Goal: Information Seeking & Learning: Compare options

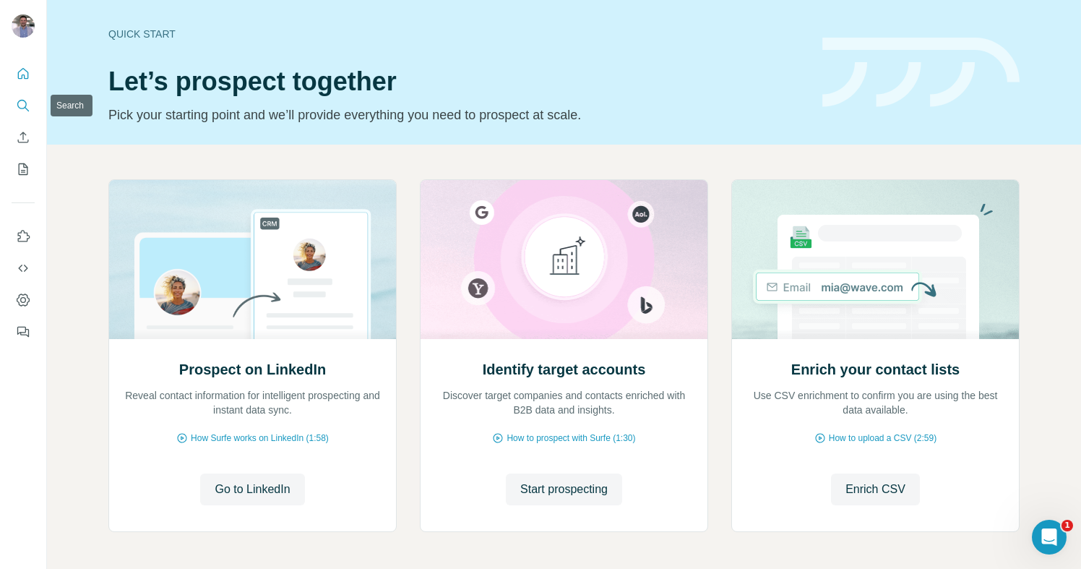
click at [19, 106] on icon "Search" at bounding box center [23, 105] width 14 height 14
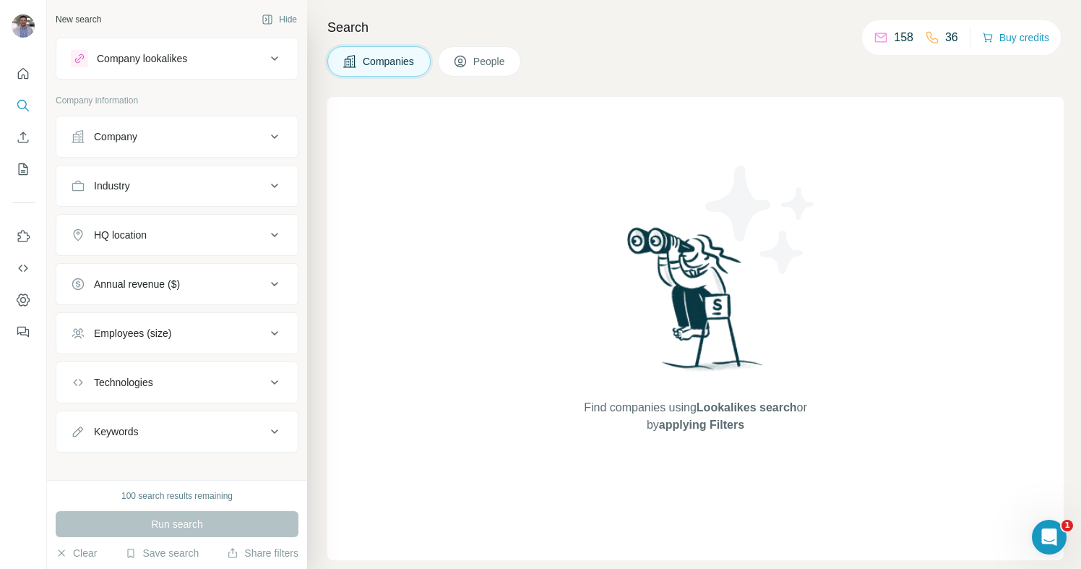
click at [218, 59] on div "Company lookalikes" at bounding box center [168, 58] width 195 height 17
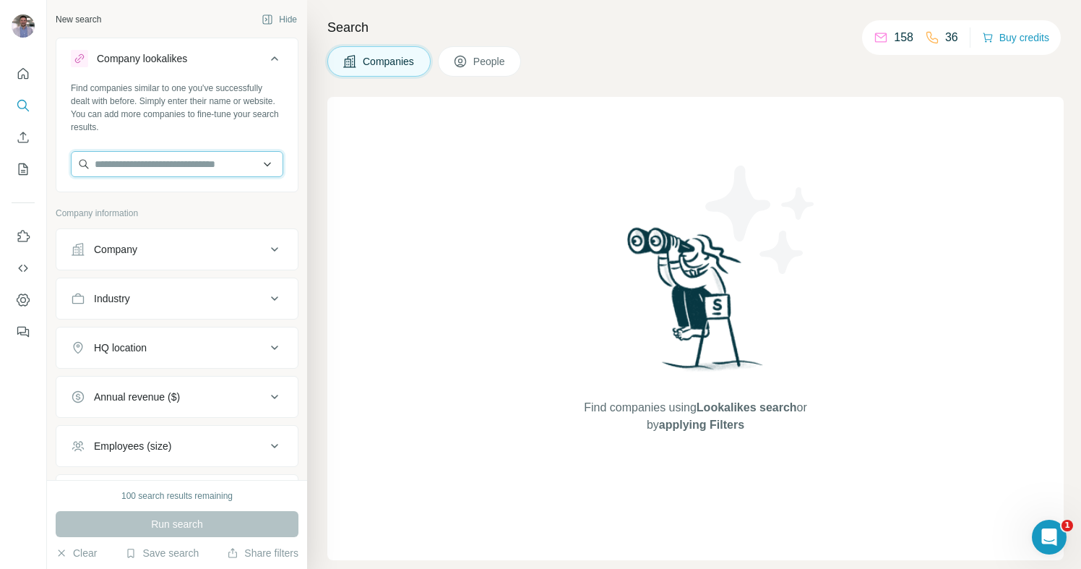
click at [141, 165] on input "text" at bounding box center [177, 164] width 212 height 26
paste input "**********"
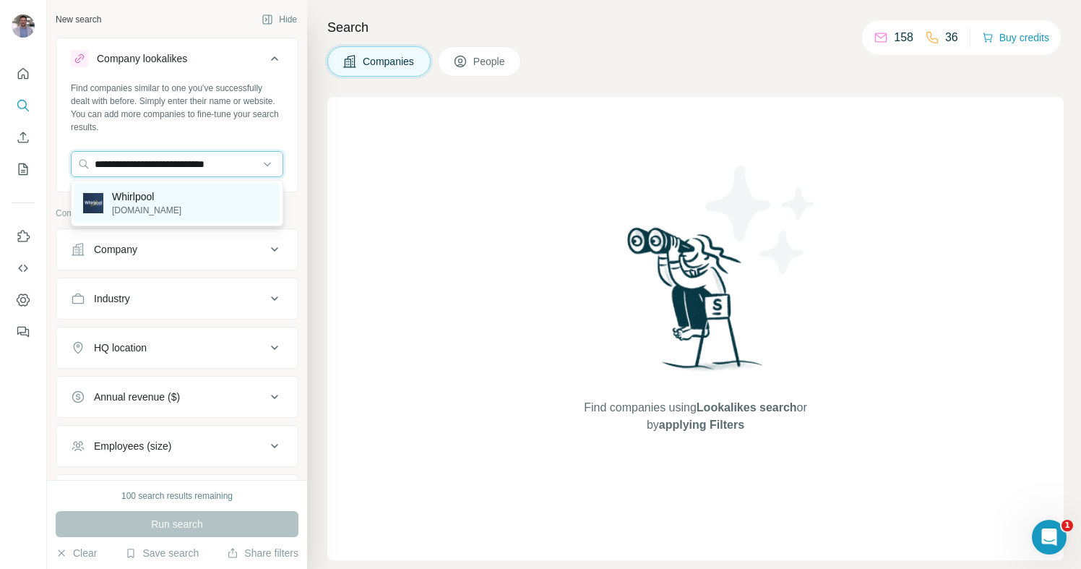
type input "**********"
click at [150, 211] on p "[DOMAIN_NAME]" at bounding box center [146, 210] width 69 height 13
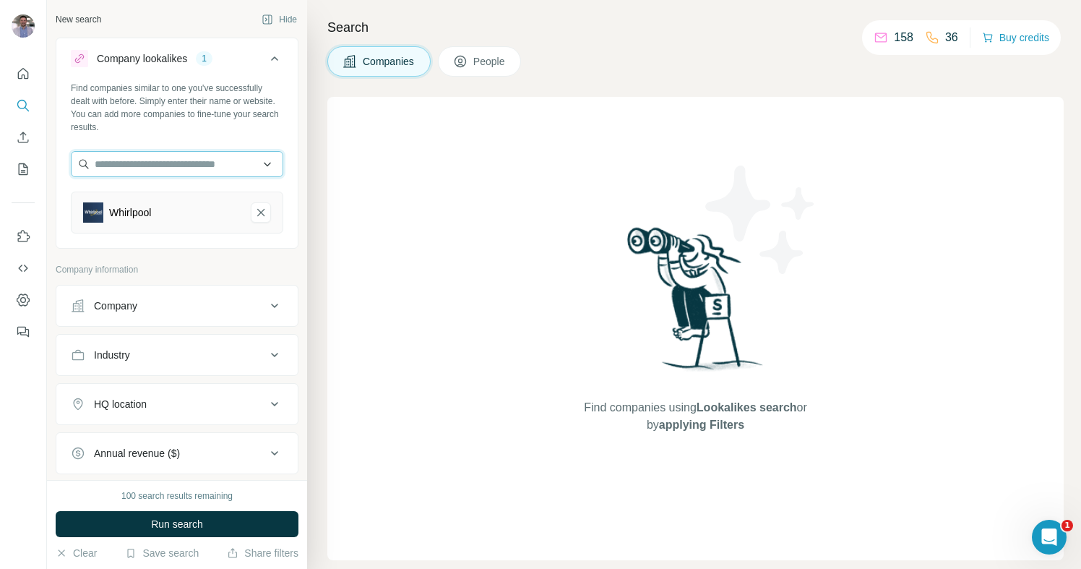
click at [122, 158] on input "text" at bounding box center [177, 164] width 212 height 26
paste input "**********"
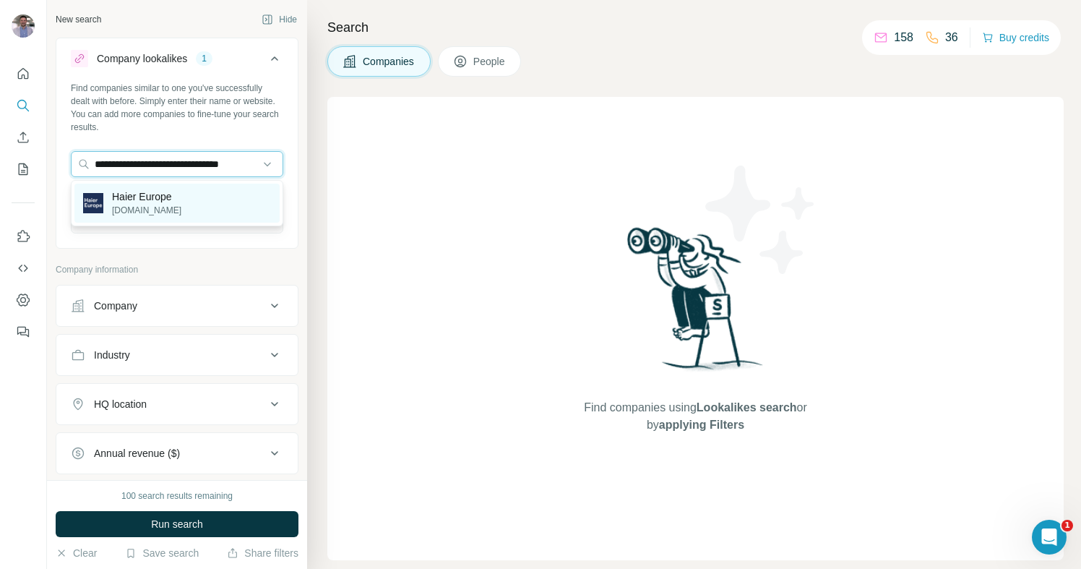
type input "**********"
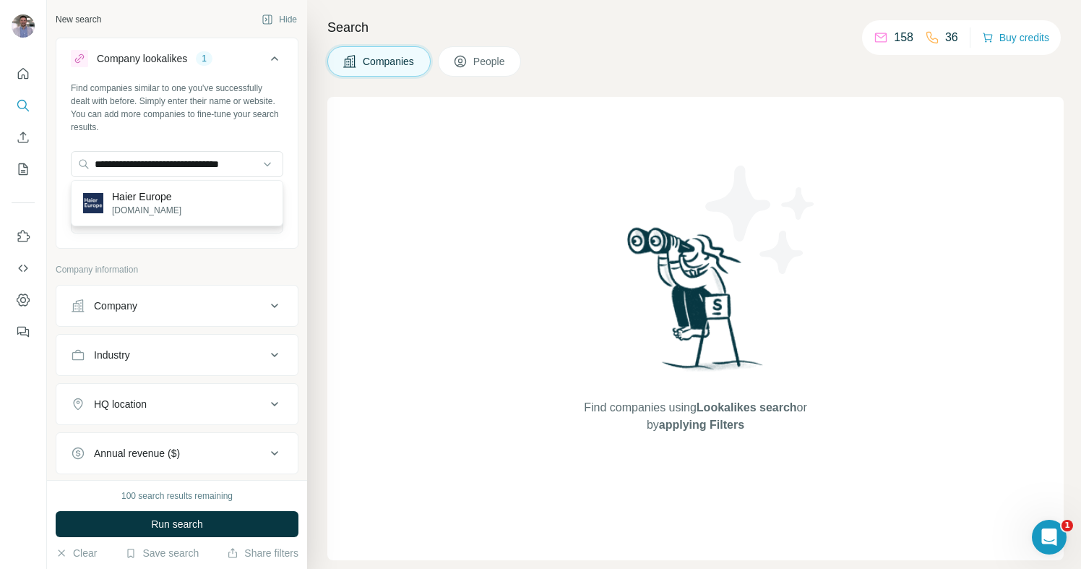
click at [197, 201] on div "Haier Europe [DOMAIN_NAME]" at bounding box center [176, 203] width 205 height 39
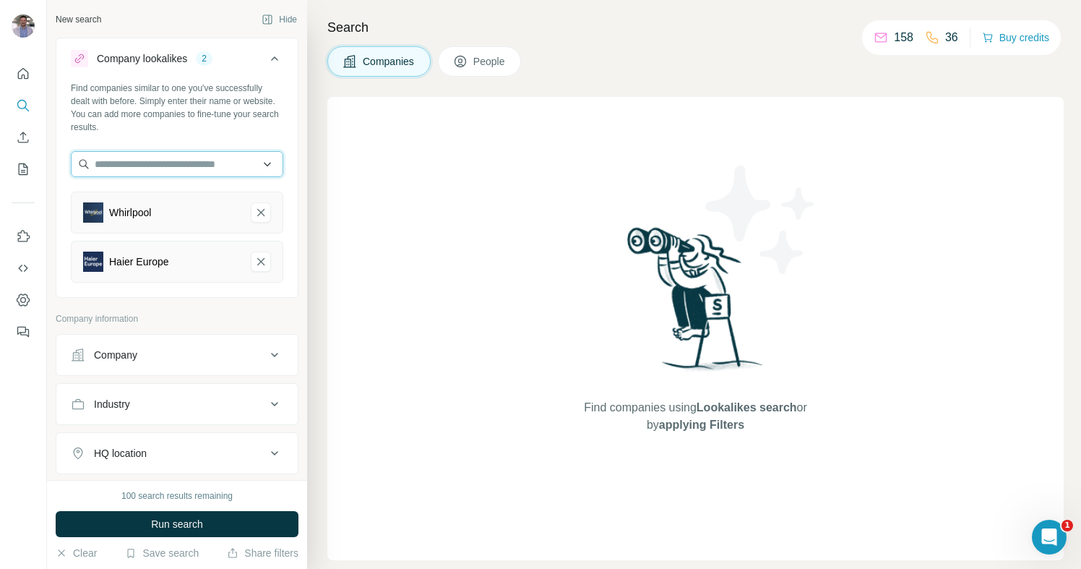
click at [171, 166] on input "text" at bounding box center [177, 164] width 212 height 26
paste input "**********"
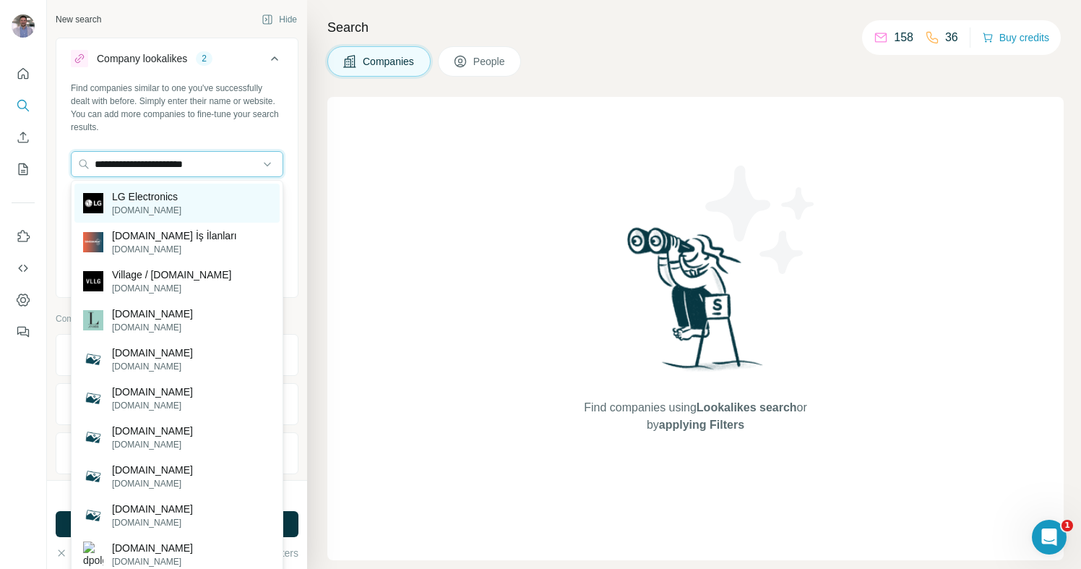
type input "**********"
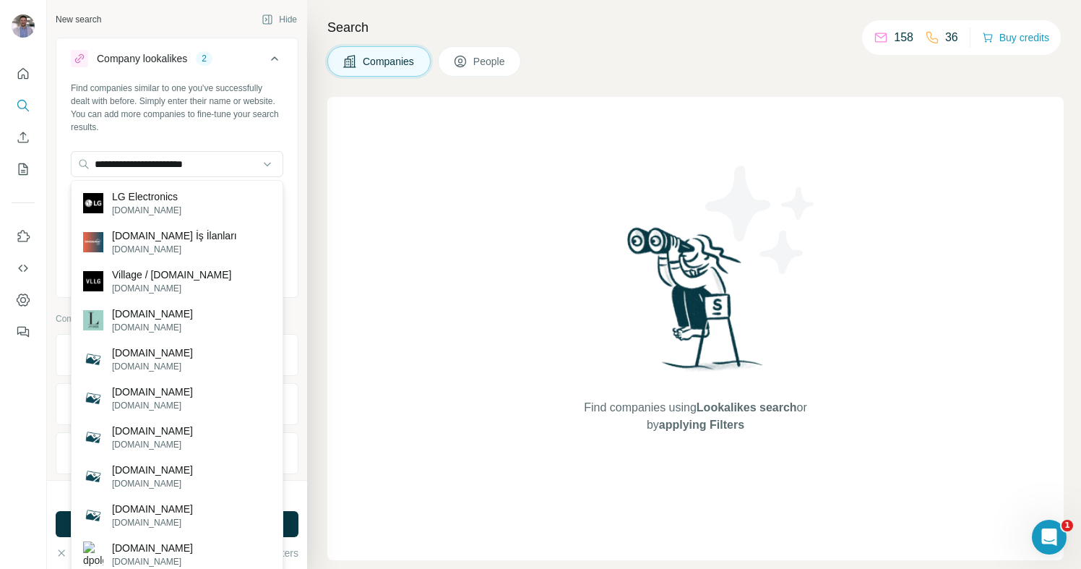
drag, startPoint x: 216, startPoint y: 201, endPoint x: 192, endPoint y: 194, distance: 24.7
click at [215, 200] on div "LG Electronics [DOMAIN_NAME]" at bounding box center [176, 203] width 205 height 39
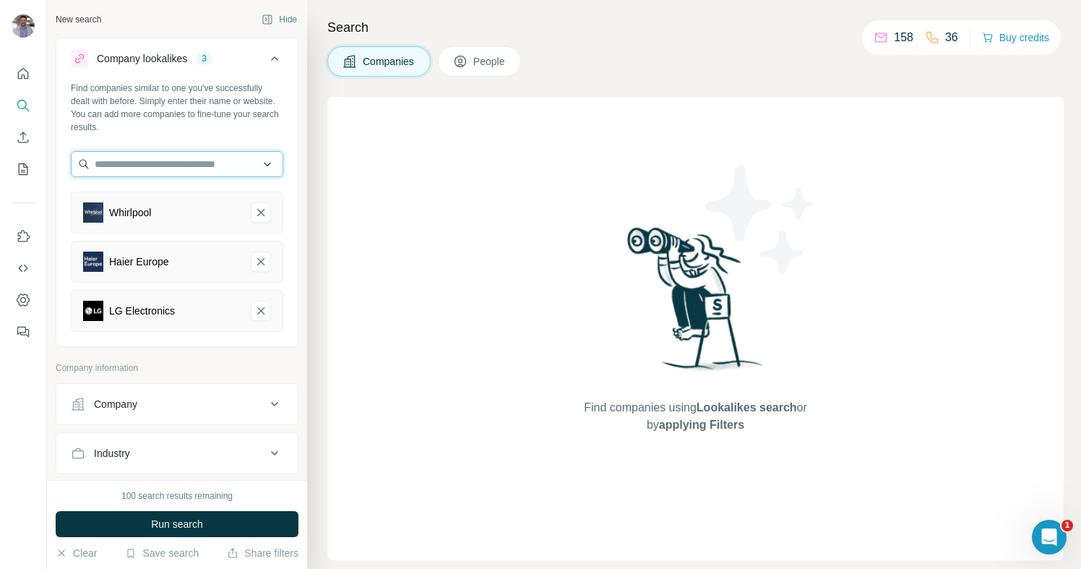
click at [196, 158] on input "text" at bounding box center [177, 164] width 212 height 26
paste input "**********"
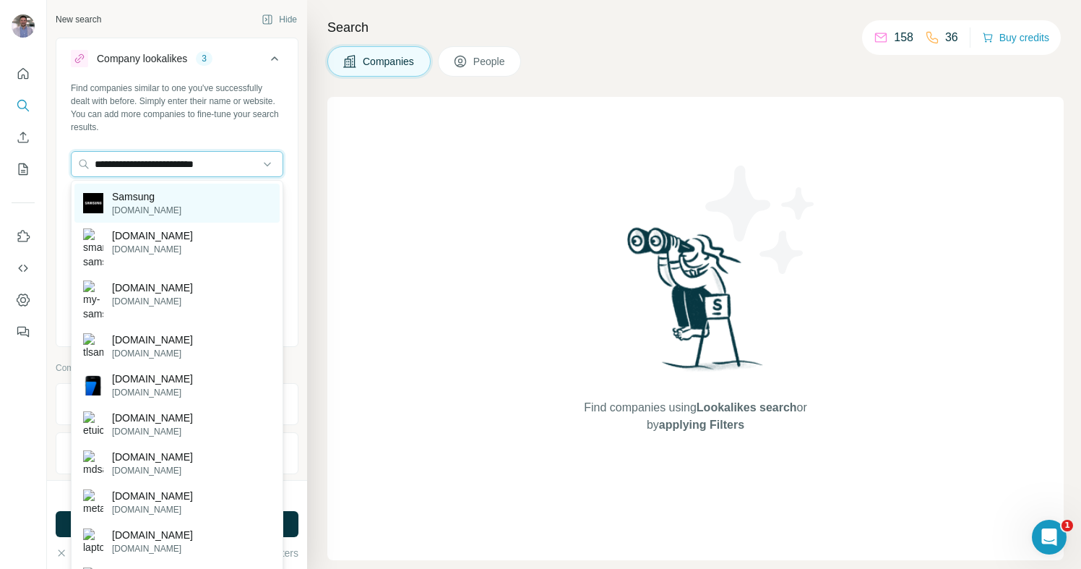
type input "**********"
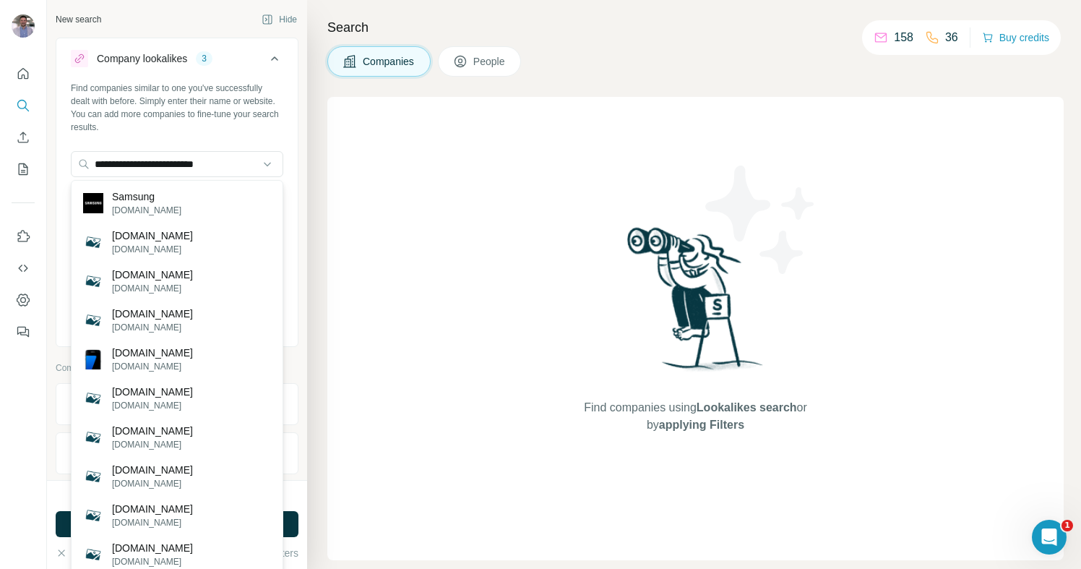
drag, startPoint x: 196, startPoint y: 204, endPoint x: 168, endPoint y: 202, distance: 28.3
click at [196, 204] on div "Samsung [DOMAIN_NAME]" at bounding box center [176, 203] width 205 height 39
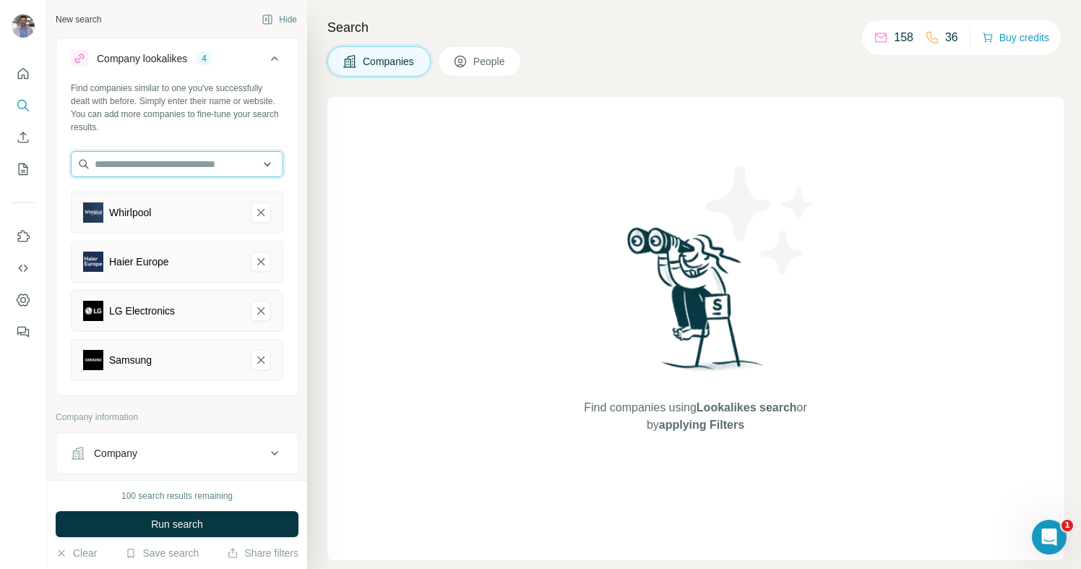
click at [218, 163] on input "text" at bounding box center [177, 164] width 212 height 26
paste input "**********"
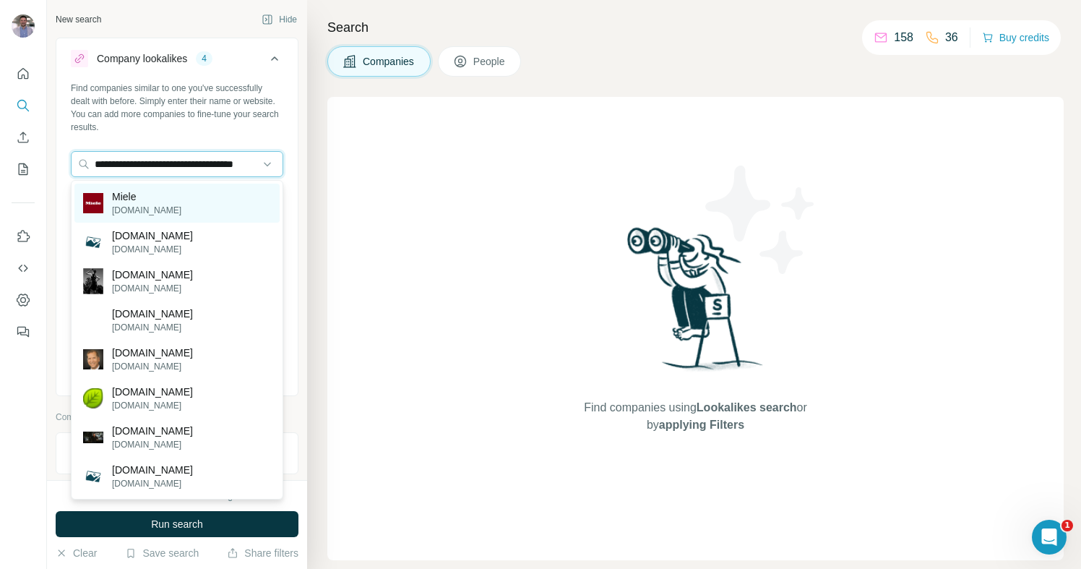
type input "**********"
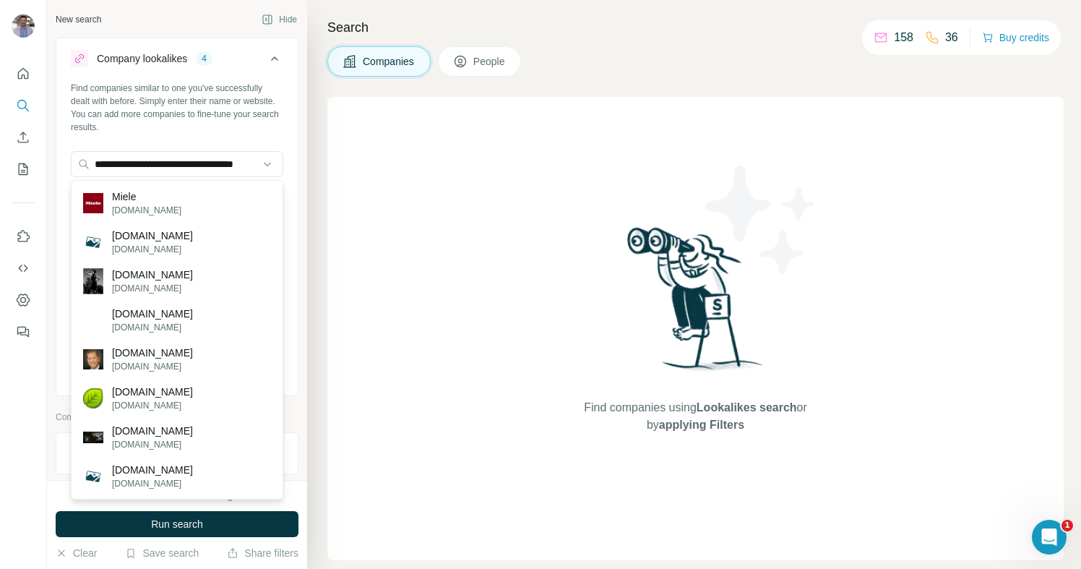
drag, startPoint x: 210, startPoint y: 205, endPoint x: 111, endPoint y: 208, distance: 99.8
click at [210, 205] on div "Miele [DOMAIN_NAME]" at bounding box center [176, 203] width 205 height 39
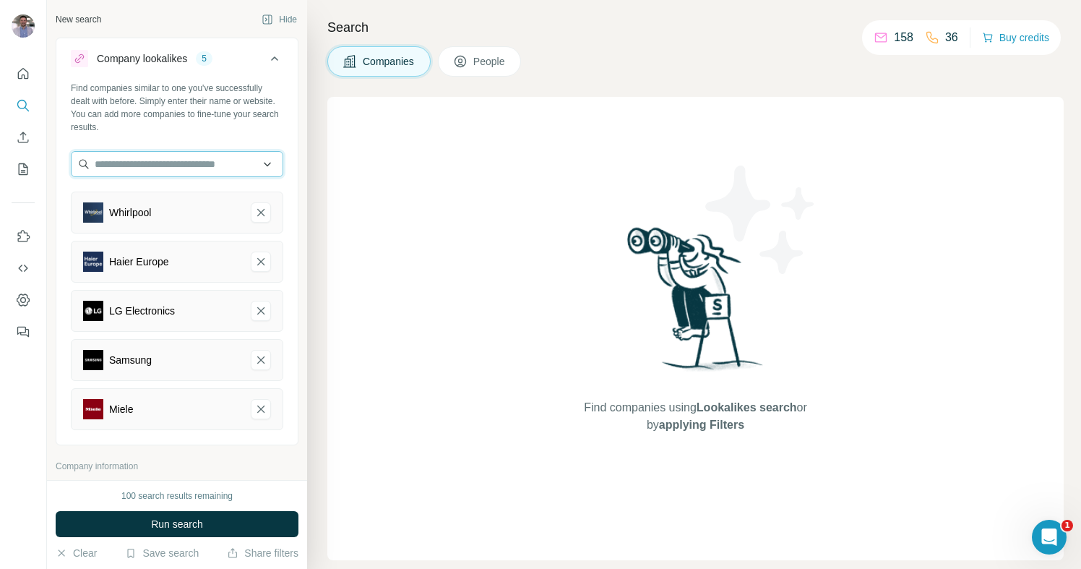
drag, startPoint x: 213, startPoint y: 165, endPoint x: 223, endPoint y: 166, distance: 9.5
click at [213, 165] on input "text" at bounding box center [177, 164] width 212 height 26
paste input "**********"
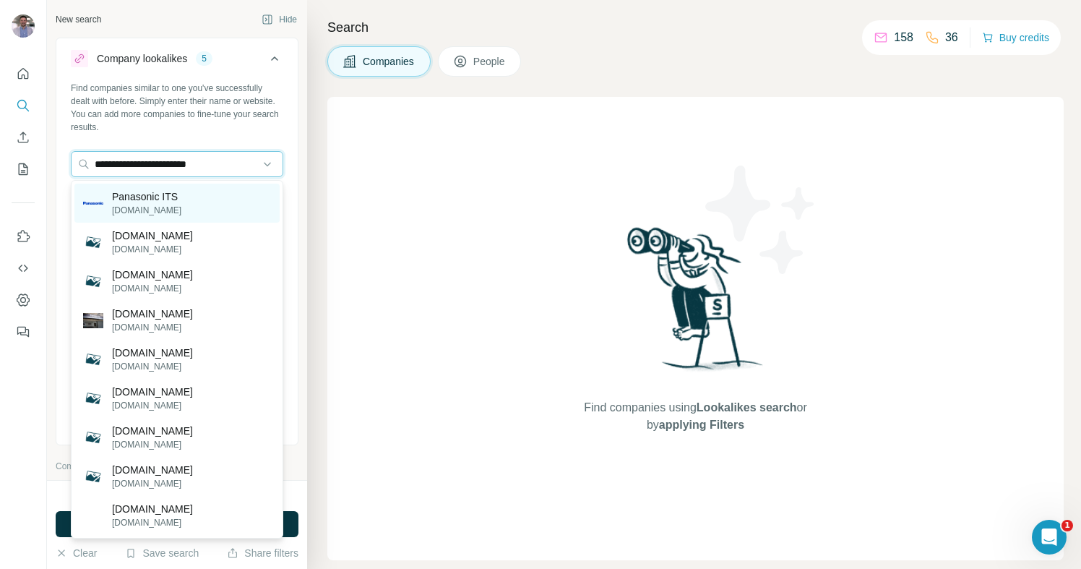
type input "**********"
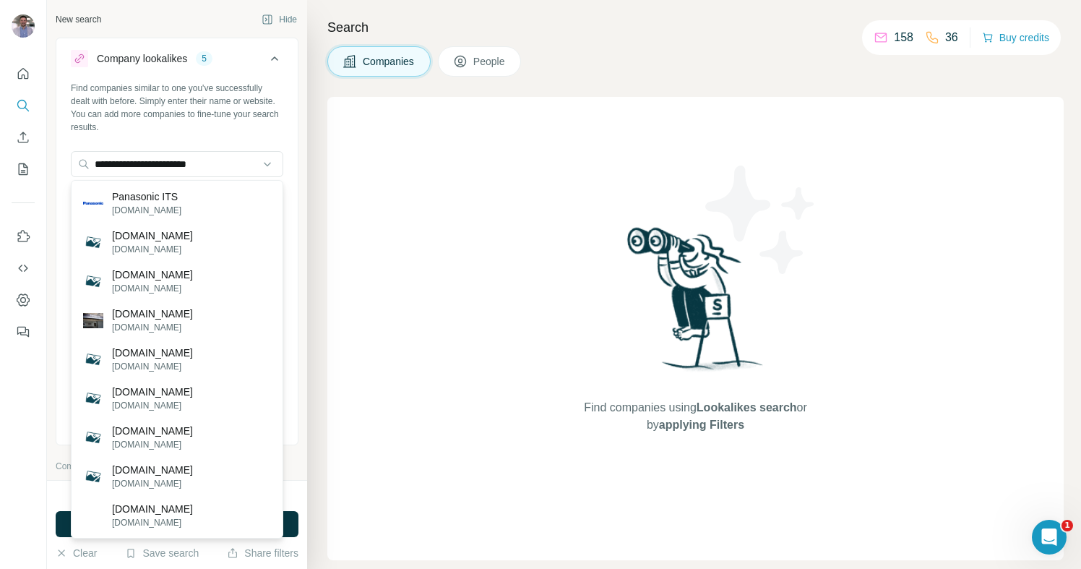
click at [209, 205] on div "Panasonic ITS [DOMAIN_NAME]" at bounding box center [176, 203] width 205 height 39
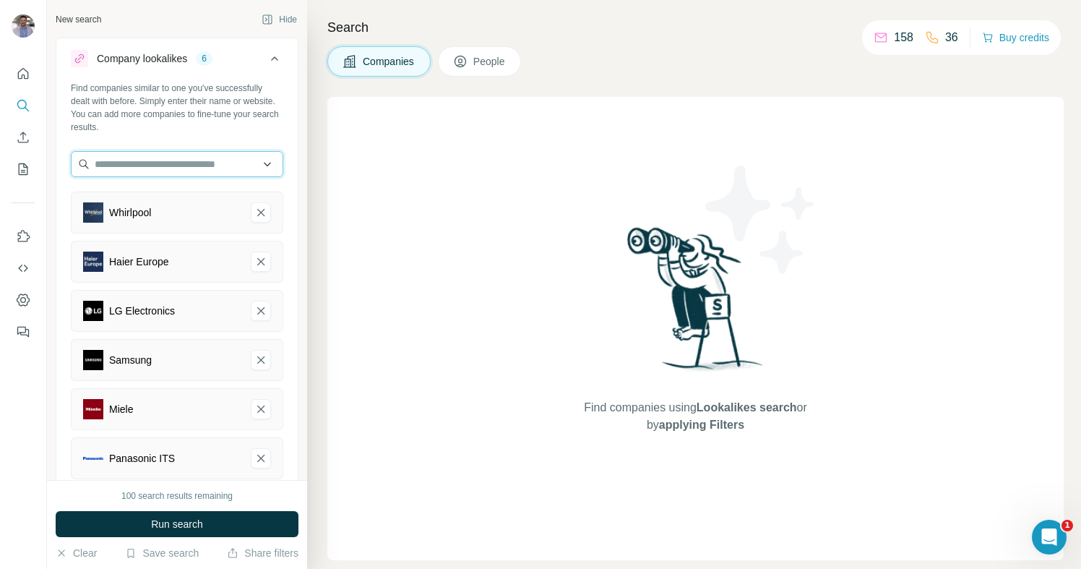
click at [163, 164] on input "text" at bounding box center [177, 164] width 212 height 26
paste input "**********"
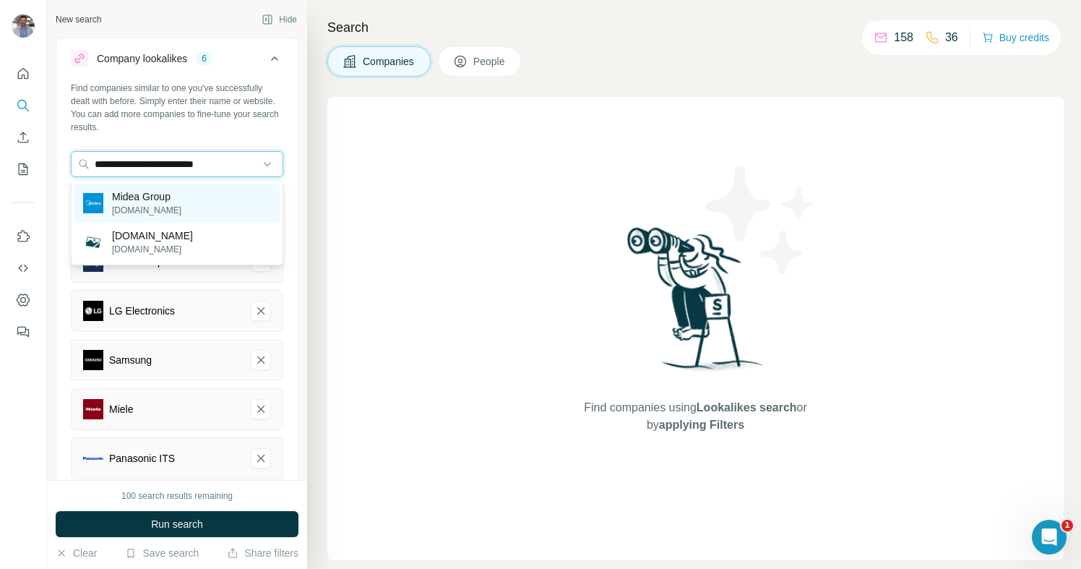
type input "**********"
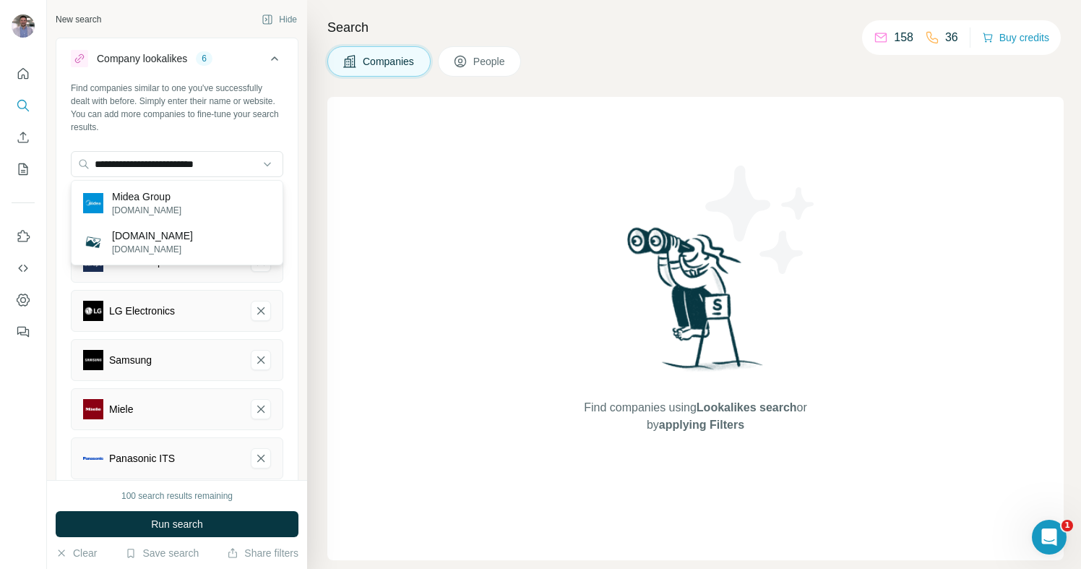
drag, startPoint x: 192, startPoint y: 205, endPoint x: 12, endPoint y: 217, distance: 180.4
click at [192, 205] on div "Midea Group [DOMAIN_NAME]" at bounding box center [176, 203] width 205 height 39
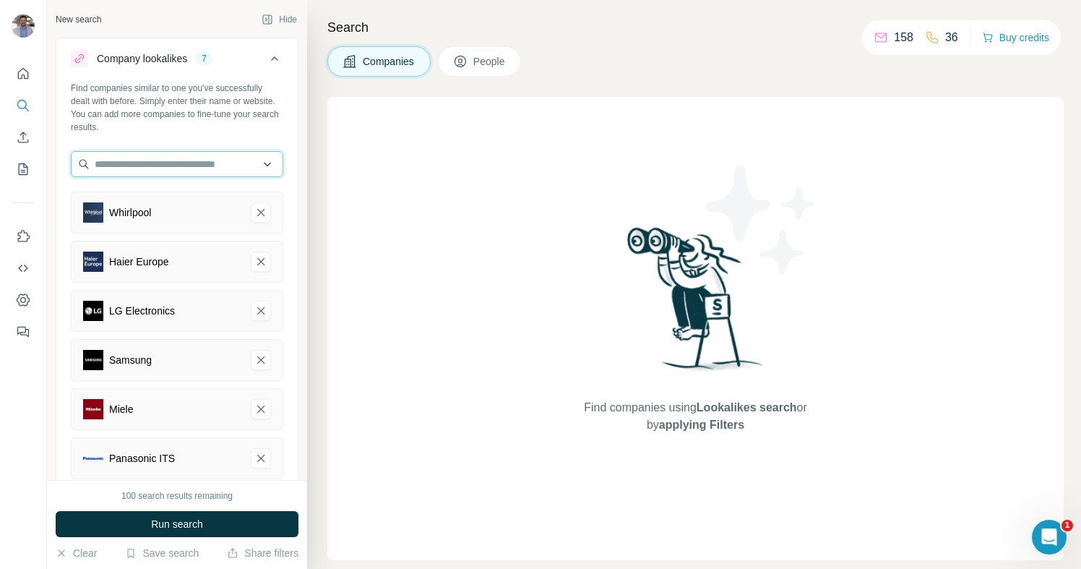
click at [215, 173] on input "text" at bounding box center [177, 164] width 212 height 26
paste input "**********"
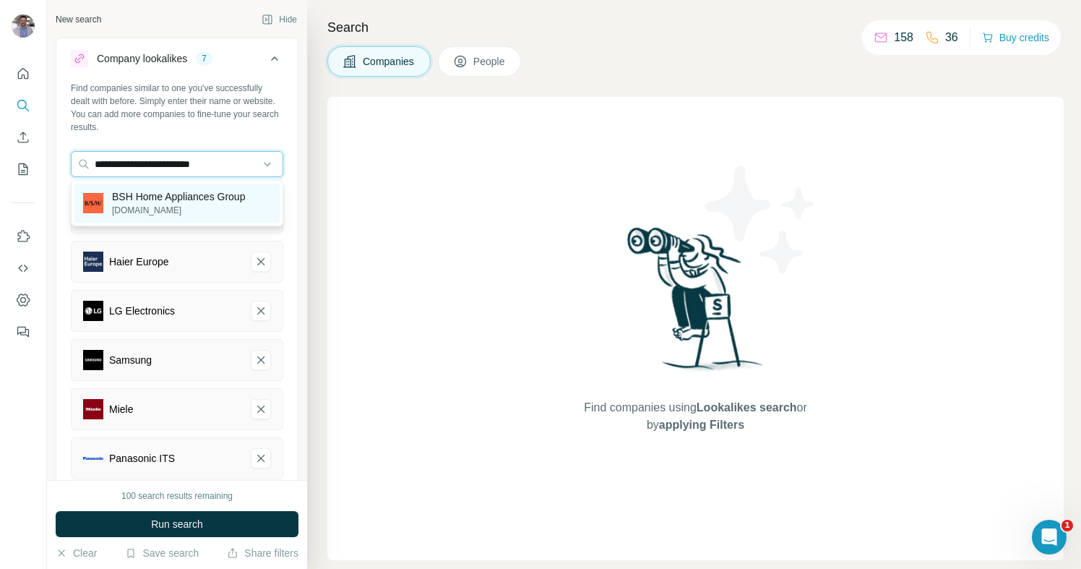
type input "**********"
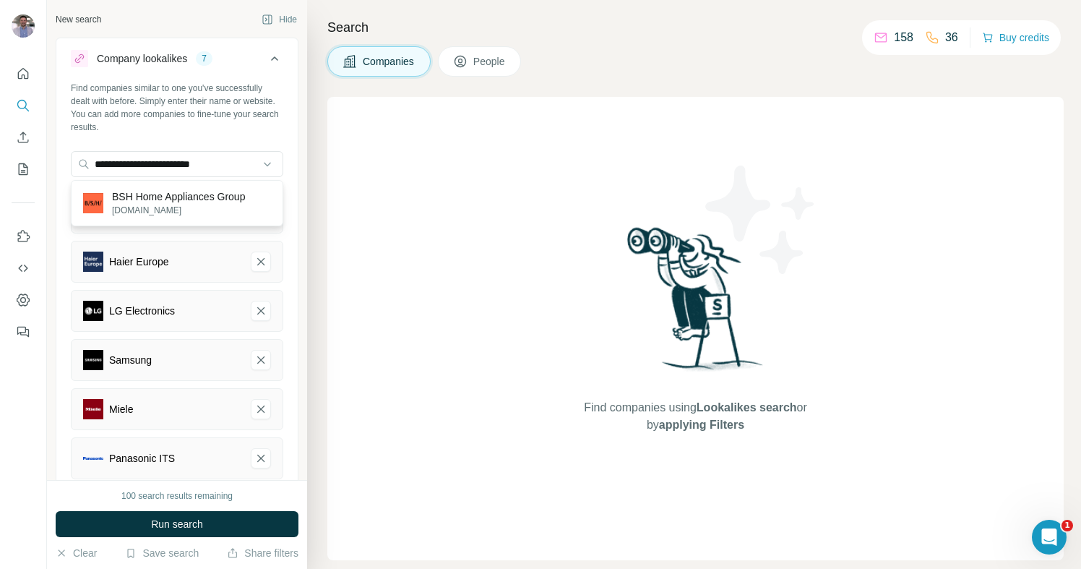
click at [215, 200] on p "BSH Home Appliances Group" at bounding box center [178, 196] width 133 height 14
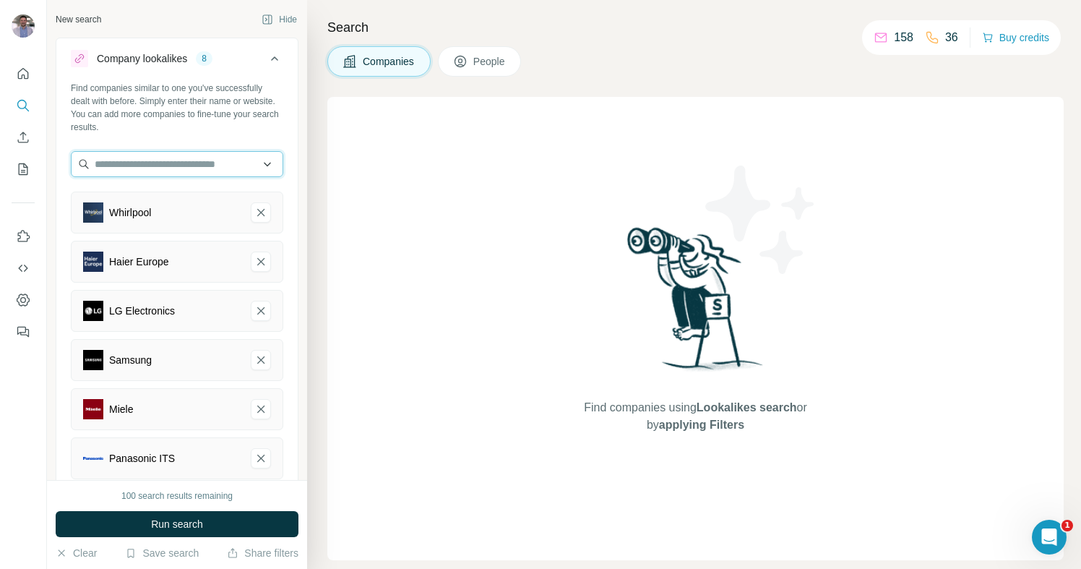
click at [171, 164] on input "text" at bounding box center [177, 164] width 212 height 26
click at [178, 169] on input "text" at bounding box center [177, 164] width 212 height 26
paste input "*"
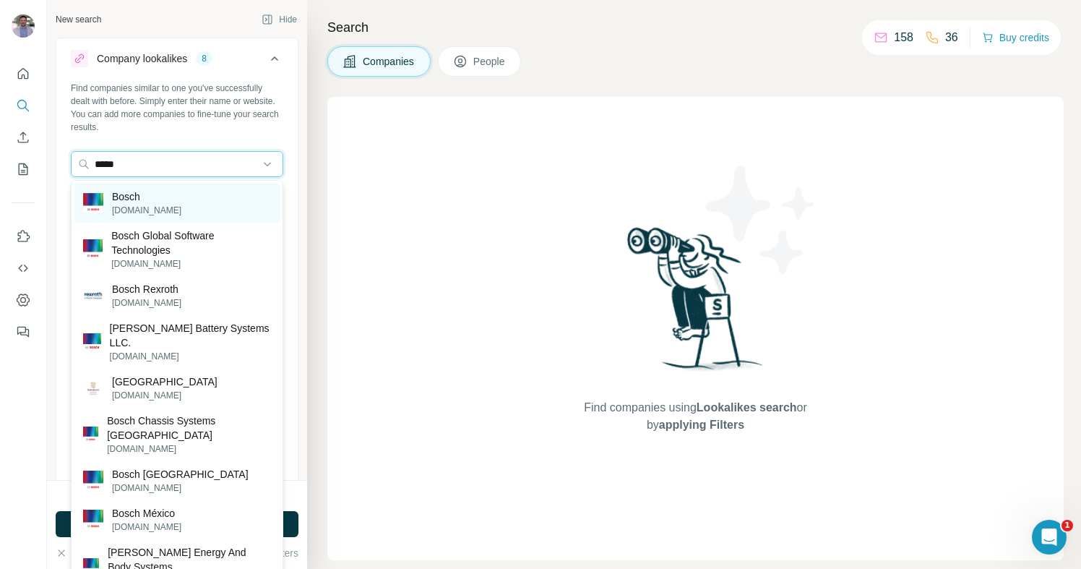
type input "*****"
click at [169, 194] on div "Bosch [DOMAIN_NAME]" at bounding box center [176, 203] width 205 height 39
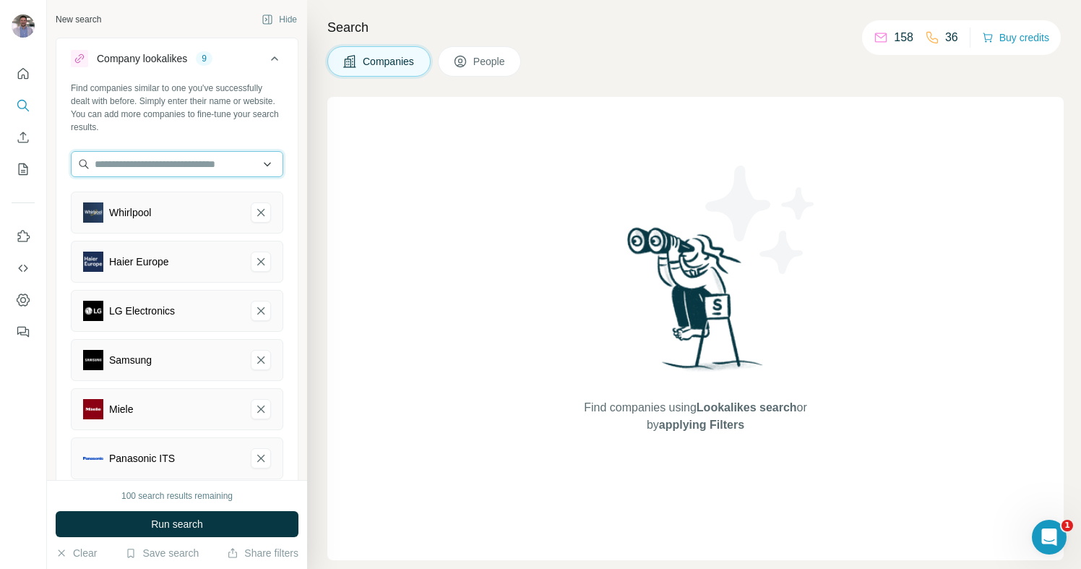
click at [196, 165] on input "text" at bounding box center [177, 164] width 212 height 26
paste input "**********"
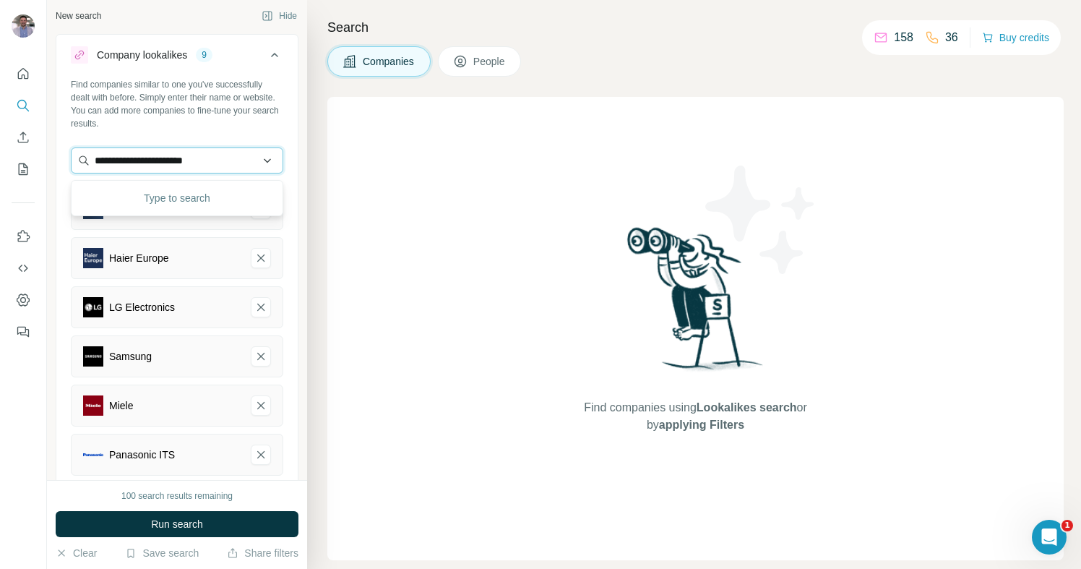
scroll to position [1, 0]
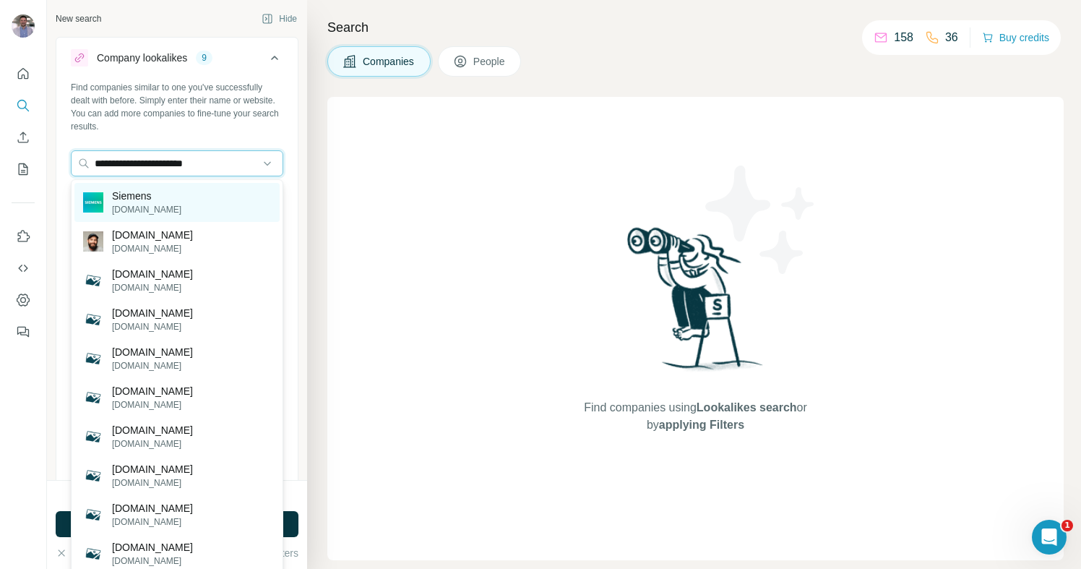
type input "**********"
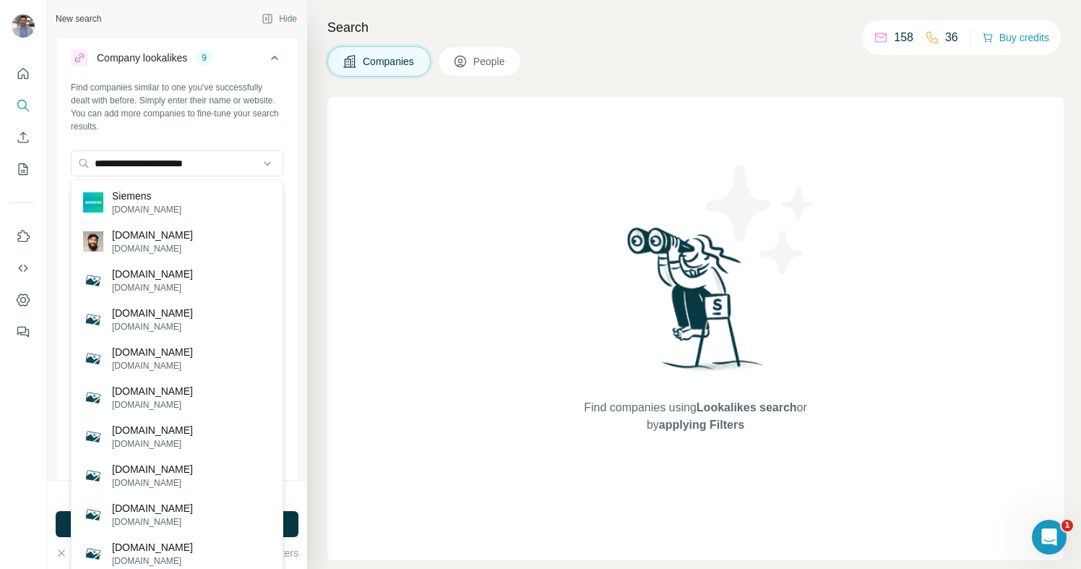
drag, startPoint x: 188, startPoint y: 203, endPoint x: 13, endPoint y: 213, distance: 175.2
click at [186, 204] on div "Siemens [DOMAIN_NAME]" at bounding box center [176, 202] width 205 height 39
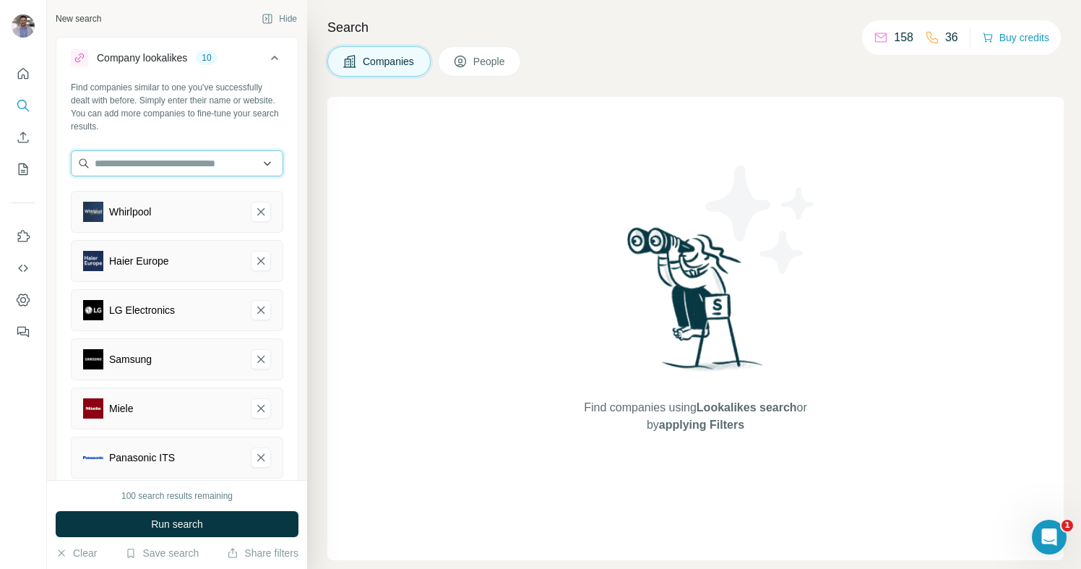
click at [143, 168] on input "text" at bounding box center [177, 163] width 212 height 26
paste input "**********"
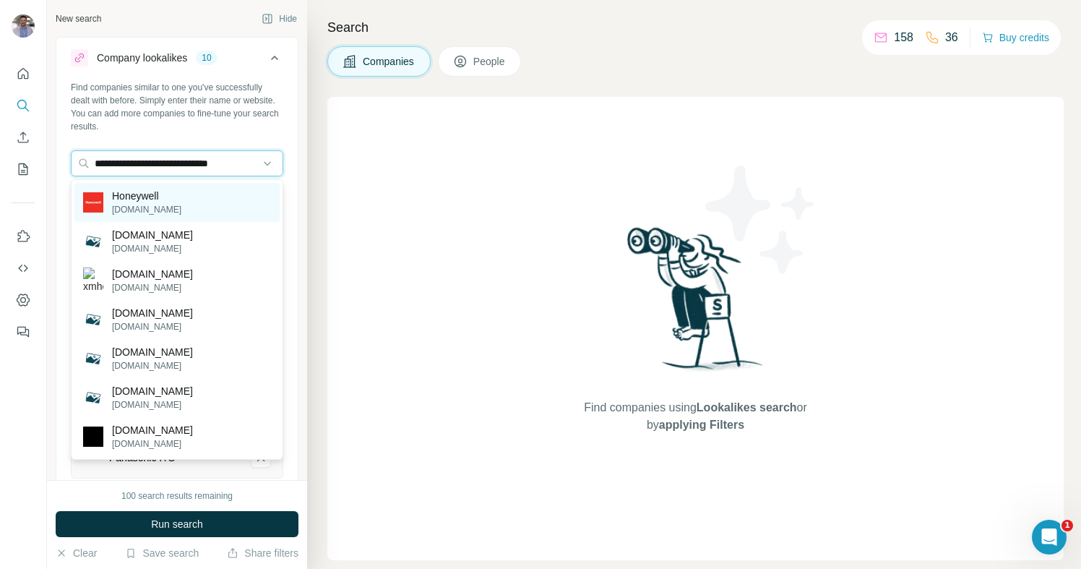
type input "**********"
click at [190, 199] on div "Honeywell [DOMAIN_NAME]" at bounding box center [176, 202] width 205 height 39
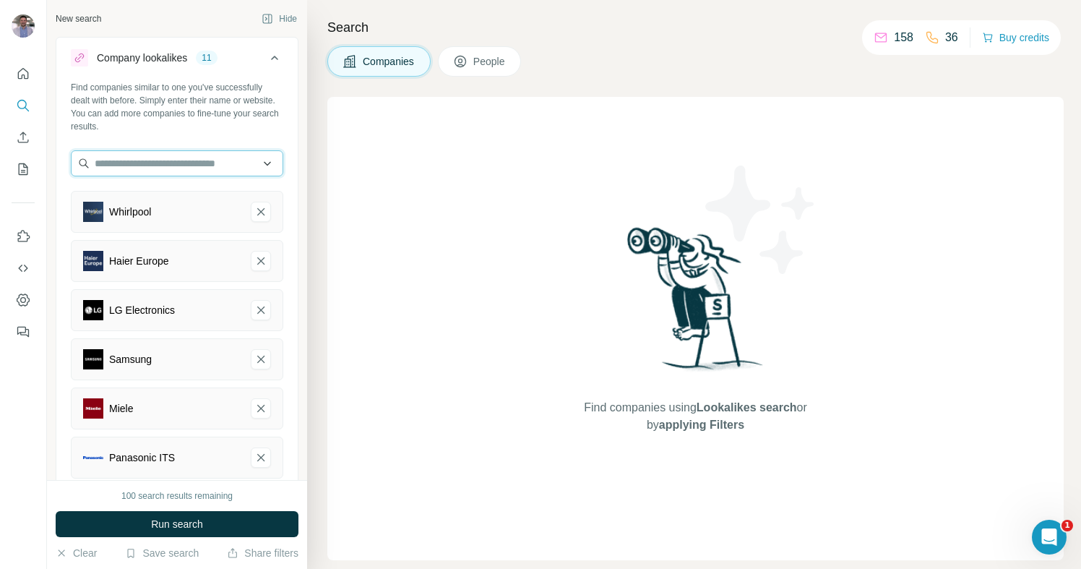
click at [158, 160] on input "text" at bounding box center [177, 163] width 212 height 26
paste input "**********"
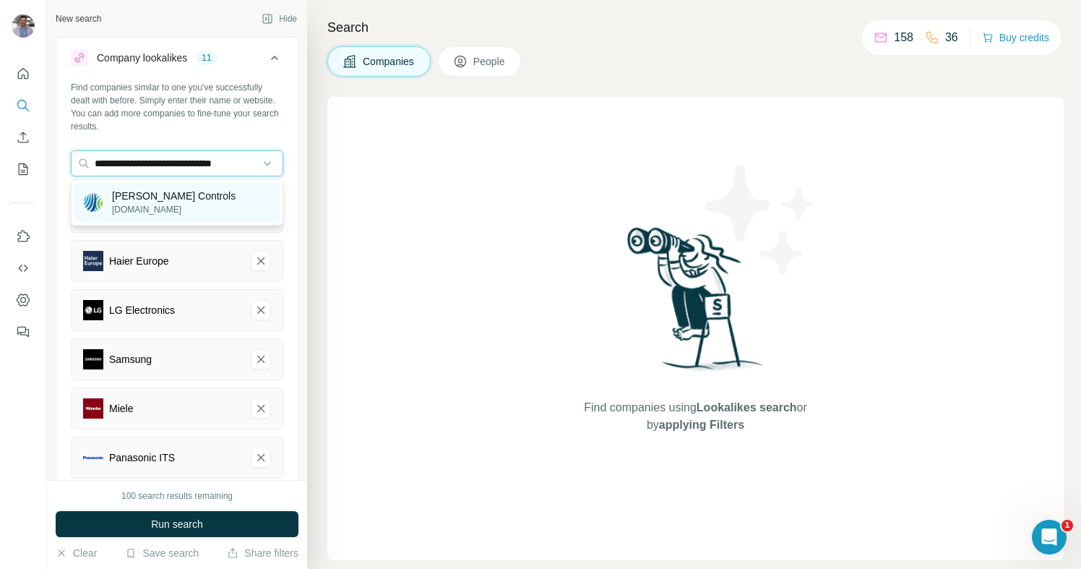
type input "**********"
click at [190, 201] on p "[PERSON_NAME] Controls" at bounding box center [174, 196] width 124 height 14
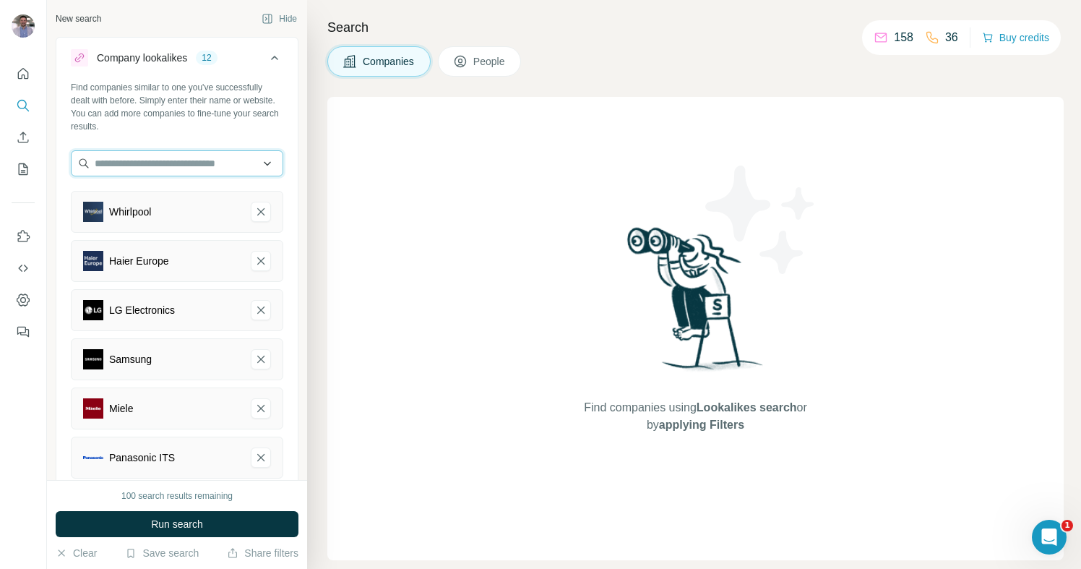
click at [158, 163] on input "text" at bounding box center [177, 163] width 212 height 26
paste input "**********"
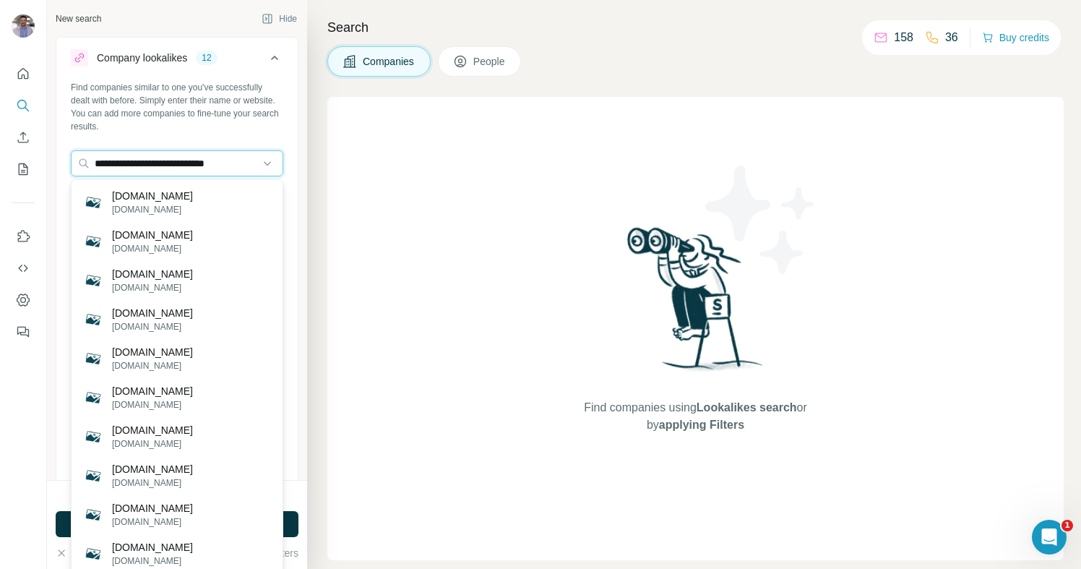
drag, startPoint x: 252, startPoint y: 163, endPoint x: 46, endPoint y: 163, distance: 206.7
click at [46, 163] on div "**********" at bounding box center [540, 284] width 1081 height 569
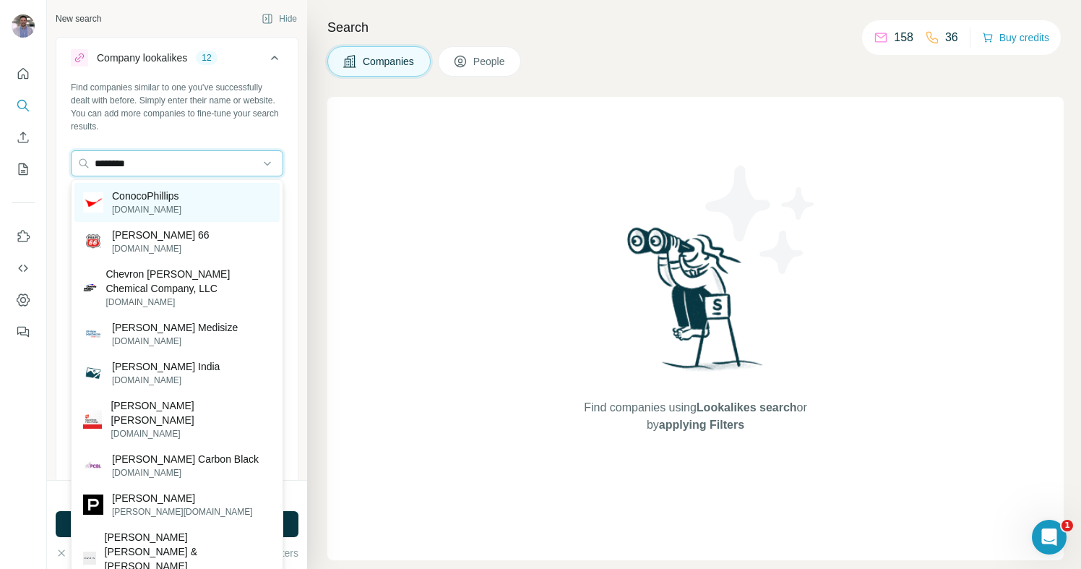
type input "********"
click at [231, 202] on div "ConocoPhillips [DOMAIN_NAME]" at bounding box center [176, 202] width 205 height 39
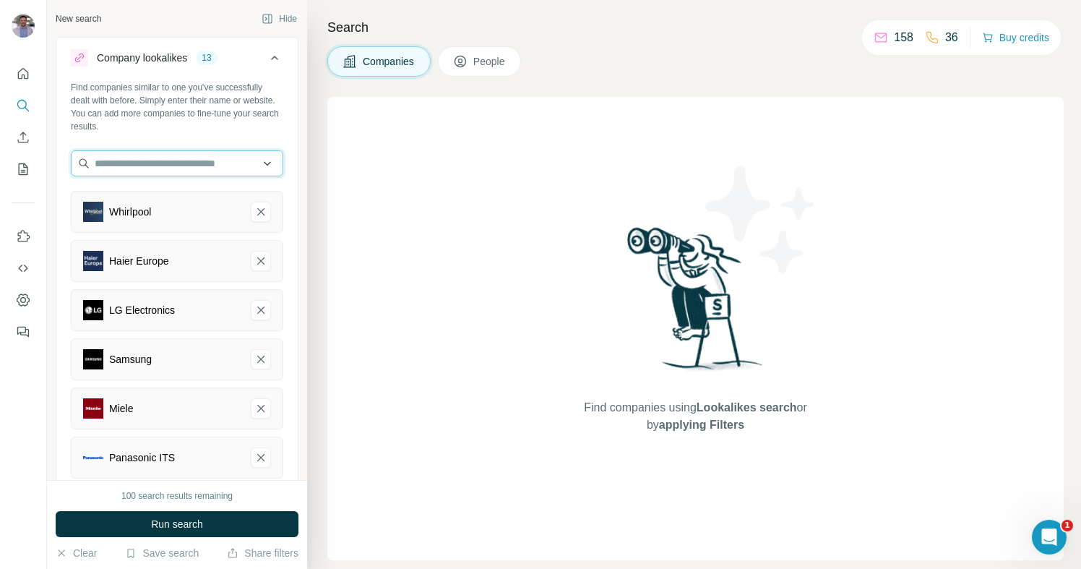
click at [184, 163] on input "text" at bounding box center [177, 163] width 212 height 26
paste input "**********"
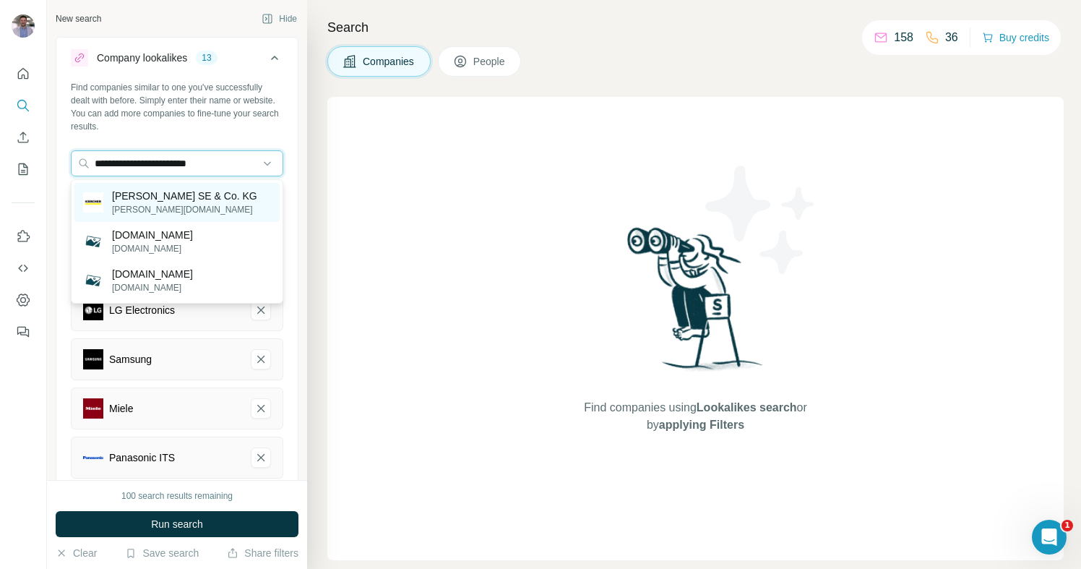
type input "**********"
click at [228, 199] on p "[PERSON_NAME] SE & Co. KG" at bounding box center [184, 196] width 145 height 14
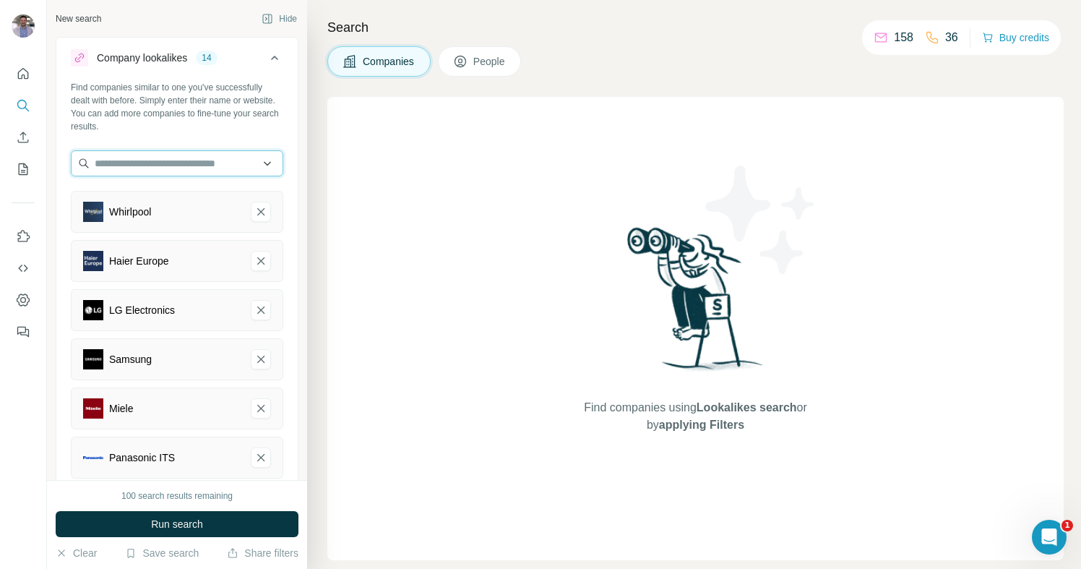
click at [124, 167] on input "text" at bounding box center [177, 163] width 212 height 26
paste input "**********"
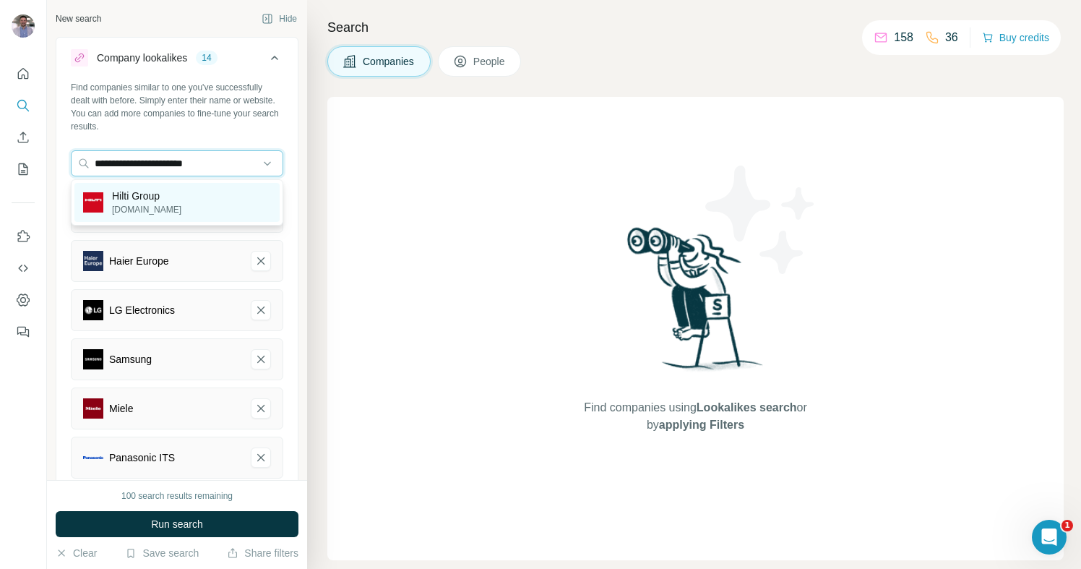
type input "**********"
click at [158, 194] on p "Hilti Group" at bounding box center [146, 196] width 69 height 14
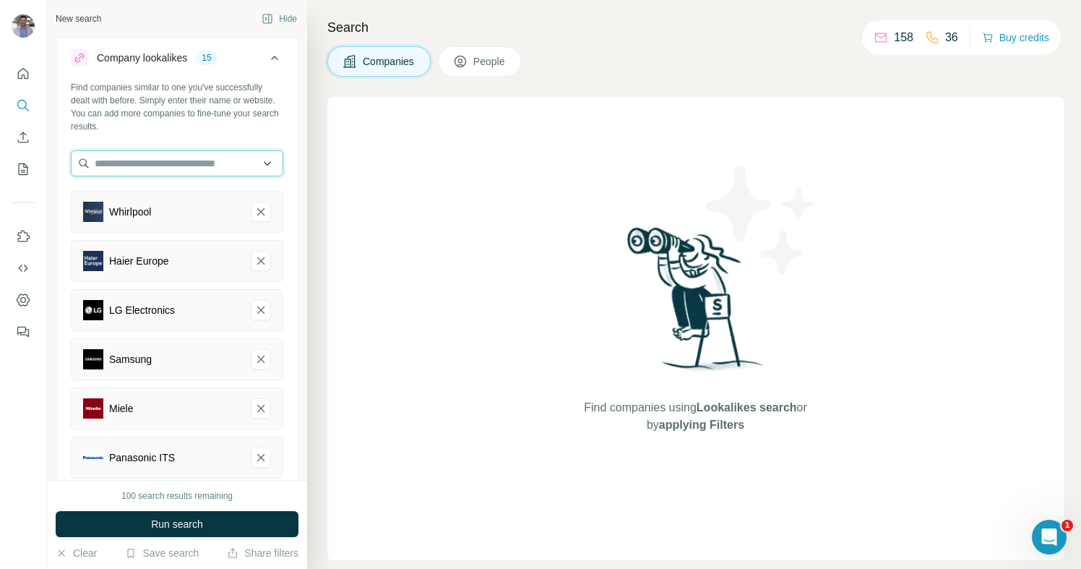
click at [155, 162] on input "text" at bounding box center [177, 163] width 212 height 26
paste input "**********"
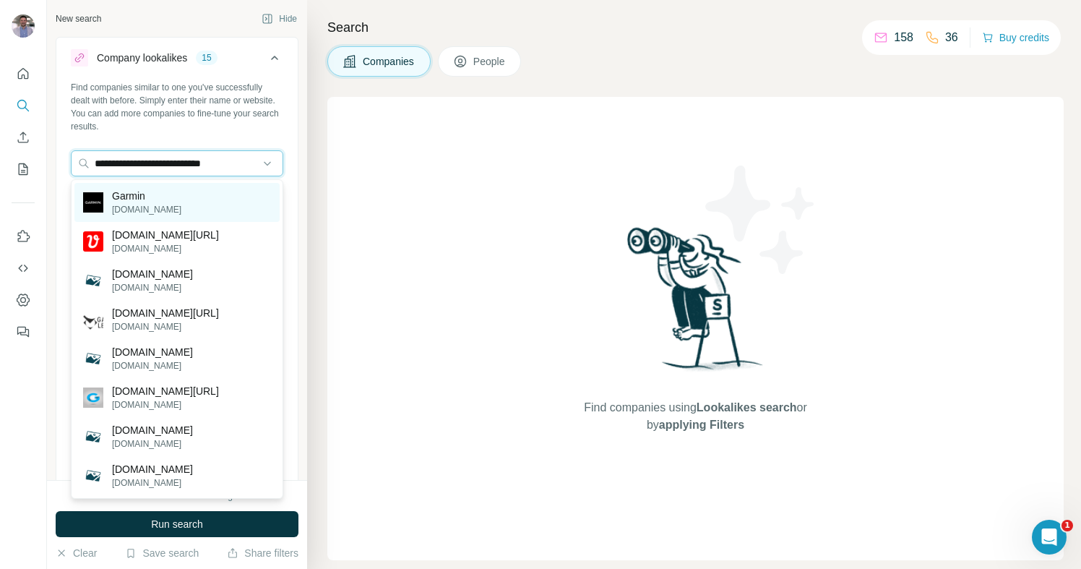
type input "**********"
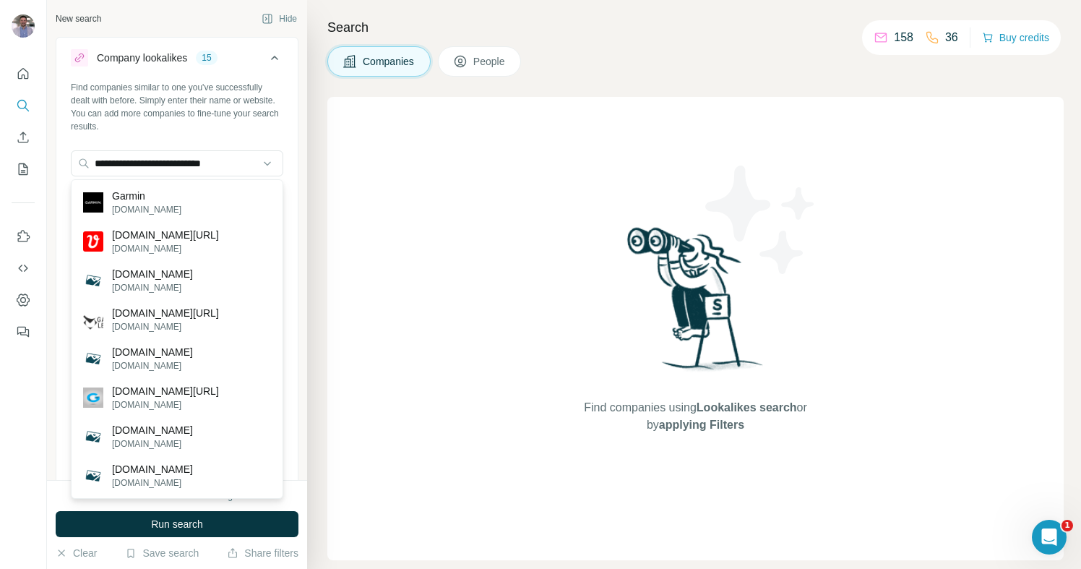
drag, startPoint x: 185, startPoint y: 205, endPoint x: 145, endPoint y: 208, distance: 40.6
click at [185, 205] on div "Garmin [DOMAIN_NAME]" at bounding box center [176, 202] width 205 height 39
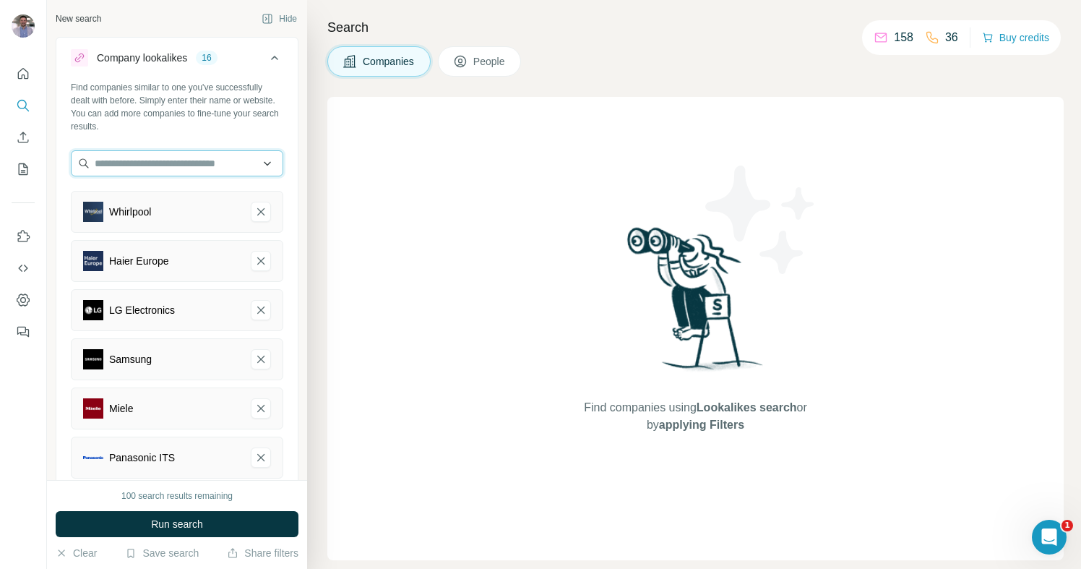
click at [140, 162] on input "text" at bounding box center [177, 163] width 212 height 26
paste input "**********"
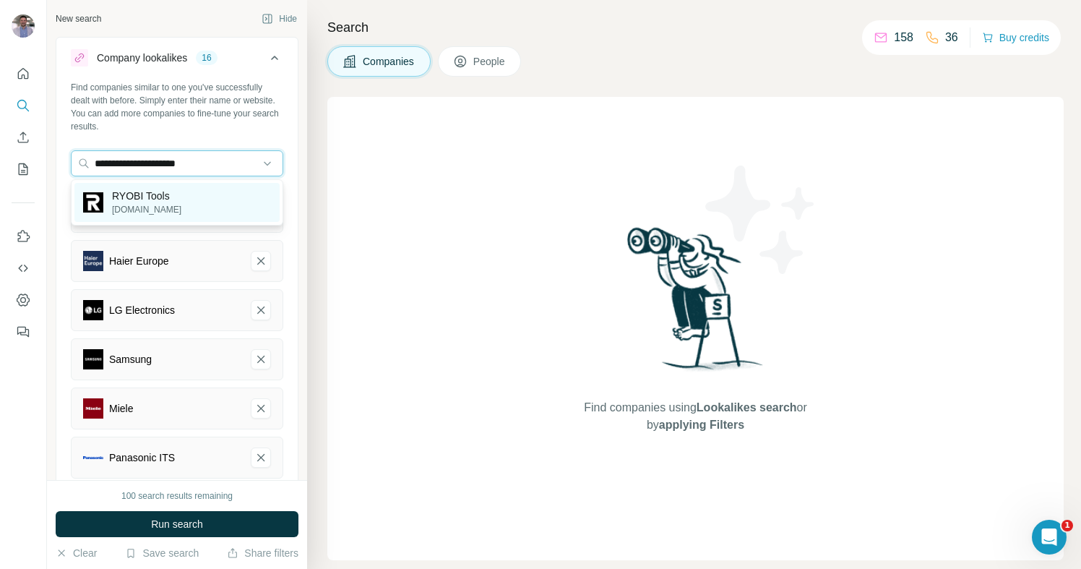
type input "**********"
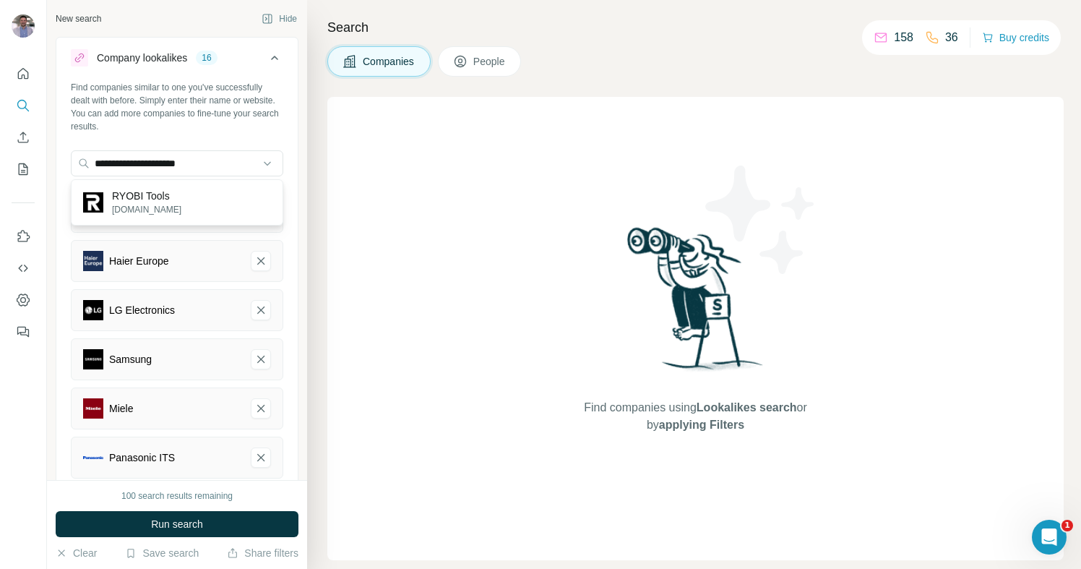
drag, startPoint x: 212, startPoint y: 204, endPoint x: 1, endPoint y: 205, distance: 211.0
click at [212, 204] on div "RYOBI Tools [DOMAIN_NAME]" at bounding box center [176, 202] width 205 height 39
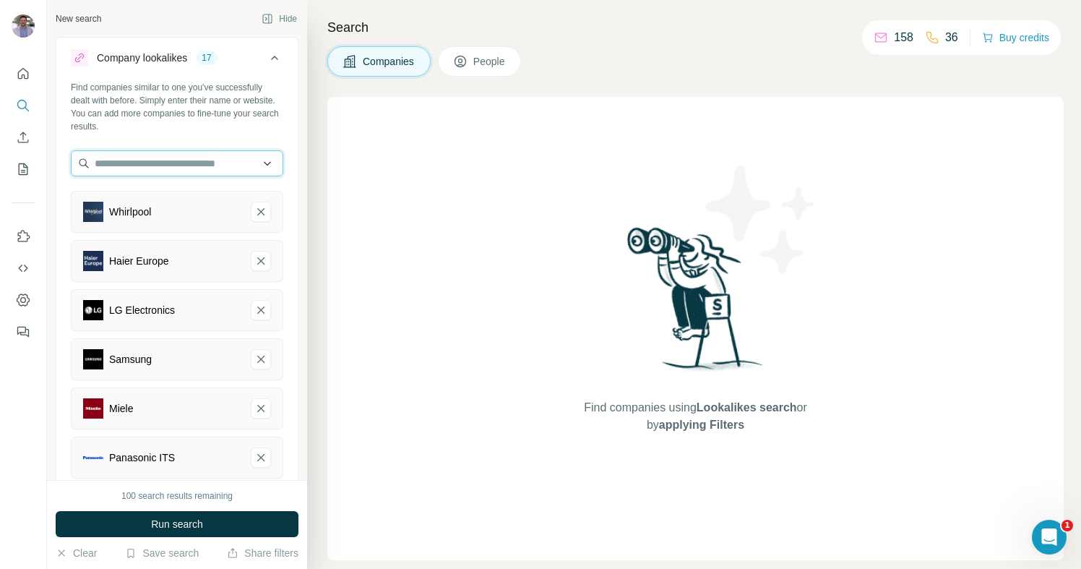
click at [160, 166] on input "text" at bounding box center [177, 163] width 212 height 26
paste input "**********"
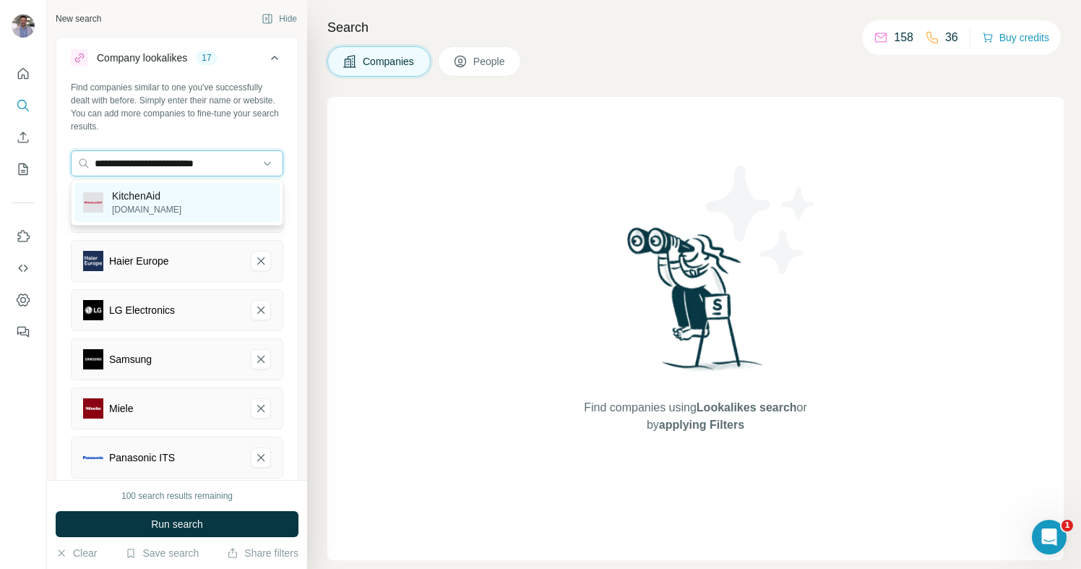
type input "**********"
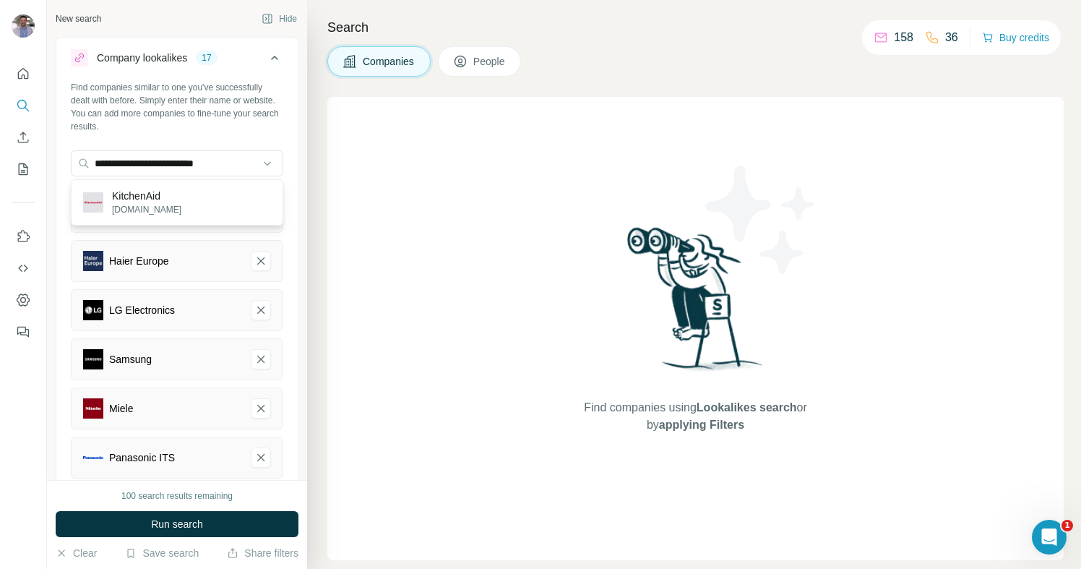
drag, startPoint x: 194, startPoint y: 194, endPoint x: 7, endPoint y: 199, distance: 187.3
click at [194, 194] on div "KitchenAid [DOMAIN_NAME]" at bounding box center [176, 202] width 205 height 39
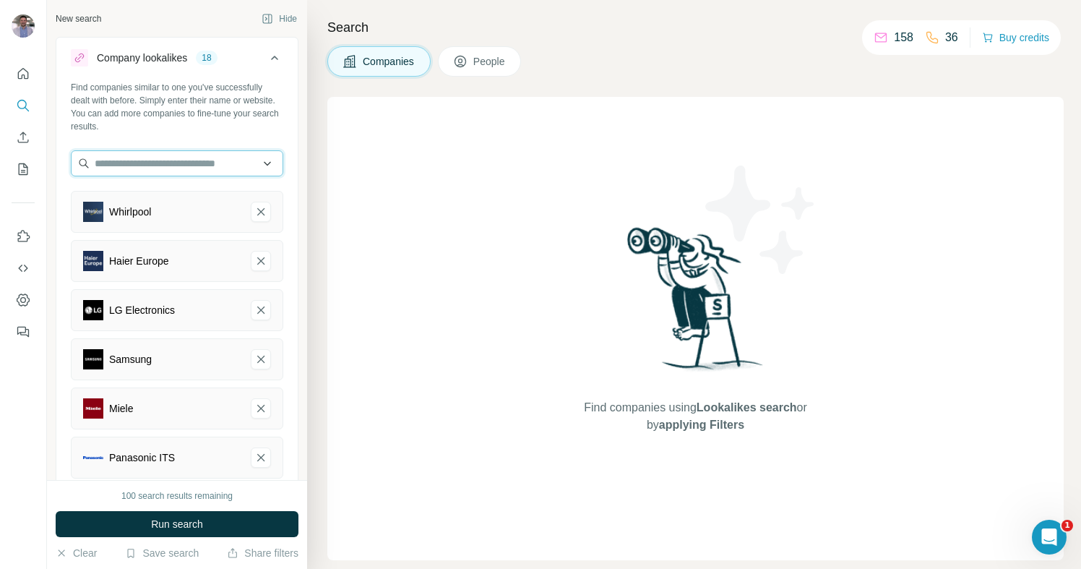
click at [148, 166] on input "text" at bounding box center [177, 163] width 212 height 26
paste input "**********"
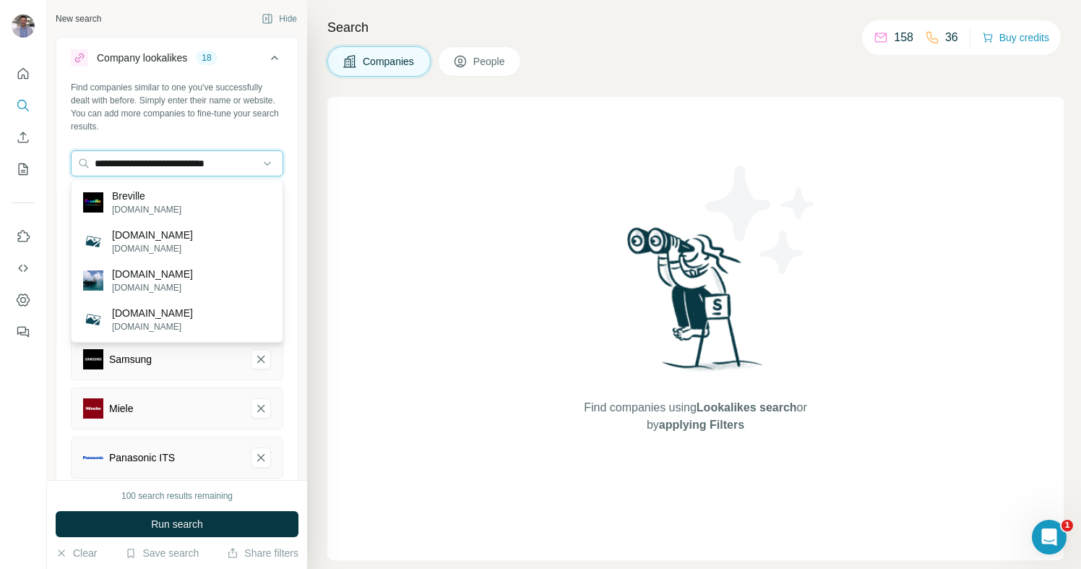
type input "**********"
click at [200, 202] on div "Breville [DOMAIN_NAME]" at bounding box center [176, 202] width 205 height 39
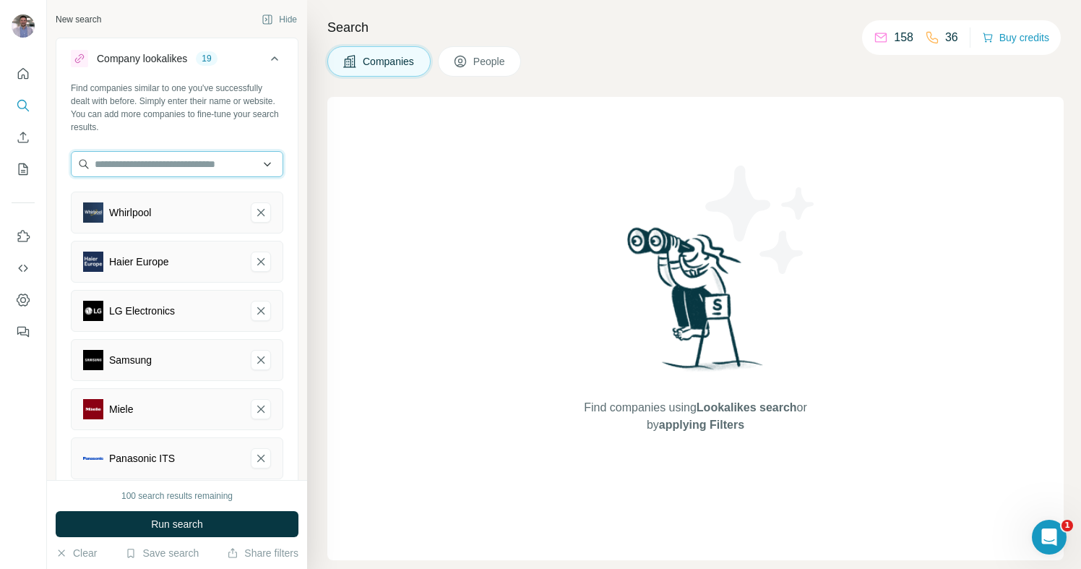
click at [137, 155] on input "text" at bounding box center [177, 164] width 212 height 26
paste input "**********"
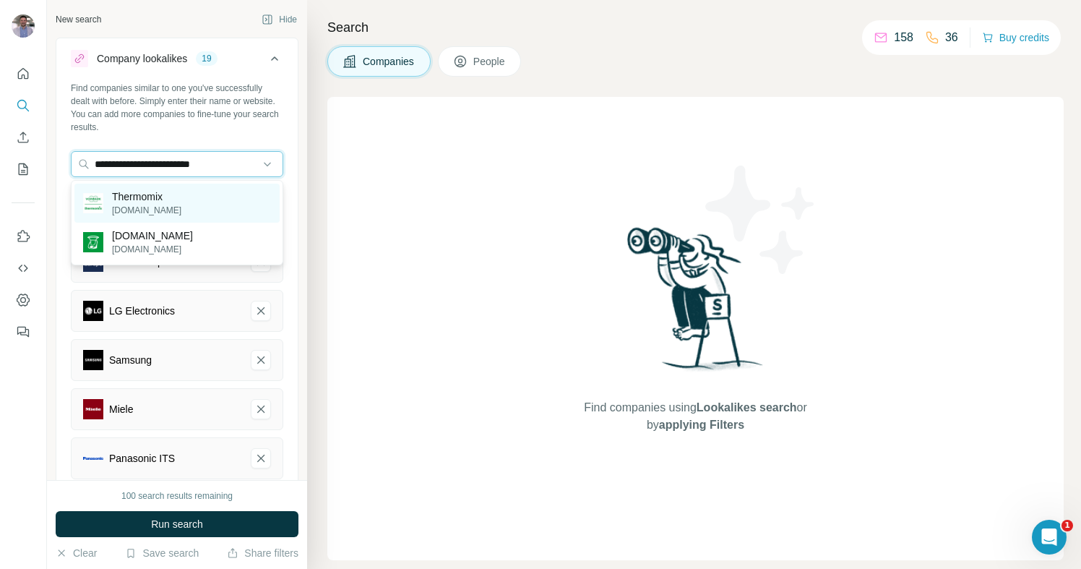
type input "**********"
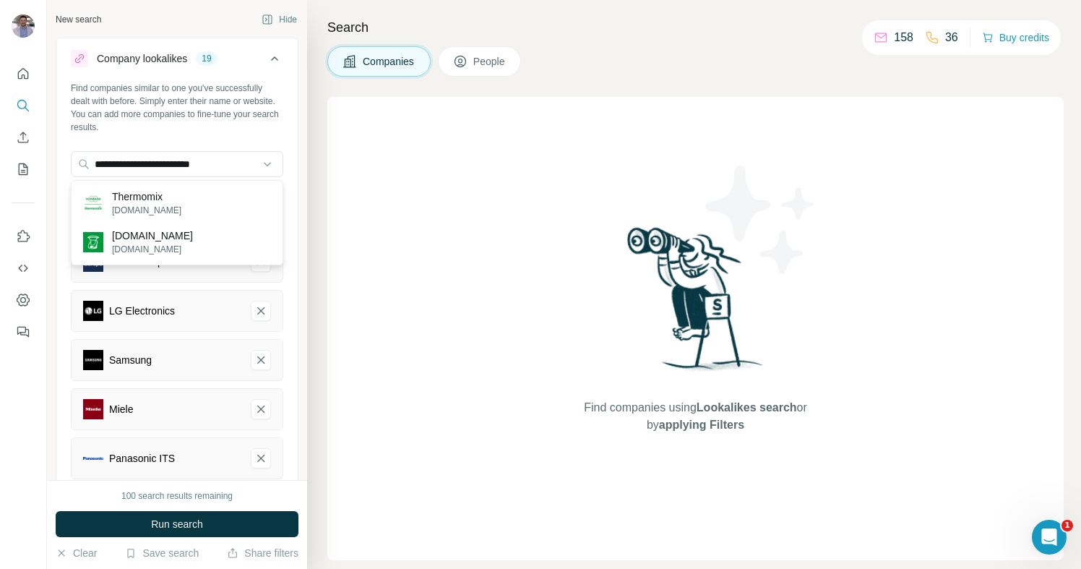
drag, startPoint x: 176, startPoint y: 197, endPoint x: 174, endPoint y: 181, distance: 16.0
click at [175, 194] on div "Thermomix [DOMAIN_NAME]" at bounding box center [176, 203] width 205 height 39
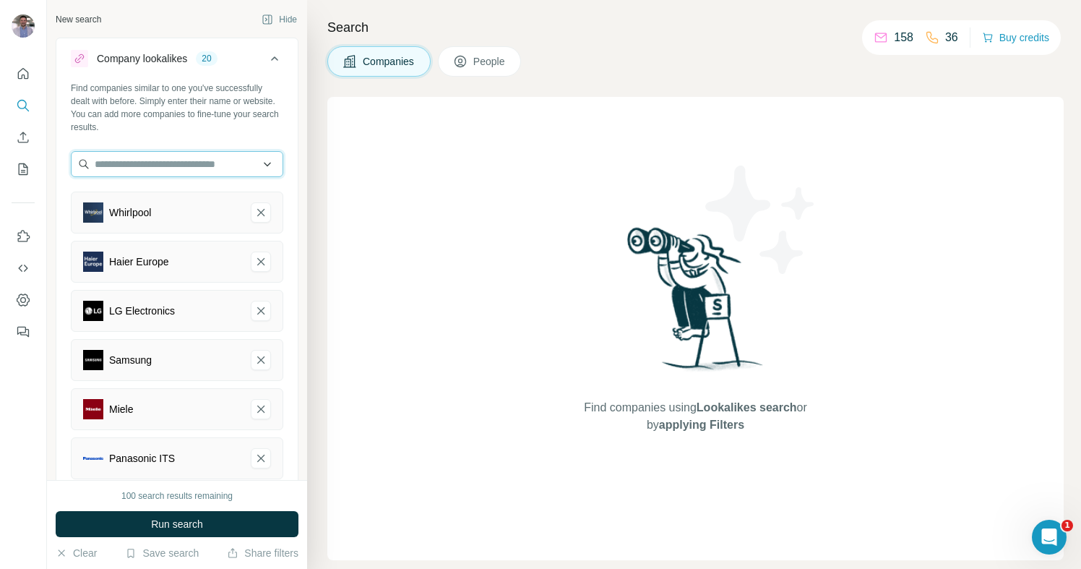
click at [145, 166] on input "text" at bounding box center [177, 164] width 212 height 26
type input "*"
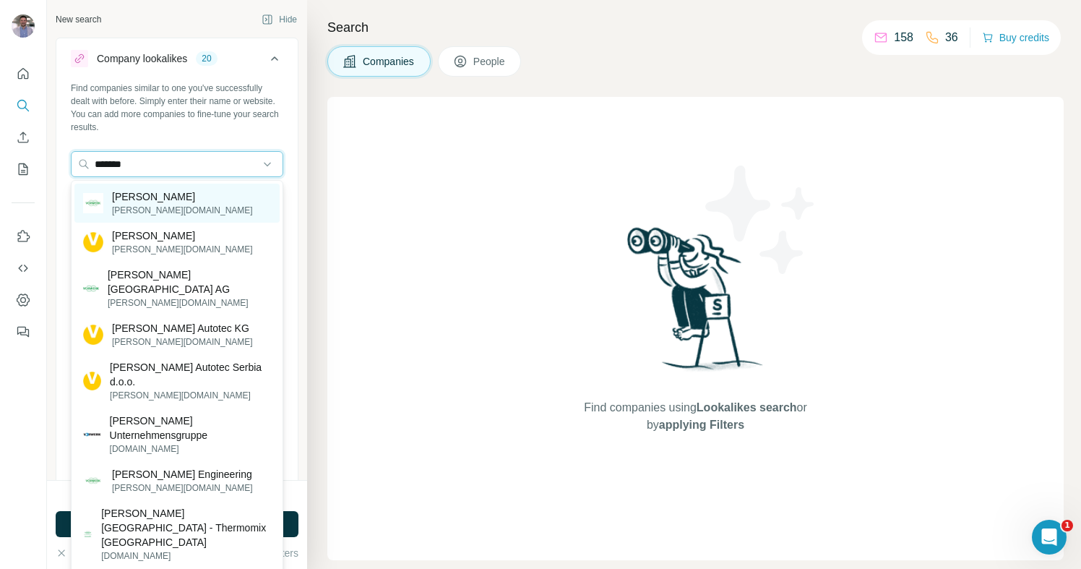
type input "*******"
click at [167, 207] on div "[PERSON_NAME] [PERSON_NAME][DOMAIN_NAME]" at bounding box center [176, 203] width 205 height 39
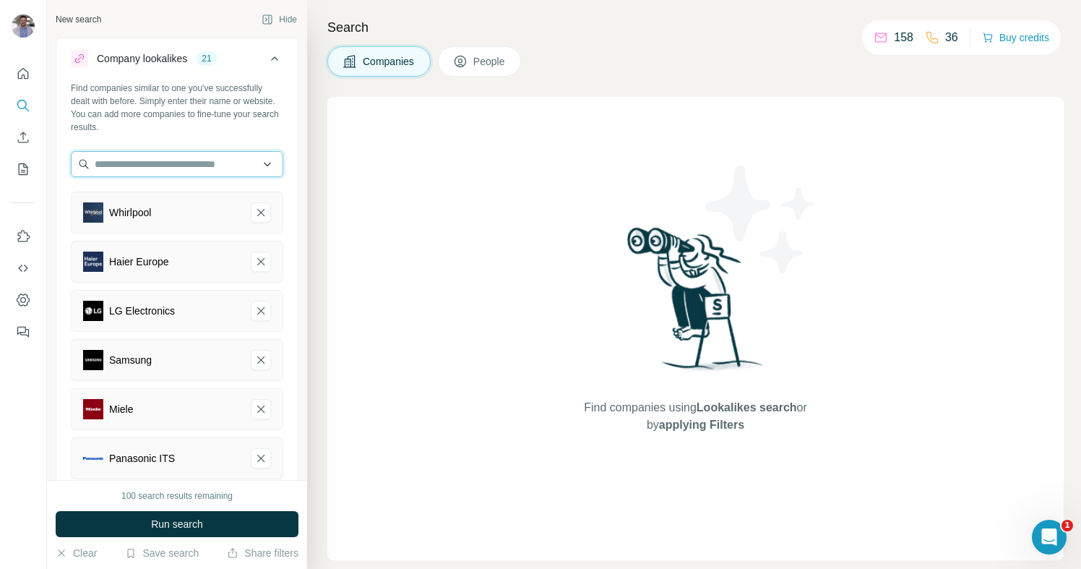
click at [206, 166] on input "text" at bounding box center [177, 164] width 212 height 26
paste input "**********"
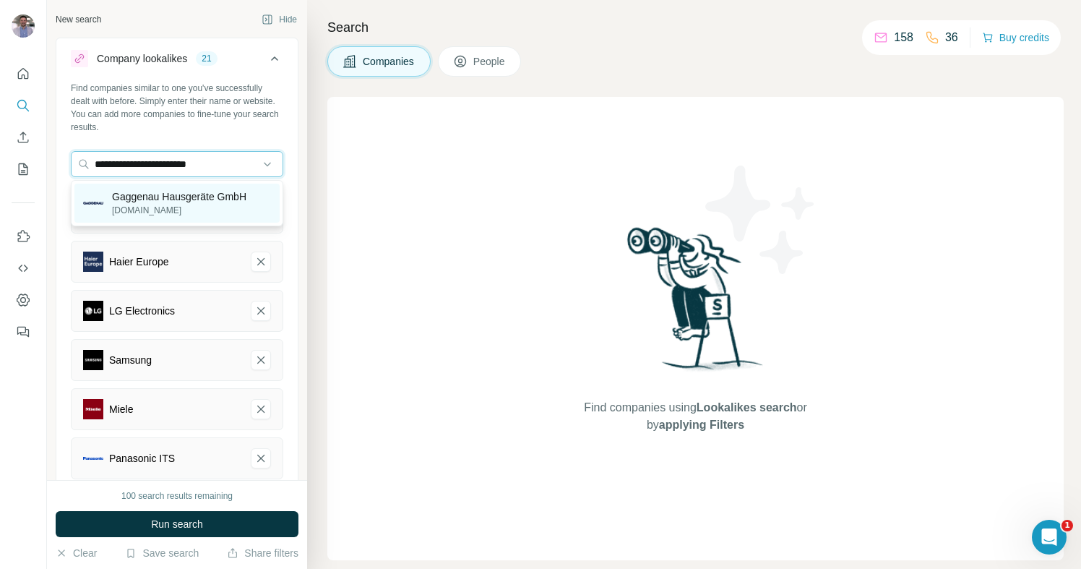
type input "**********"
click at [207, 202] on p "Gaggenau Hausgeräte GmbH" at bounding box center [179, 196] width 134 height 14
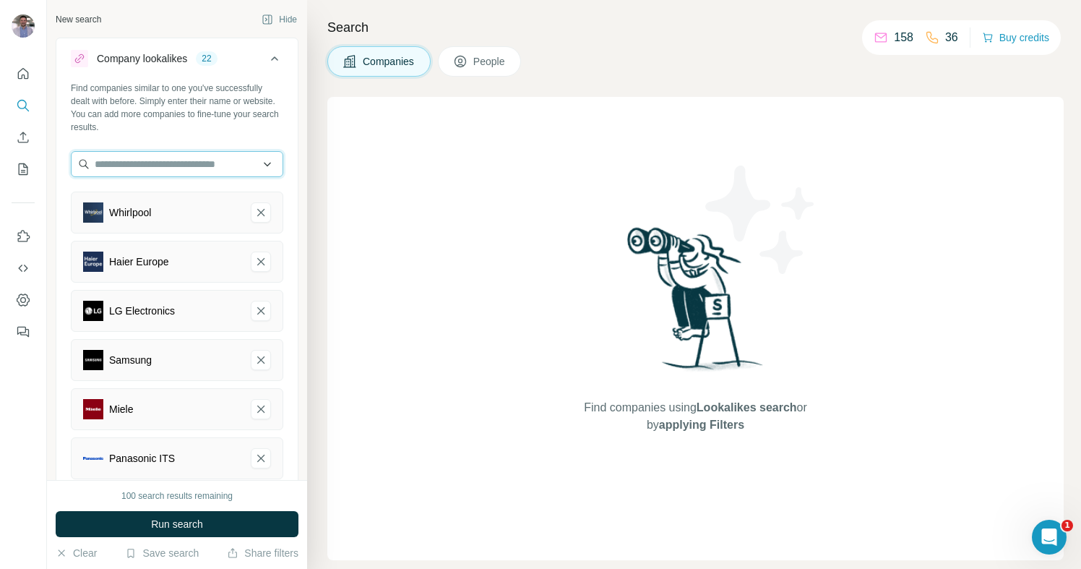
click at [192, 164] on input "text" at bounding box center [177, 164] width 212 height 26
paste input "**********"
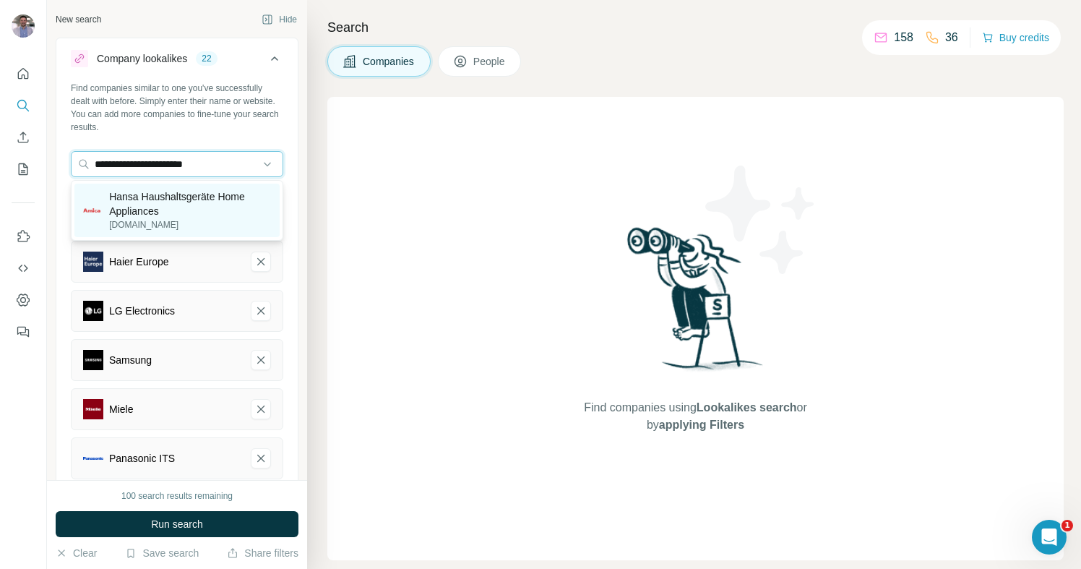
type input "**********"
click at [207, 206] on p "Hansa Haushaltsgeräte Home Appliances" at bounding box center [190, 203] width 162 height 29
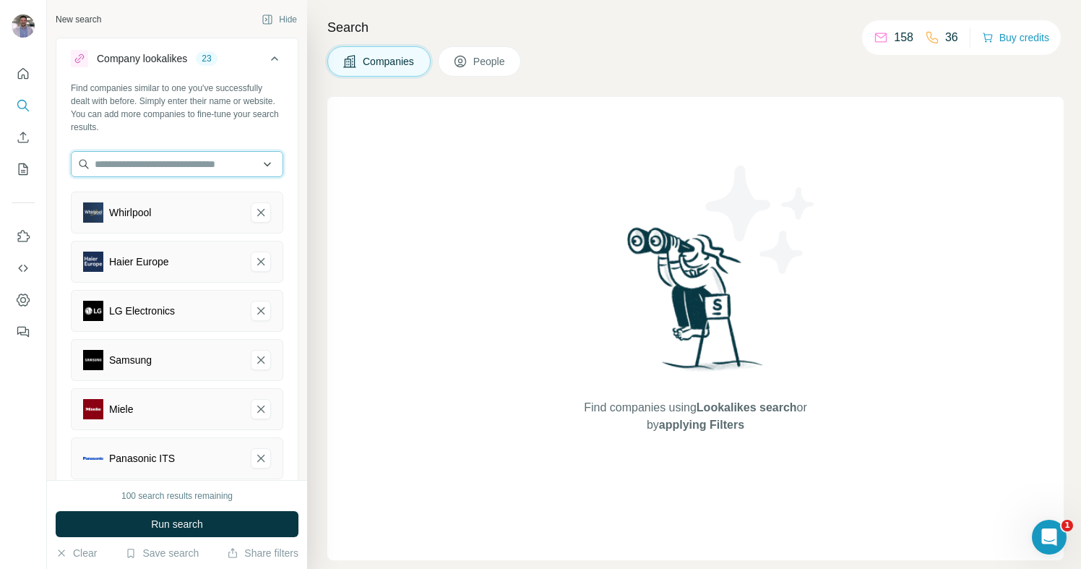
click at [218, 165] on input "text" at bounding box center [177, 164] width 212 height 26
paste input "**********"
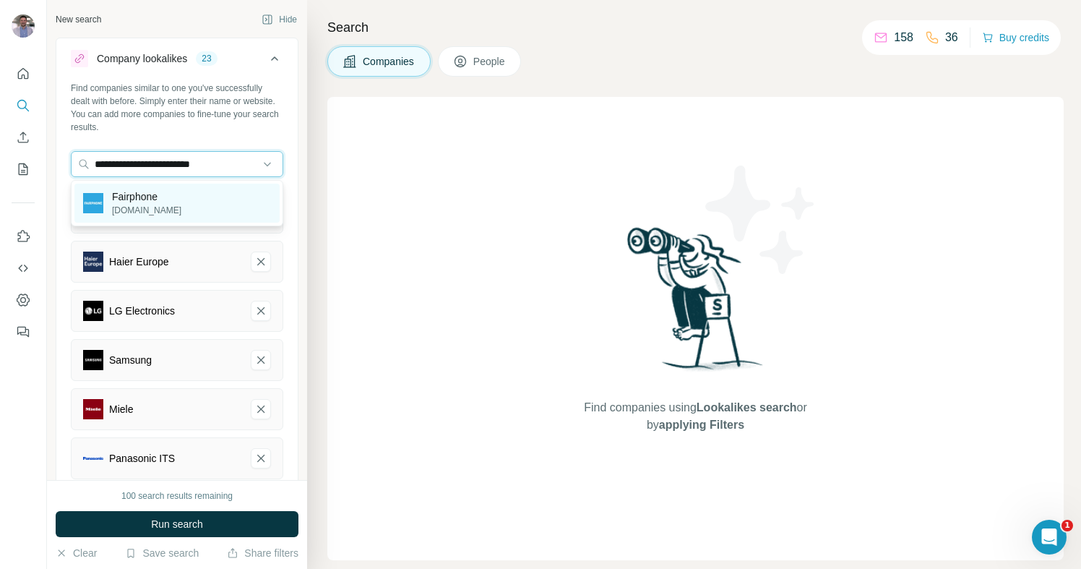
type input "**********"
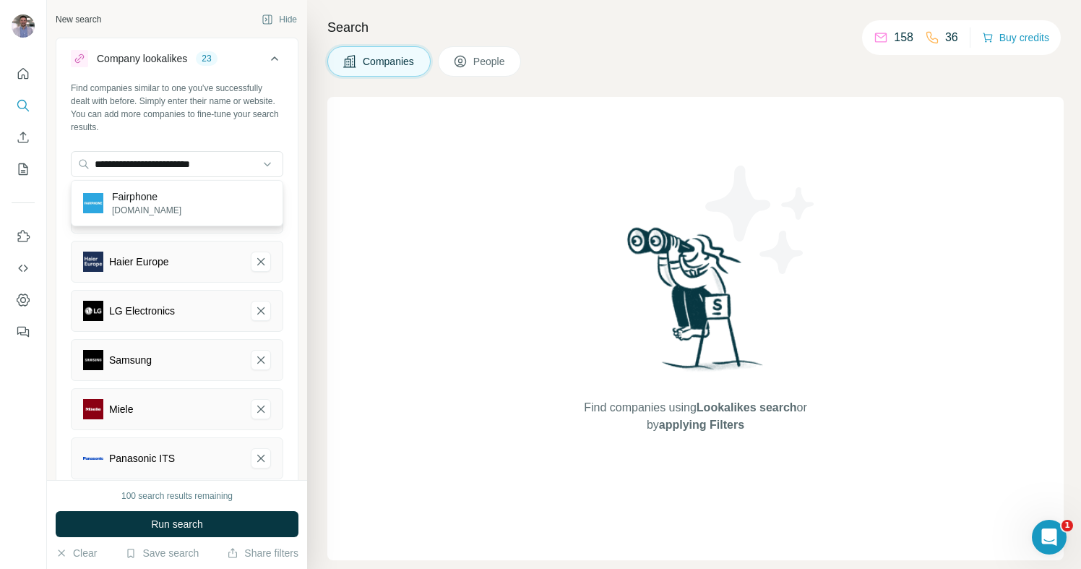
drag, startPoint x: 220, startPoint y: 205, endPoint x: 201, endPoint y: 214, distance: 21.7
click at [220, 205] on div "Fairphone [DOMAIN_NAME]" at bounding box center [176, 203] width 205 height 39
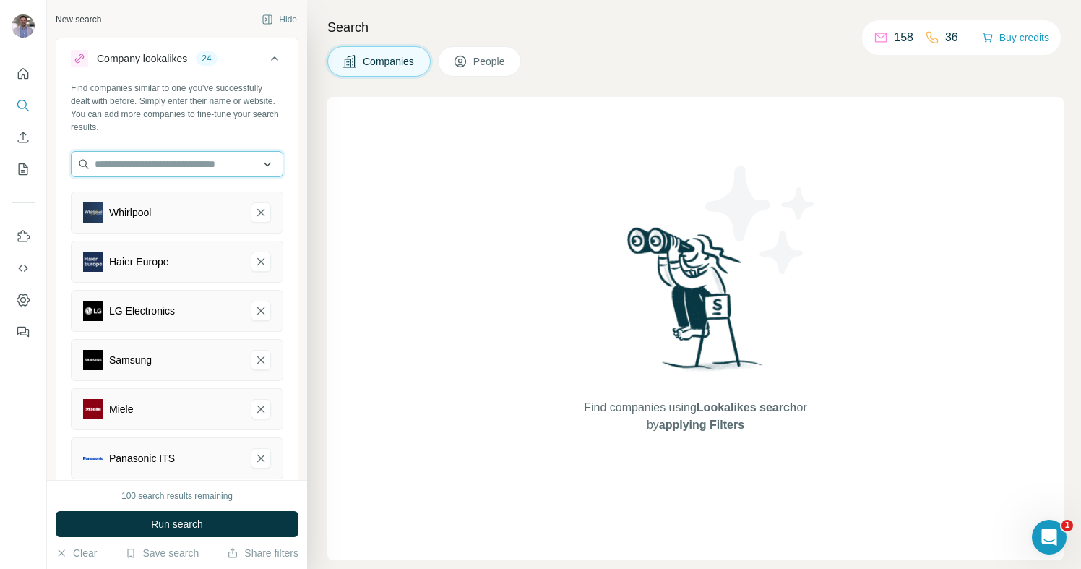
click at [149, 166] on input "text" at bounding box center [177, 164] width 212 height 26
paste input "**********"
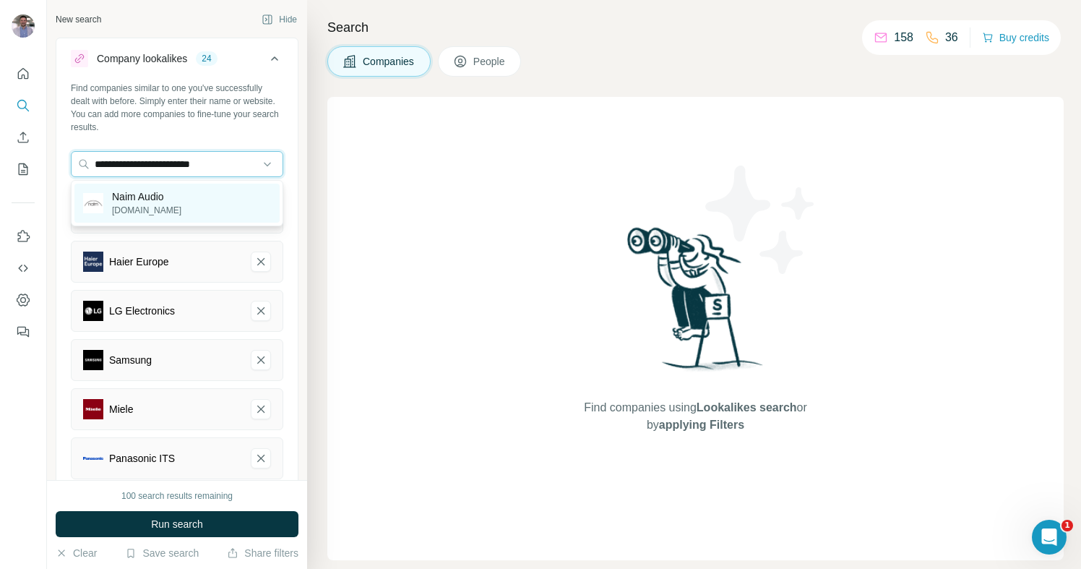
type input "**********"
click at [221, 205] on div "Naim Audio [DOMAIN_NAME]" at bounding box center [176, 203] width 205 height 39
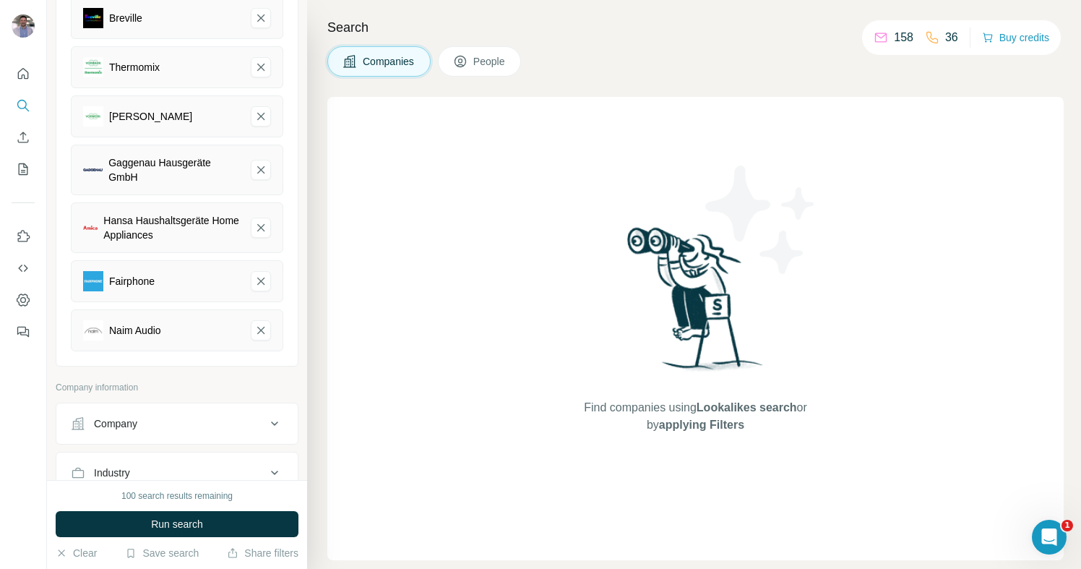
scroll to position [1252, 0]
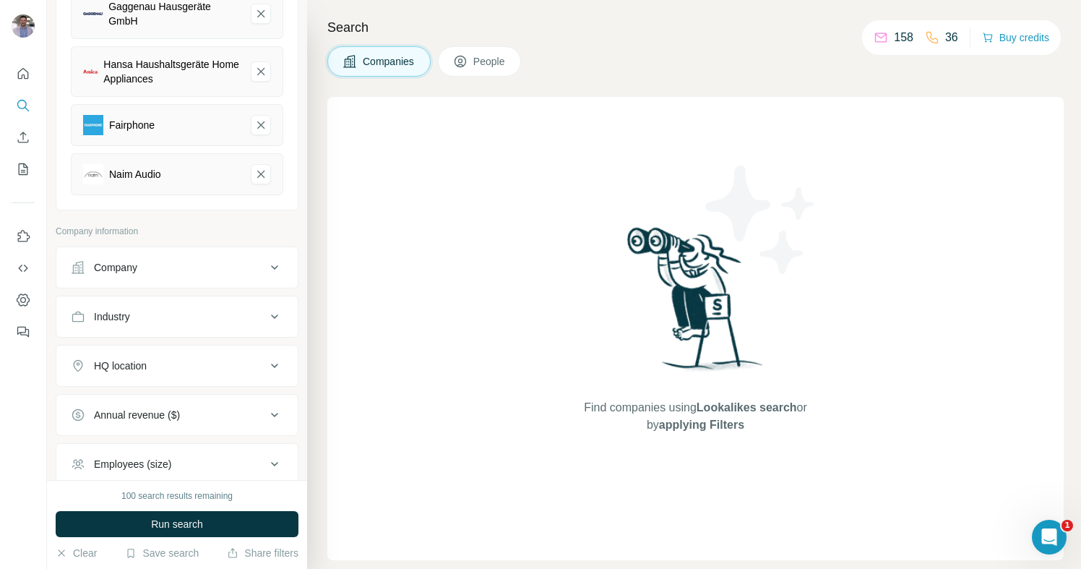
click at [202, 260] on div "Company" at bounding box center [168, 267] width 195 height 14
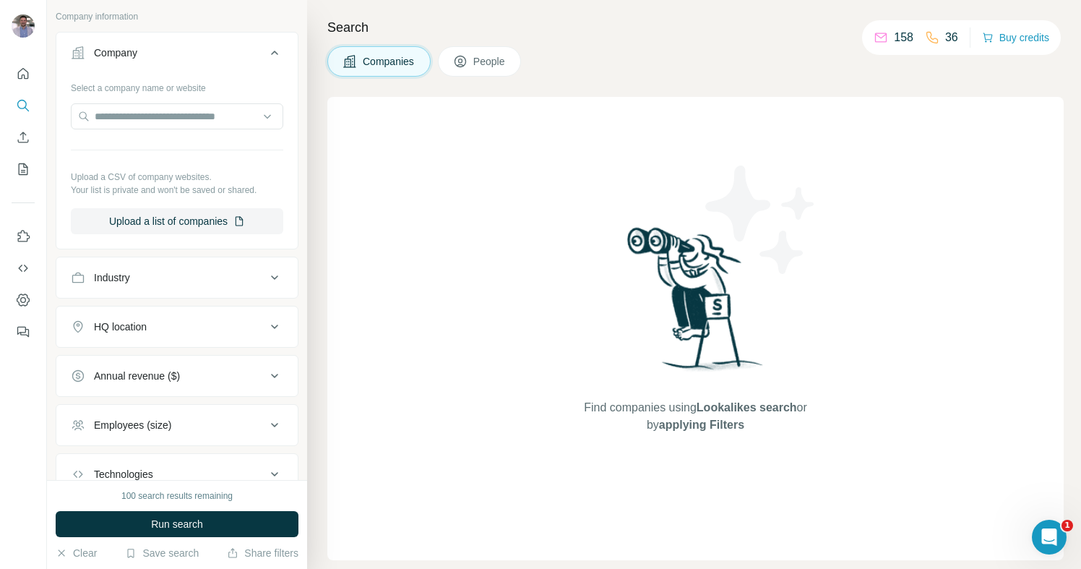
scroll to position [1468, 0]
click at [184, 272] on div "Industry" at bounding box center [168, 277] width 195 height 14
click at [235, 306] on input at bounding box center [169, 313] width 179 height 16
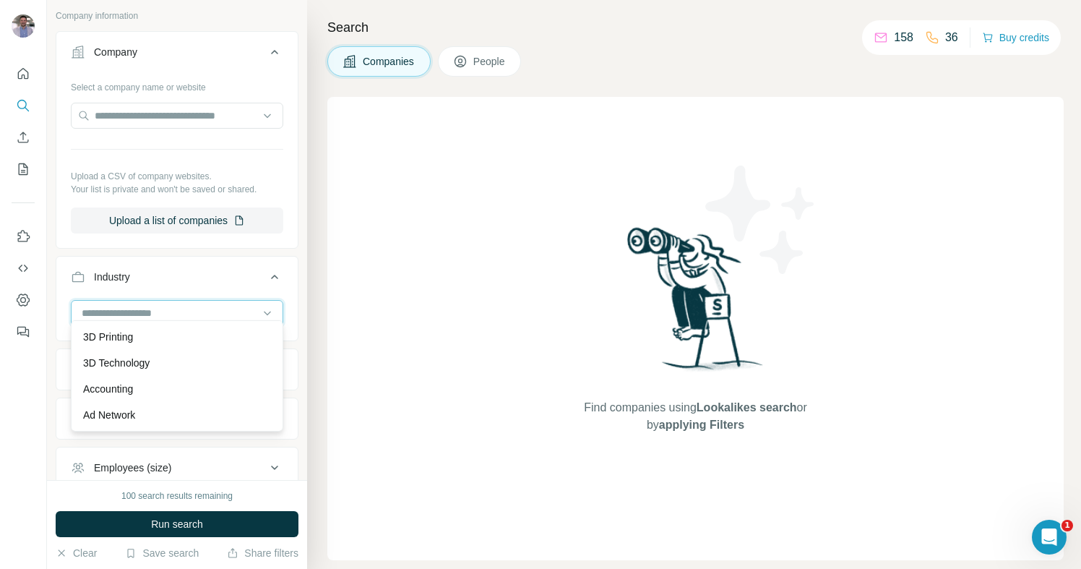
click at [233, 306] on input at bounding box center [169, 313] width 179 height 16
click at [229, 305] on input at bounding box center [169, 313] width 179 height 16
click at [182, 359] on p "Consumer Electronics" at bounding box center [132, 356] width 99 height 14
click at [167, 305] on input at bounding box center [169, 313] width 179 height 16
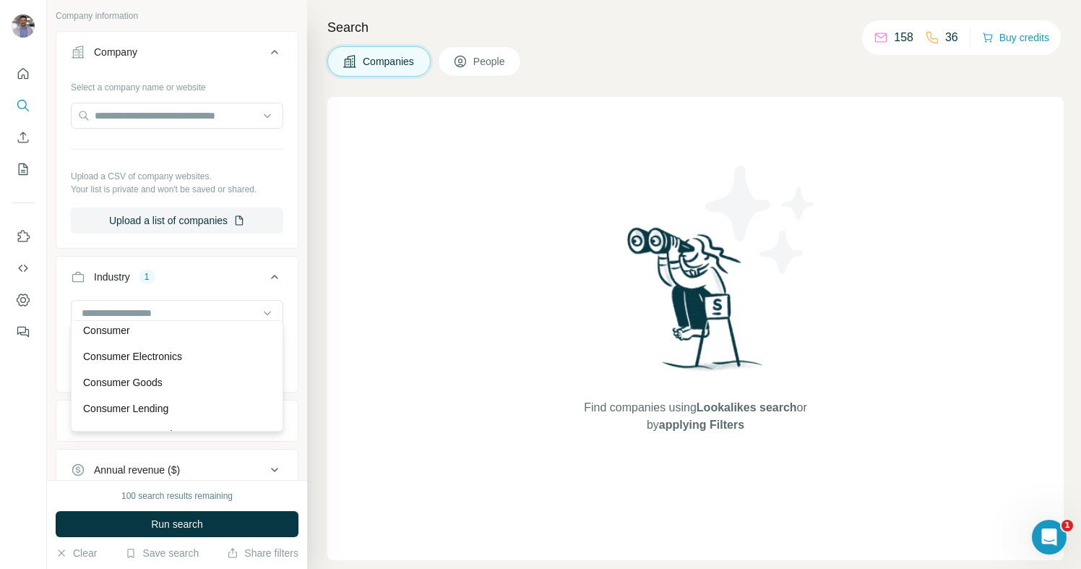
click at [158, 361] on p "Consumer Electronics" at bounding box center [132, 356] width 99 height 14
click at [173, 305] on p "Consumer Electronics" at bounding box center [129, 312] width 99 height 14
click at [168, 377] on div "Consumer Goods" at bounding box center [177, 382] width 188 height 14
click at [215, 306] on input at bounding box center [169, 313] width 179 height 16
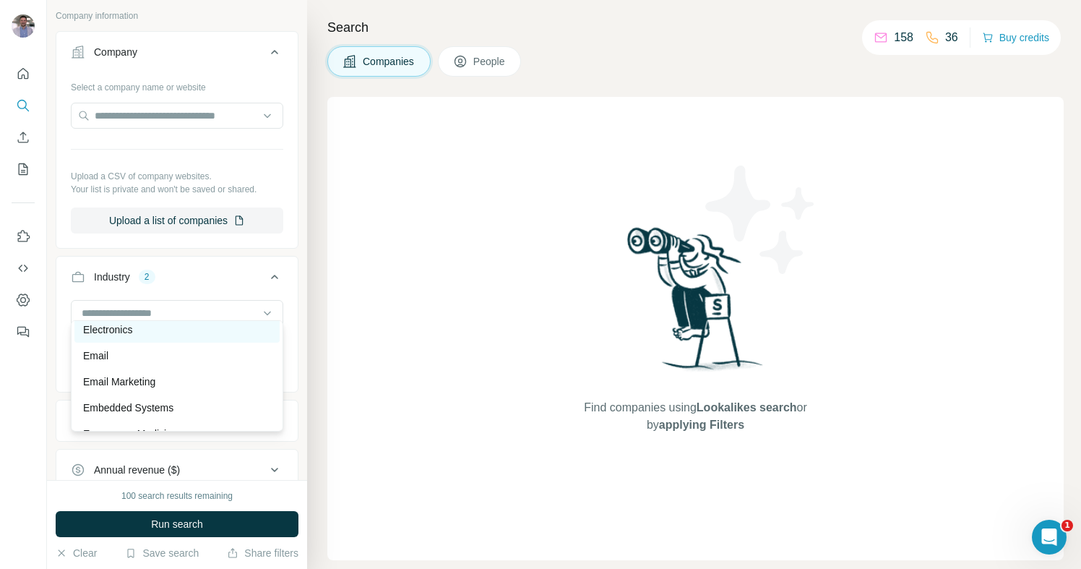
click at [167, 332] on div "Electronics" at bounding box center [177, 329] width 188 height 14
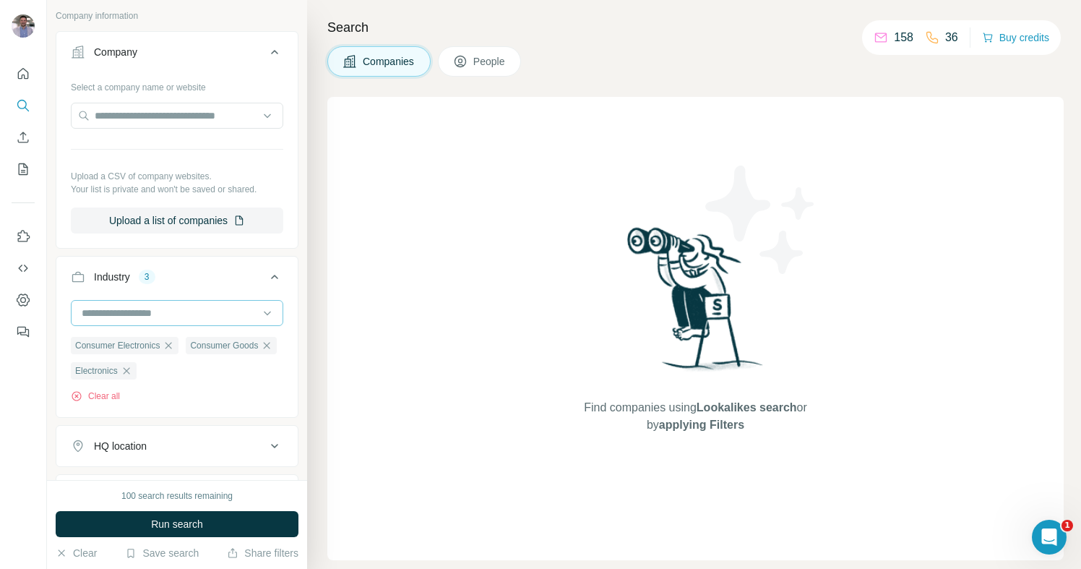
click at [208, 310] on input at bounding box center [169, 313] width 179 height 16
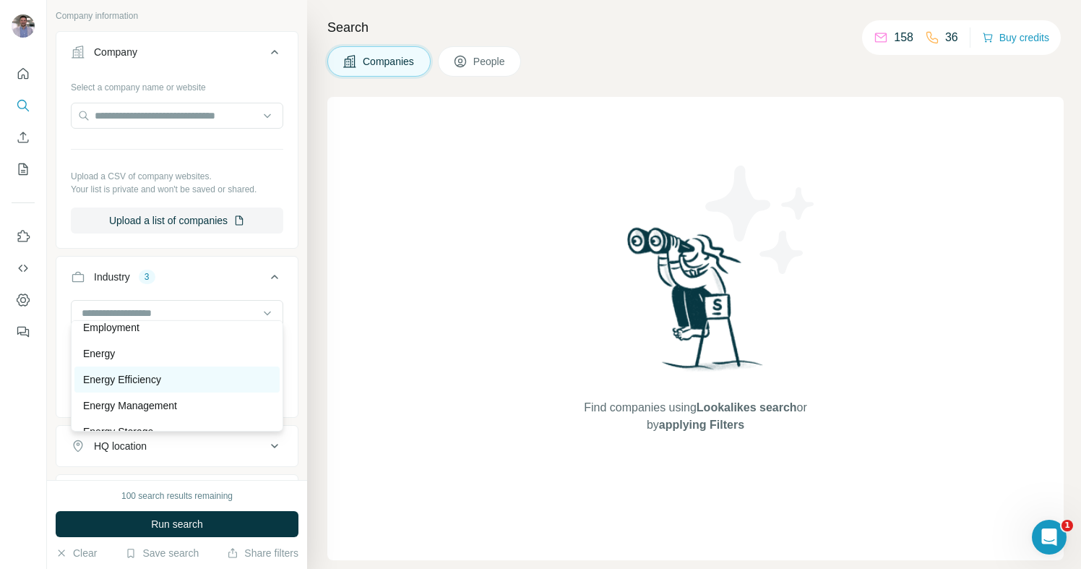
scroll to position [5085, 0]
click at [166, 354] on div "Energy" at bounding box center [177, 351] width 188 height 14
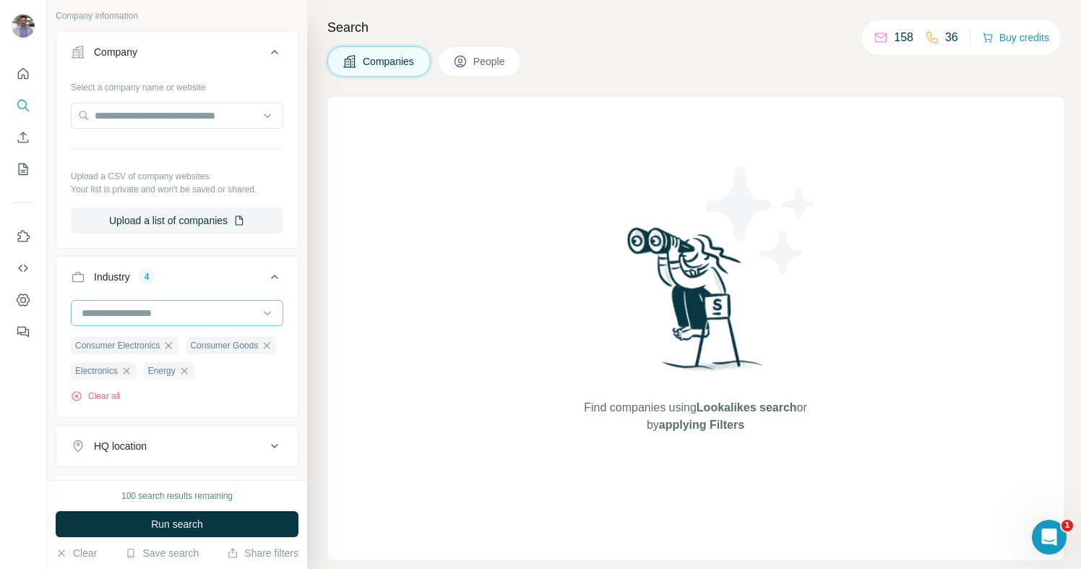
click at [179, 306] on input at bounding box center [169, 313] width 179 height 16
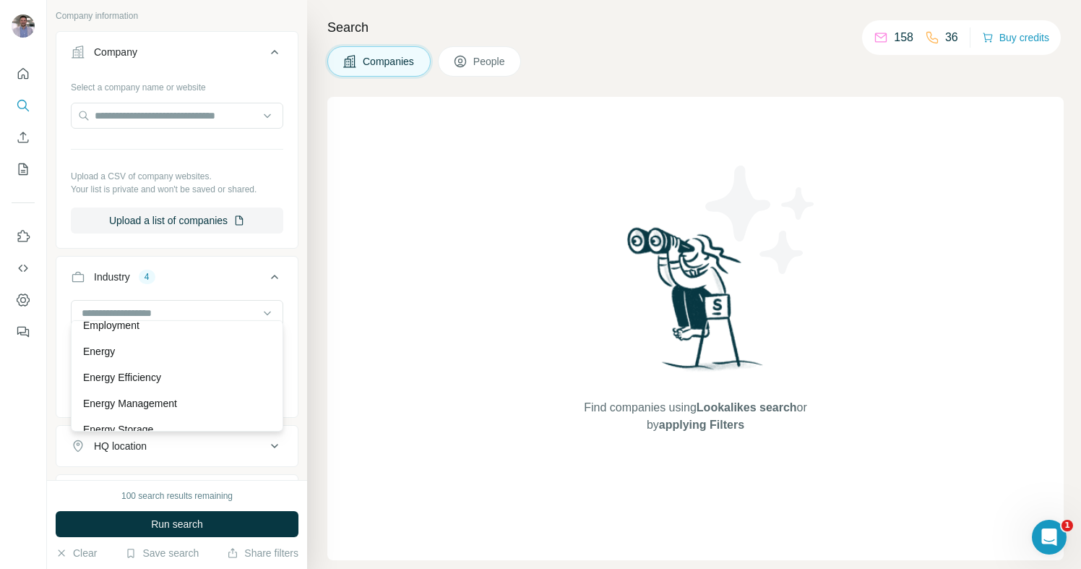
click at [176, 376] on div "Energy Efficiency" at bounding box center [177, 377] width 188 height 14
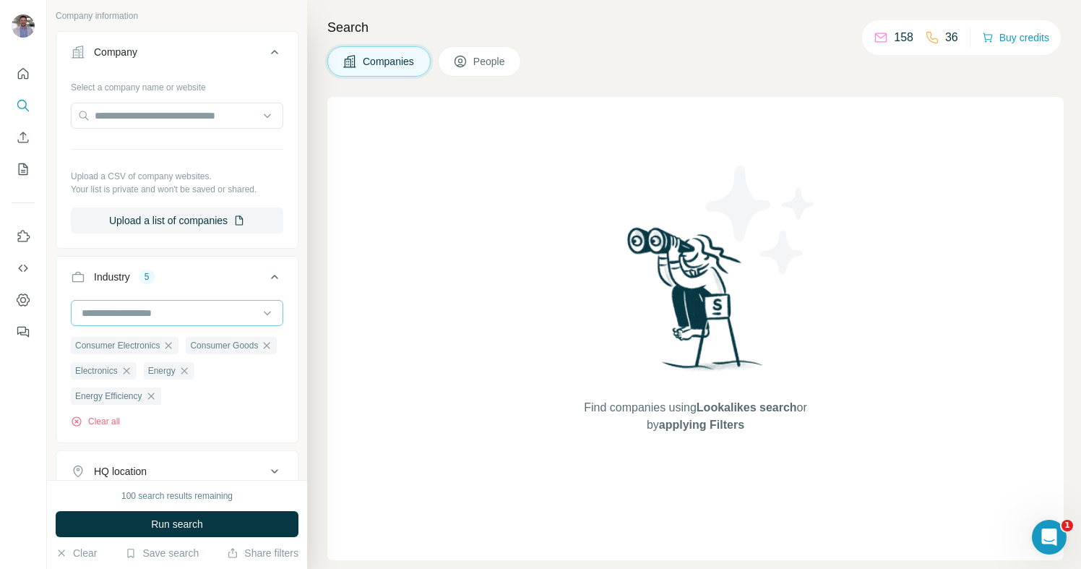
click at [208, 305] on input at bounding box center [169, 313] width 179 height 16
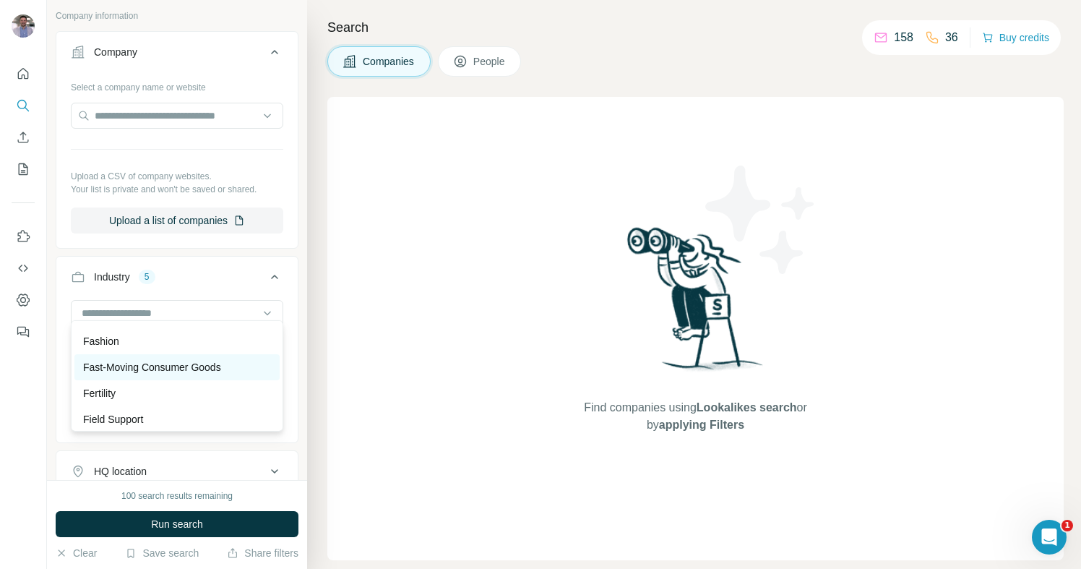
scroll to position [5692, 0]
click at [189, 376] on div "Fast-Moving Consumer Goods" at bounding box center [176, 369] width 205 height 26
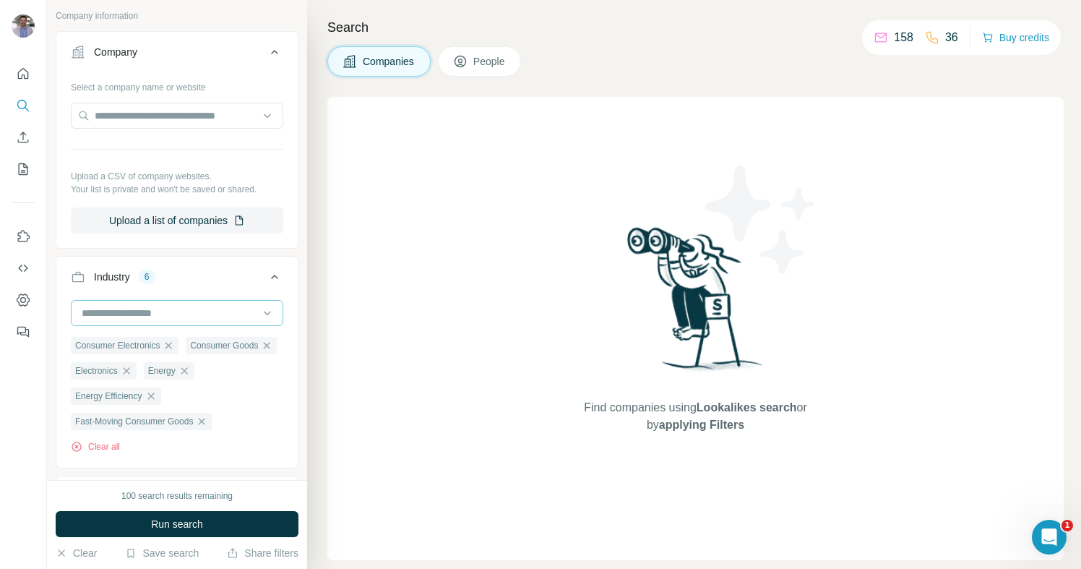
click at [201, 306] on input at bounding box center [169, 313] width 179 height 16
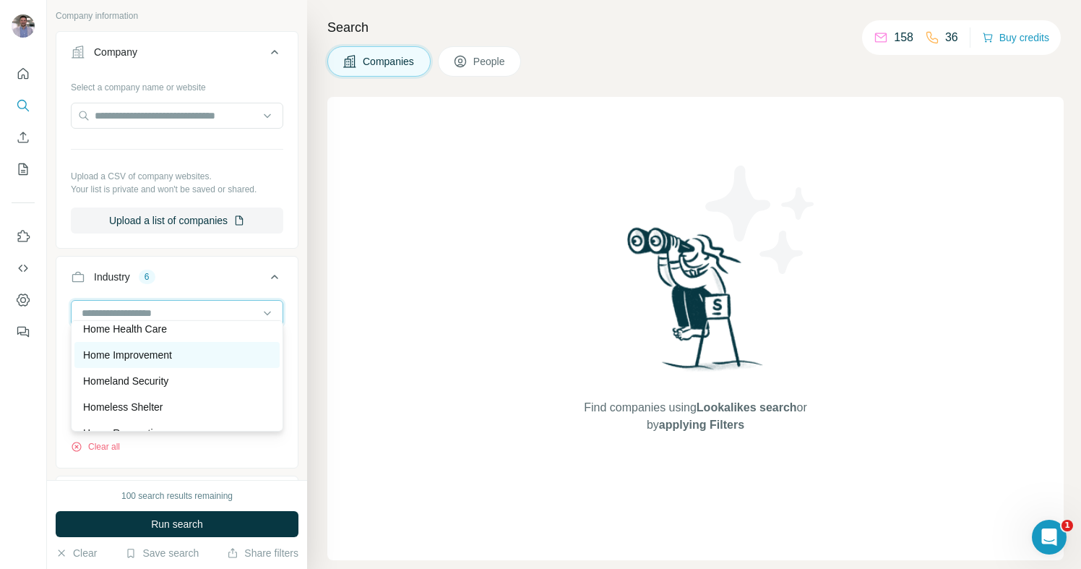
scroll to position [7171, 0]
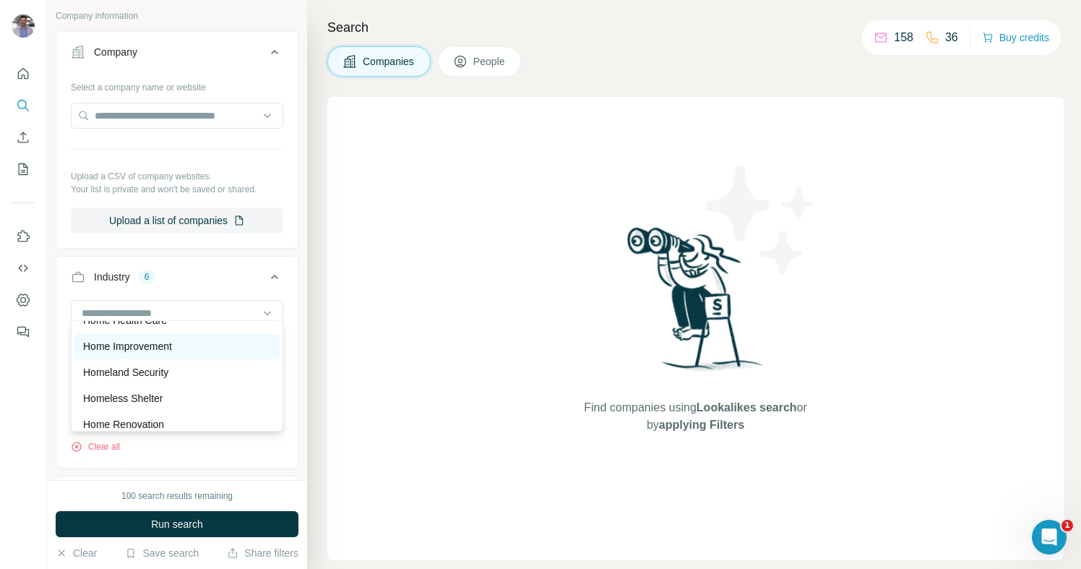
click at [184, 353] on div "Home Improvement" at bounding box center [177, 346] width 188 height 14
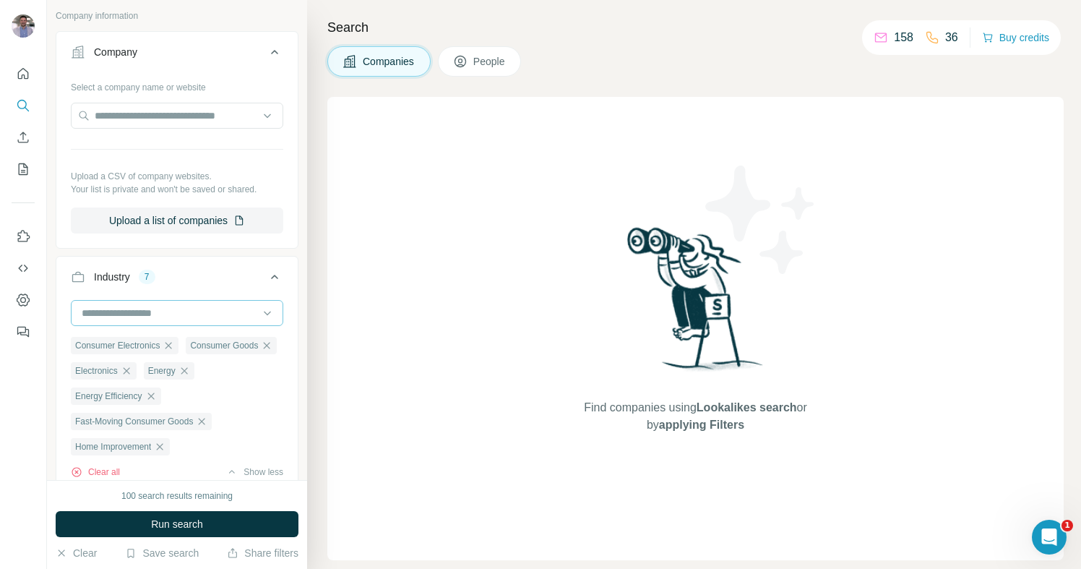
click at [184, 307] on input at bounding box center [169, 313] width 179 height 16
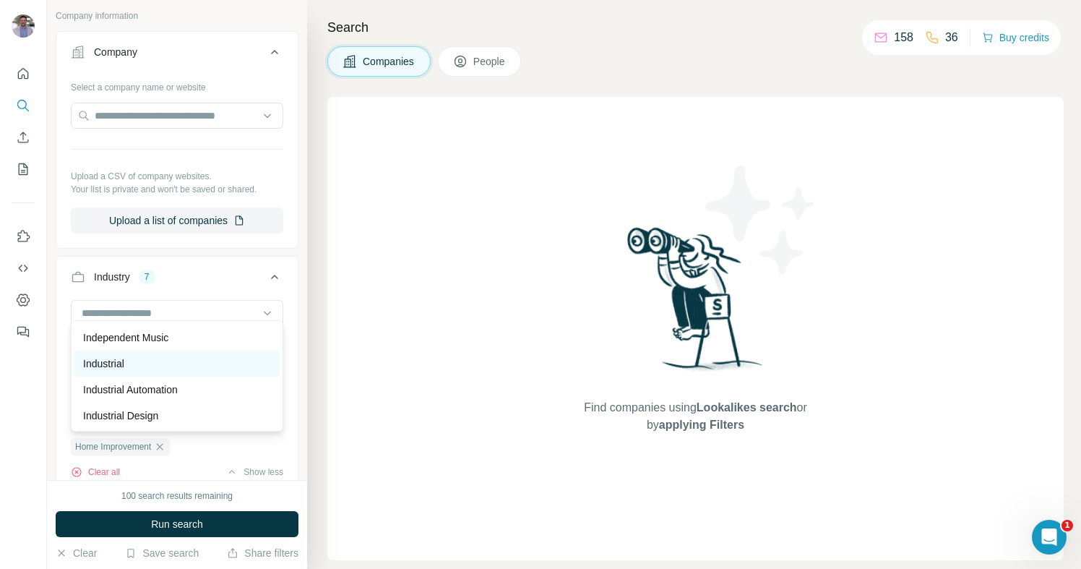
click at [175, 370] on div "Industrial" at bounding box center [177, 363] width 188 height 14
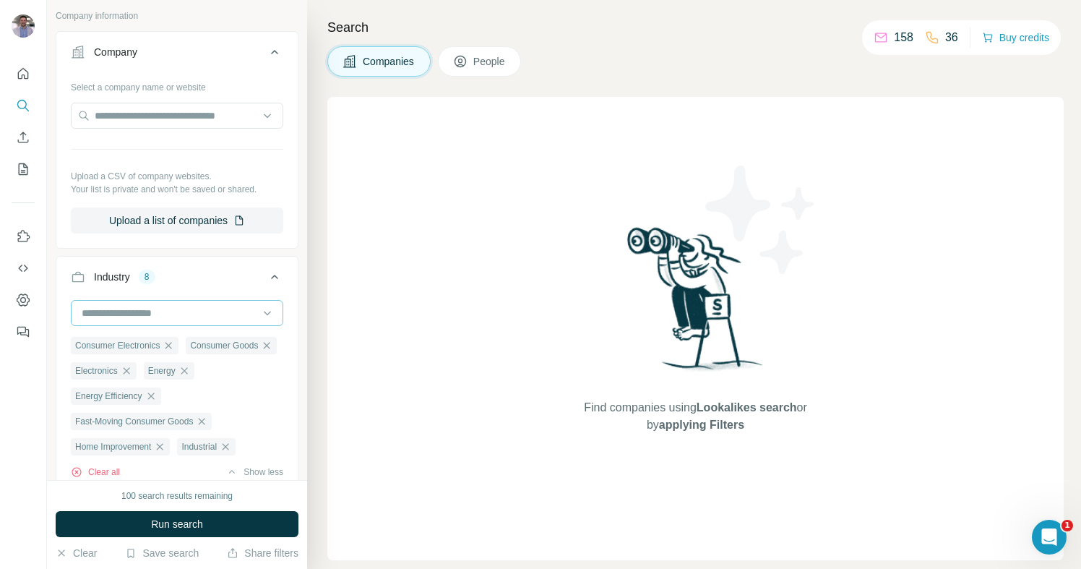
click at [197, 305] on input at bounding box center [169, 313] width 179 height 16
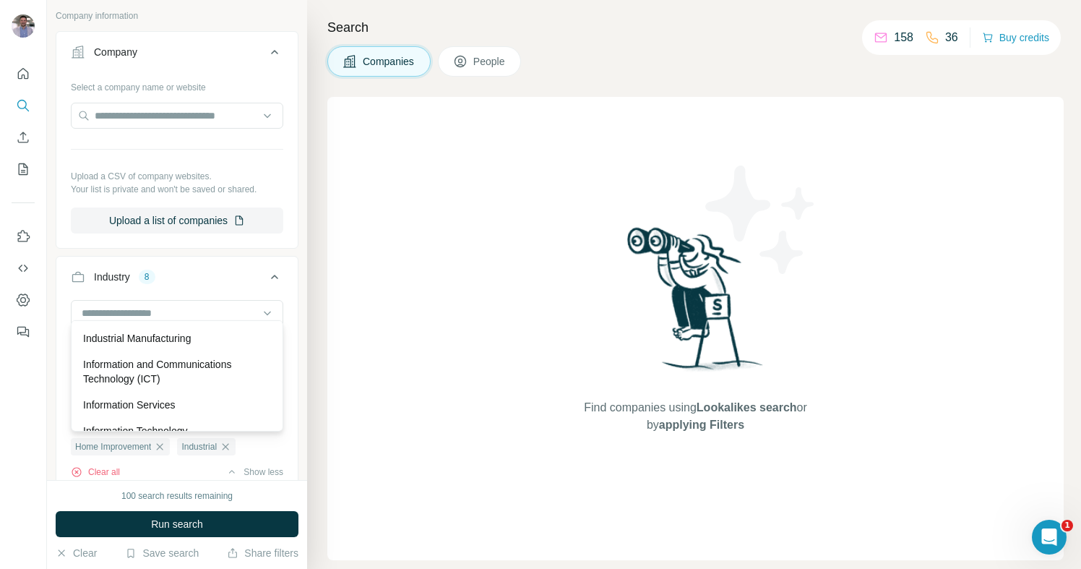
scroll to position [7807, 0]
drag, startPoint x: 192, startPoint y: 342, endPoint x: 193, endPoint y: 316, distance: 26.1
click at [192, 342] on div "Industrial Manufacturing" at bounding box center [176, 335] width 205 height 26
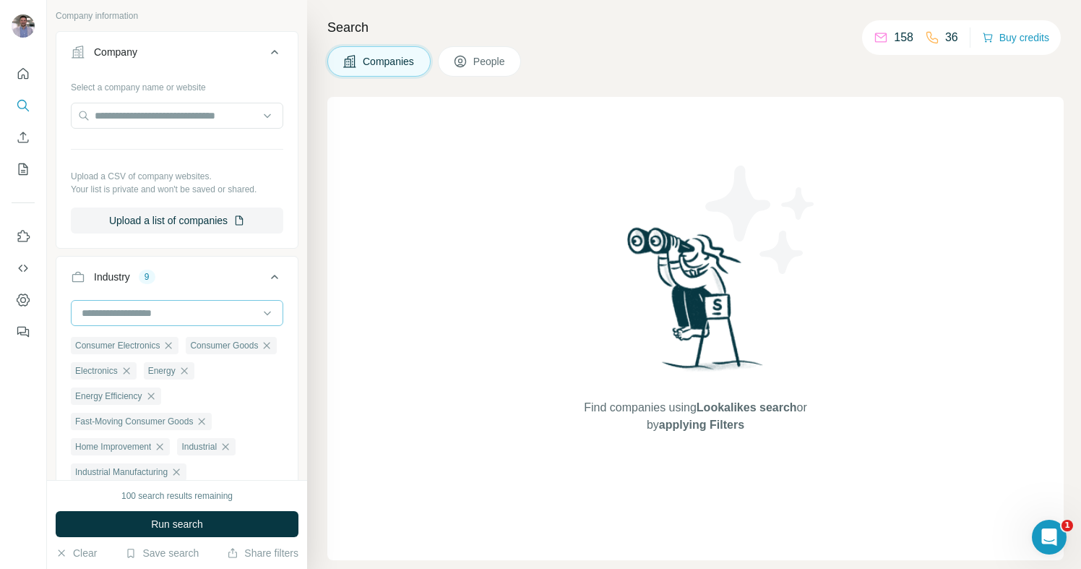
click at [193, 314] on div at bounding box center [169, 313] width 179 height 25
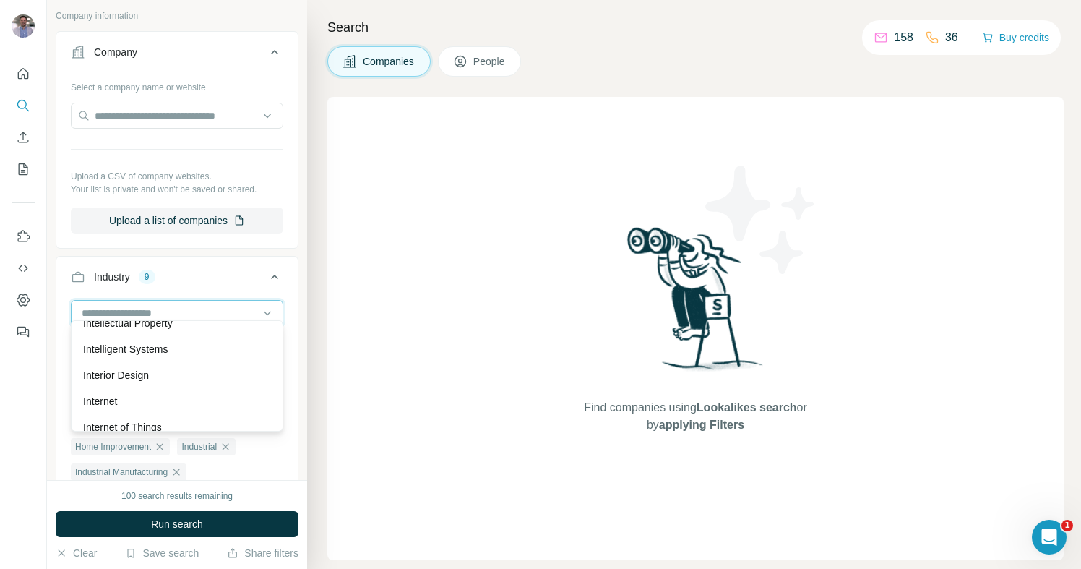
scroll to position [8034, 0]
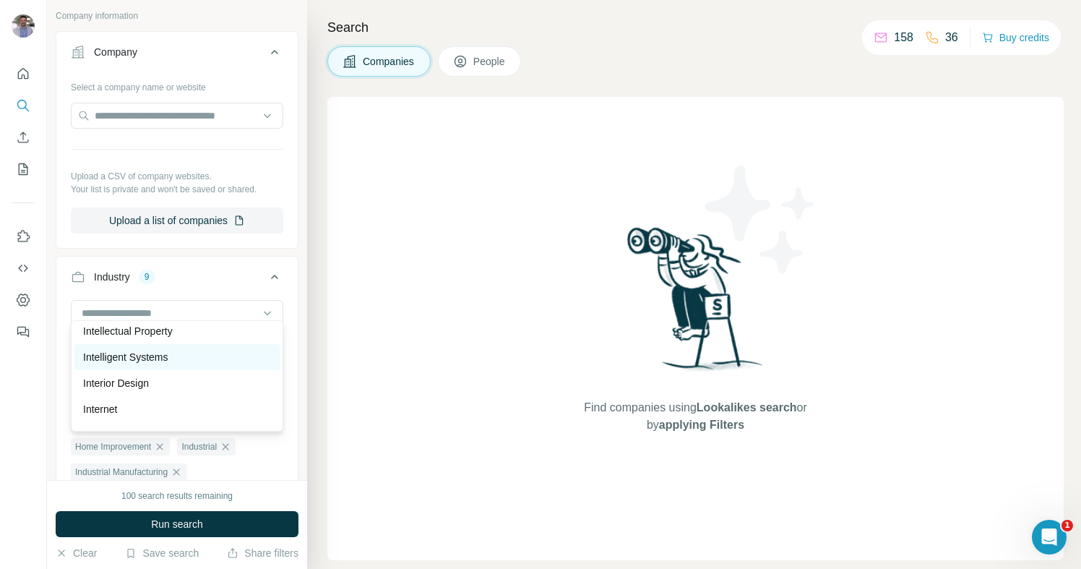
click at [184, 355] on div "Intelligent Systems" at bounding box center [177, 357] width 188 height 14
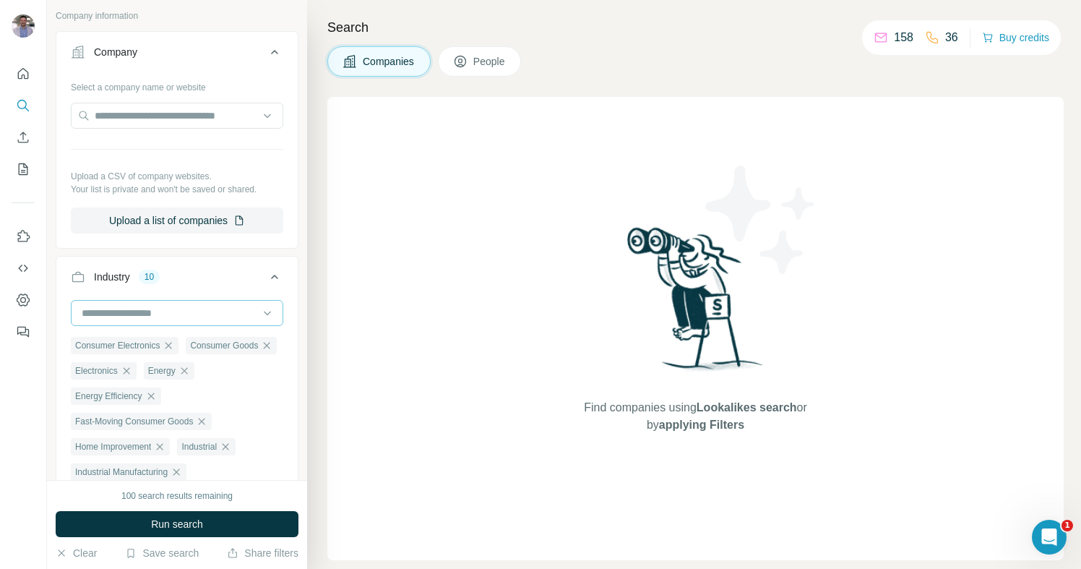
click at [179, 305] on input at bounding box center [169, 313] width 179 height 16
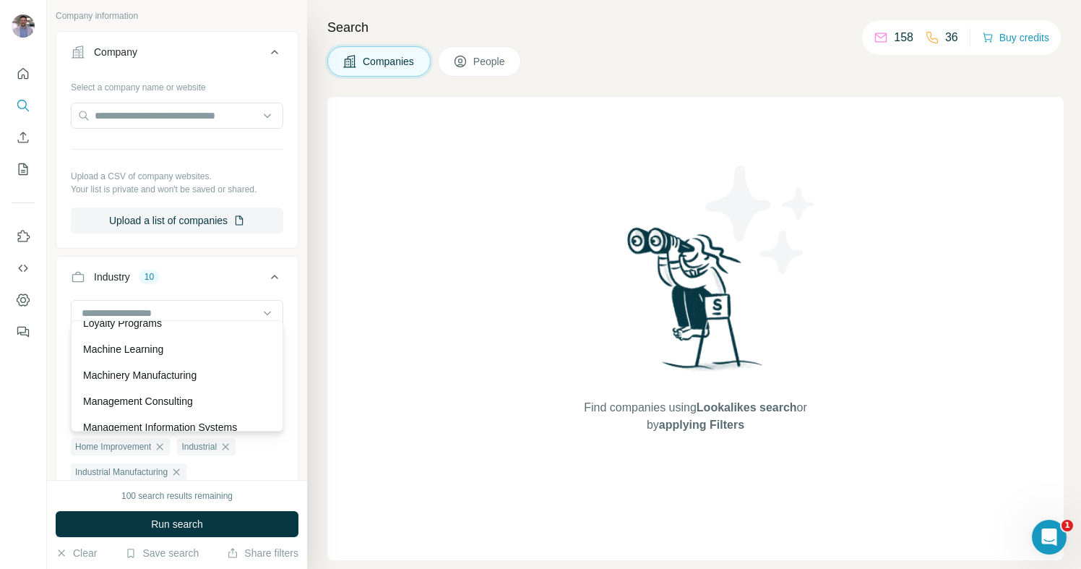
scroll to position [9045, 0]
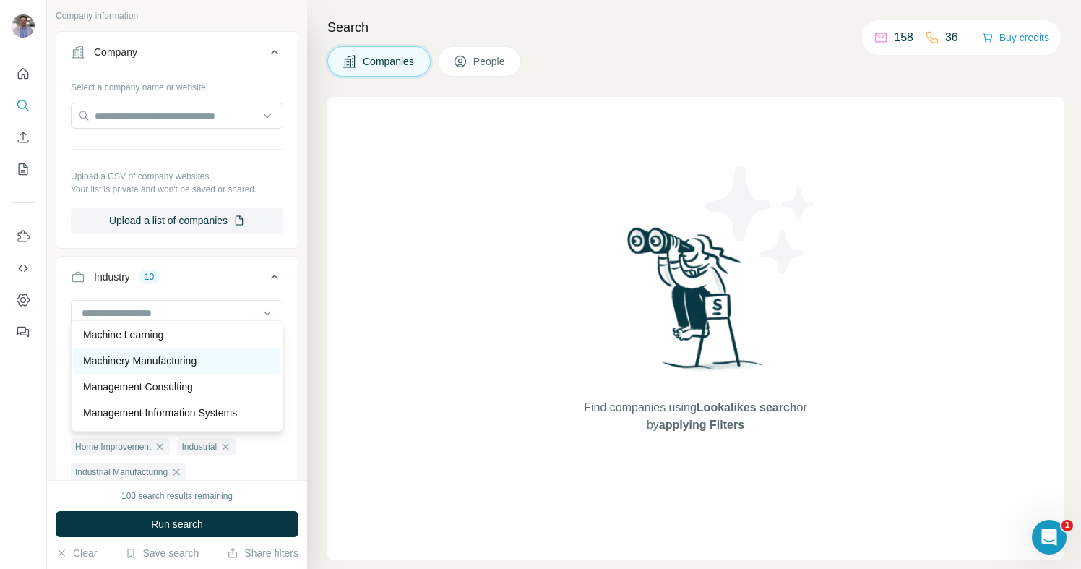
click at [197, 366] on p "Machinery Manufacturing" at bounding box center [139, 360] width 113 height 14
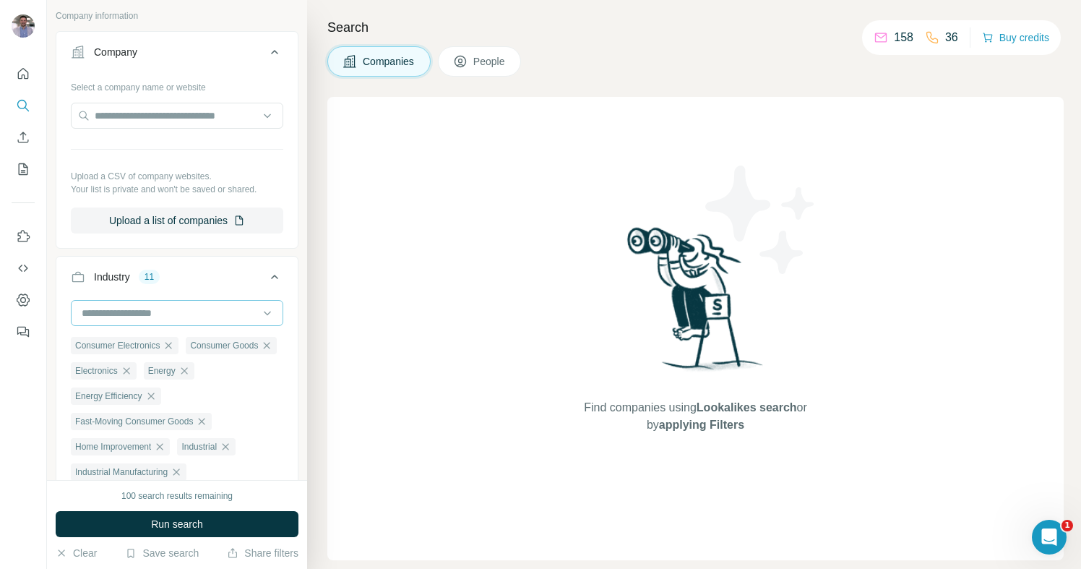
click at [178, 305] on input at bounding box center [169, 313] width 179 height 16
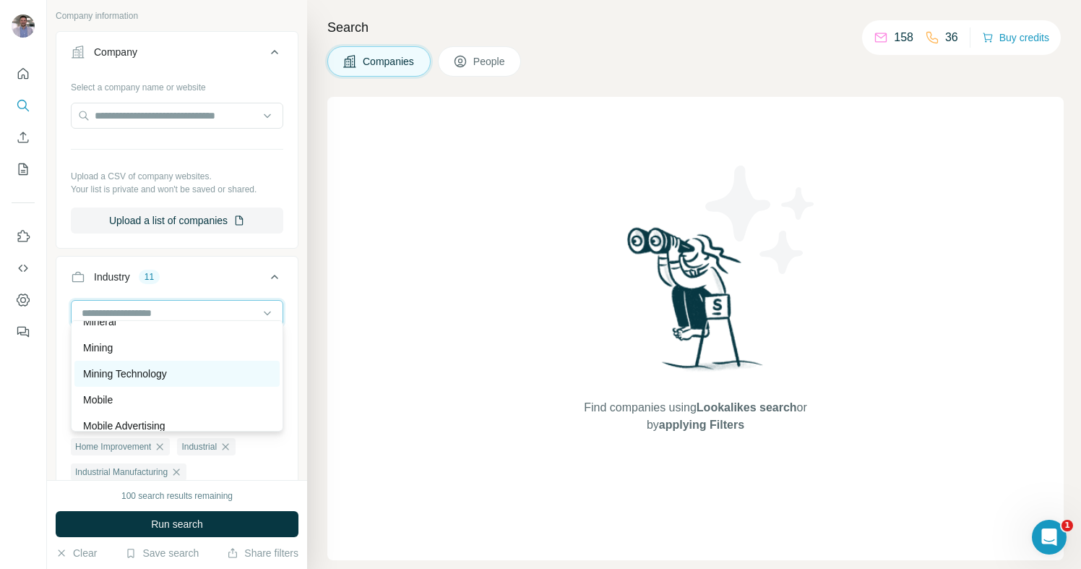
scroll to position [9632, 0]
click at [183, 374] on div "Mining Technology" at bounding box center [177, 372] width 188 height 14
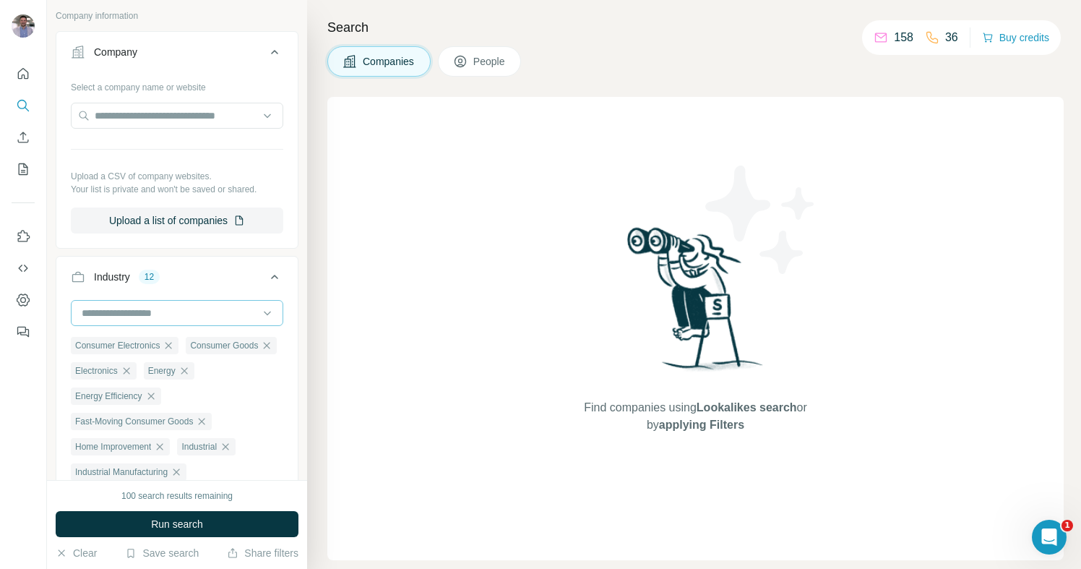
click at [201, 311] on input at bounding box center [169, 313] width 179 height 16
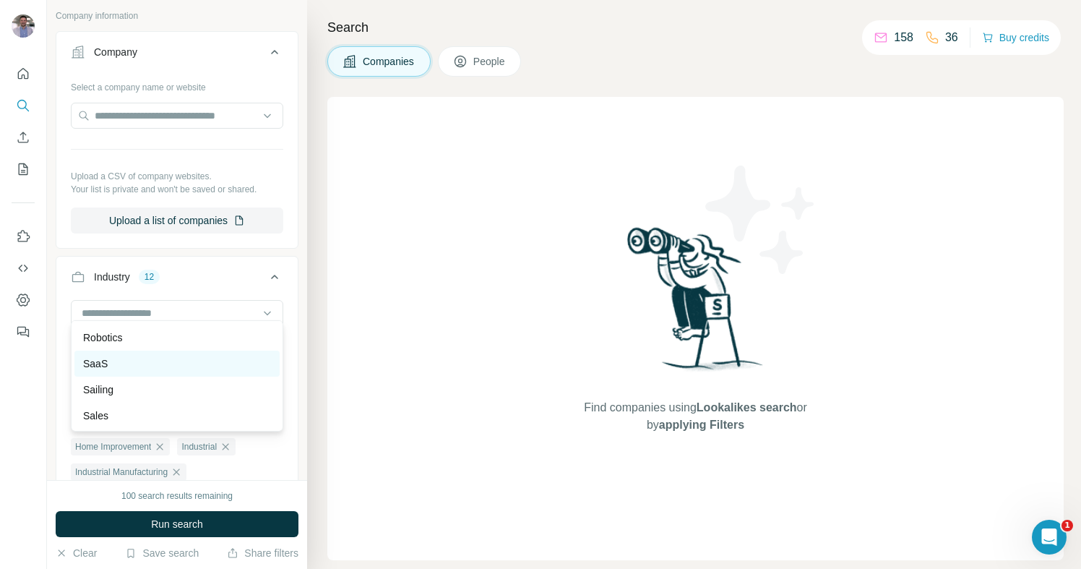
scroll to position [12718, 0]
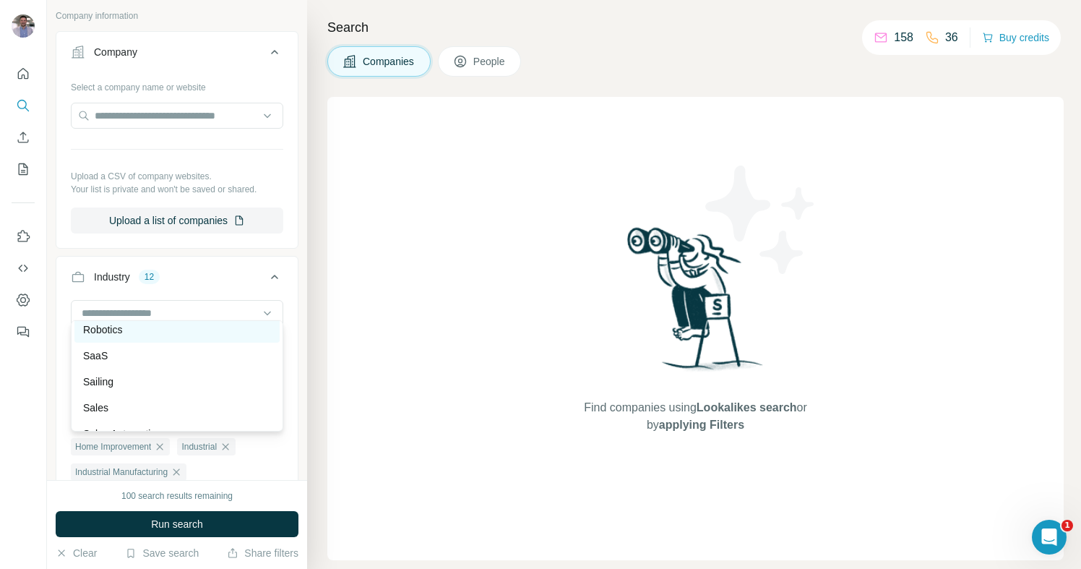
click at [179, 337] on div "Robotics" at bounding box center [176, 330] width 205 height 26
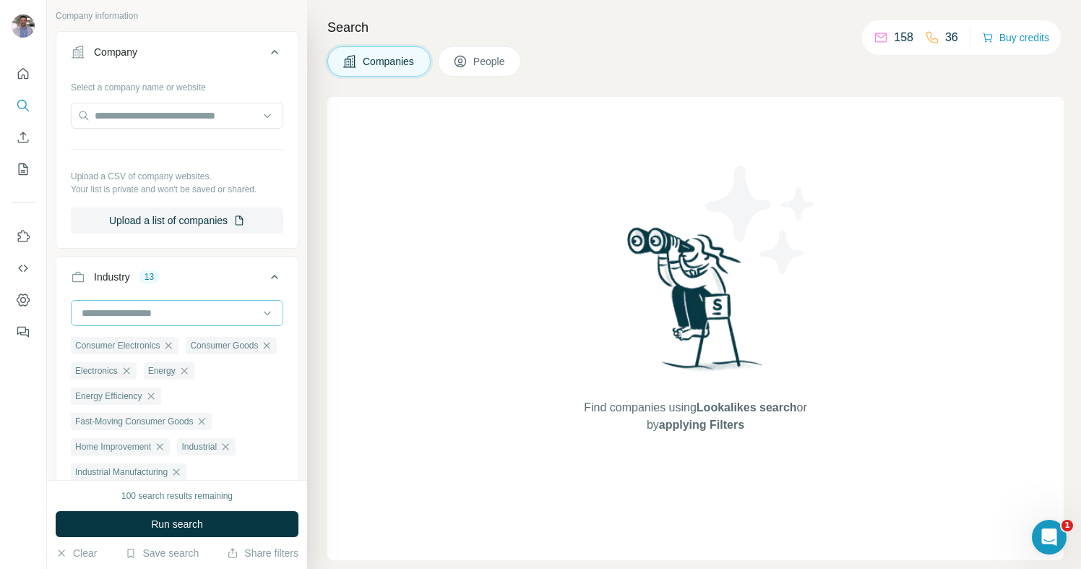
click at [161, 305] on input at bounding box center [169, 313] width 179 height 16
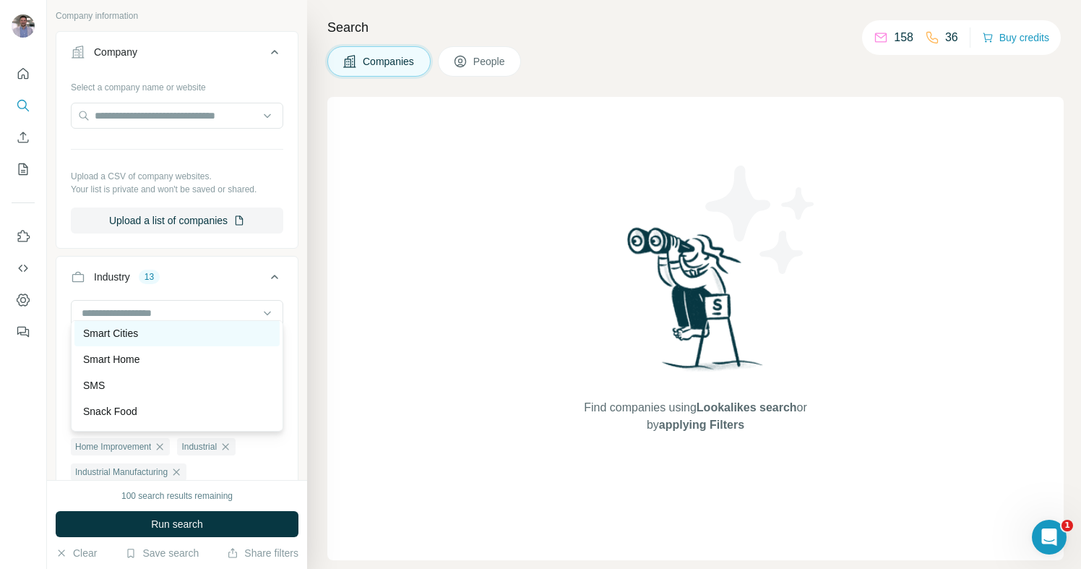
click at [160, 339] on div "Smart Cities" at bounding box center [177, 333] width 188 height 14
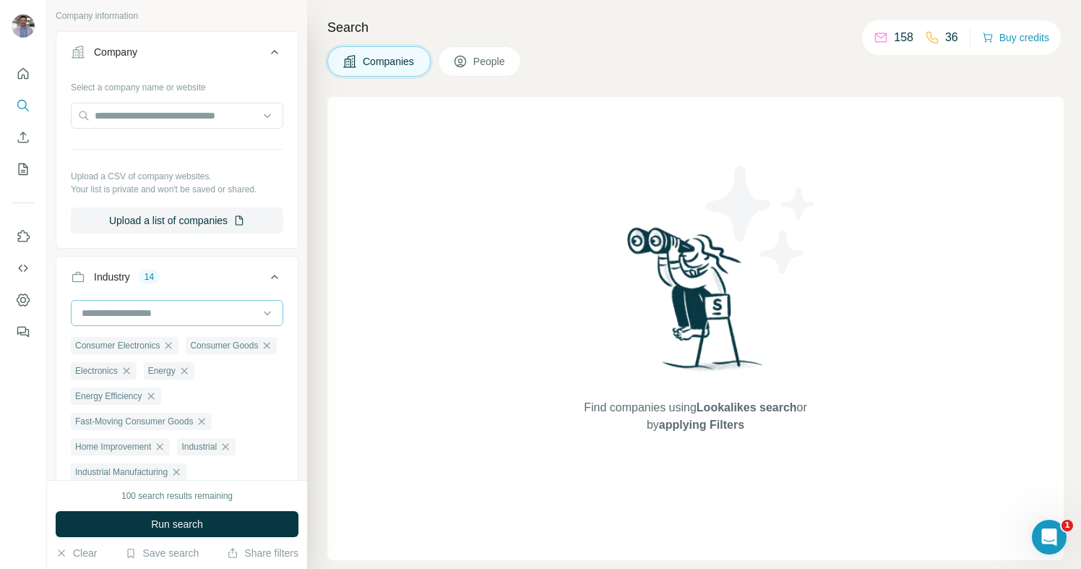
click at [179, 313] on div at bounding box center [169, 313] width 179 height 25
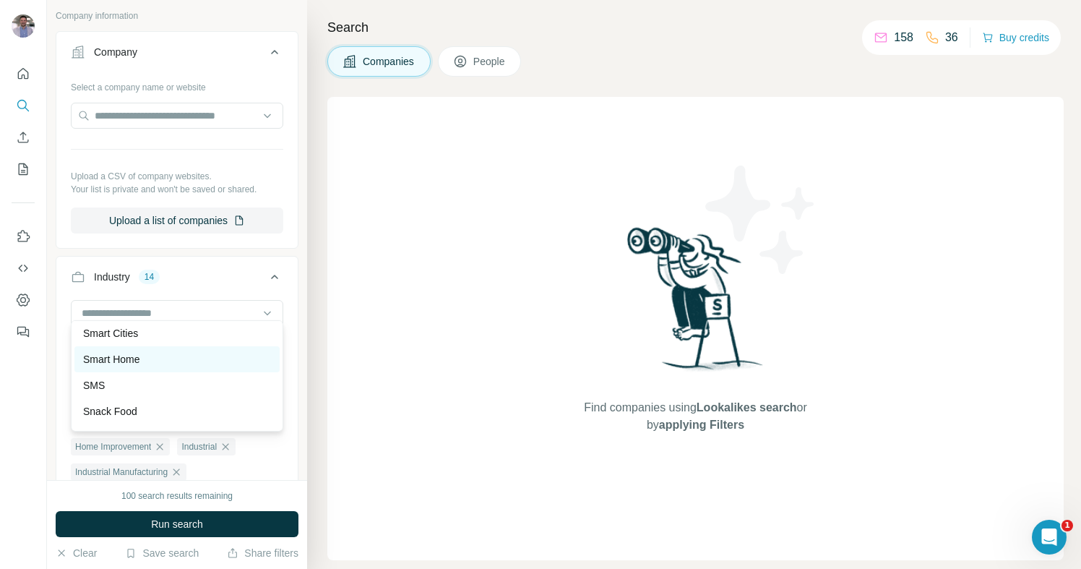
click at [166, 355] on div "Smart Home" at bounding box center [177, 359] width 188 height 14
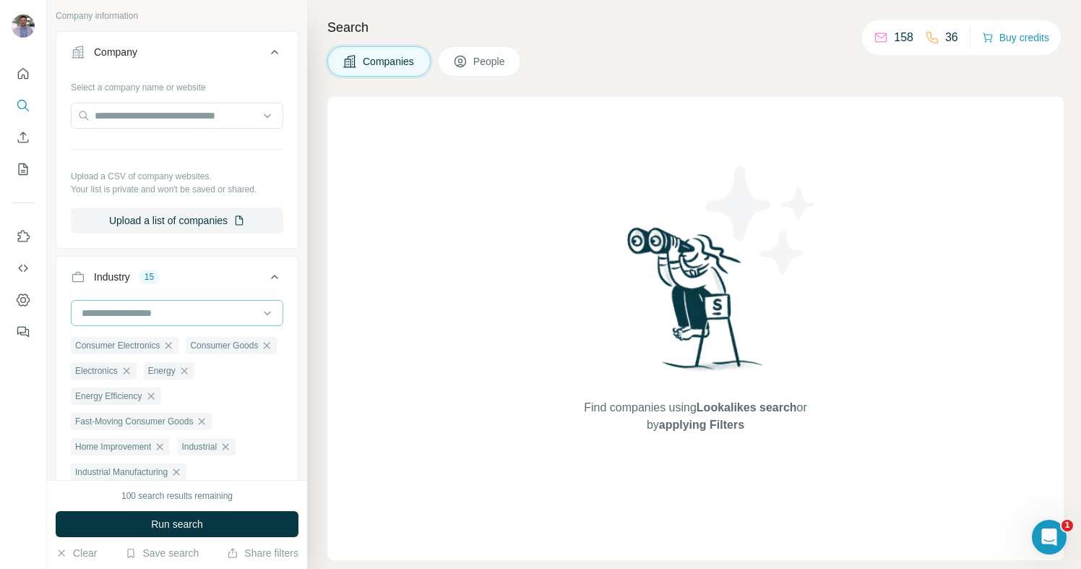
click at [173, 305] on input at bounding box center [169, 313] width 179 height 16
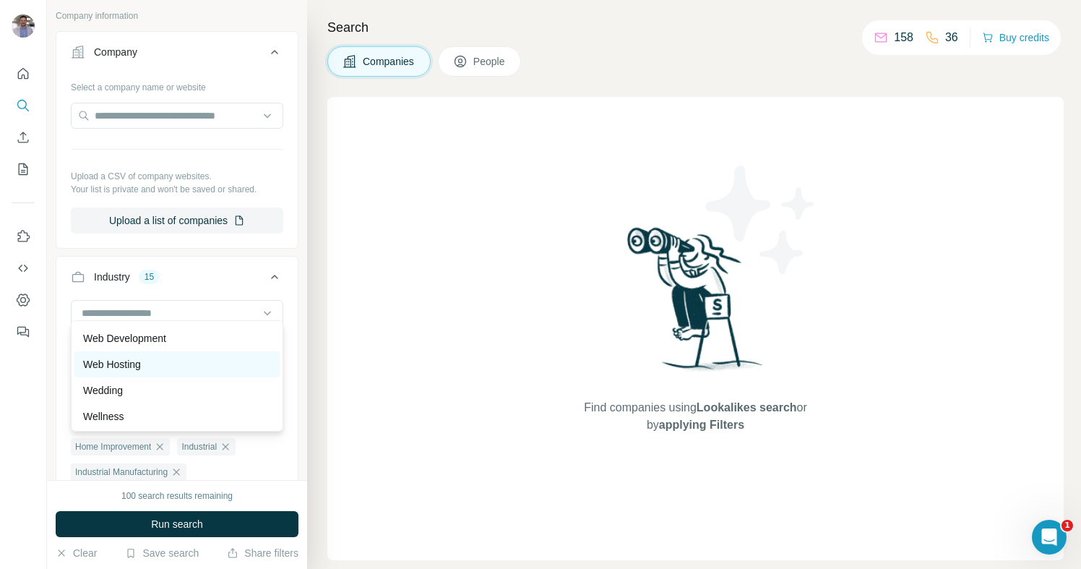
scroll to position [16145, 0]
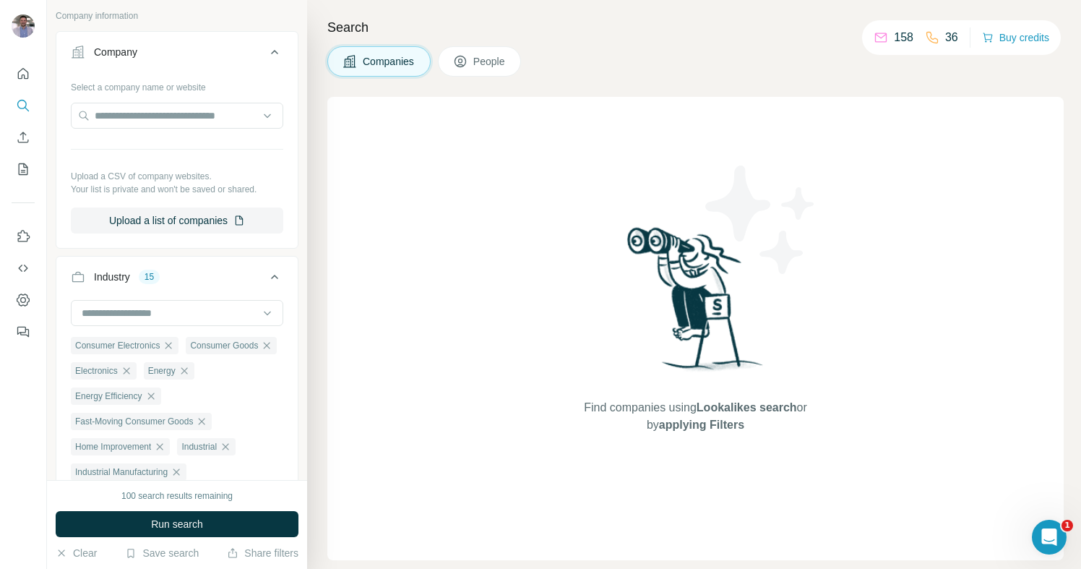
click at [306, 441] on div "New search Hide Company lookalikes 25 Find companies similar to one you've succ…" at bounding box center [177, 240] width 260 height 480
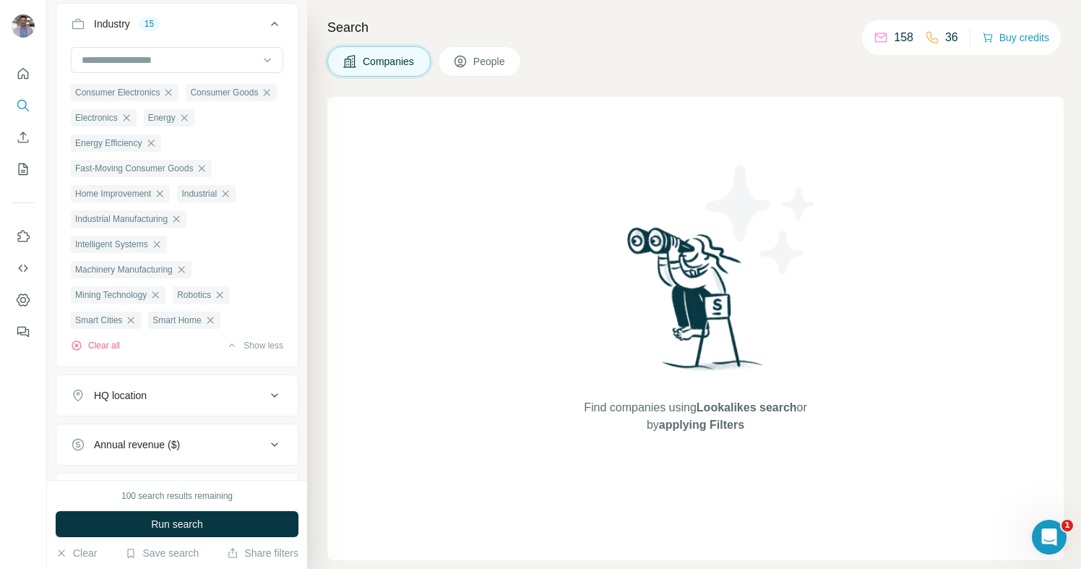
scroll to position [1729, 0]
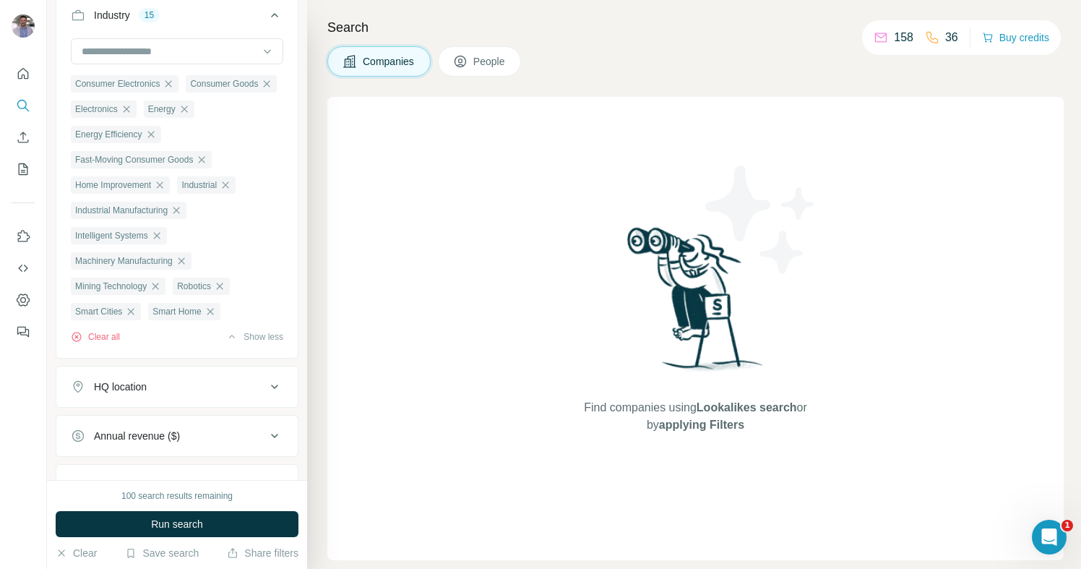
click at [218, 380] on div "HQ location" at bounding box center [168, 386] width 195 height 14
click at [173, 415] on input "text" at bounding box center [177, 423] width 212 height 26
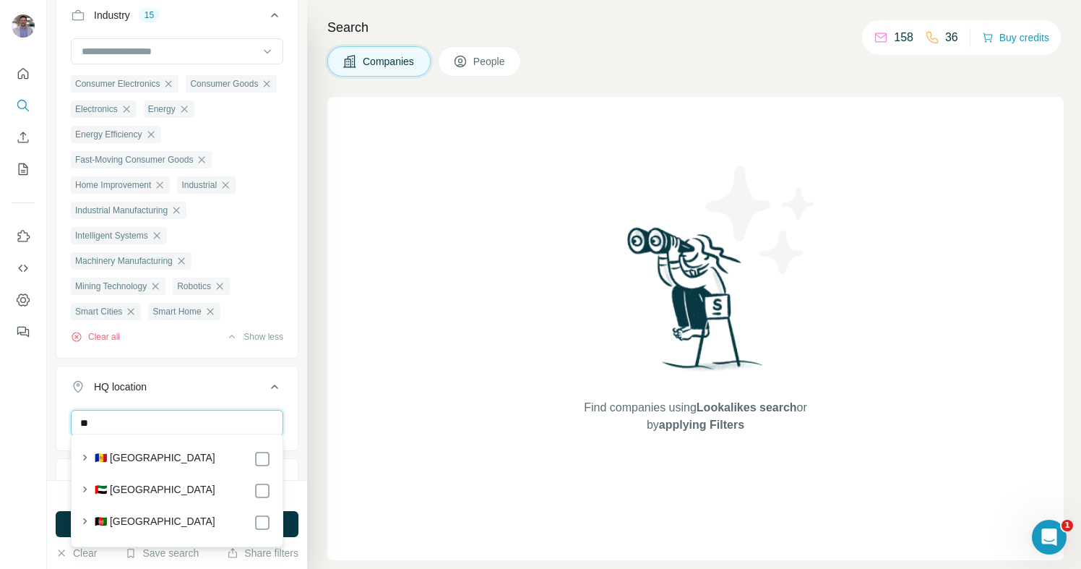
type input "*"
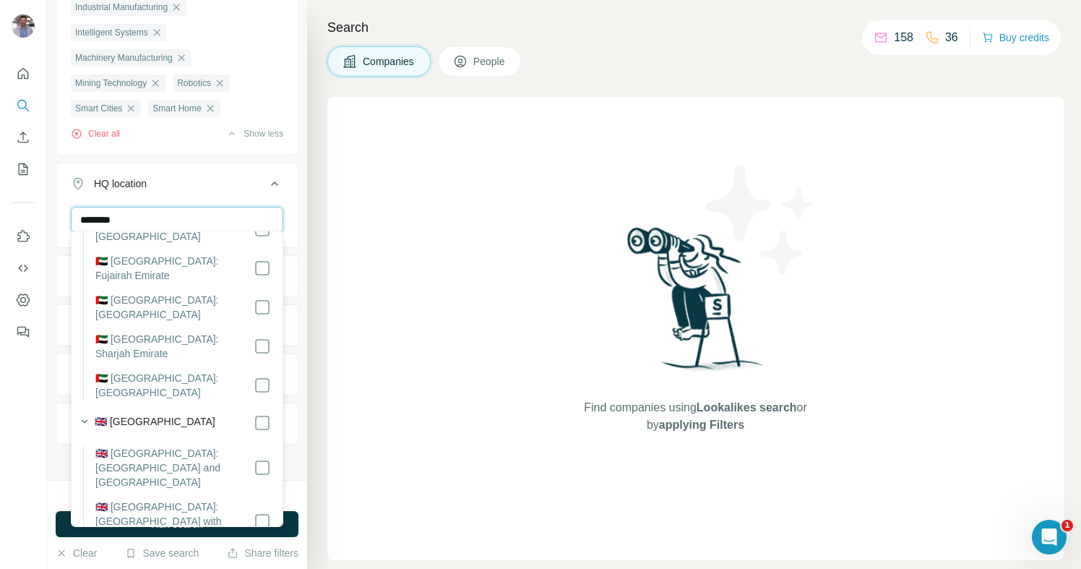
scroll to position [0, 0]
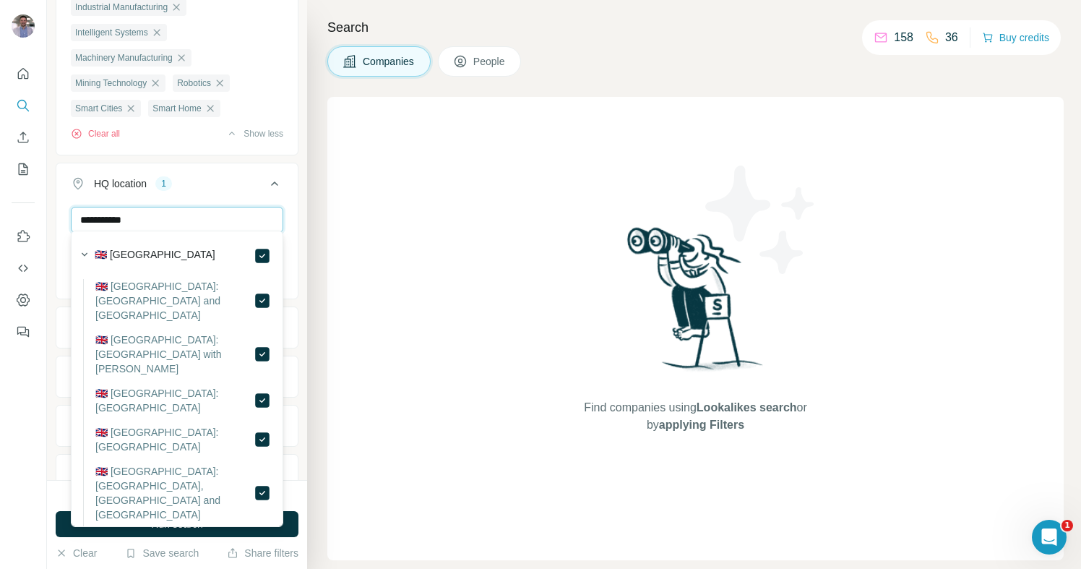
drag, startPoint x: 155, startPoint y: 215, endPoint x: 69, endPoint y: 215, distance: 86.7
click at [69, 215] on div "**********" at bounding box center [176, 251] width 241 height 89
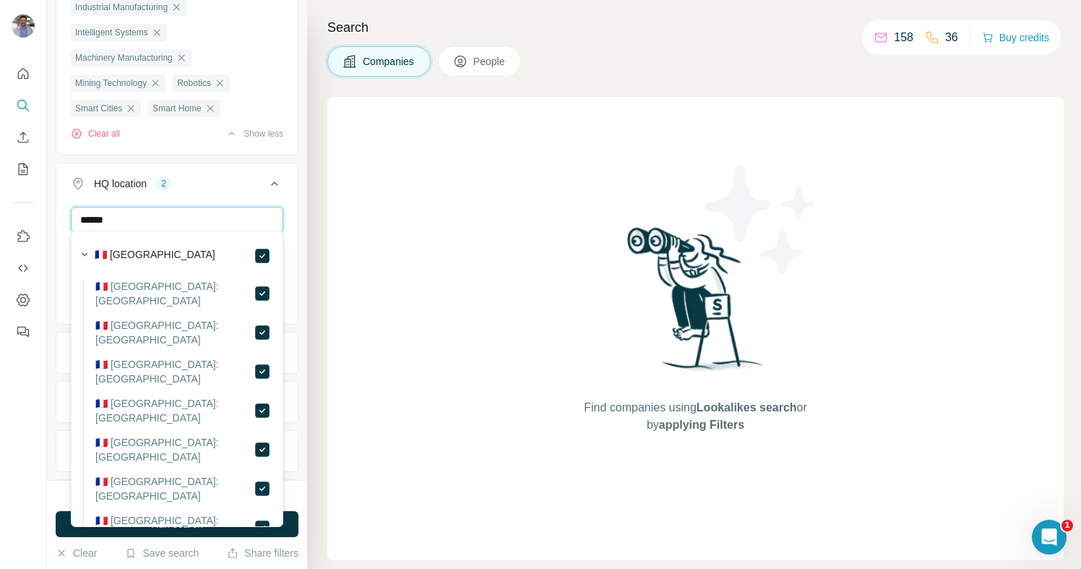
click at [145, 220] on input "******" at bounding box center [177, 220] width 212 height 26
drag, startPoint x: 98, startPoint y: 217, endPoint x: 72, endPoint y: 215, distance: 26.1
click at [77, 215] on input "******" at bounding box center [177, 220] width 212 height 26
click at [129, 220] on input "*****" at bounding box center [177, 220] width 212 height 26
drag, startPoint x: 96, startPoint y: 217, endPoint x: 52, endPoint y: 216, distance: 44.1
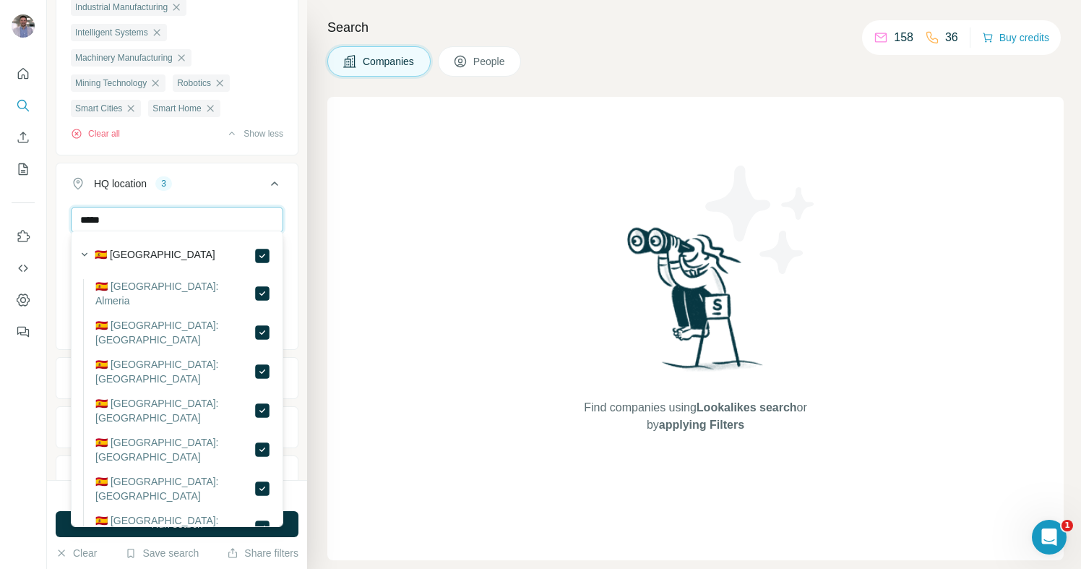
click at [59, 216] on div "***** [GEOGRAPHIC_DATA] [GEOGRAPHIC_DATA] [GEOGRAPHIC_DATA] Clear all" at bounding box center [176, 276] width 241 height 139
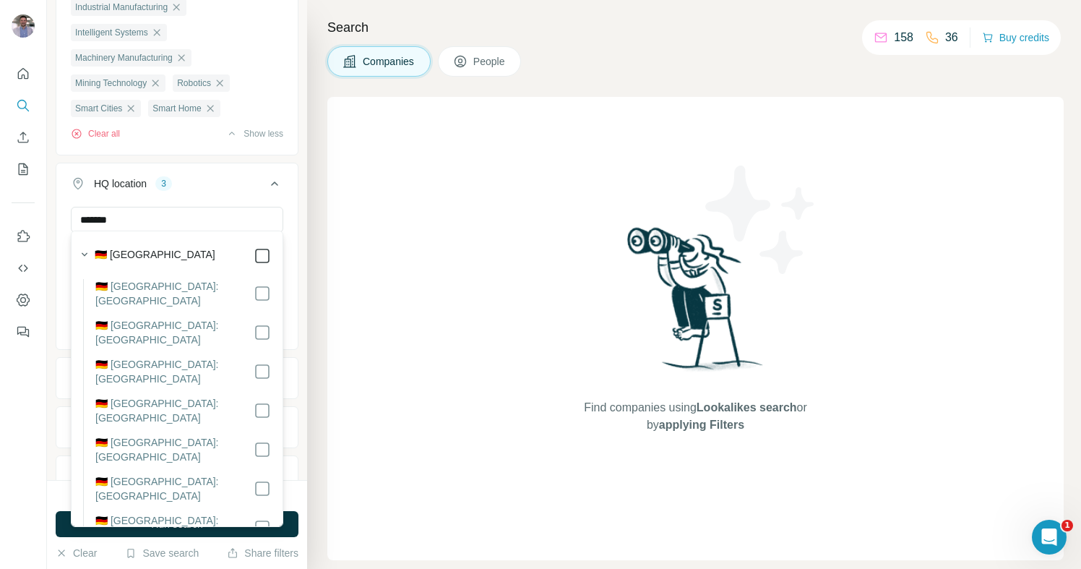
click at [254, 257] on icon at bounding box center [262, 255] width 17 height 17
click at [36, 215] on div "New search Hide Company lookalikes 25 Find companies similar to one you've succ…" at bounding box center [540, 284] width 1081 height 569
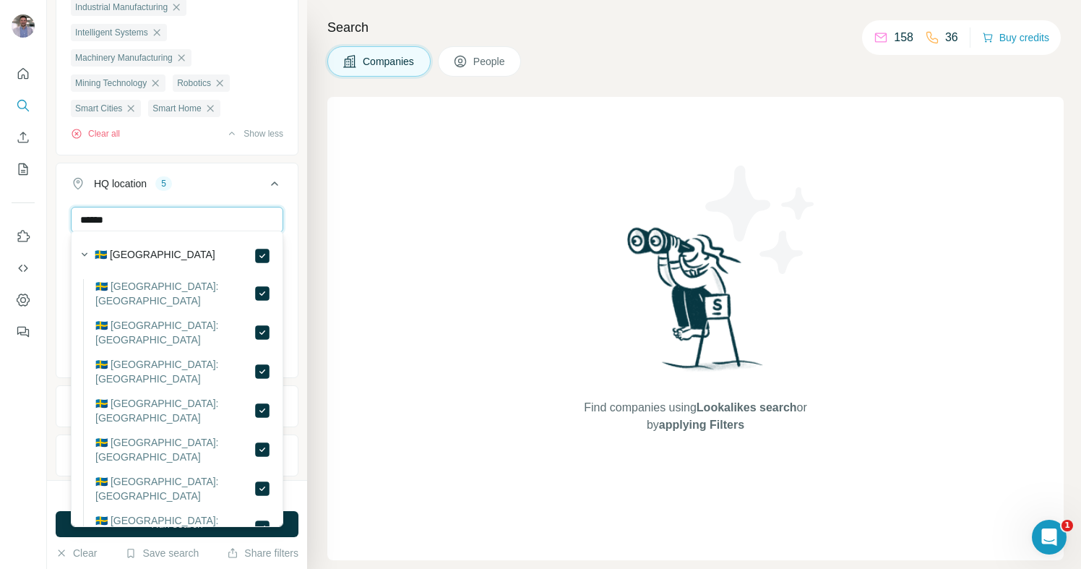
drag, startPoint x: 134, startPoint y: 211, endPoint x: 22, endPoint y: 209, distance: 112.0
click at [22, 209] on div "New search Hide Company lookalikes 25 Find companies similar to one you've succ…" at bounding box center [540, 284] width 1081 height 569
drag, startPoint x: 139, startPoint y: 218, endPoint x: 27, endPoint y: 217, distance: 111.3
click at [28, 217] on div "New search Hide Company lookalikes 25 Find companies similar to one you've succ…" at bounding box center [540, 284] width 1081 height 569
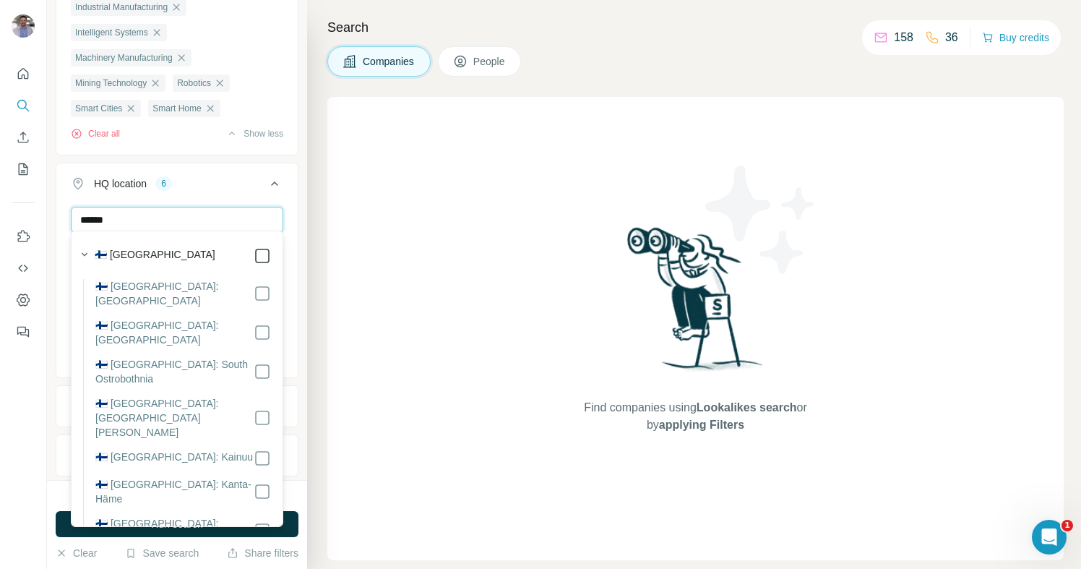
type input "******"
click at [30, 220] on div "New search Hide Company lookalikes 25 Find companies similar to one you've succ…" at bounding box center [540, 284] width 1081 height 569
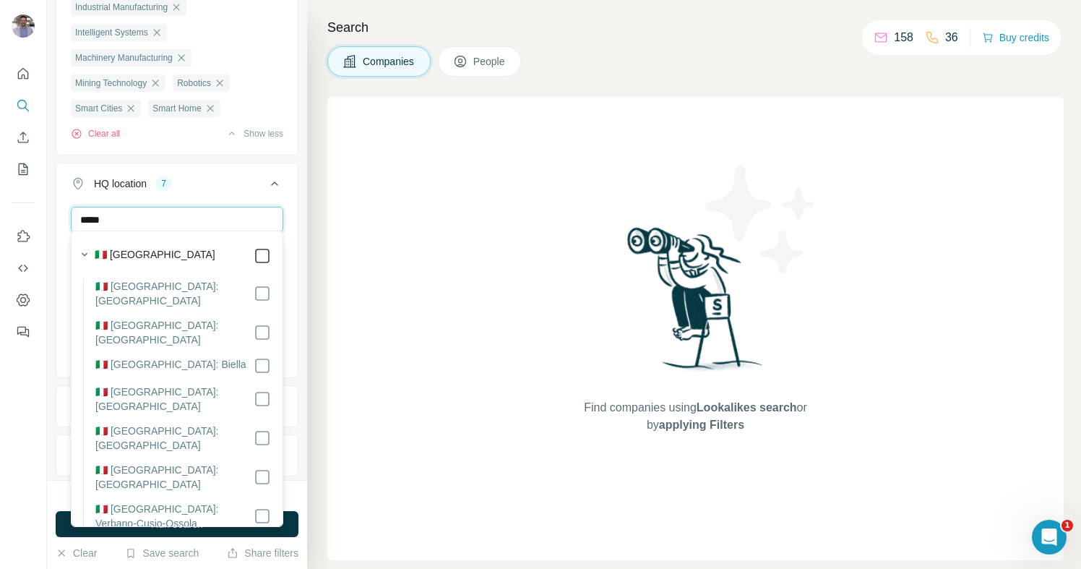
type input "*****"
click at [156, 219] on input "*****" at bounding box center [177, 220] width 212 height 26
click at [207, 184] on div "HQ location 8" at bounding box center [168, 183] width 195 height 14
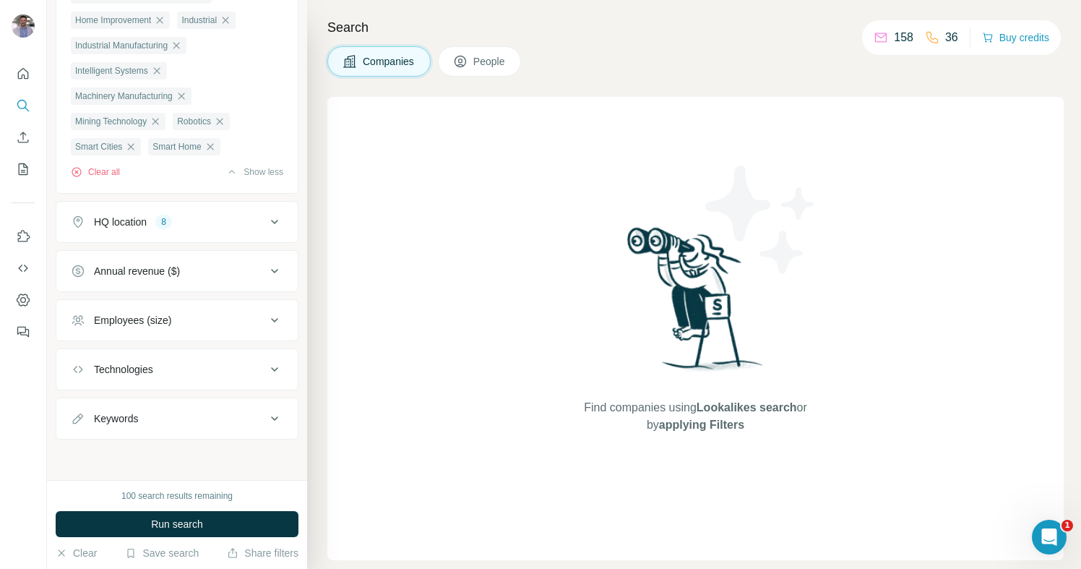
scroll to position [1889, 0]
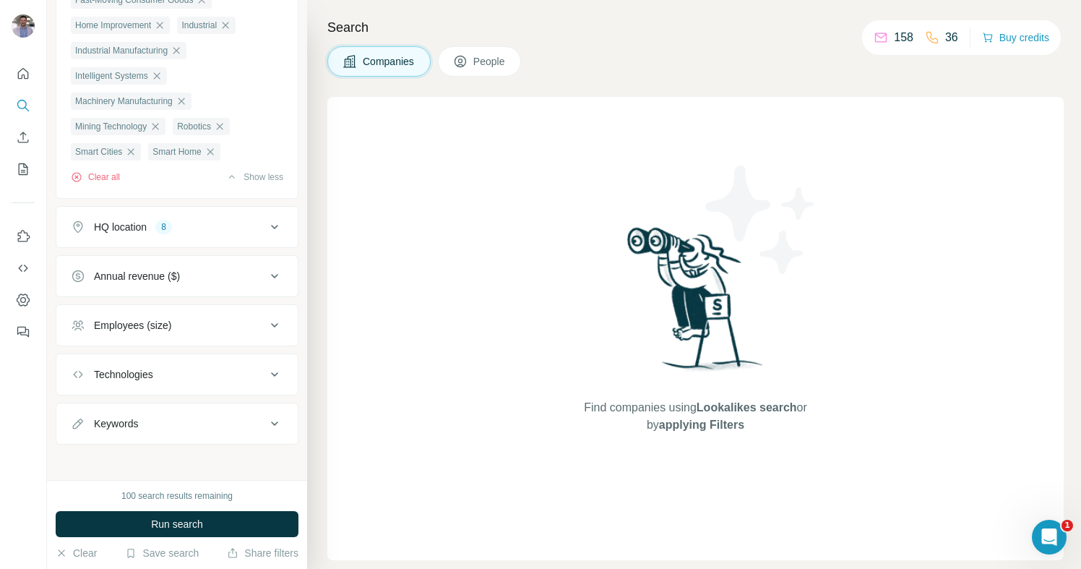
click at [192, 276] on div "Annual revenue ($)" at bounding box center [168, 276] width 195 height 14
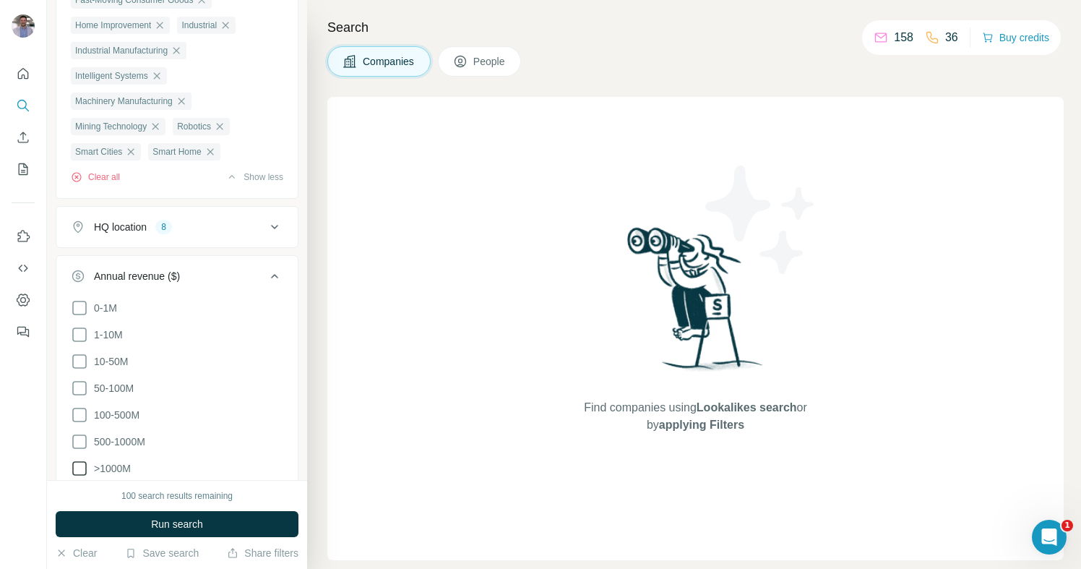
click at [79, 460] on icon at bounding box center [79, 468] width 17 height 17
click at [79, 439] on icon at bounding box center [79, 441] width 17 height 17
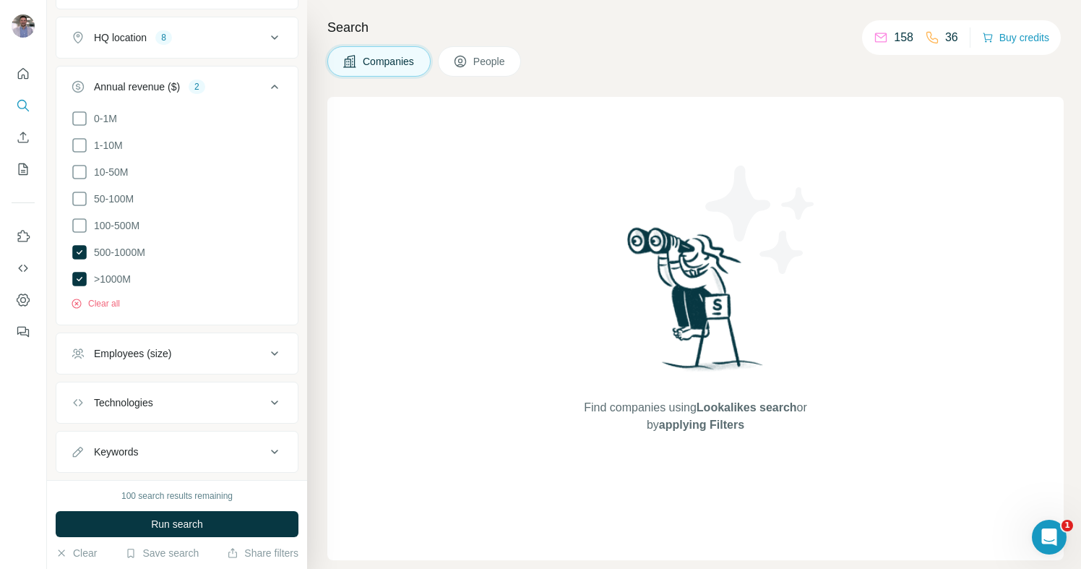
scroll to position [2104, 0]
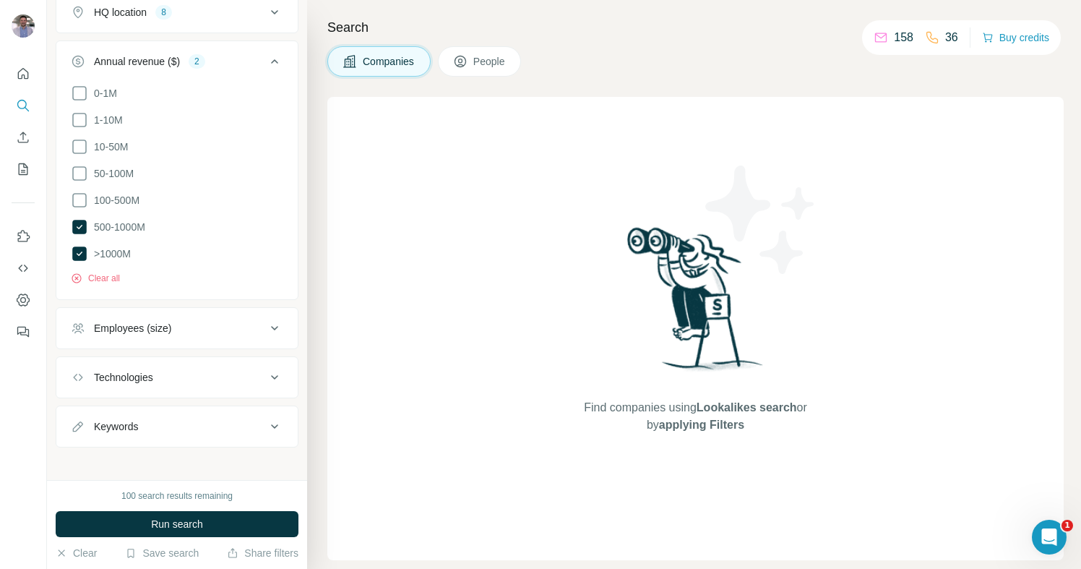
click at [182, 321] on div "Employees (size)" at bounding box center [168, 328] width 195 height 14
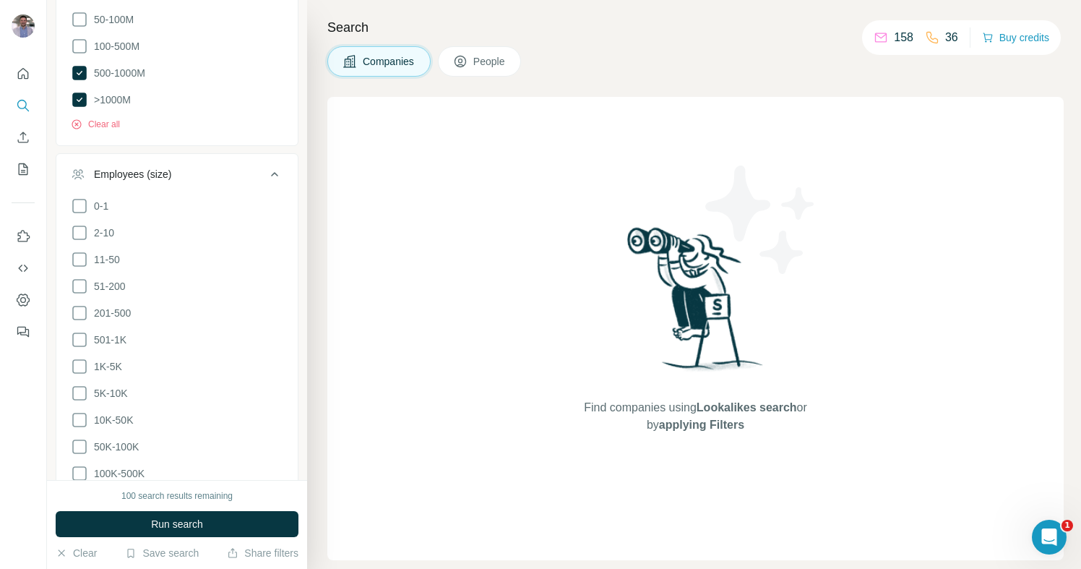
scroll to position [2275, 0]
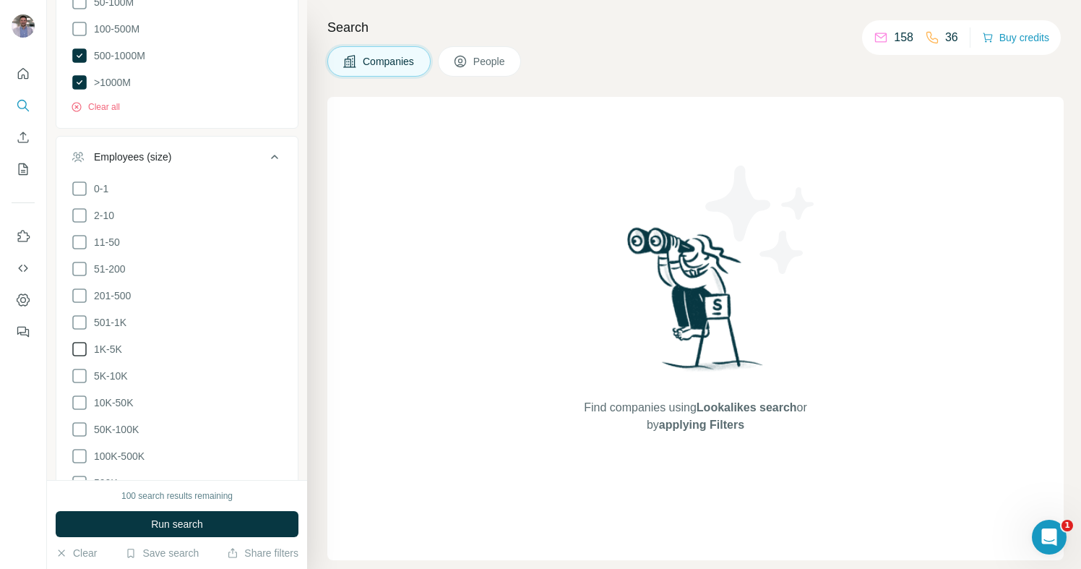
click at [82, 343] on icon at bounding box center [79, 348] width 17 height 17
drag, startPoint x: 79, startPoint y: 359, endPoint x: 79, endPoint y: 370, distance: 10.8
click at [81, 367] on icon at bounding box center [79, 375] width 17 height 17
click at [79, 394] on icon at bounding box center [79, 402] width 17 height 17
drag, startPoint x: 77, startPoint y: 417, endPoint x: 77, endPoint y: 437, distance: 19.5
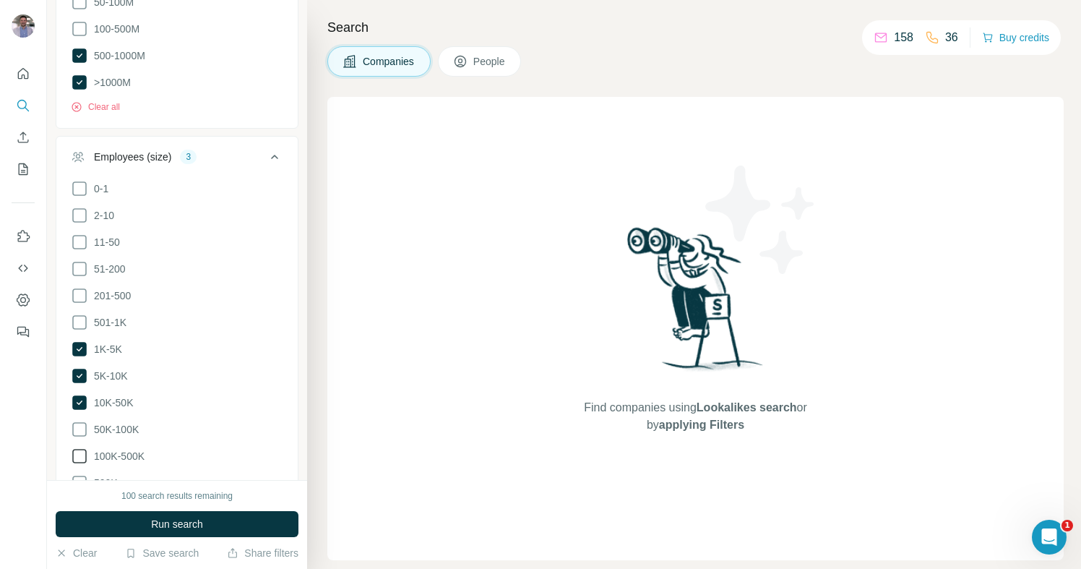
click at [77, 421] on icon at bounding box center [79, 429] width 17 height 17
click at [83, 447] on icon at bounding box center [79, 455] width 17 height 17
click at [87, 474] on icon at bounding box center [79, 482] width 17 height 17
click at [79, 476] on icon at bounding box center [79, 483] width 14 height 14
click at [74, 474] on icon at bounding box center [79, 482] width 17 height 17
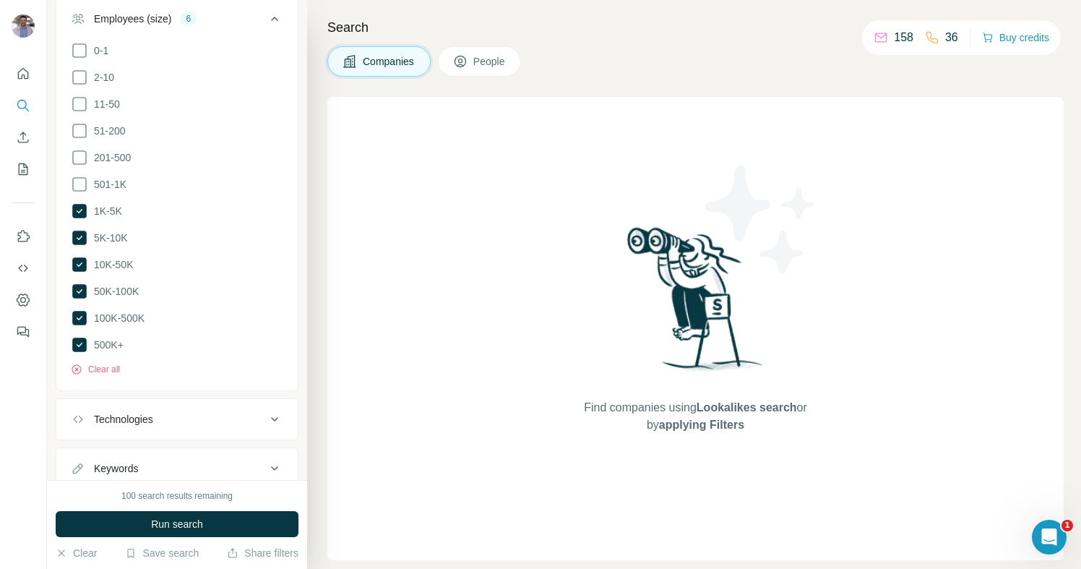
scroll to position [2451, 0]
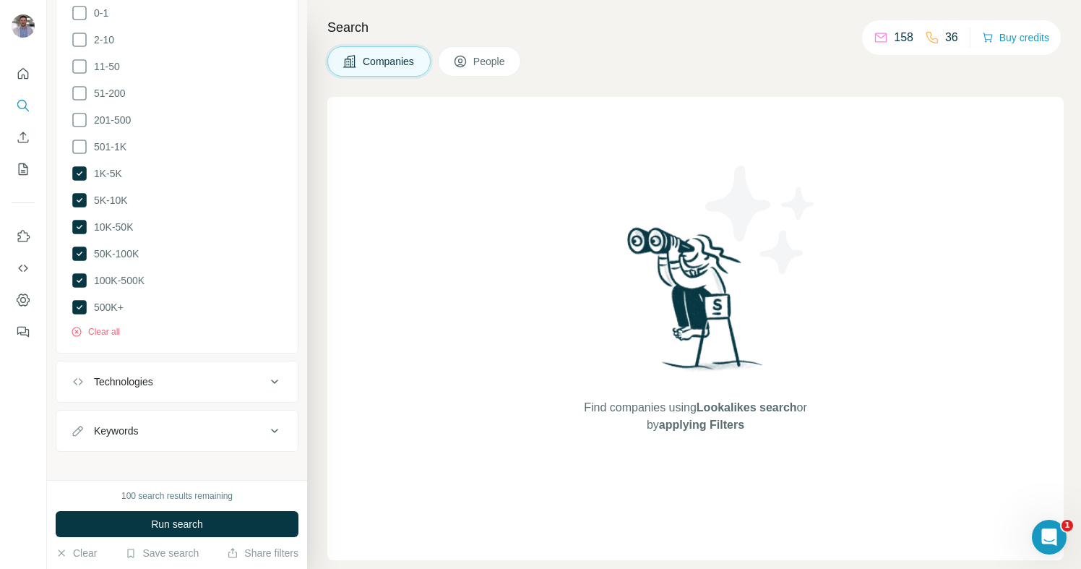
click at [189, 374] on div "Technologies" at bounding box center [168, 381] width 195 height 14
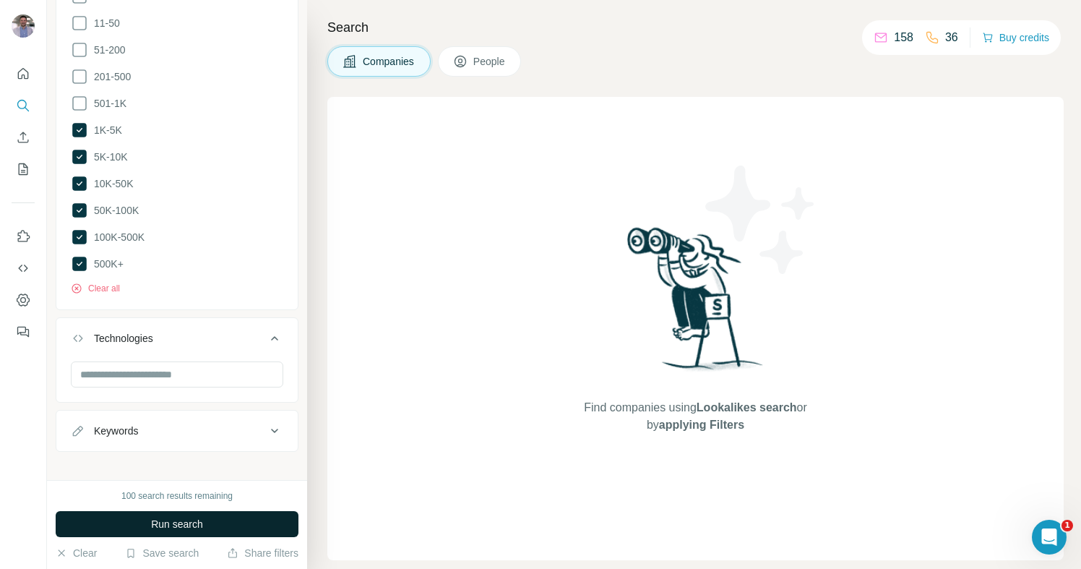
click at [200, 523] on span "Run search" at bounding box center [177, 524] width 52 height 14
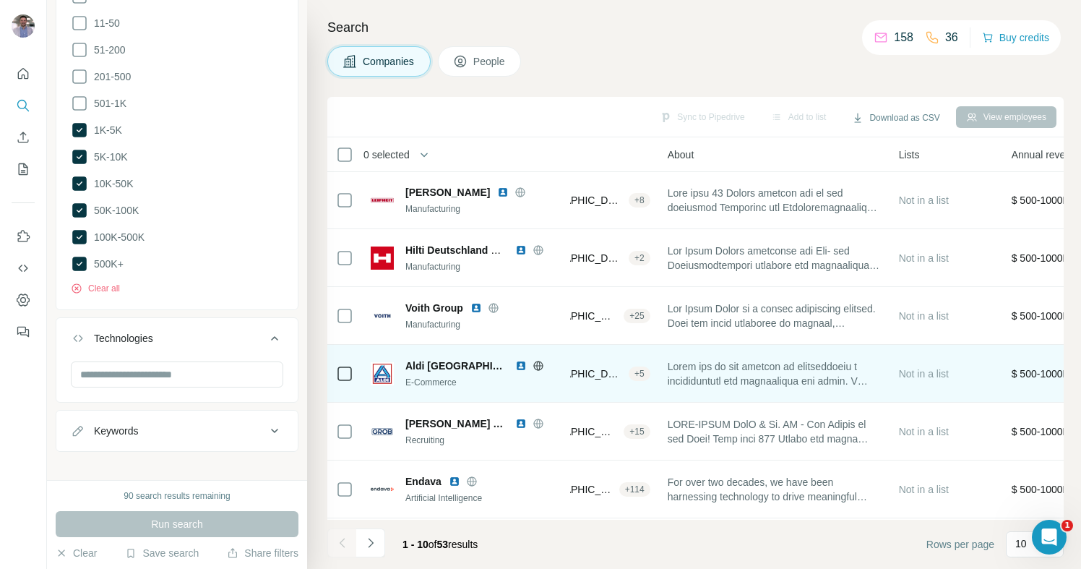
scroll to position [1, 0]
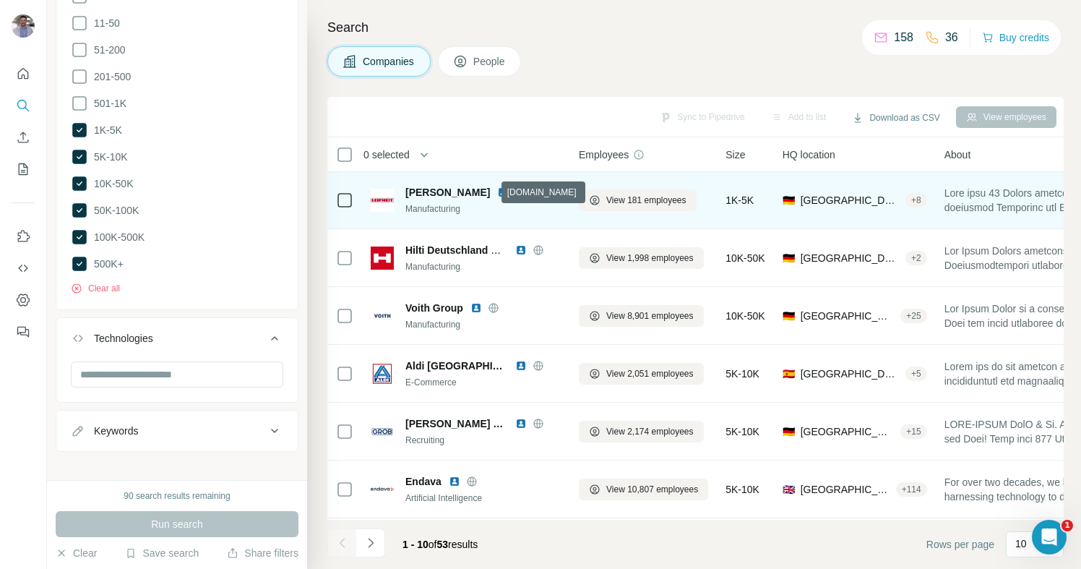
click at [516, 192] on icon at bounding box center [520, 192] width 9 height 1
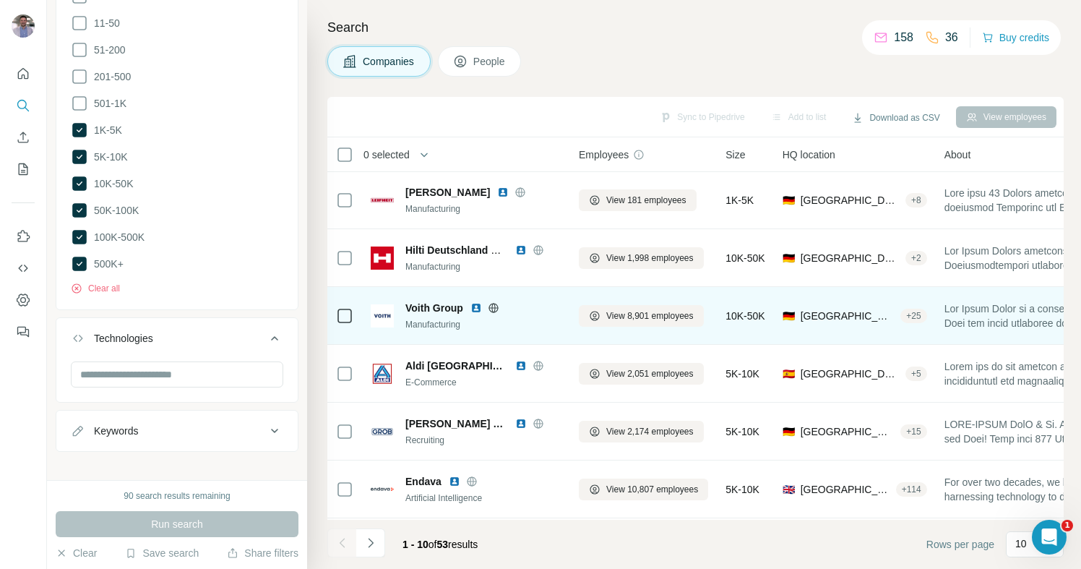
click at [498, 306] on icon at bounding box center [493, 307] width 9 height 9
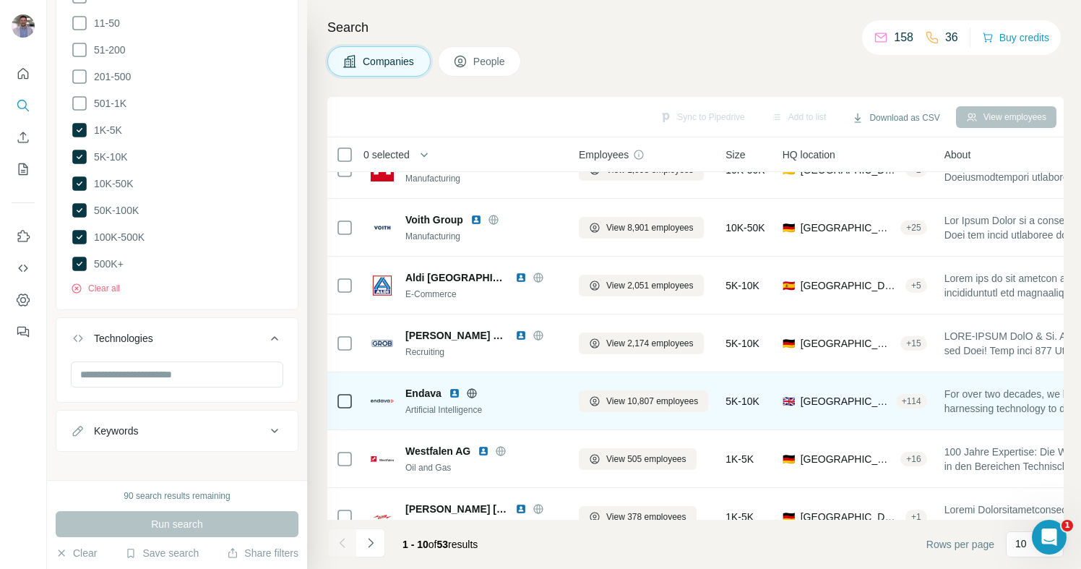
scroll to position [95, 0]
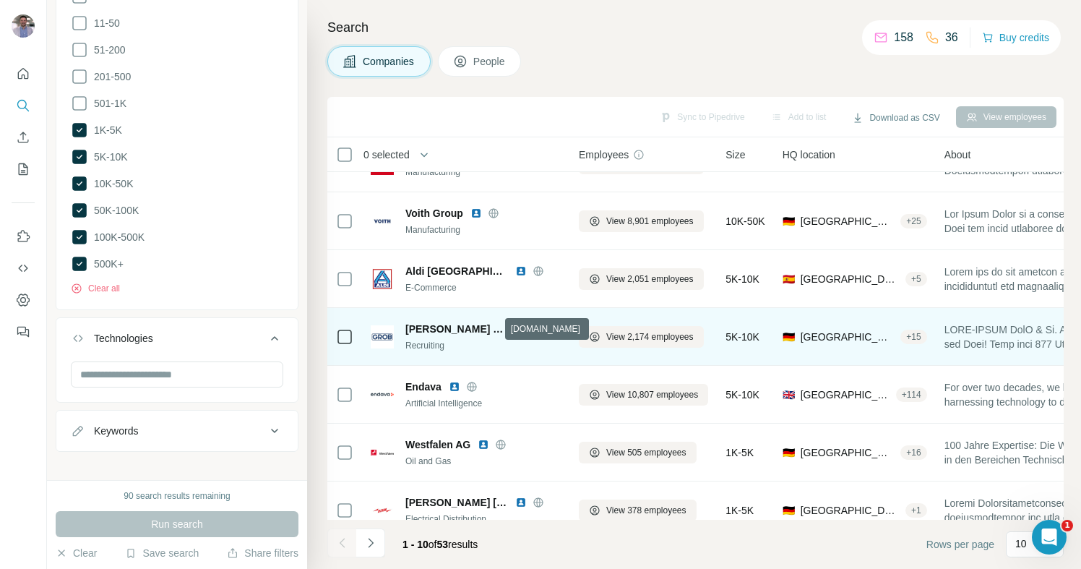
click at [533, 329] on icon at bounding box center [539, 329] width 12 height 12
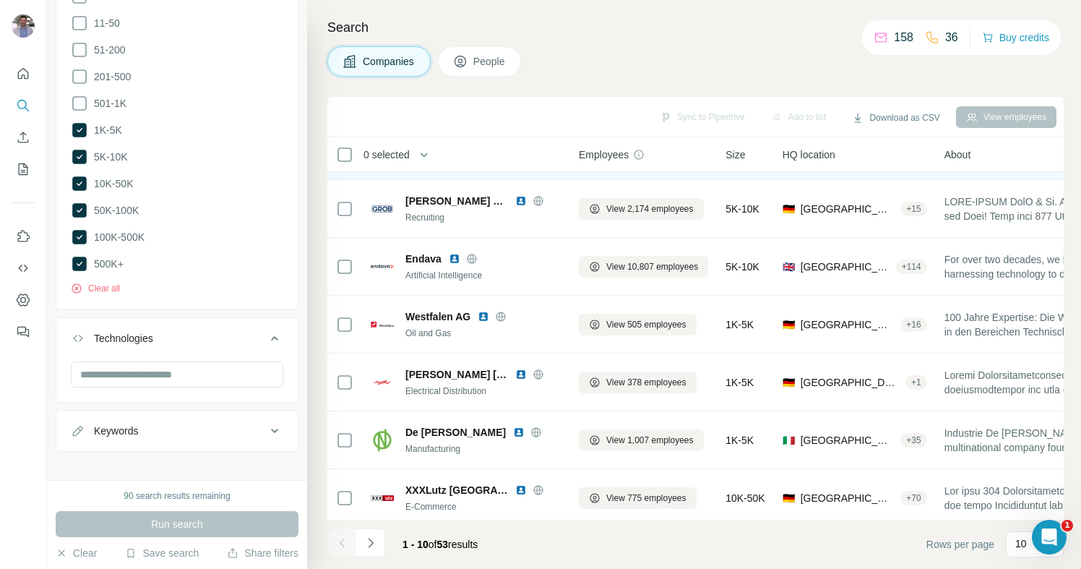
scroll to position [231, 0]
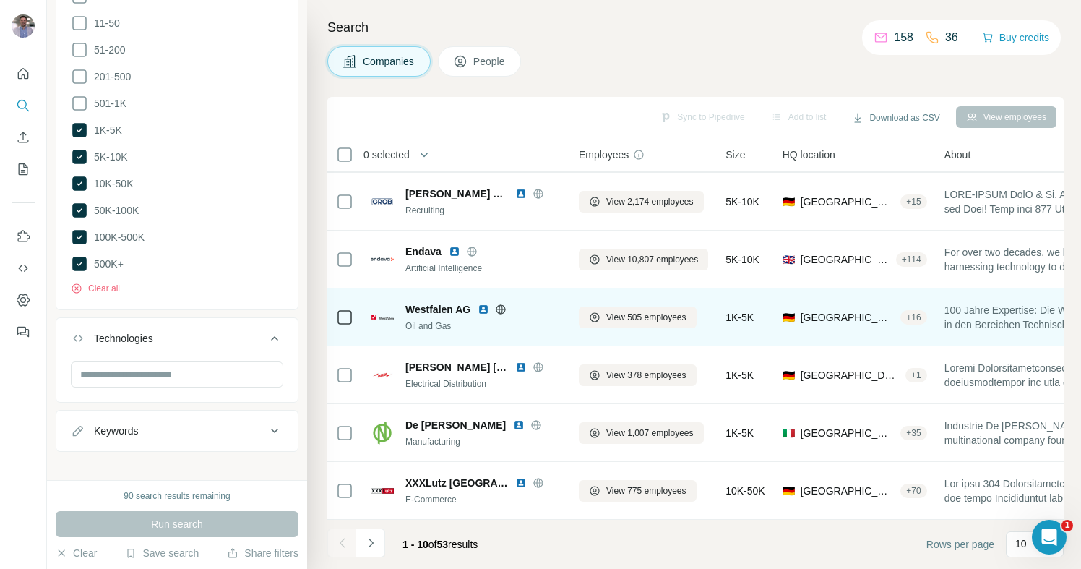
click at [502, 311] on icon at bounding box center [501, 310] width 12 height 12
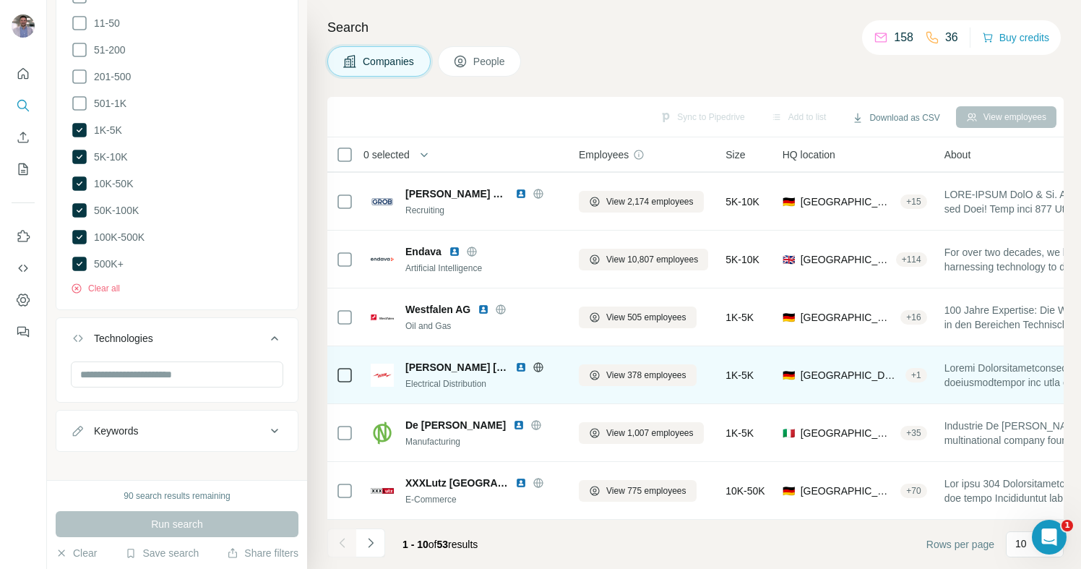
click at [536, 368] on icon at bounding box center [538, 366] width 4 height 9
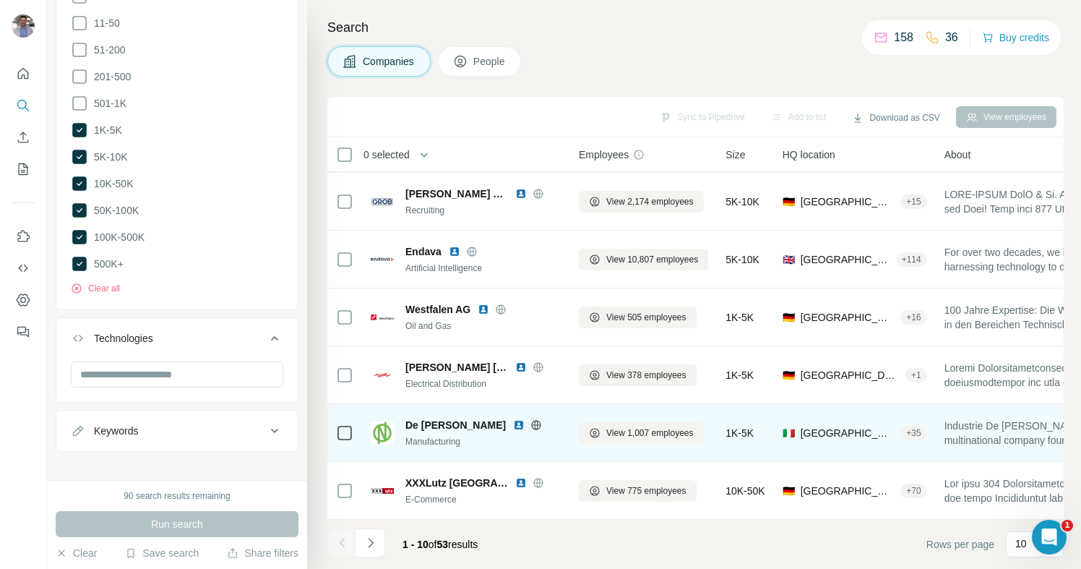
click at [530, 424] on icon at bounding box center [536, 425] width 12 height 12
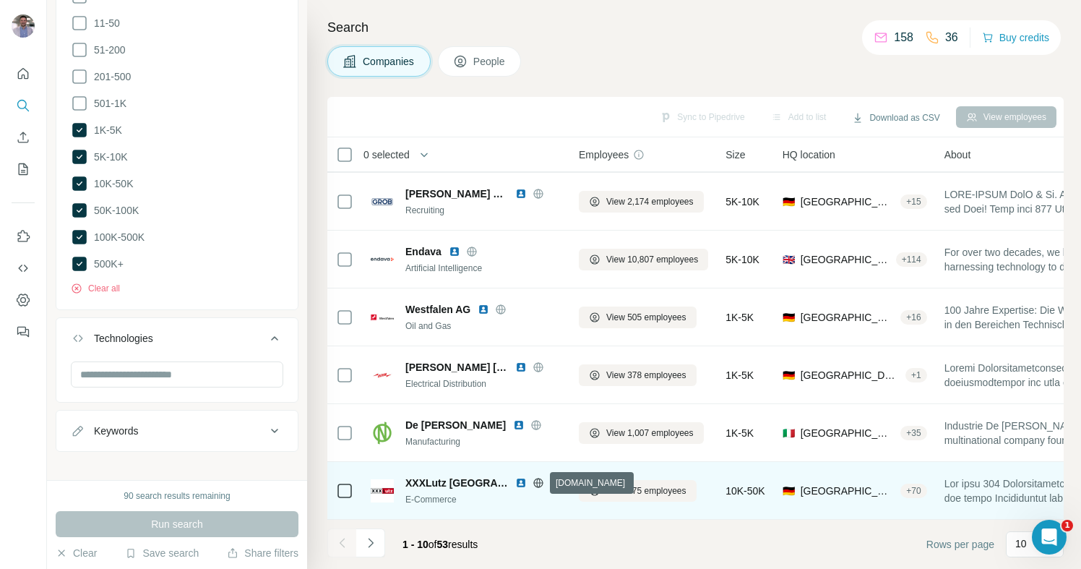
click at [540, 482] on icon at bounding box center [537, 482] width 9 height 1
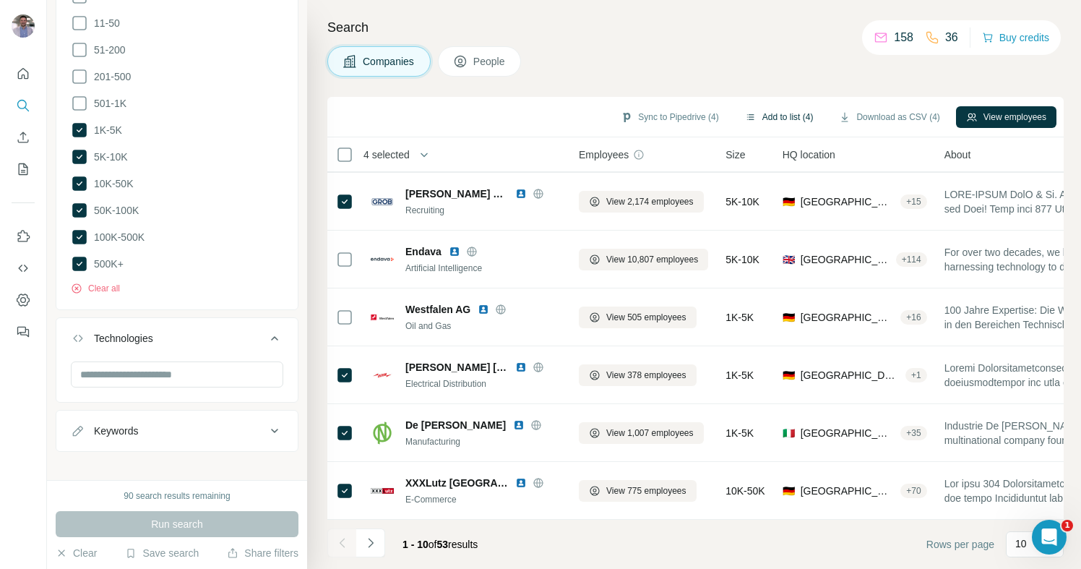
click at [786, 114] on button "Add to list (4)" at bounding box center [779, 117] width 89 height 22
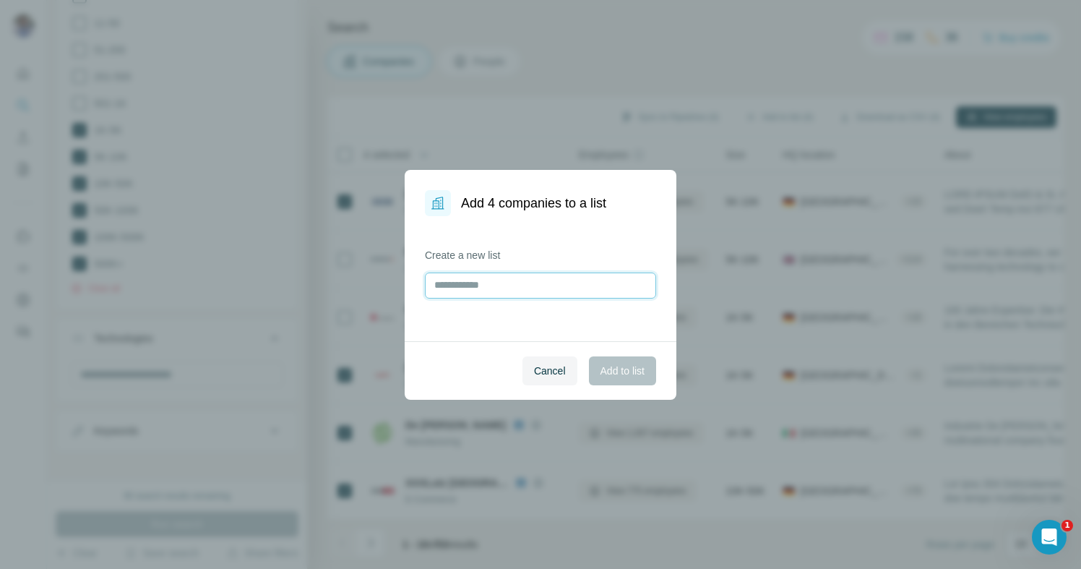
click at [475, 290] on input "text" at bounding box center [540, 285] width 231 height 26
type input "**********"
click at [624, 365] on span "Add to list" at bounding box center [623, 371] width 44 height 14
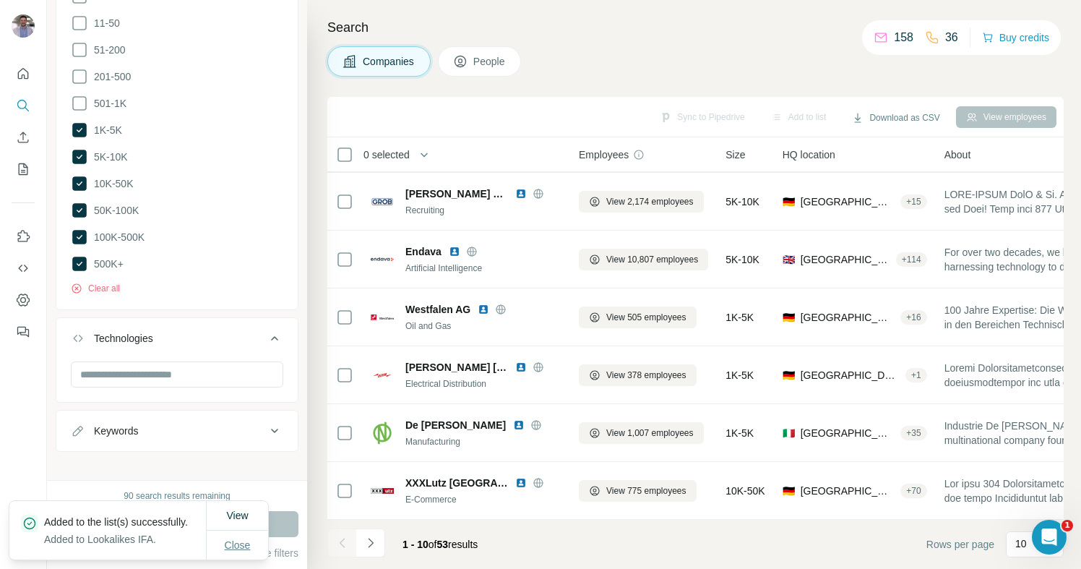
click at [249, 545] on span "Close" at bounding box center [238, 545] width 26 height 14
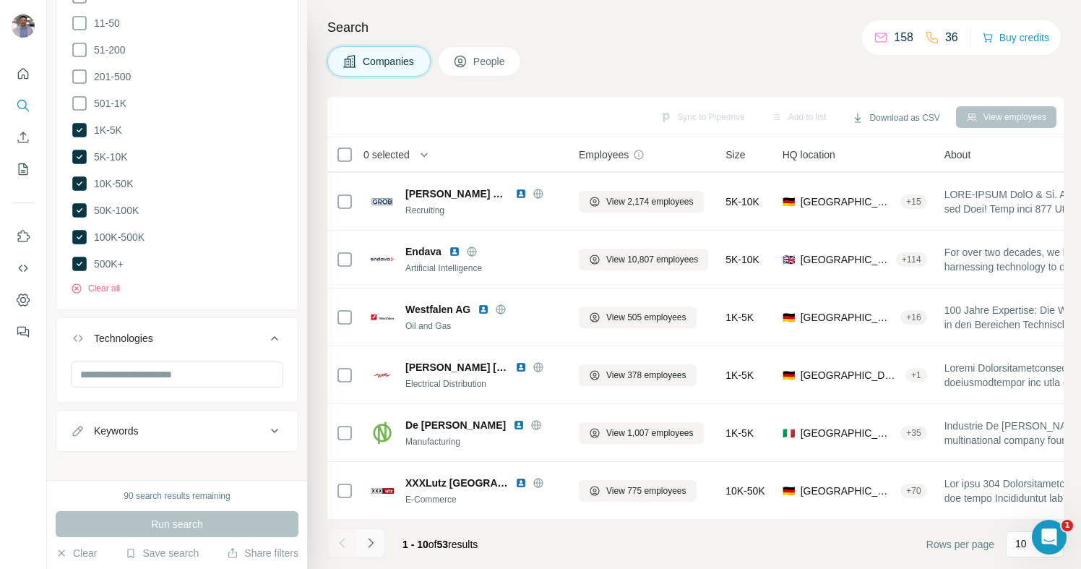
click at [379, 543] on button "Navigate to next page" at bounding box center [370, 542] width 29 height 29
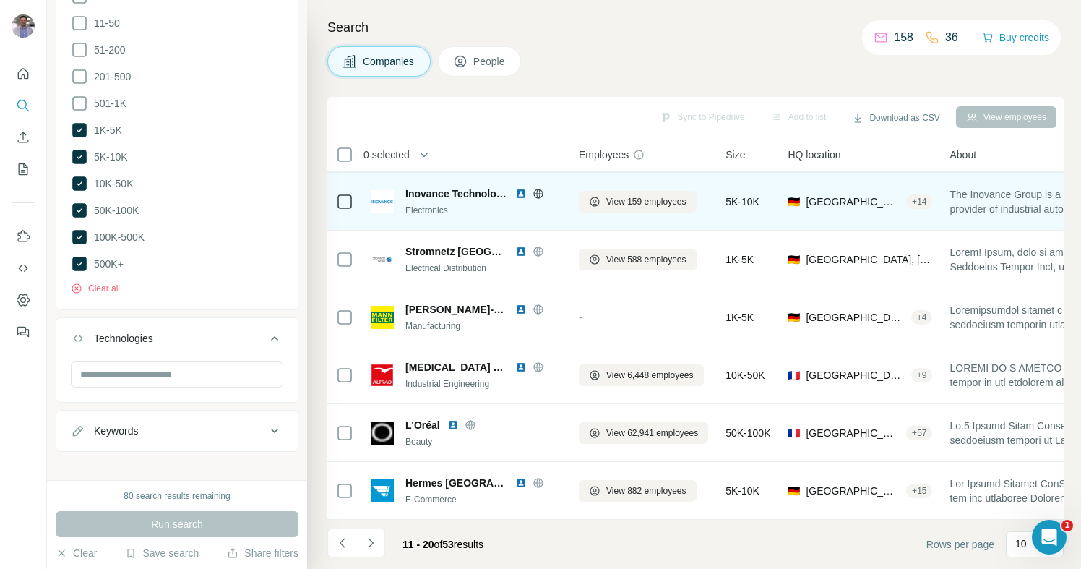
click at [541, 192] on icon at bounding box center [539, 194] width 12 height 12
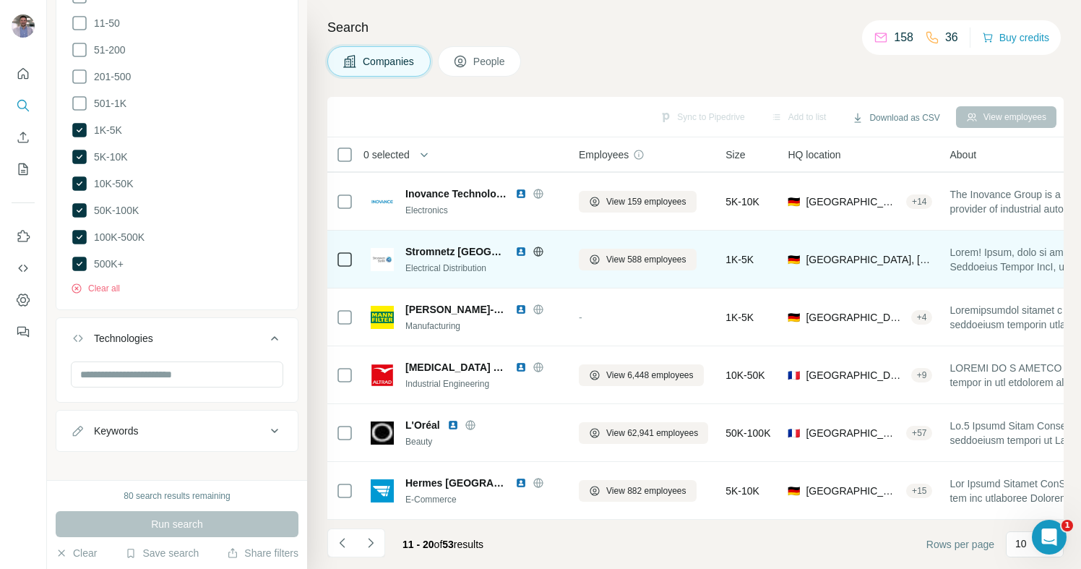
click at [536, 254] on icon at bounding box center [538, 250] width 4 height 9
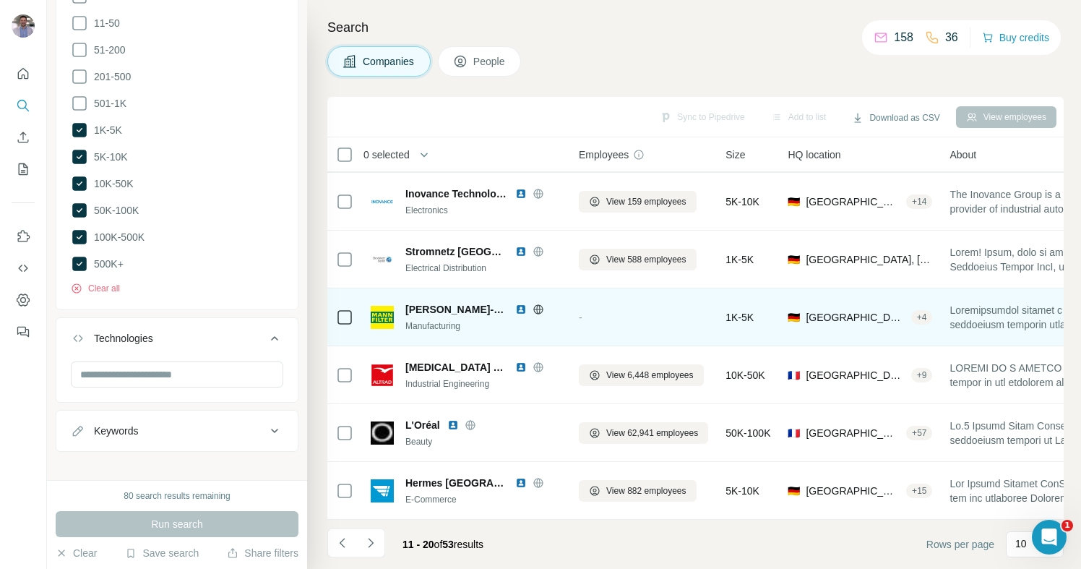
click at [533, 311] on icon at bounding box center [539, 310] width 12 height 12
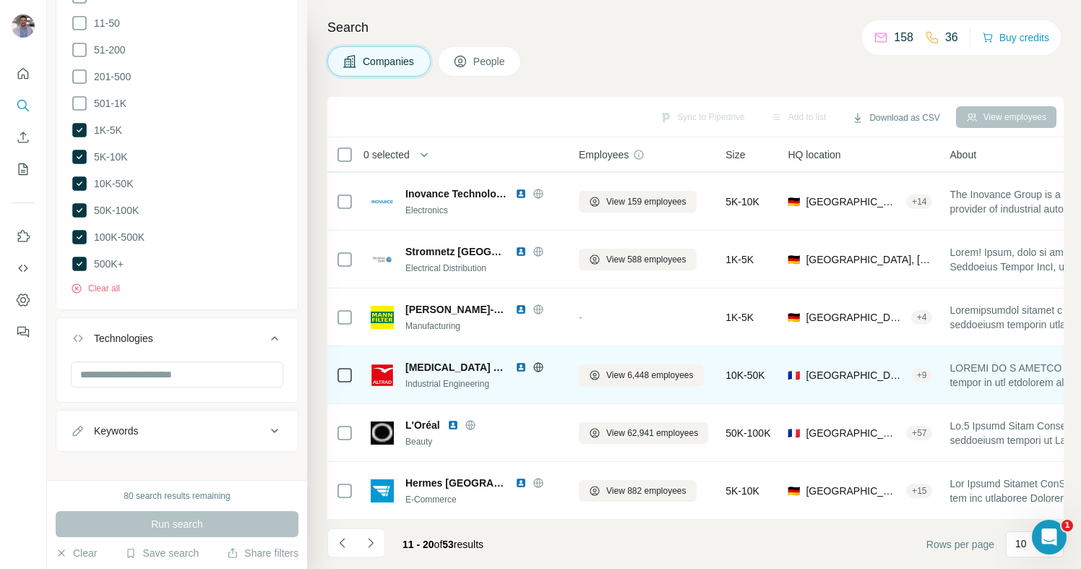
click at [533, 366] on icon at bounding box center [539, 367] width 12 height 12
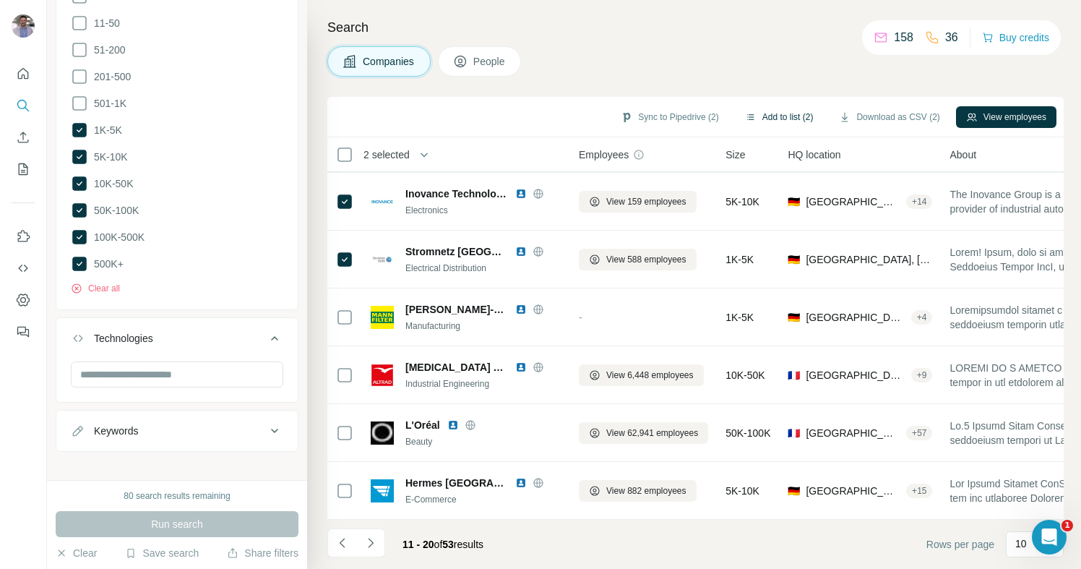
click at [779, 117] on button "Add to list (2)" at bounding box center [779, 117] width 89 height 22
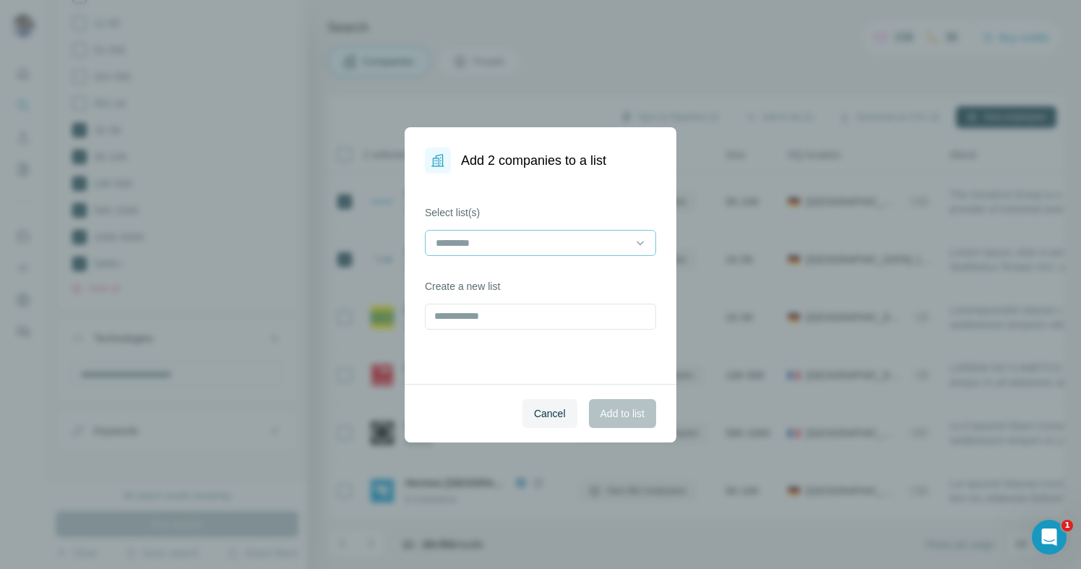
click at [515, 242] on input at bounding box center [531, 243] width 195 height 16
click at [507, 275] on div "Lookalikes IFA" at bounding box center [540, 275] width 207 height 14
click at [635, 413] on span "Add to list" at bounding box center [623, 413] width 44 height 14
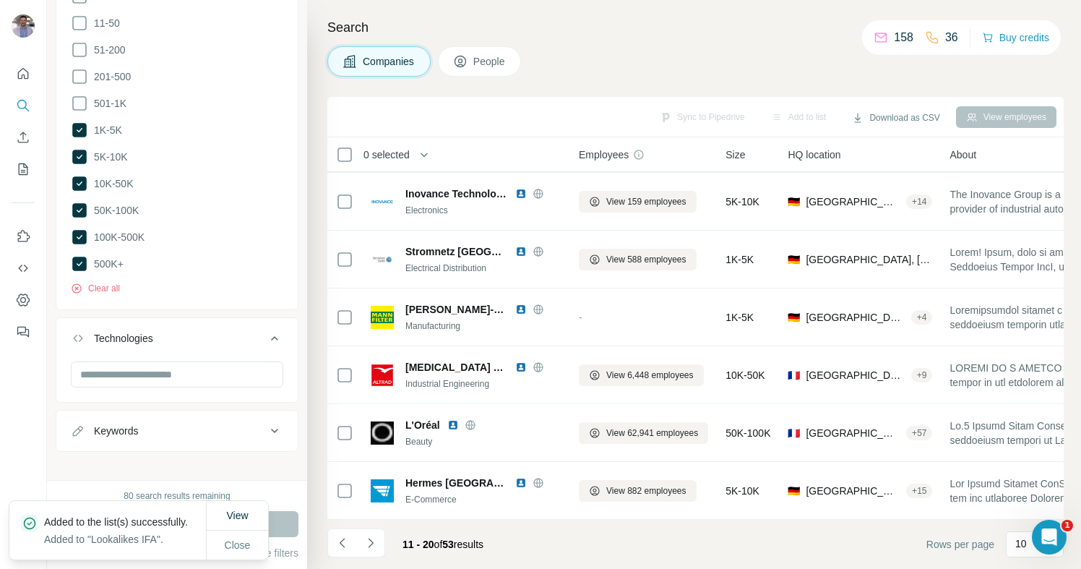
click at [374, 543] on icon "Navigate to next page" at bounding box center [371, 543] width 14 height 14
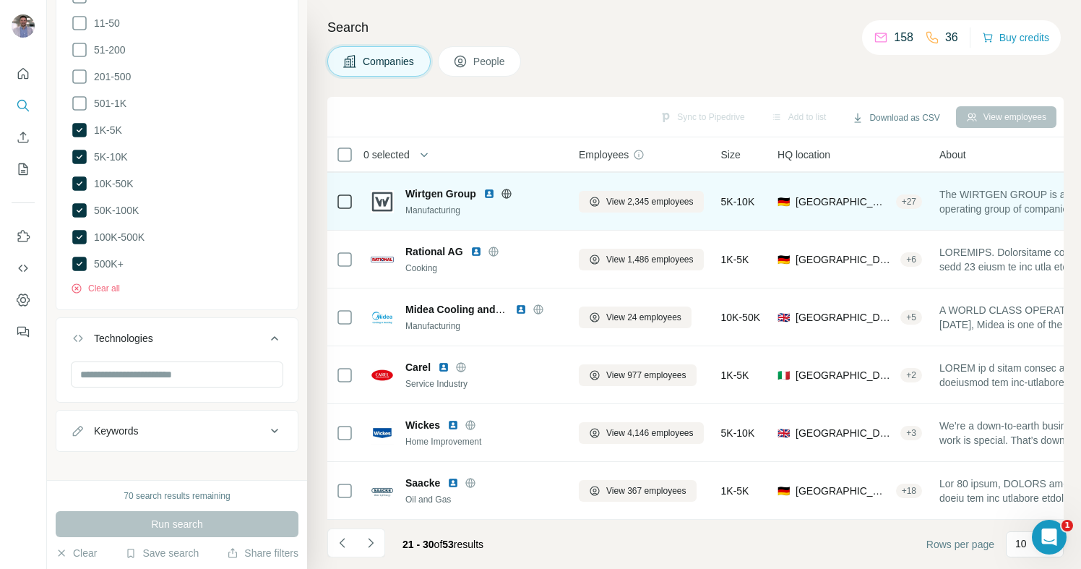
click at [507, 192] on icon at bounding box center [507, 194] width 12 height 12
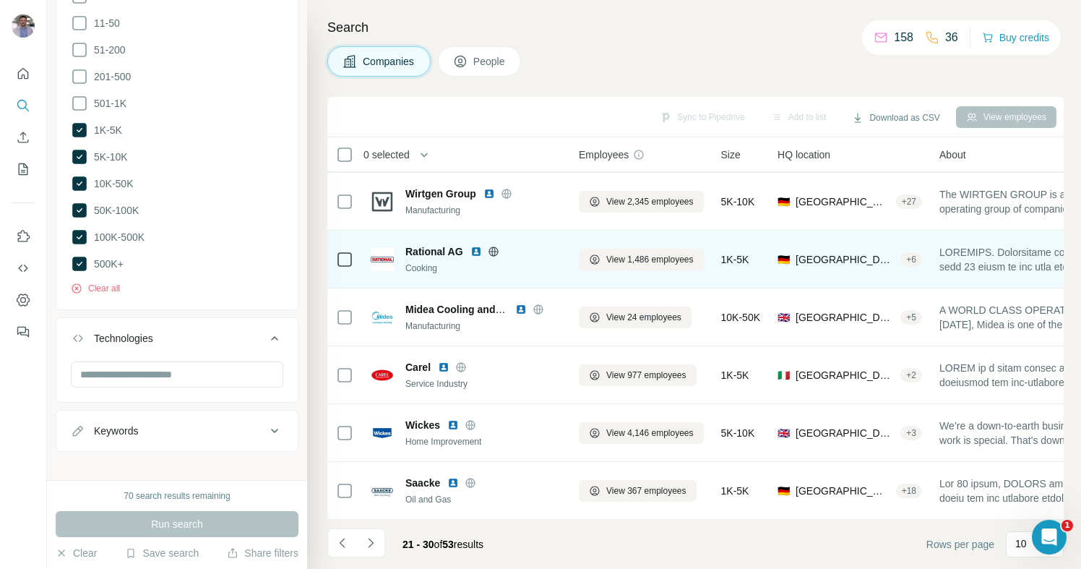
click at [492, 252] on icon at bounding box center [494, 252] width 12 height 12
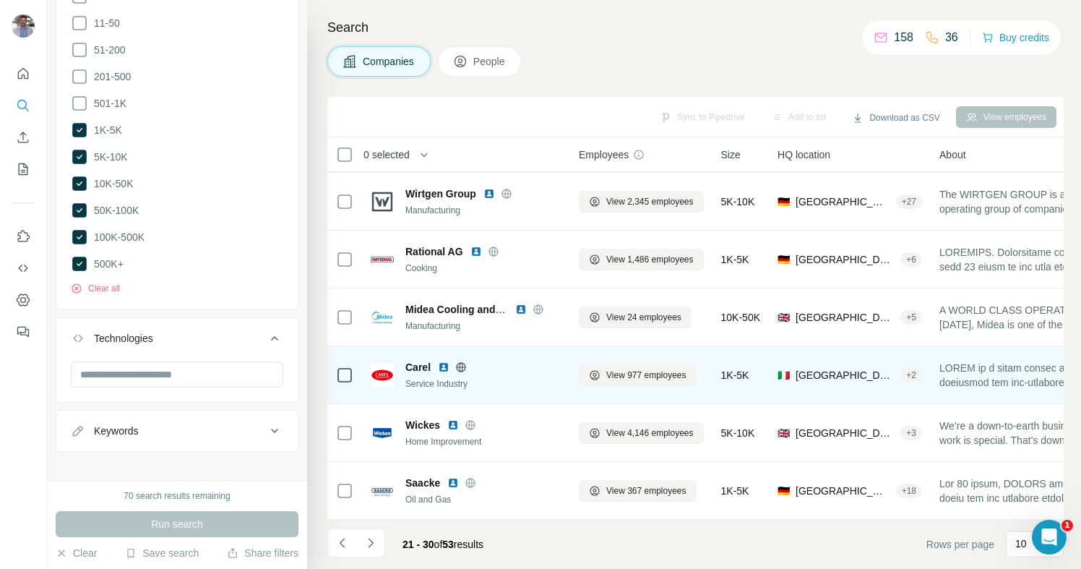
click at [465, 369] on icon at bounding box center [461, 367] width 12 height 12
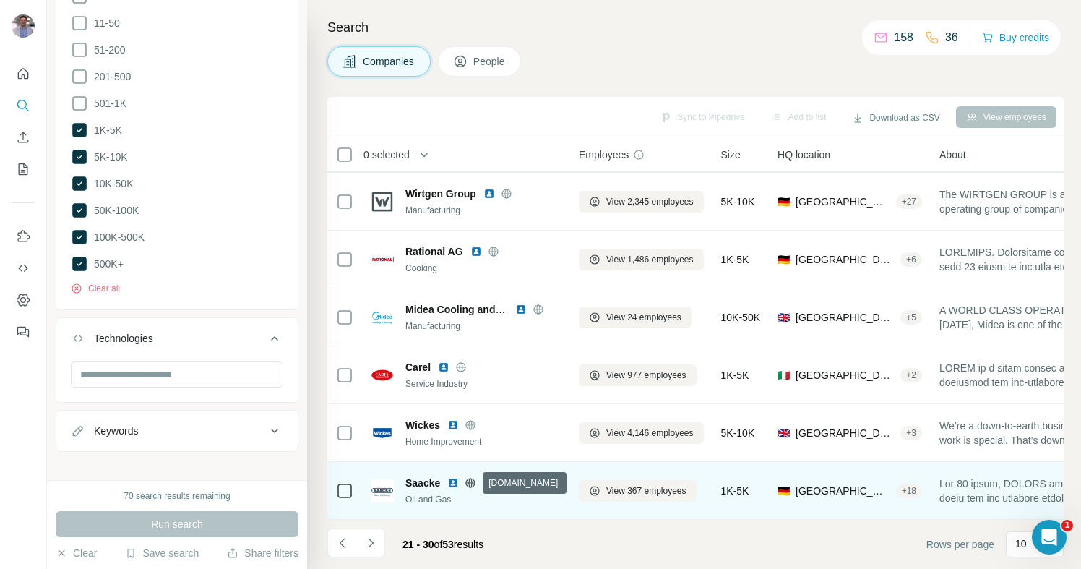
click at [474, 482] on icon at bounding box center [470, 482] width 9 height 1
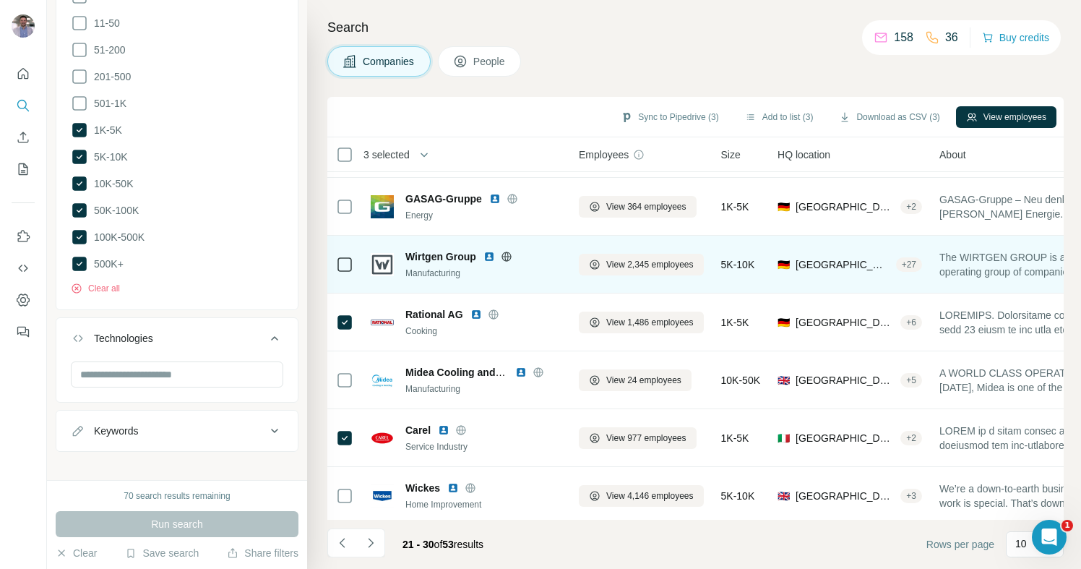
scroll to position [157, 0]
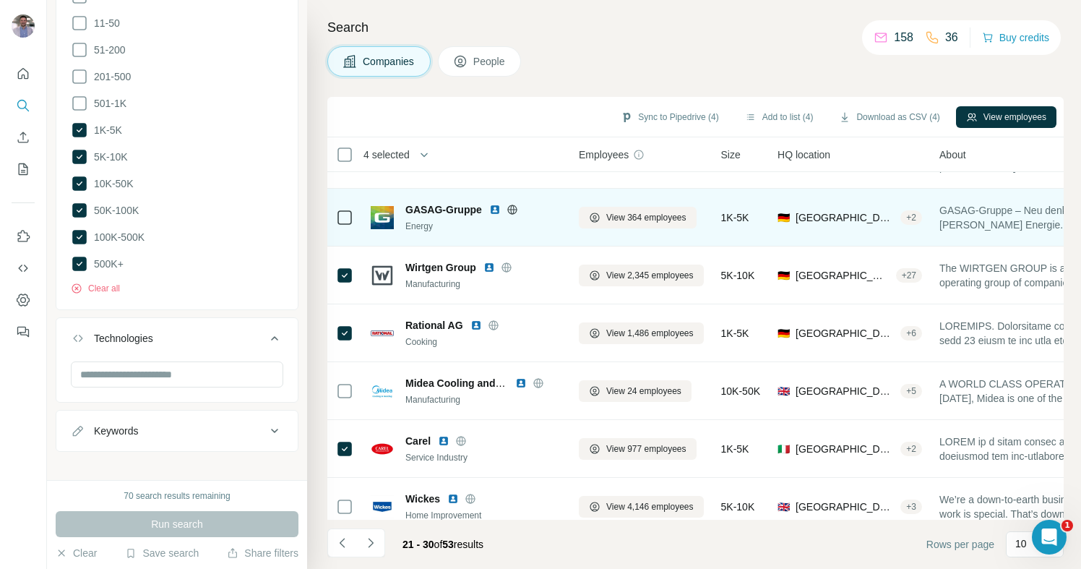
click at [514, 210] on icon at bounding box center [512, 209] width 4 height 9
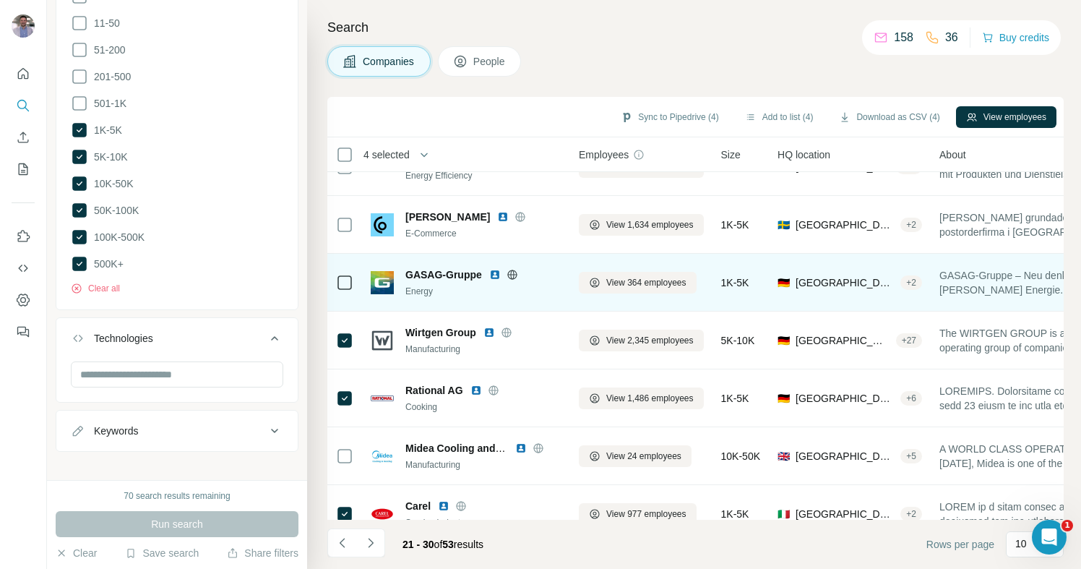
scroll to position [0, 0]
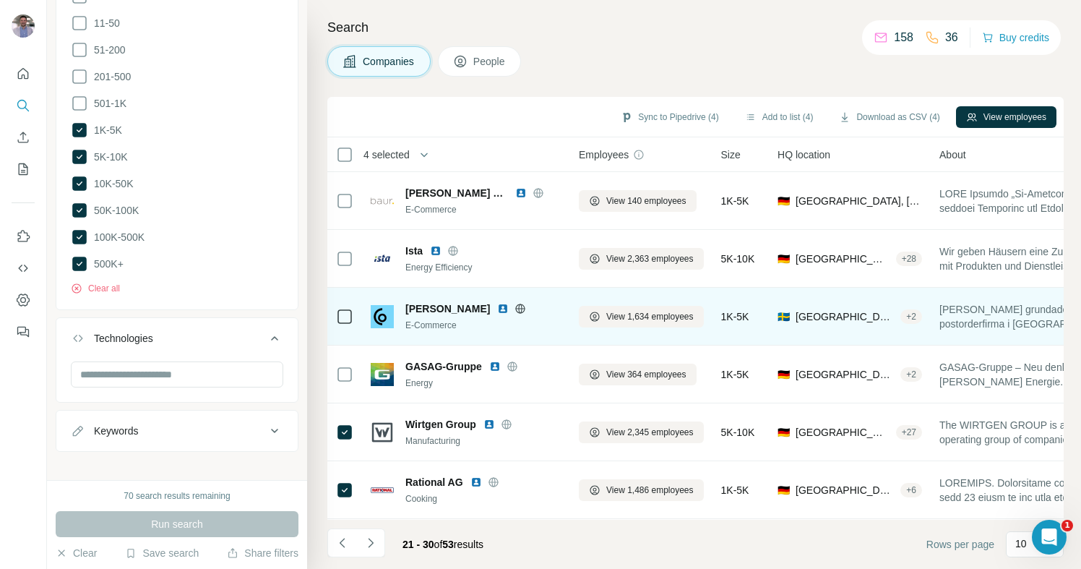
click at [515, 309] on icon at bounding box center [521, 309] width 12 height 12
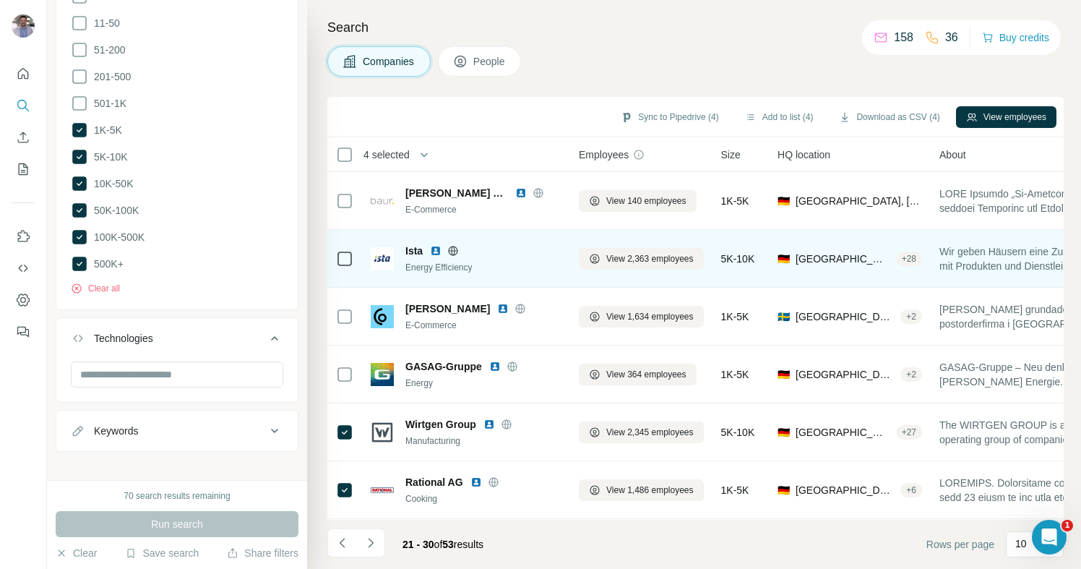
click at [455, 252] on icon at bounding box center [453, 251] width 12 height 12
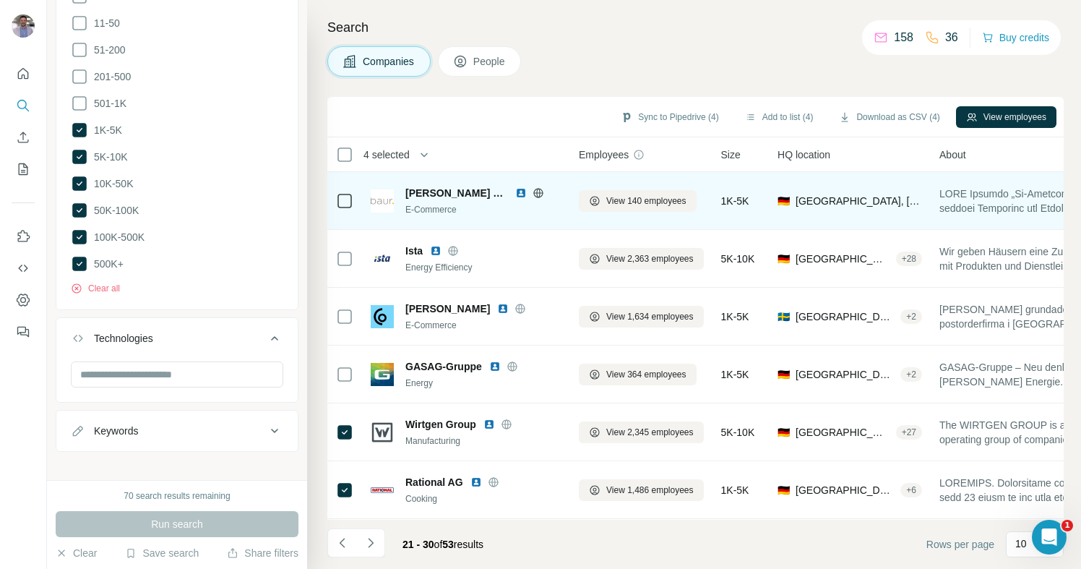
click at [533, 192] on icon at bounding box center [539, 193] width 12 height 12
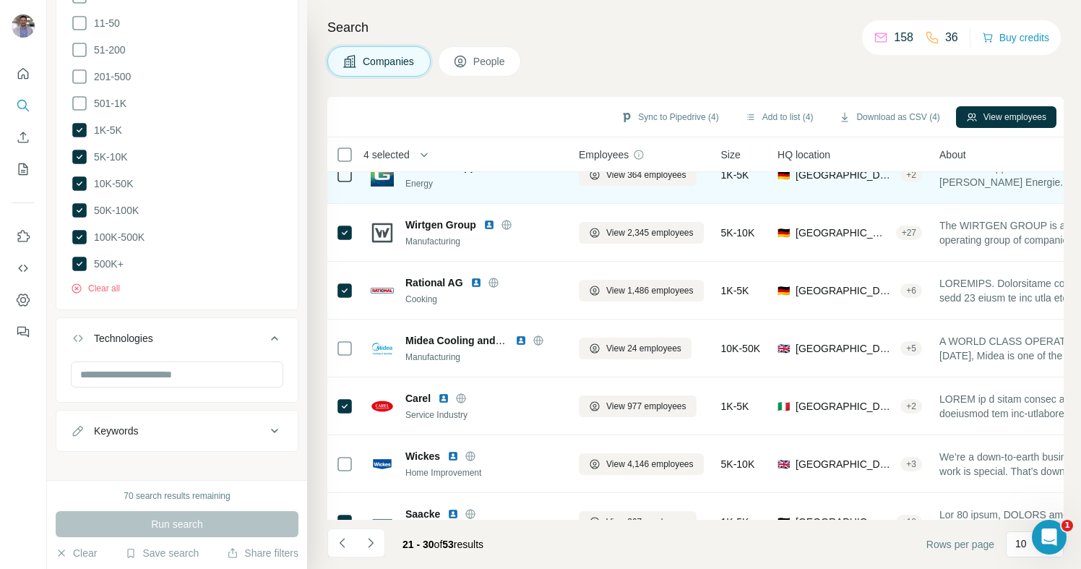
scroll to position [231, 0]
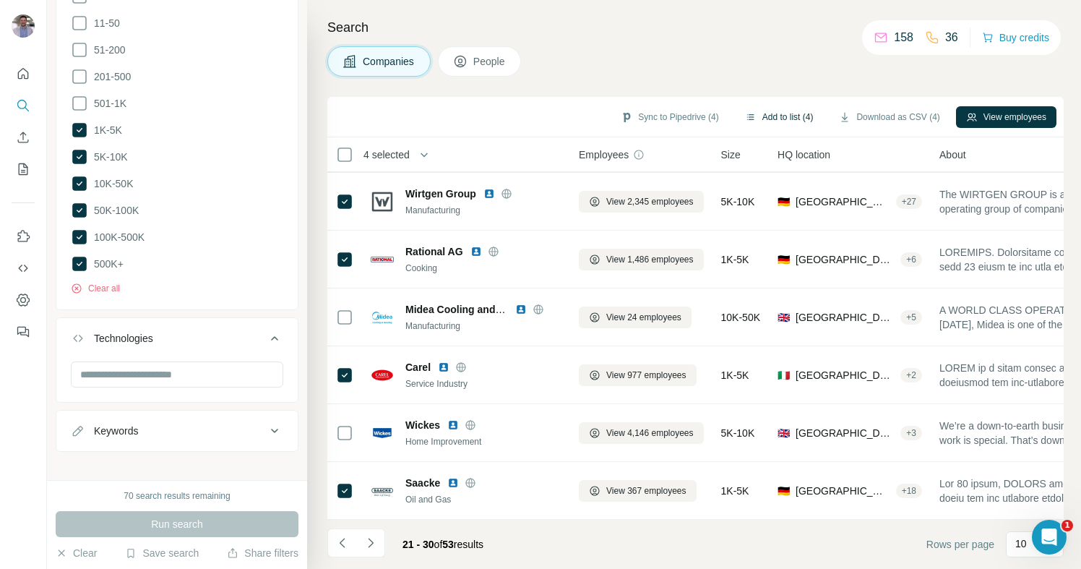
click at [765, 115] on button "Add to list (4)" at bounding box center [779, 117] width 89 height 22
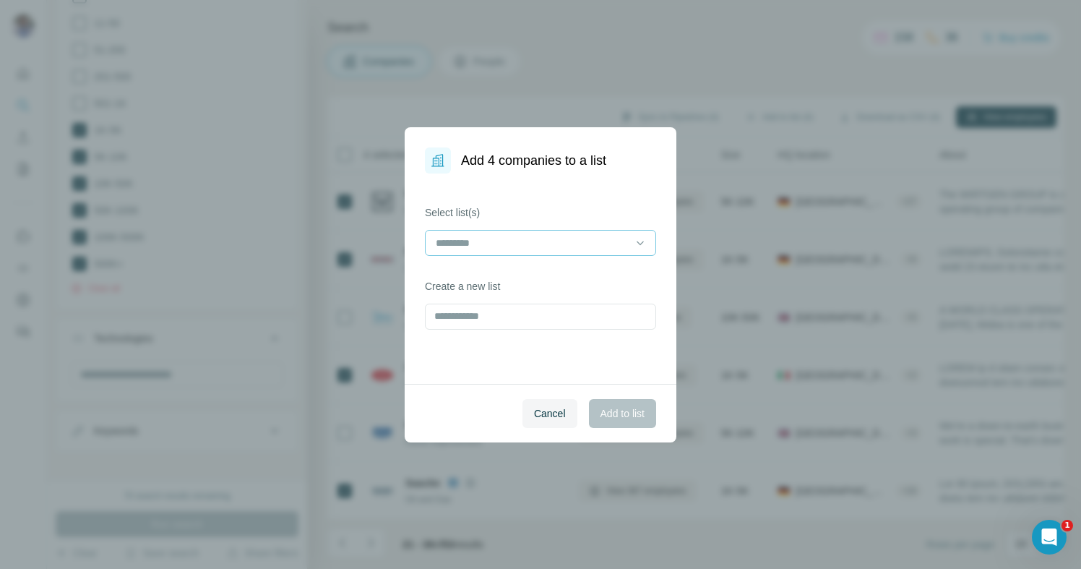
click at [596, 241] on input at bounding box center [531, 243] width 195 height 16
drag, startPoint x: 531, startPoint y: 283, endPoint x: 560, endPoint y: 340, distance: 64.0
click at [531, 283] on div "Lookalikes IFA" at bounding box center [541, 275] width 224 height 26
click at [627, 416] on span "Add to list" at bounding box center [623, 413] width 44 height 14
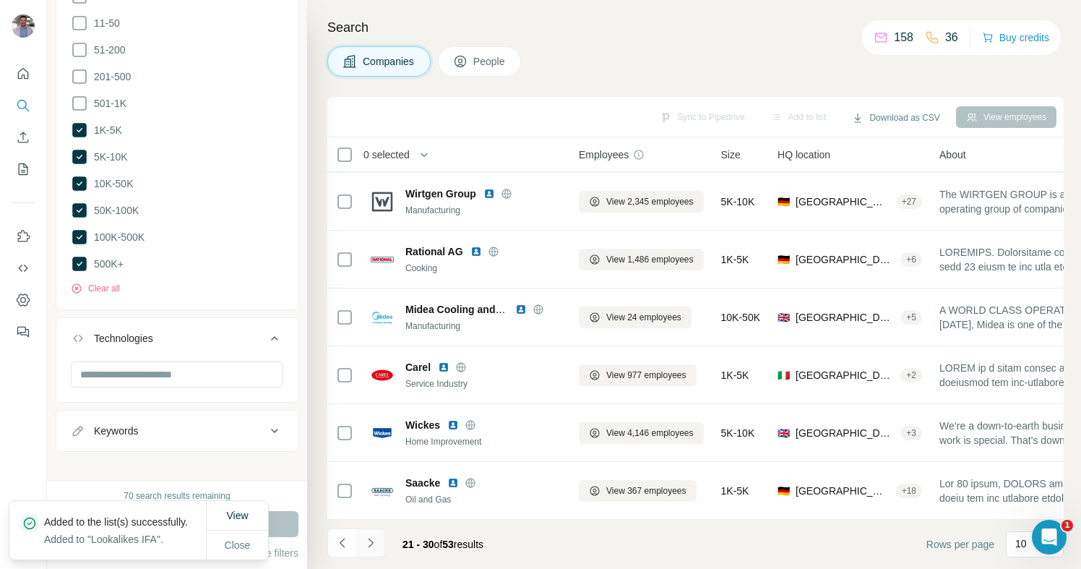
click at [377, 545] on icon "Navigate to next page" at bounding box center [371, 543] width 14 height 14
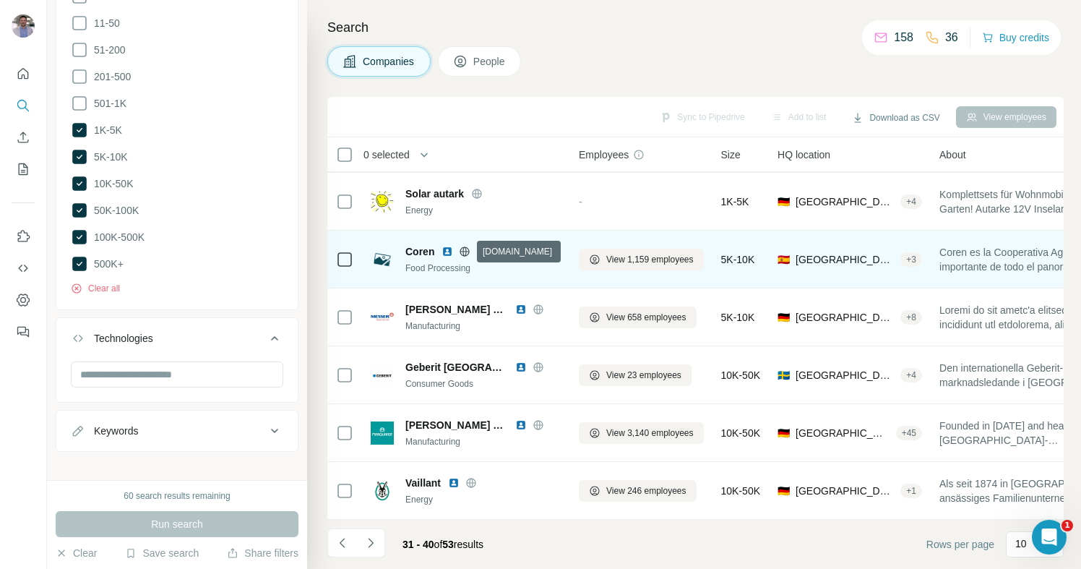
click at [465, 252] on icon at bounding box center [465, 252] width 12 height 12
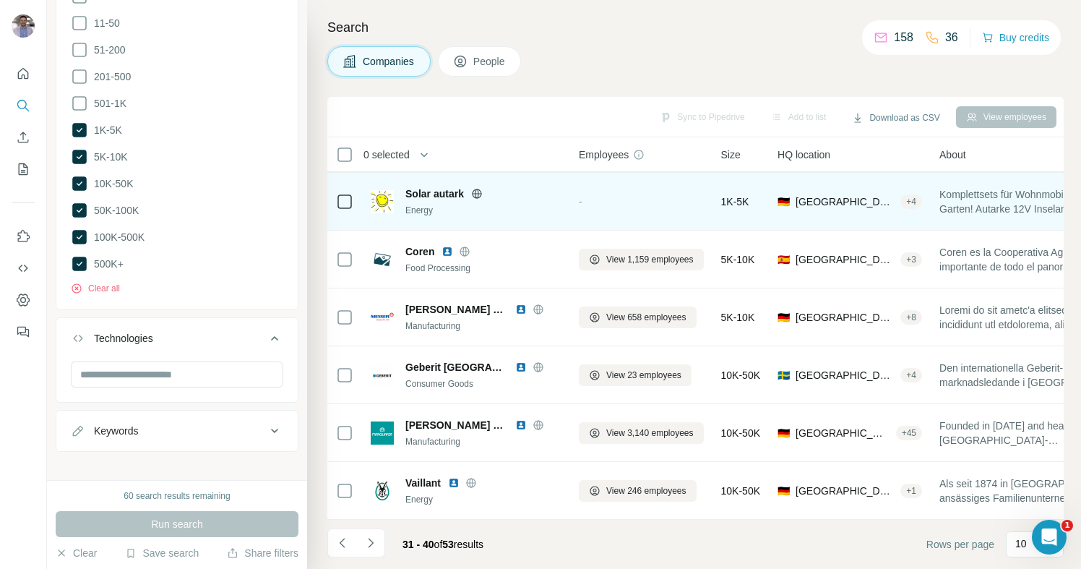
click at [478, 193] on icon at bounding box center [477, 193] width 4 height 9
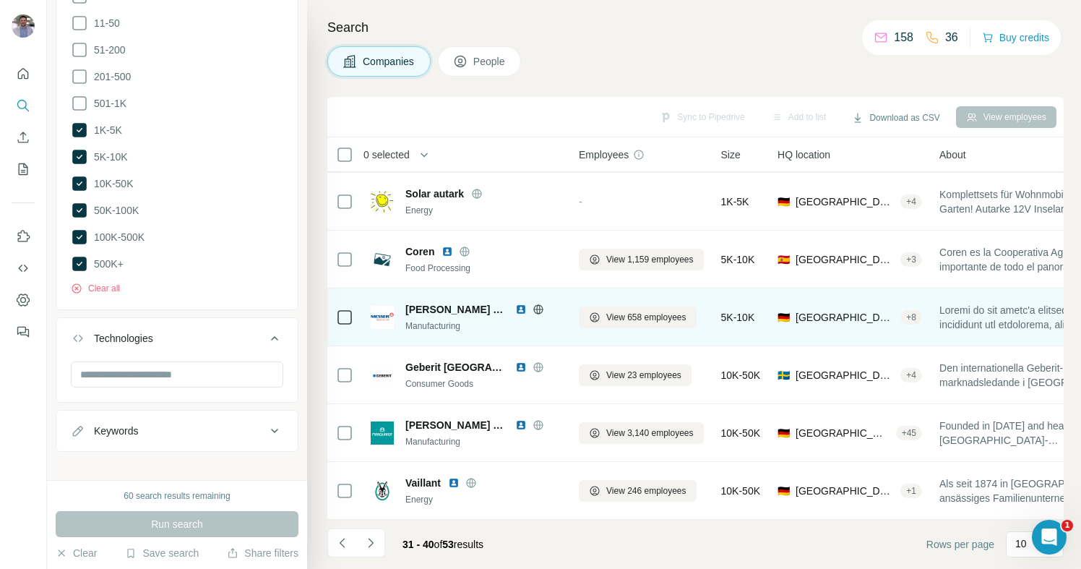
click at [541, 309] on icon at bounding box center [537, 309] width 9 height 1
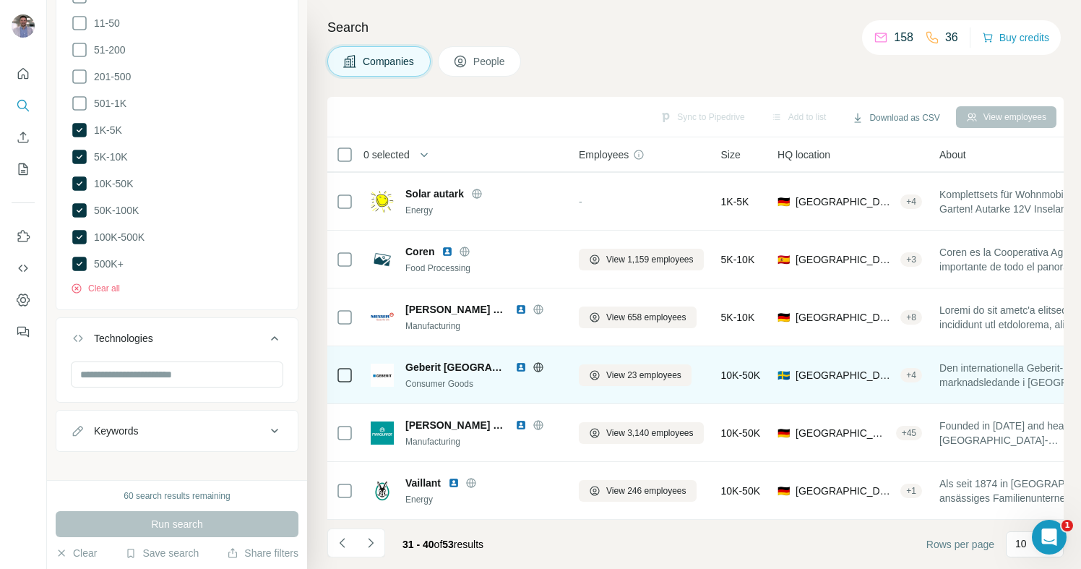
click at [533, 366] on icon at bounding box center [537, 366] width 9 height 1
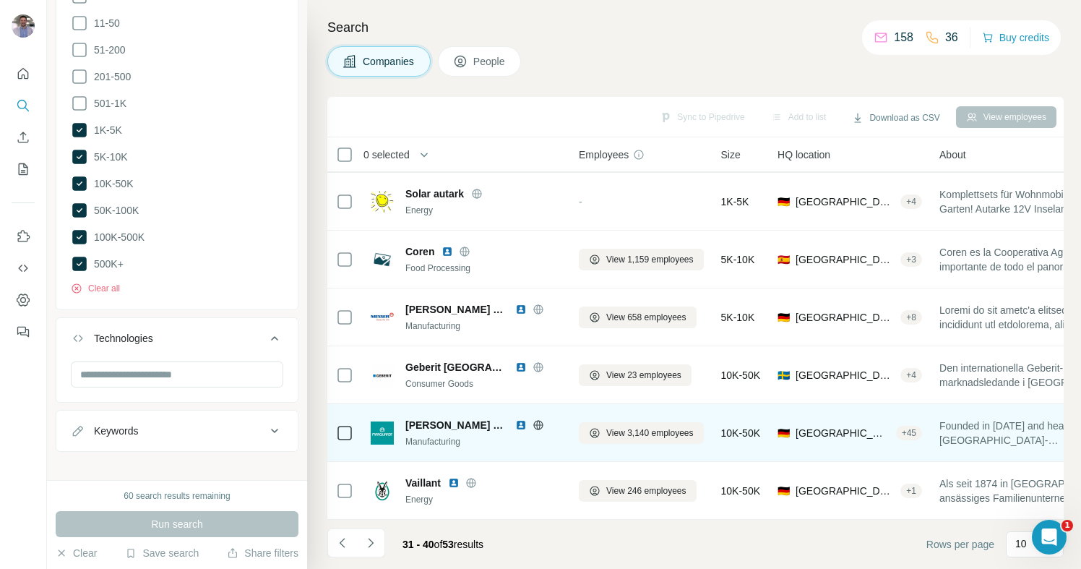
click at [533, 428] on icon at bounding box center [539, 425] width 12 height 12
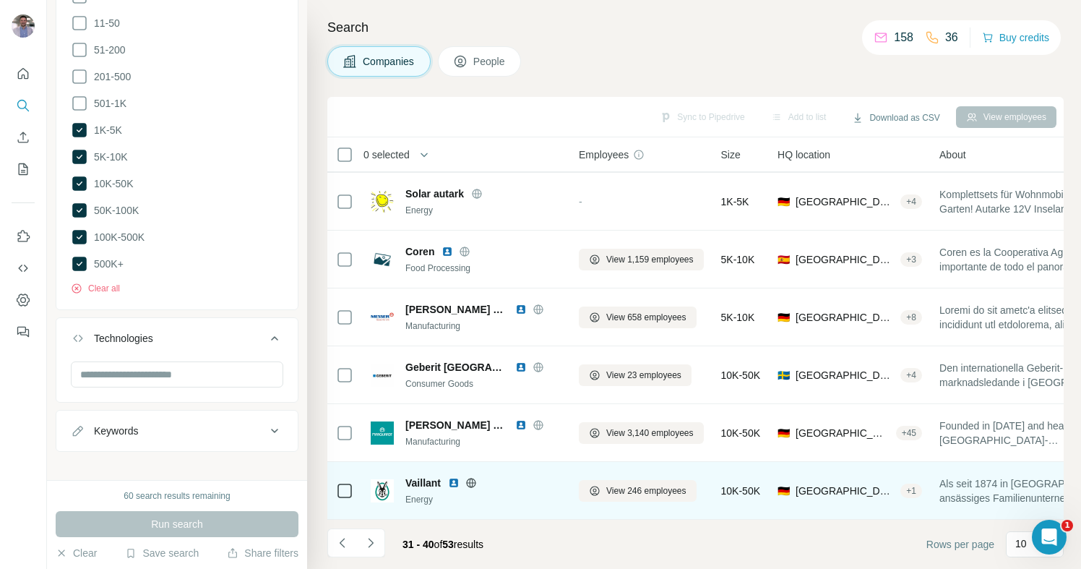
click at [473, 479] on icon at bounding box center [471, 482] width 4 height 9
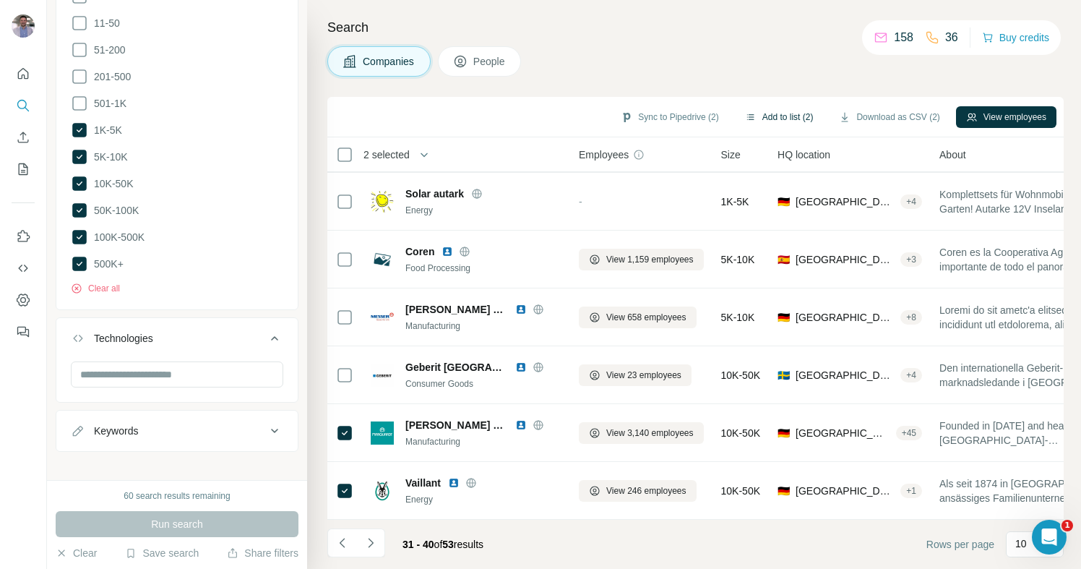
click at [760, 113] on button "Add to list (2)" at bounding box center [779, 117] width 89 height 22
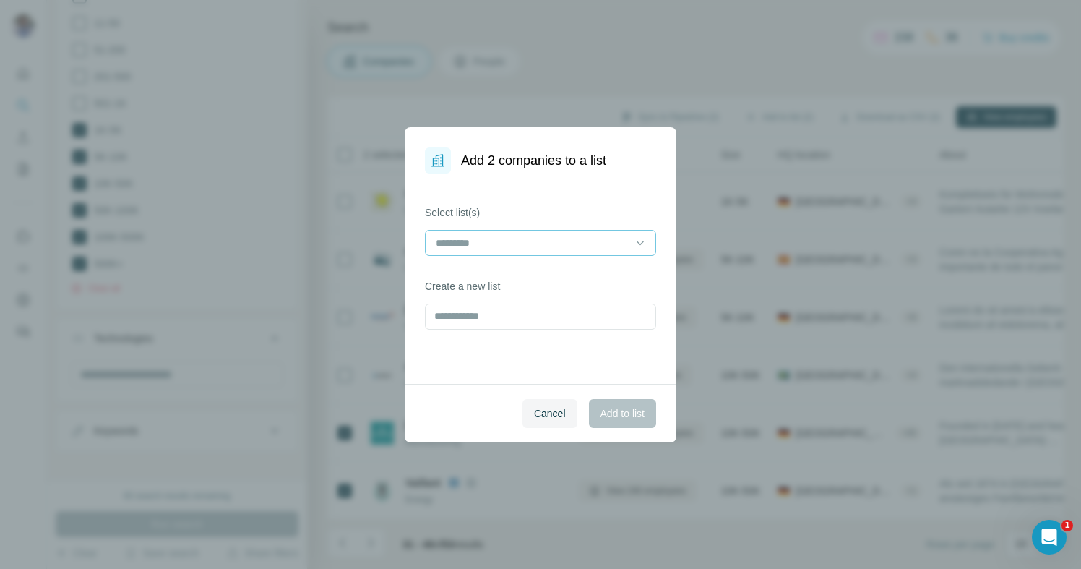
click at [568, 241] on input at bounding box center [531, 243] width 195 height 16
click at [536, 272] on div "Lookalikes IFA" at bounding box center [540, 275] width 207 height 14
click at [614, 404] on button "Add to list" at bounding box center [622, 413] width 67 height 29
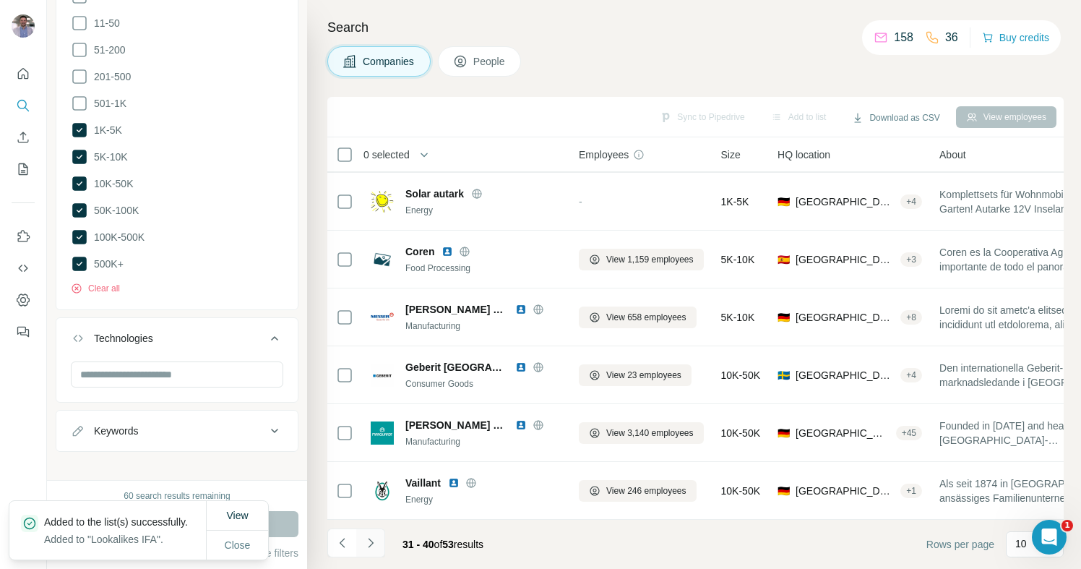
click at [377, 545] on icon "Navigate to next page" at bounding box center [371, 543] width 14 height 14
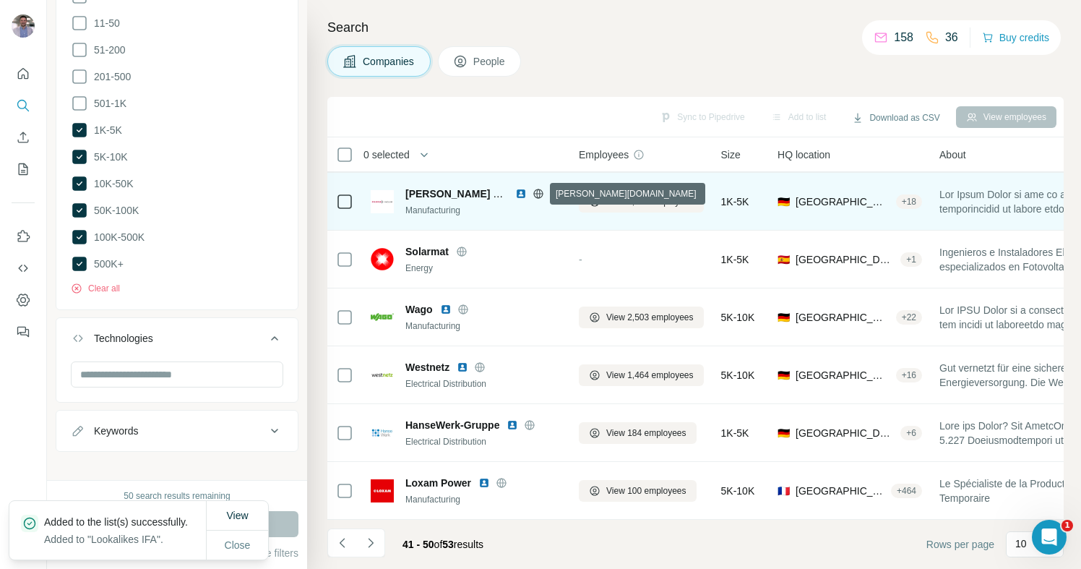
click at [541, 192] on icon at bounding box center [539, 194] width 12 height 12
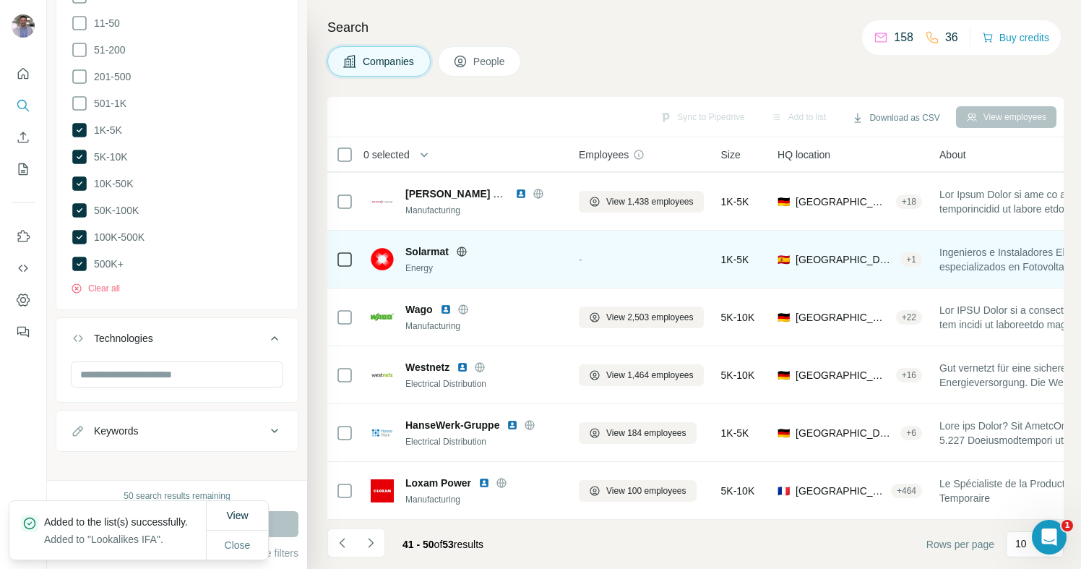
click at [461, 253] on icon at bounding box center [462, 252] width 12 height 12
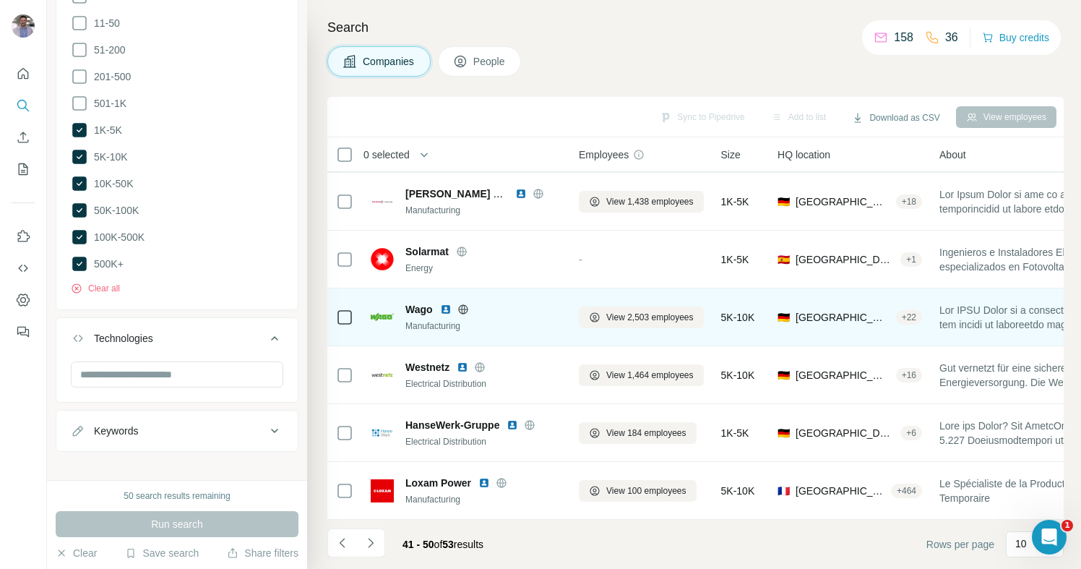
click at [466, 309] on icon at bounding box center [463, 310] width 12 height 12
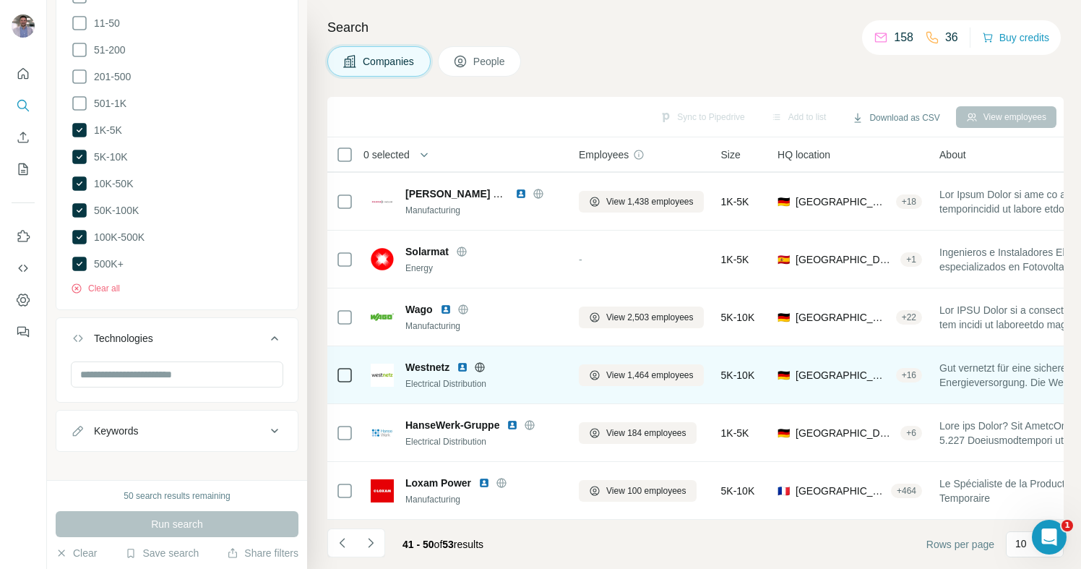
click at [482, 366] on icon at bounding box center [480, 366] width 4 height 9
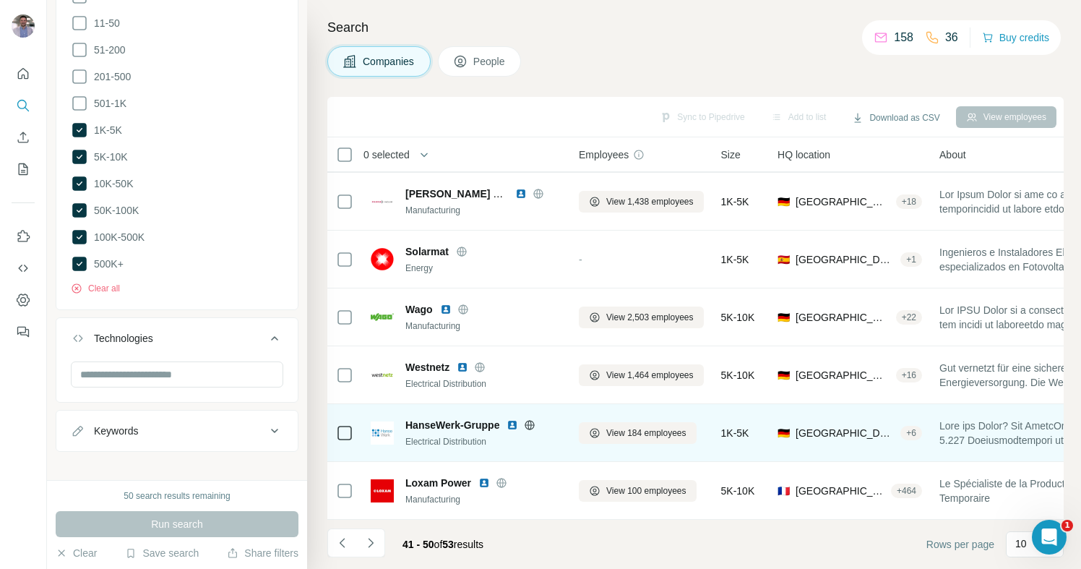
click at [533, 424] on icon at bounding box center [529, 424] width 9 height 1
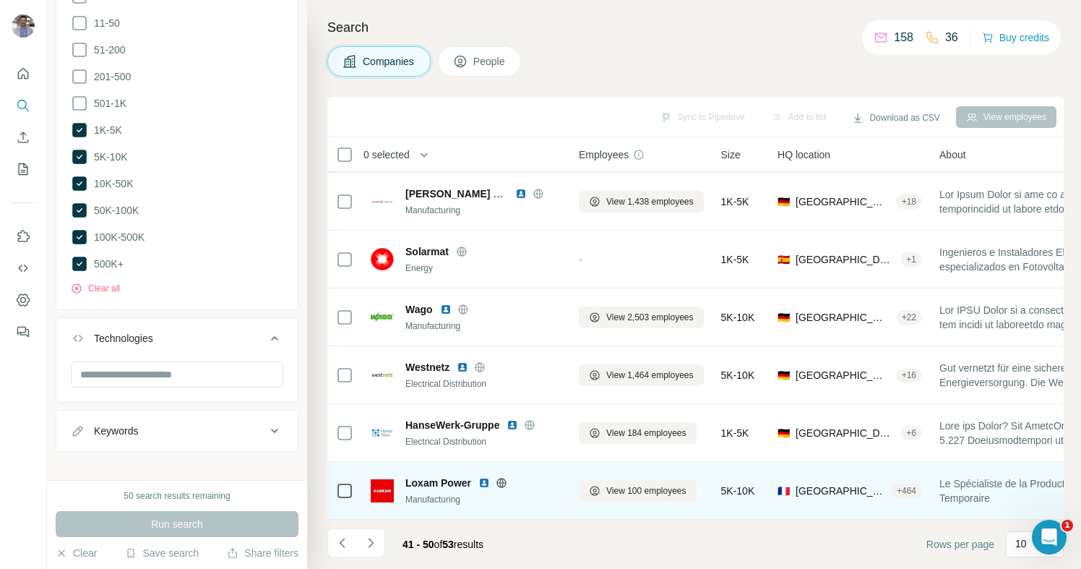
click at [503, 481] on icon at bounding box center [502, 483] width 12 height 12
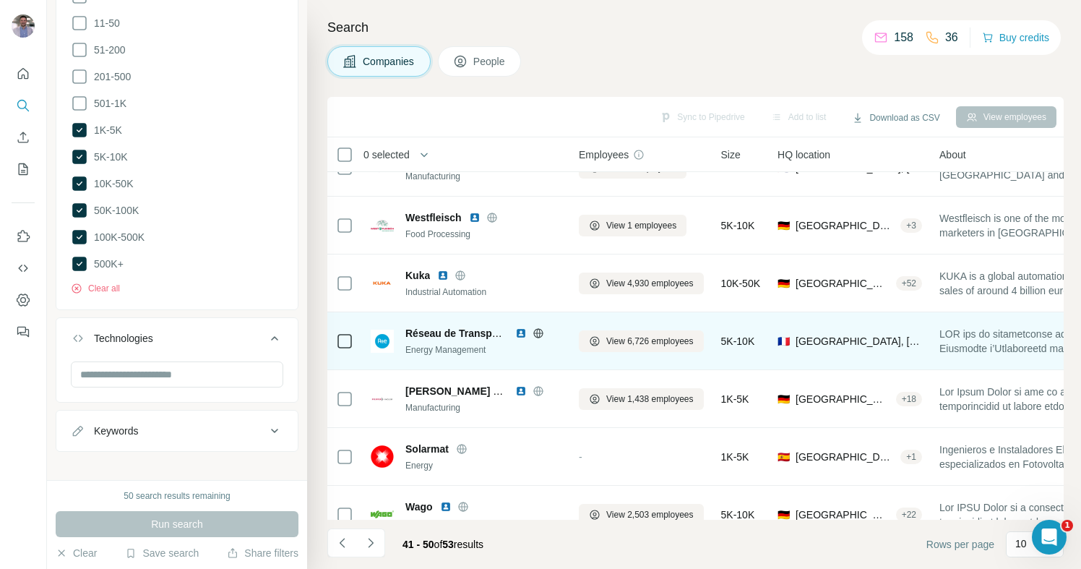
scroll to position [25, 0]
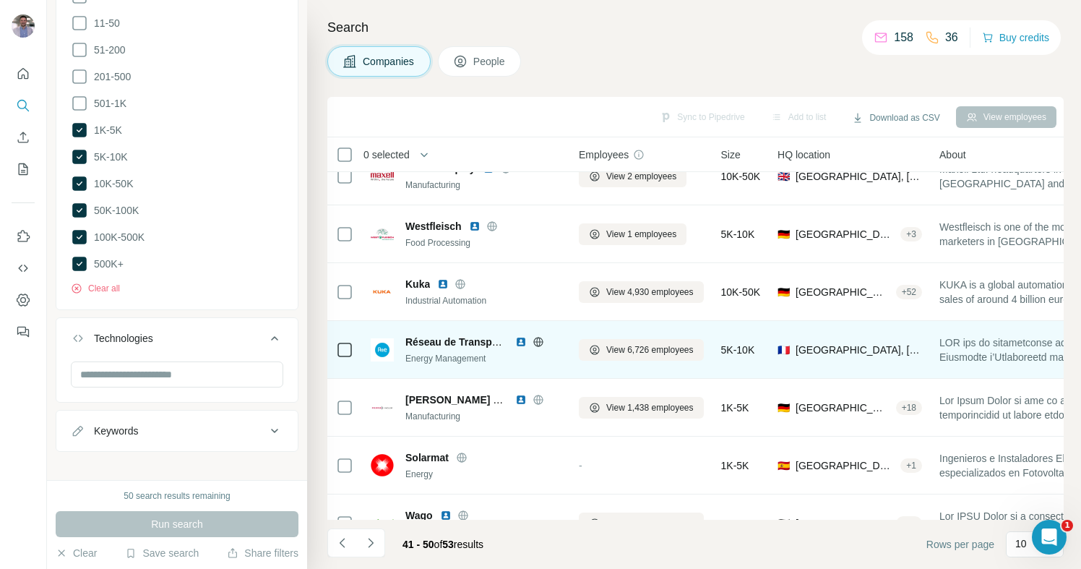
click at [538, 343] on icon at bounding box center [539, 342] width 12 height 12
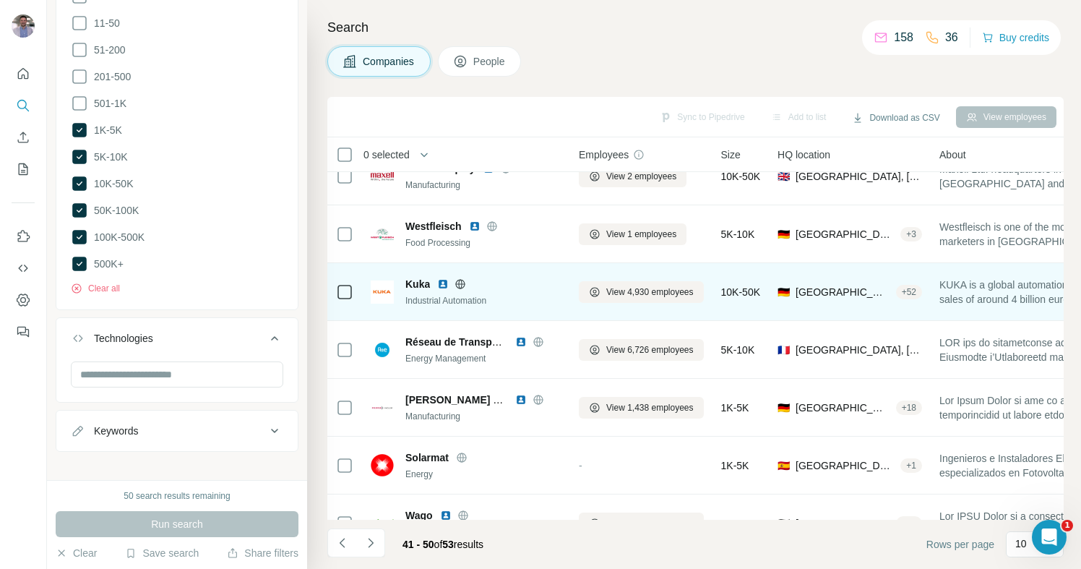
click at [463, 283] on icon at bounding box center [461, 284] width 12 height 12
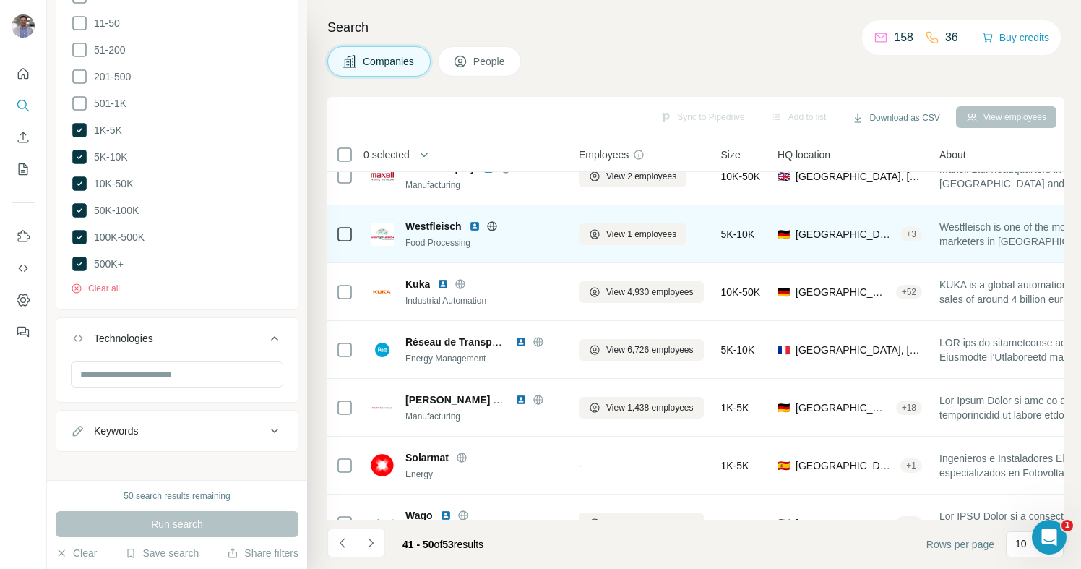
click at [491, 226] on icon at bounding box center [492, 226] width 12 height 12
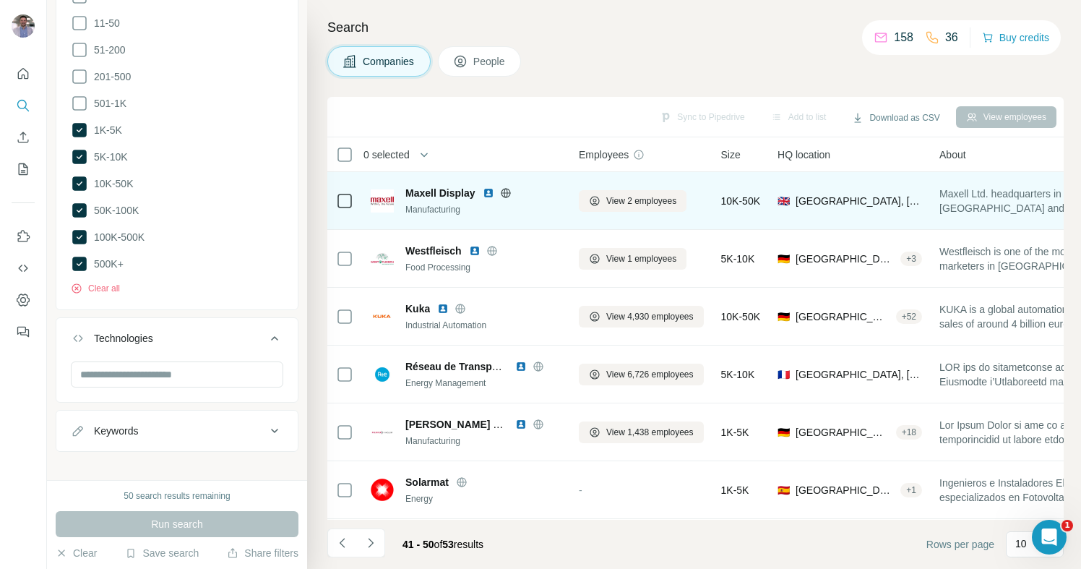
click at [504, 192] on icon at bounding box center [506, 193] width 12 height 12
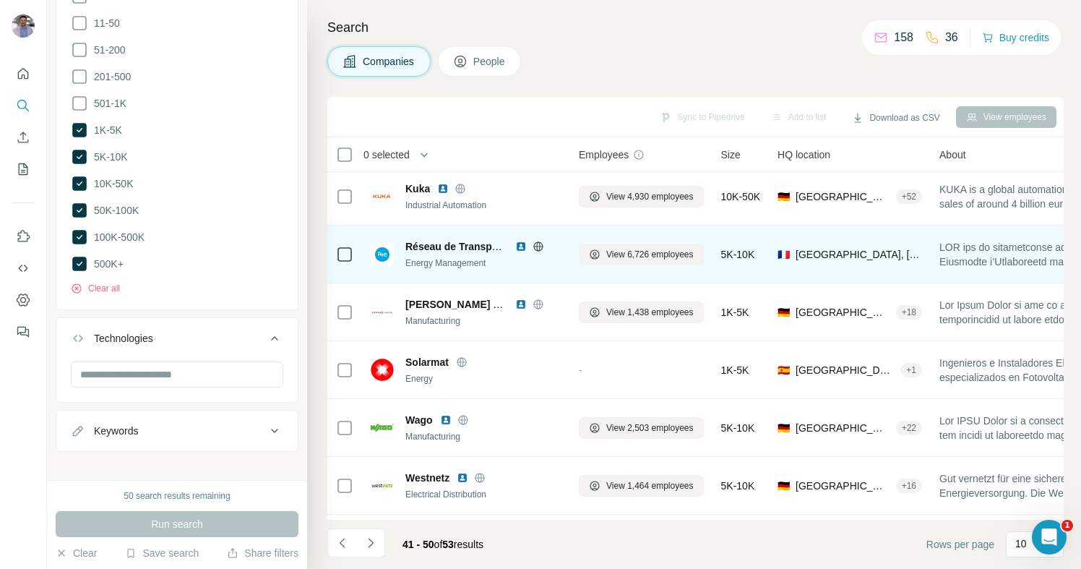
scroll to position [123, 0]
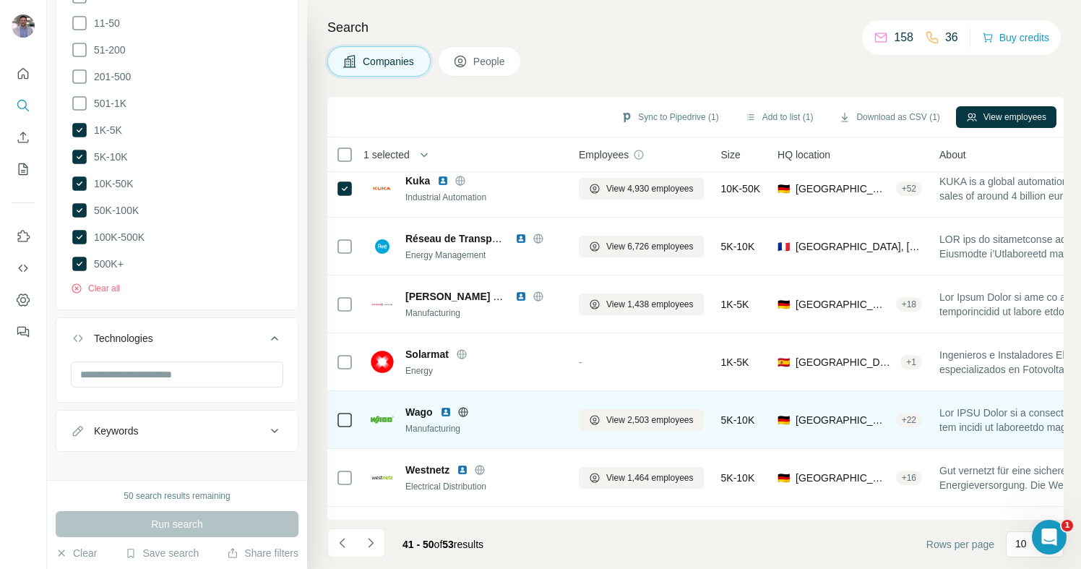
click at [352, 421] on icon at bounding box center [344, 419] width 17 height 17
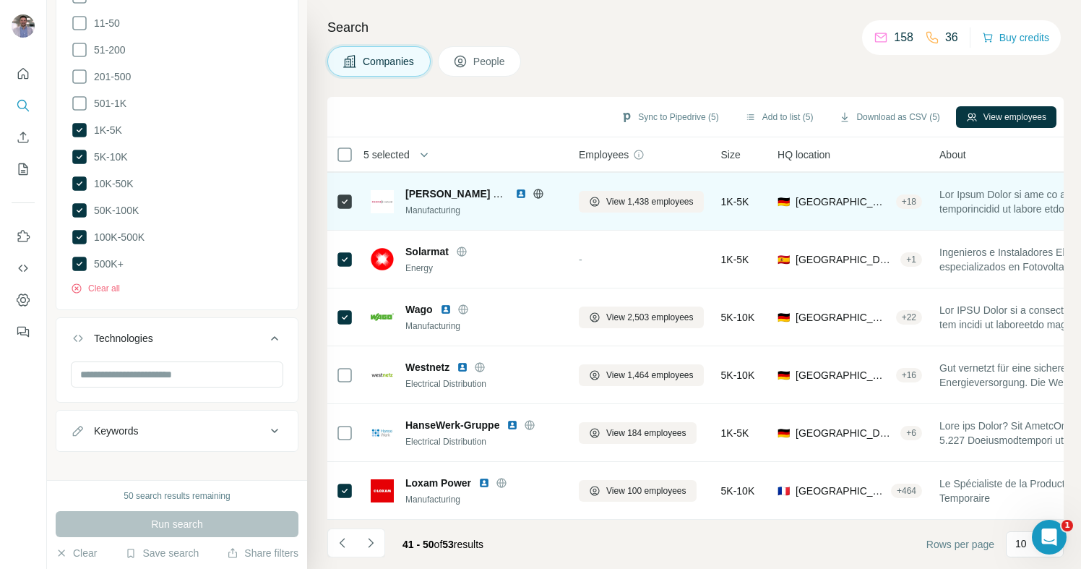
scroll to position [0, 0]
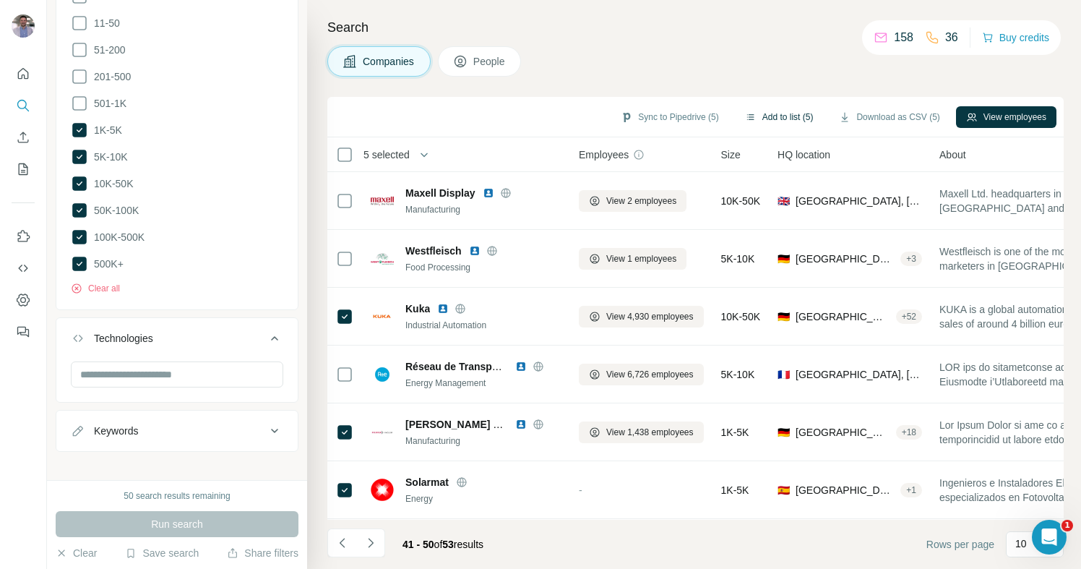
click at [773, 118] on button "Add to list (5)" at bounding box center [779, 117] width 89 height 22
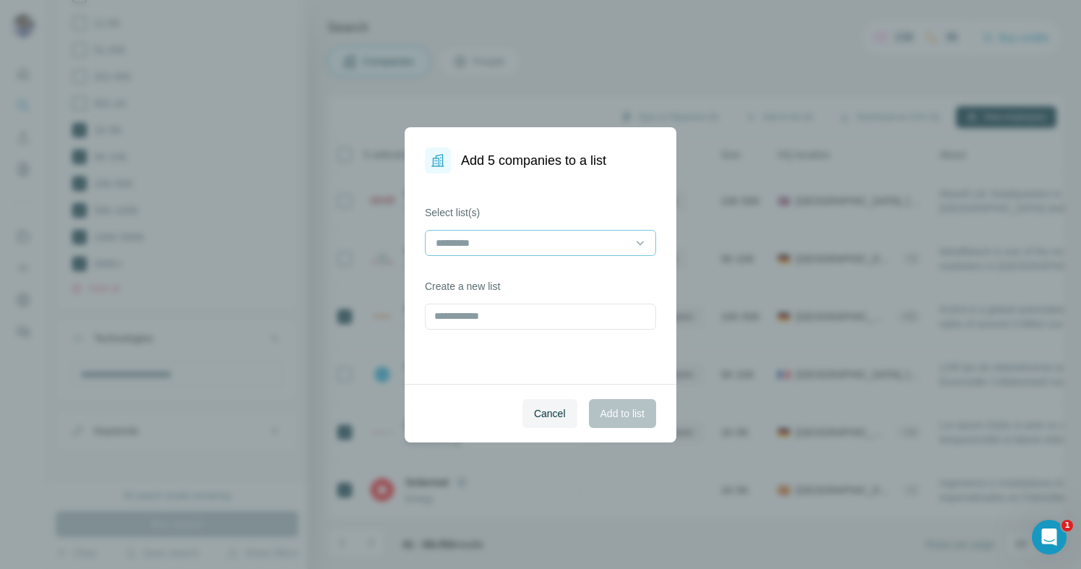
click at [579, 247] on input at bounding box center [531, 243] width 195 height 16
click at [536, 275] on div "Lookalikes IFA" at bounding box center [540, 275] width 207 height 14
click at [629, 408] on span "Add to list" at bounding box center [623, 413] width 44 height 14
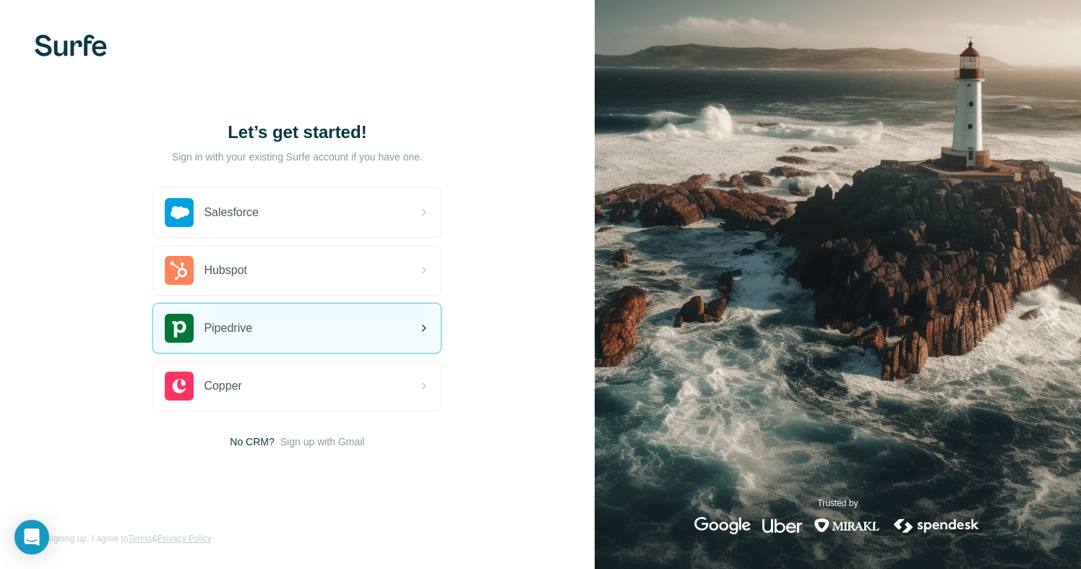
click at [259, 330] on div "Pipedrive" at bounding box center [297, 328] width 288 height 49
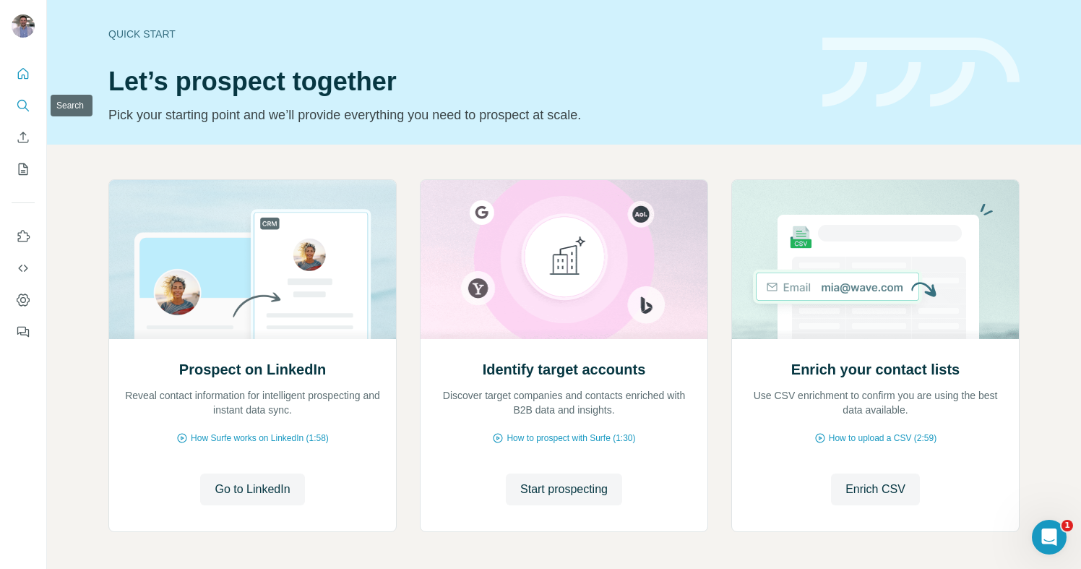
click at [27, 98] on icon "Search" at bounding box center [23, 105] width 14 height 14
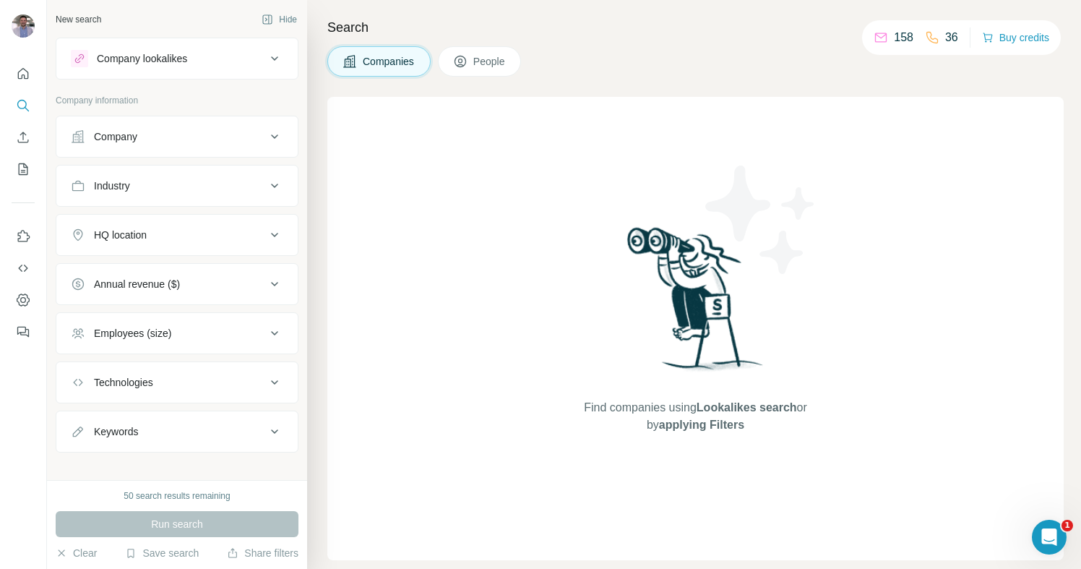
click at [193, 59] on div "Company lookalikes" at bounding box center [168, 58] width 195 height 17
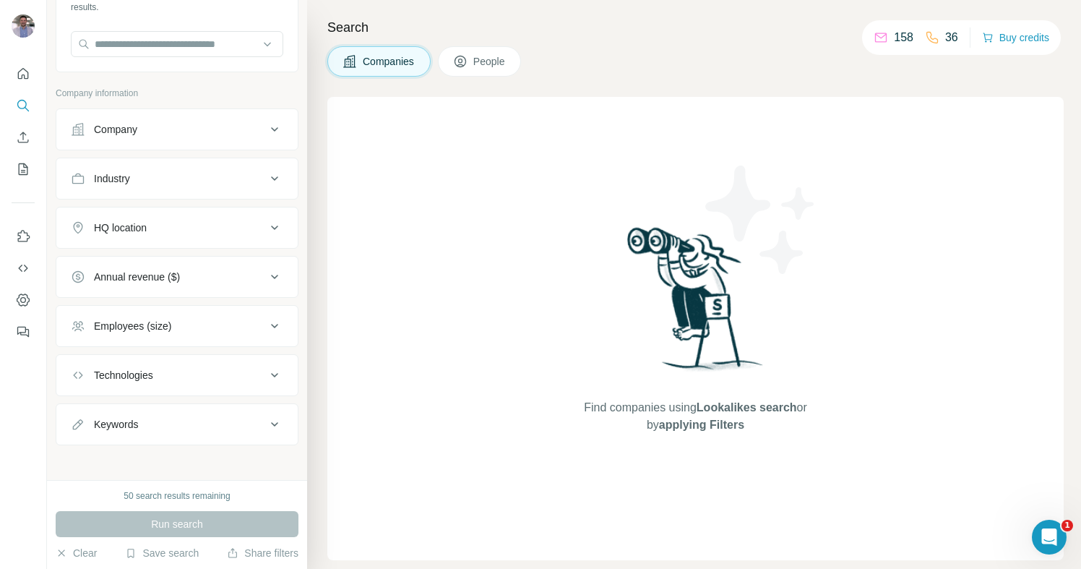
scroll to position [126, 0]
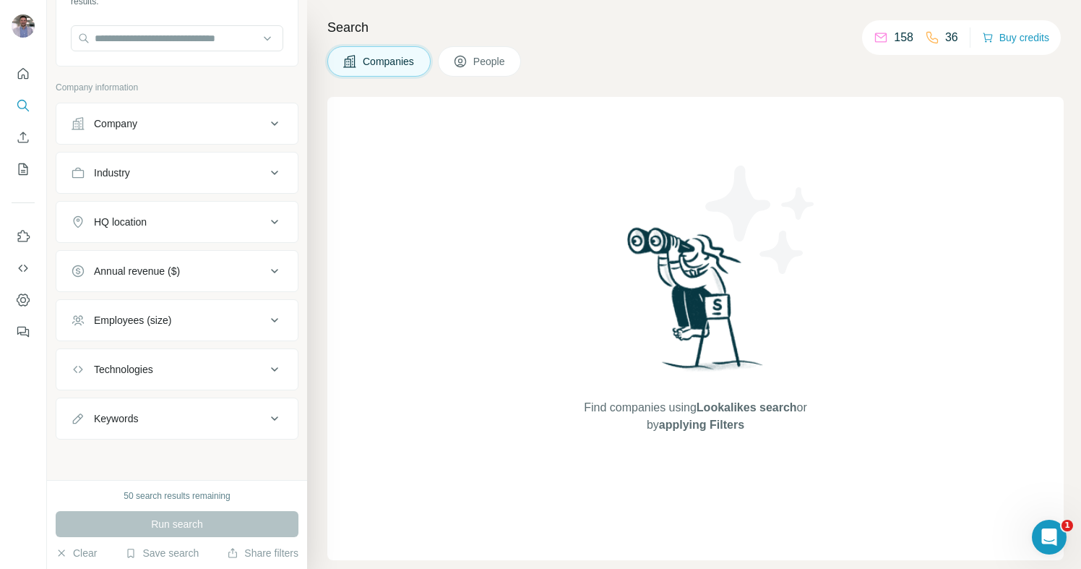
click at [385, 90] on div "Search Companies People Find companies using Lookalikes search or by applying F…" at bounding box center [694, 284] width 774 height 569
click at [17, 171] on icon "My lists" at bounding box center [23, 169] width 14 height 14
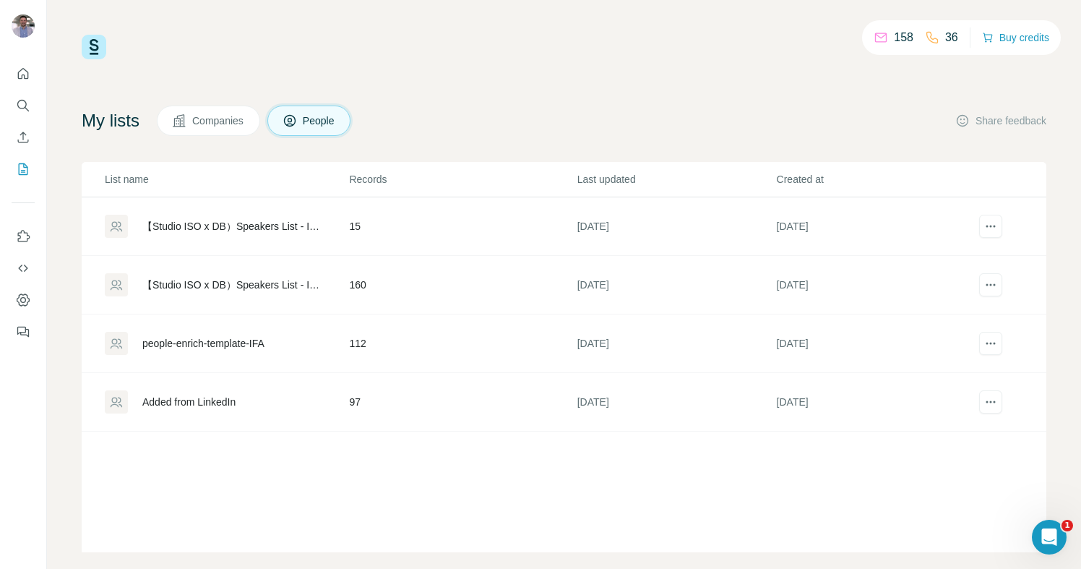
click at [225, 119] on span "Companies" at bounding box center [218, 120] width 53 height 14
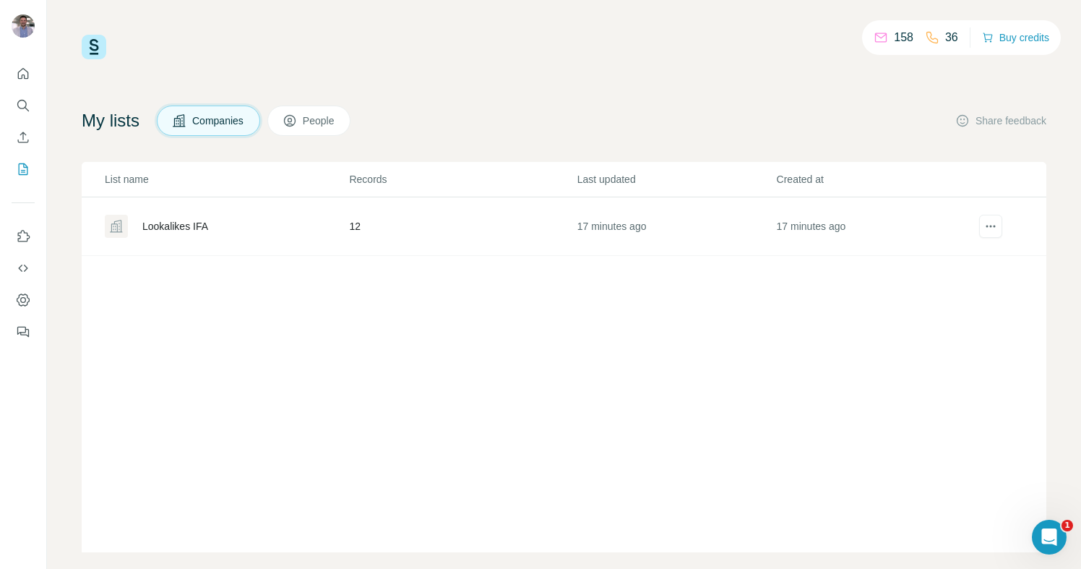
click at [202, 226] on div "Lookalikes IFA" at bounding box center [175, 226] width 66 height 14
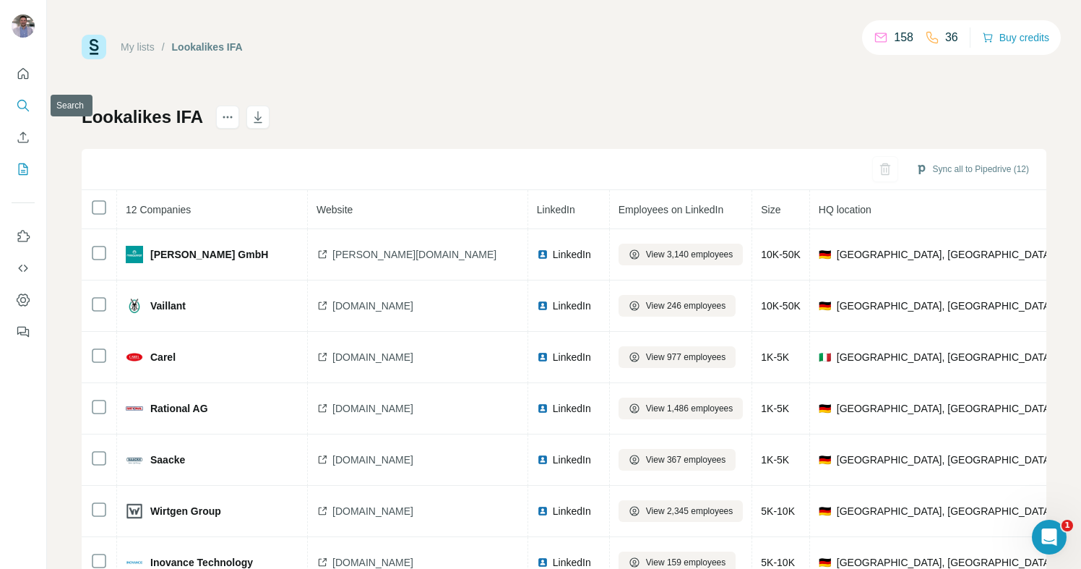
click at [27, 101] on icon "Search" at bounding box center [23, 105] width 14 height 14
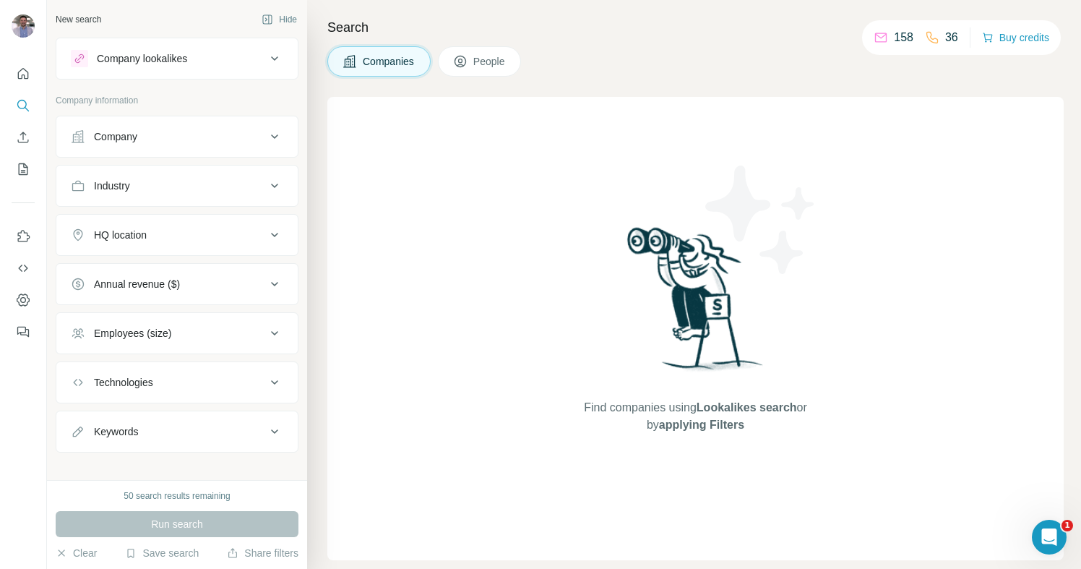
click at [198, 61] on div "Company lookalikes" at bounding box center [168, 58] width 195 height 17
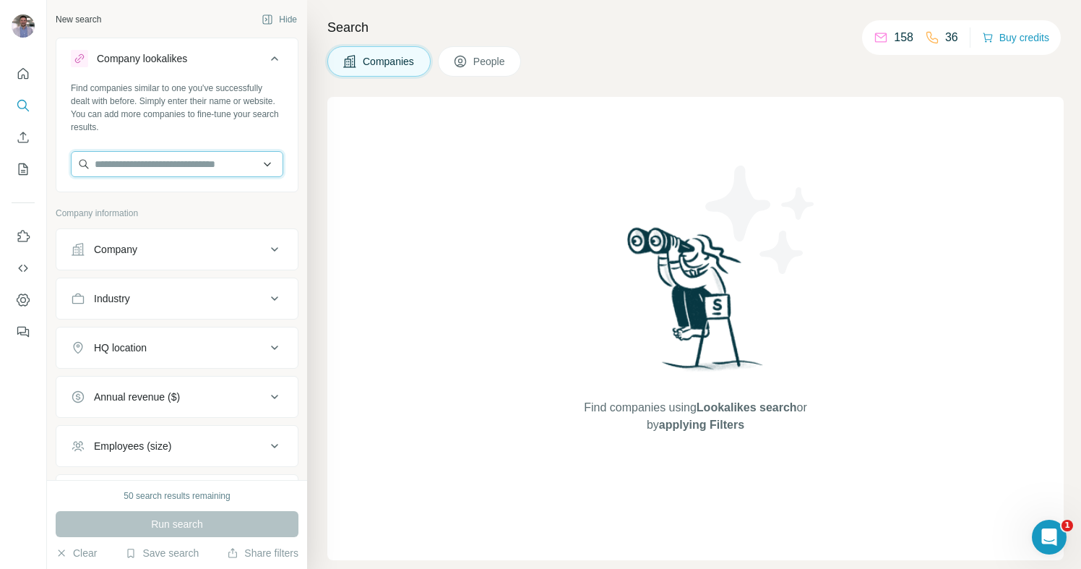
click at [145, 173] on input "text" at bounding box center [177, 164] width 212 height 26
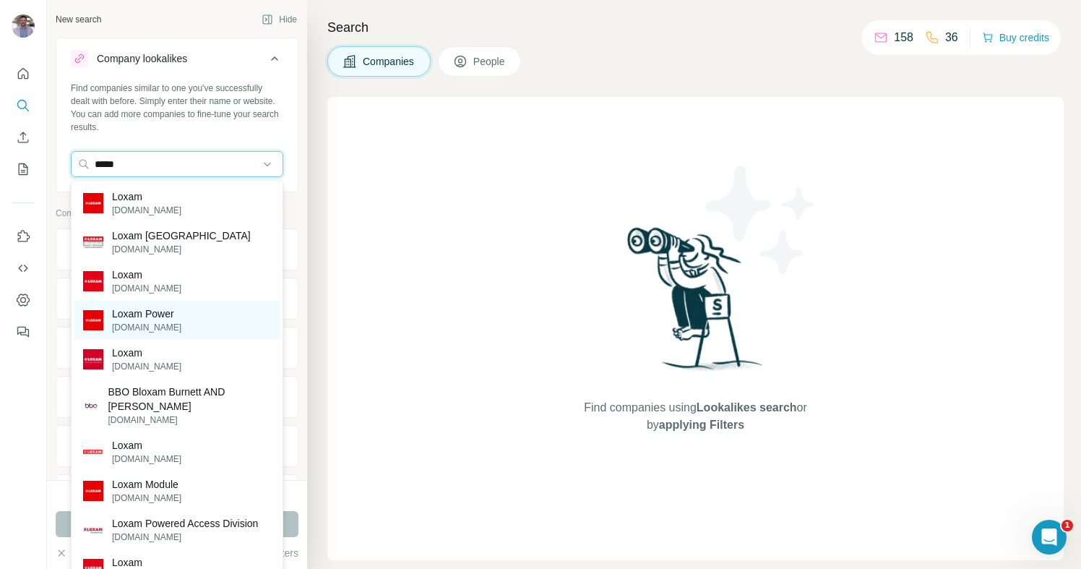
type input "*****"
click at [168, 322] on p "loxam-power.com" at bounding box center [146, 327] width 69 height 13
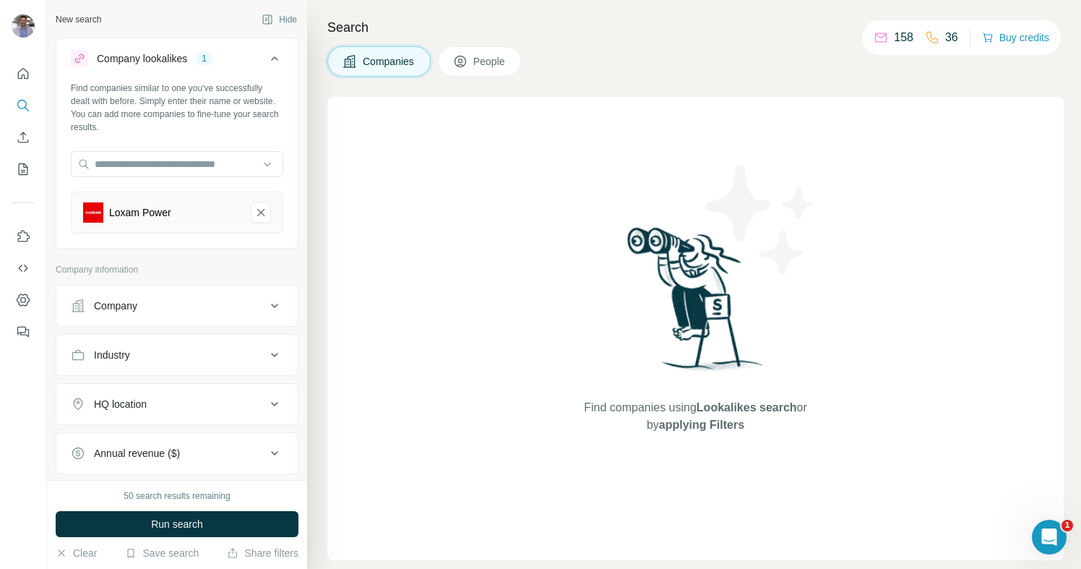
click at [261, 216] on icon "Loxam Power-remove-button" at bounding box center [260, 212] width 13 height 14
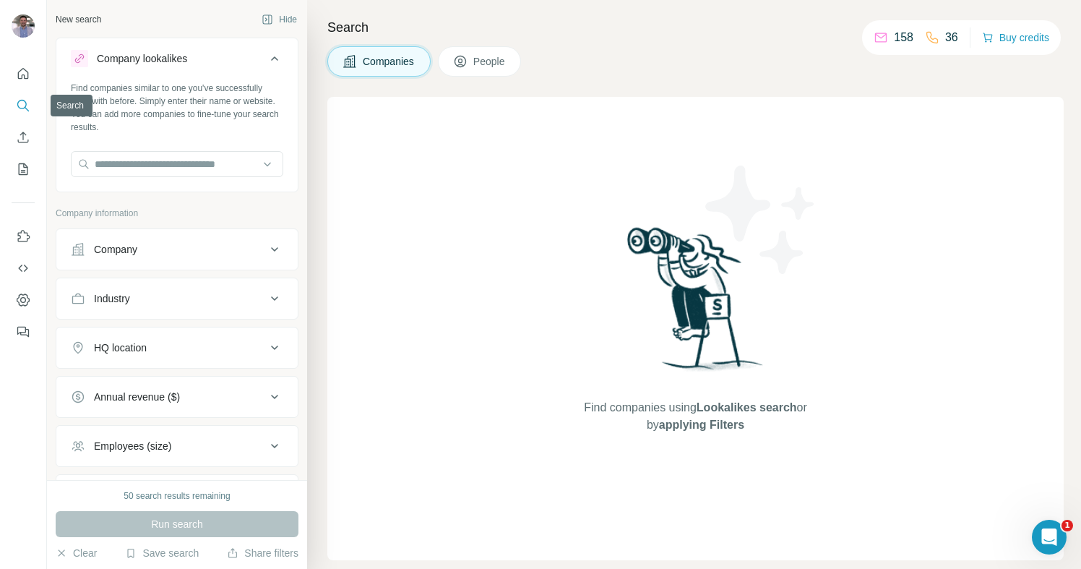
click at [25, 102] on icon "Search" at bounding box center [23, 105] width 14 height 14
click at [278, 58] on icon at bounding box center [274, 58] width 17 height 17
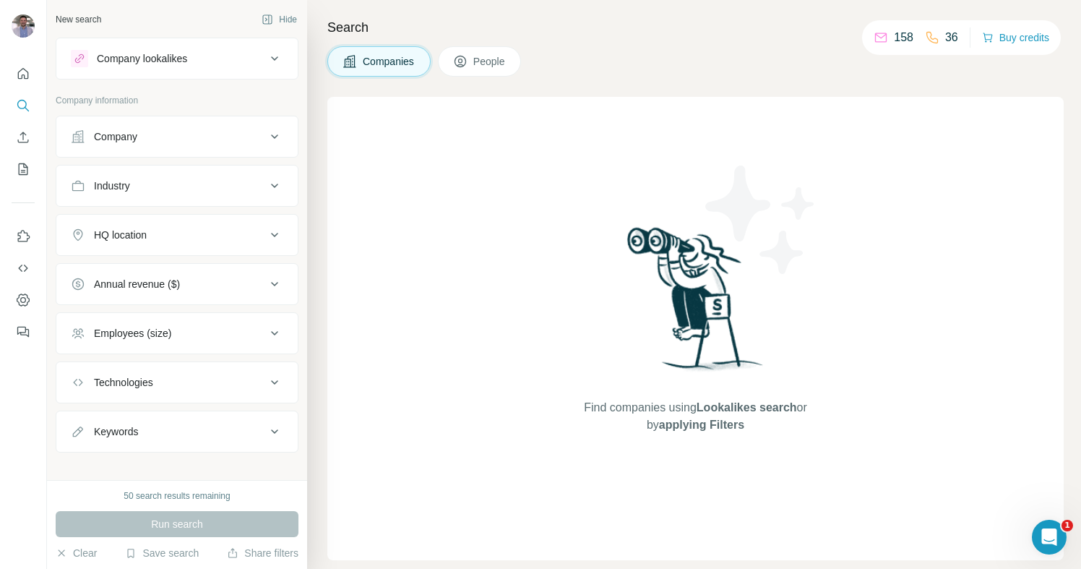
click at [276, 58] on icon at bounding box center [274, 58] width 7 height 4
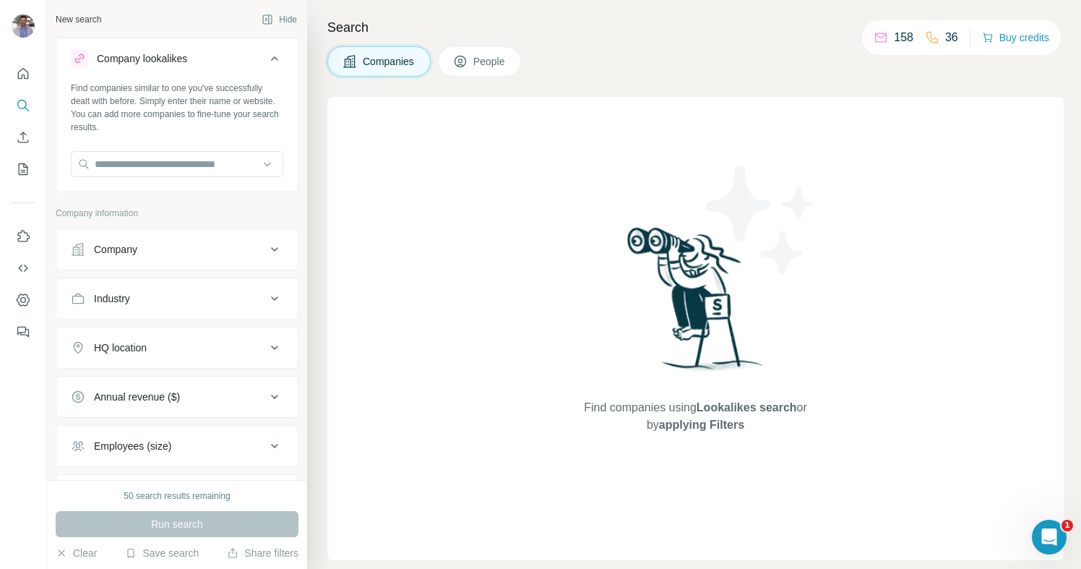
click at [276, 59] on icon at bounding box center [274, 58] width 7 height 4
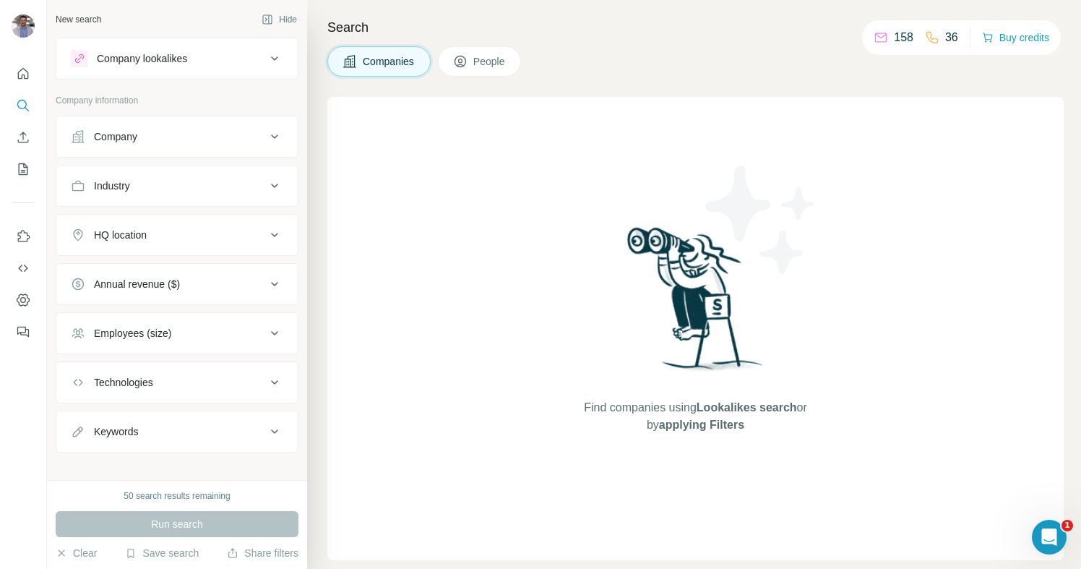
click at [211, 150] on button "Company" at bounding box center [176, 136] width 241 height 35
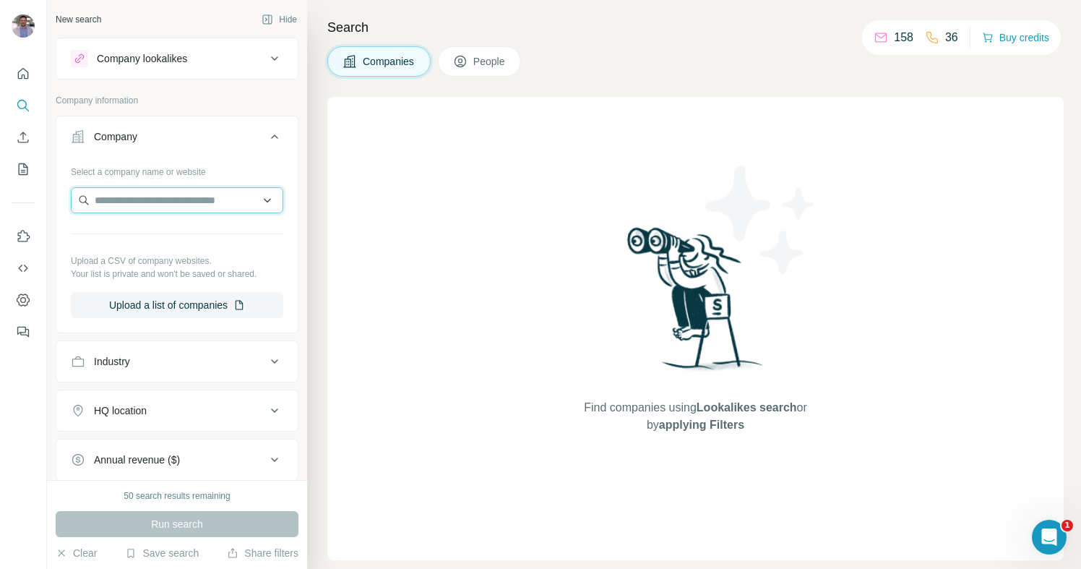
click at [148, 200] on input "text" at bounding box center [177, 200] width 212 height 26
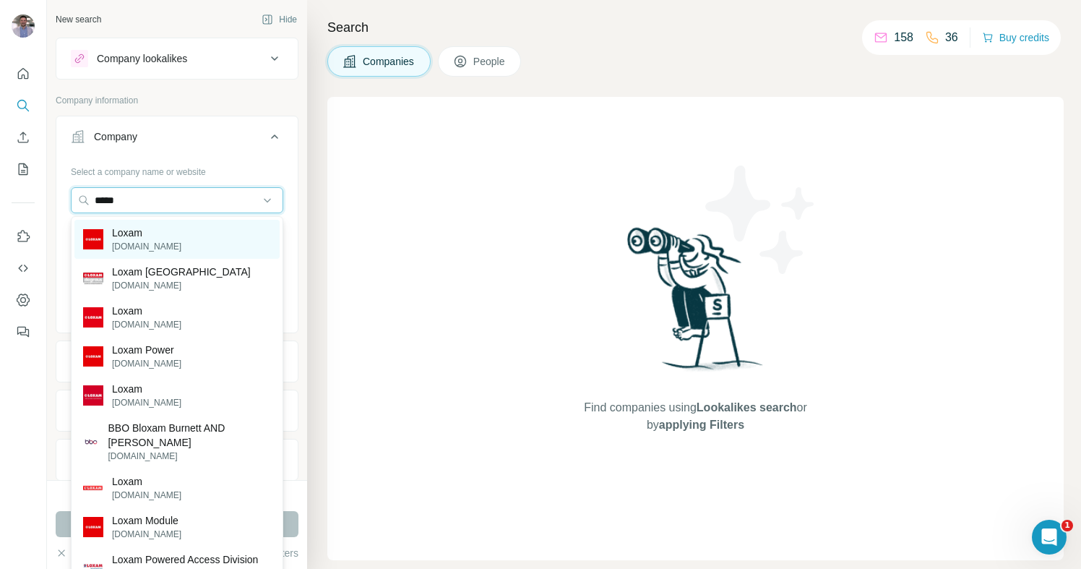
type input "*****"
click at [168, 236] on div "Loxam loxam.fr" at bounding box center [176, 239] width 205 height 39
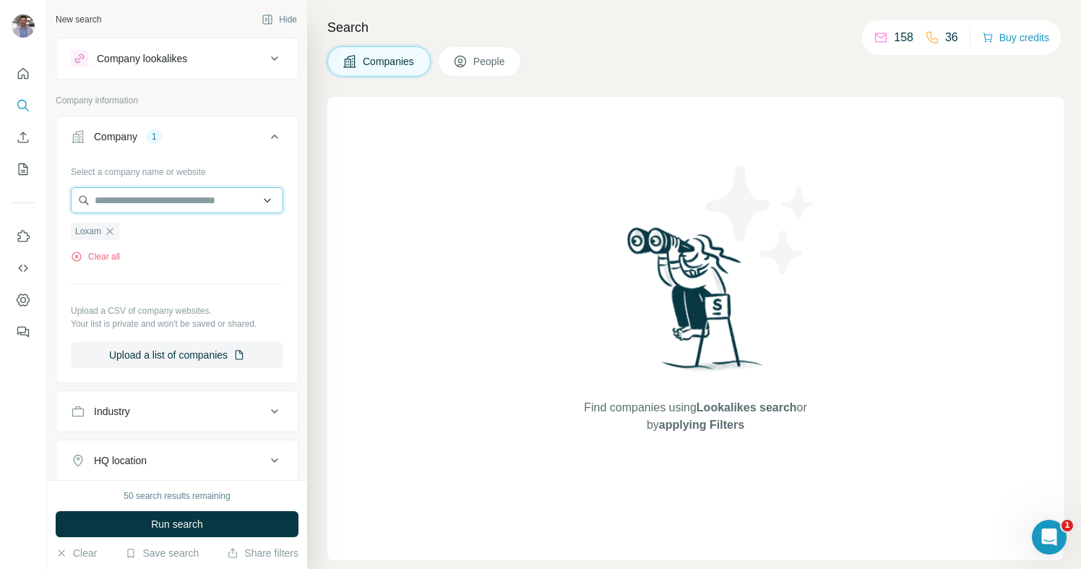
click at [148, 202] on input "text" at bounding box center [177, 200] width 212 height 26
click at [114, 204] on input "text" at bounding box center [177, 200] width 212 height 26
type input "**********"
drag, startPoint x: 98, startPoint y: 195, endPoint x: 14, endPoint y: 189, distance: 84.0
click at [14, 189] on div "**********" at bounding box center [540, 284] width 1081 height 569
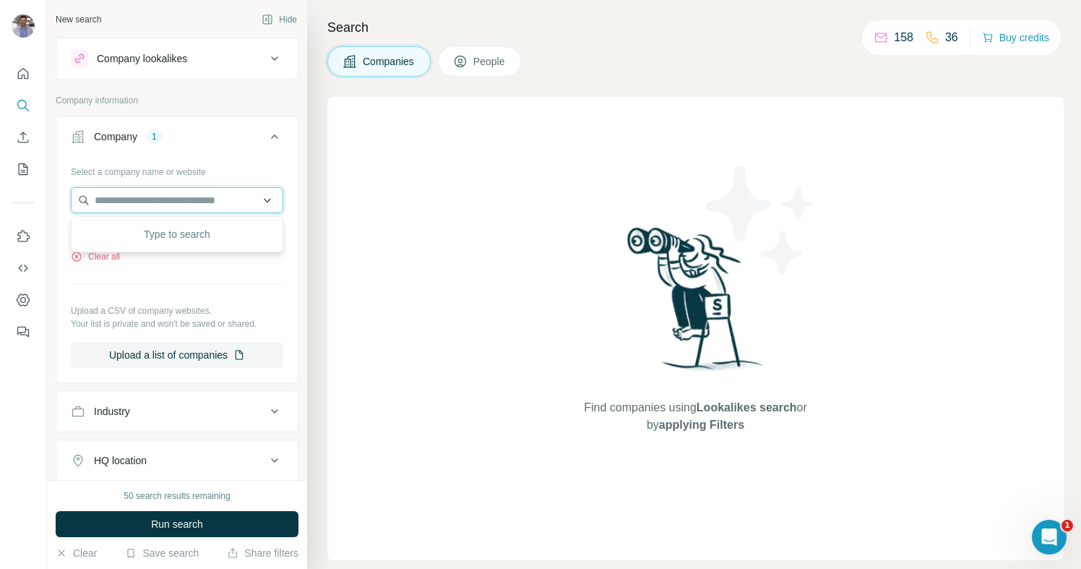
paste input "**********"
type input "**********"
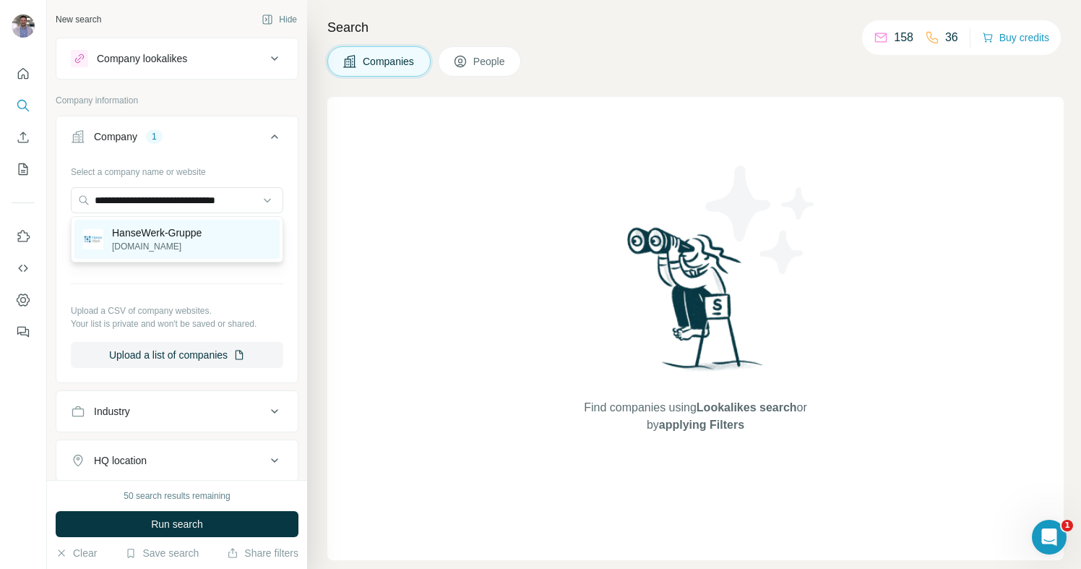
click at [168, 228] on p "HanseWerk-Gruppe" at bounding box center [157, 232] width 90 height 14
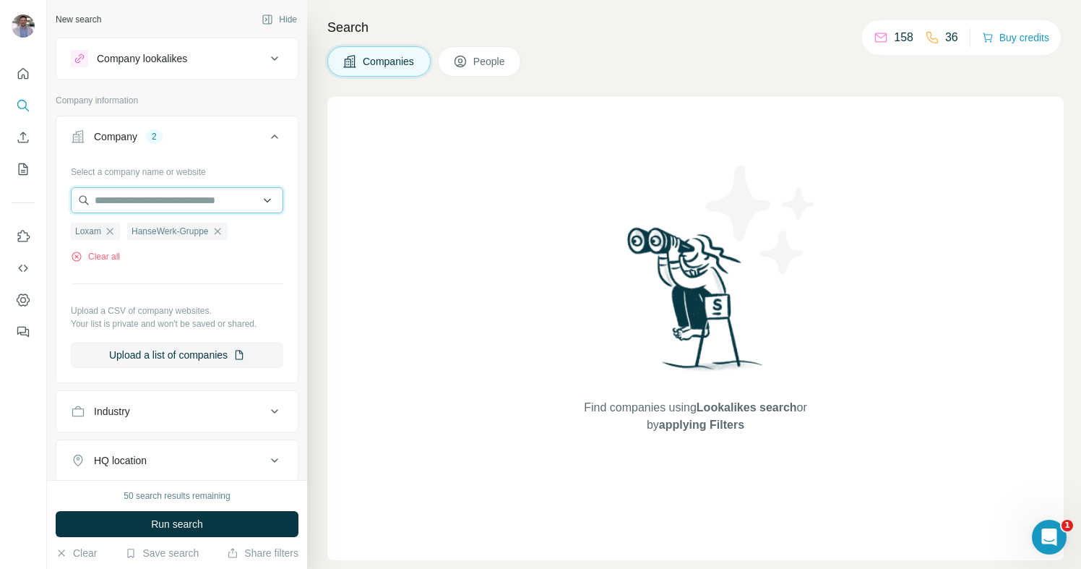
click at [121, 197] on input "text" at bounding box center [177, 200] width 212 height 26
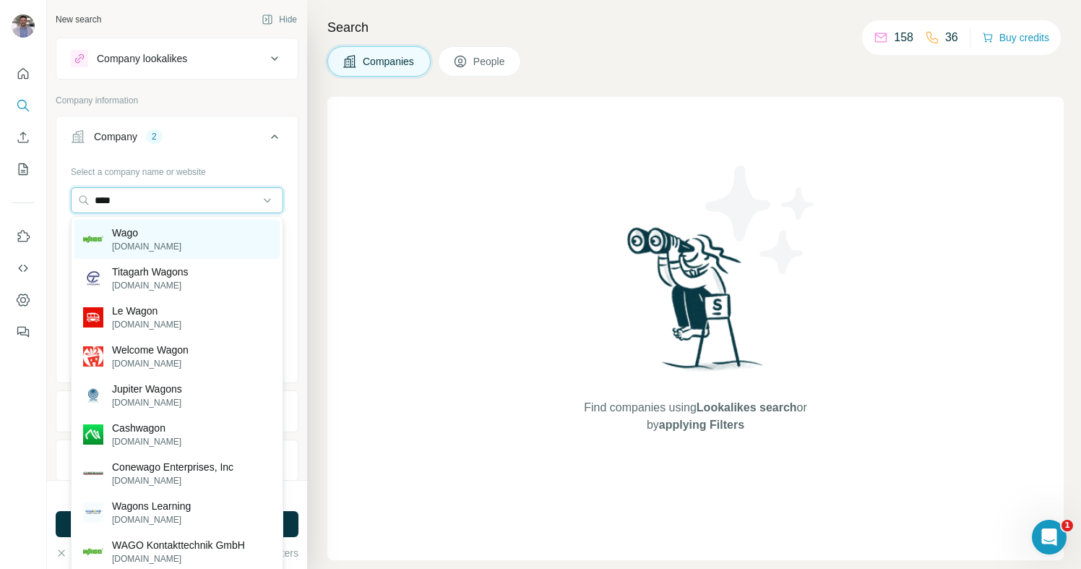
type input "****"
drag, startPoint x: 158, startPoint y: 239, endPoint x: 88, endPoint y: 189, distance: 85.9
click at [157, 239] on div "Wago wago.com" at bounding box center [176, 239] width 205 height 39
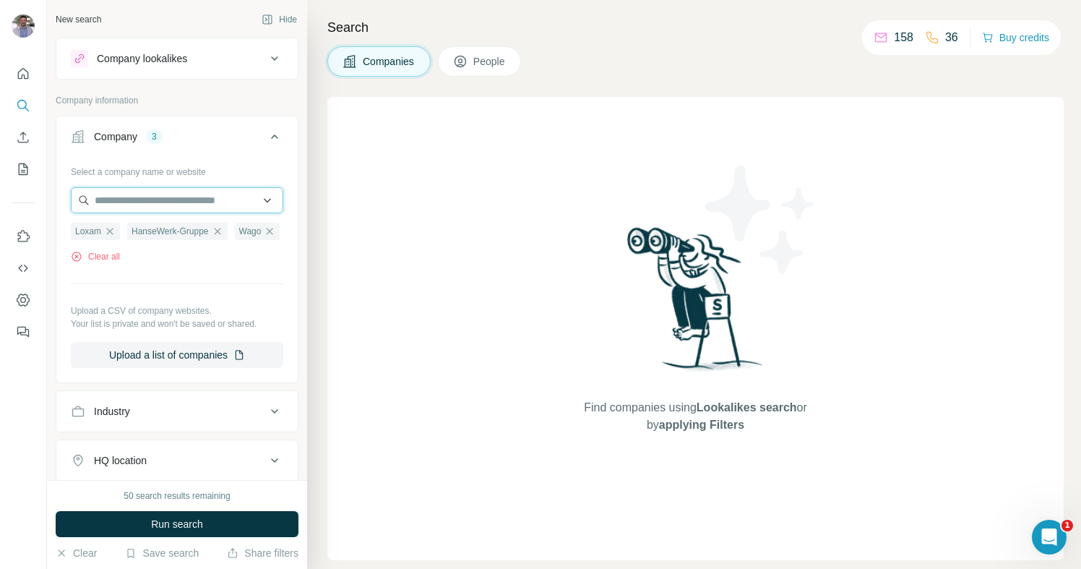
click at [116, 205] on input "text" at bounding box center [177, 200] width 212 height 26
drag, startPoint x: 152, startPoint y: 201, endPoint x: 66, endPoint y: 191, distance: 85.9
click at [30, 193] on div "New search Hide Company lookalikes Company information Company 3 Select a compa…" at bounding box center [540, 284] width 1081 height 569
paste input "text"
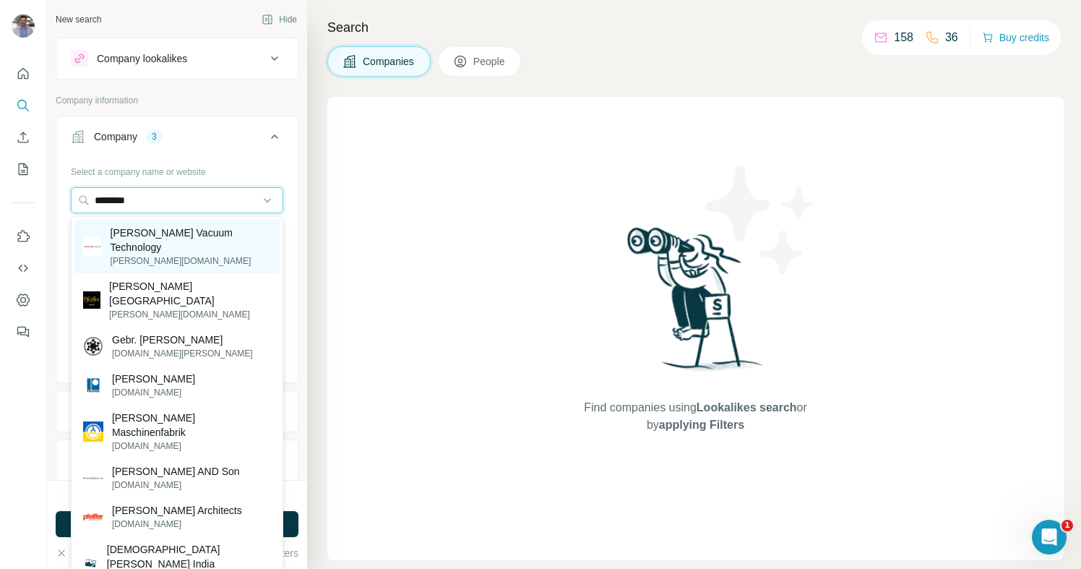
type input "********"
click at [190, 254] on p "pfeiffer-vacuum.com" at bounding box center [191, 260] width 160 height 13
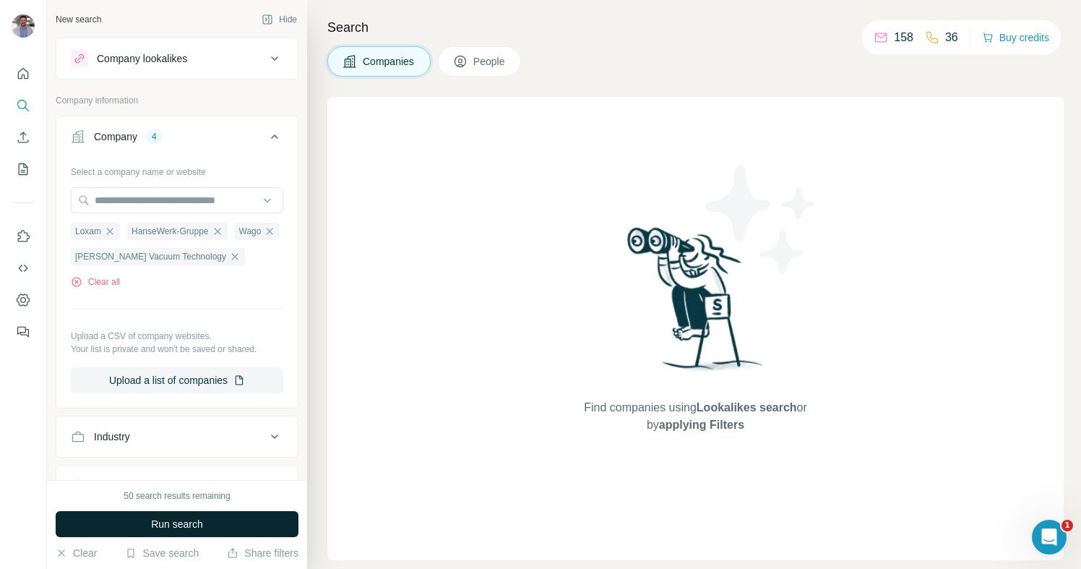
click at [165, 526] on span "Run search" at bounding box center [177, 524] width 52 height 14
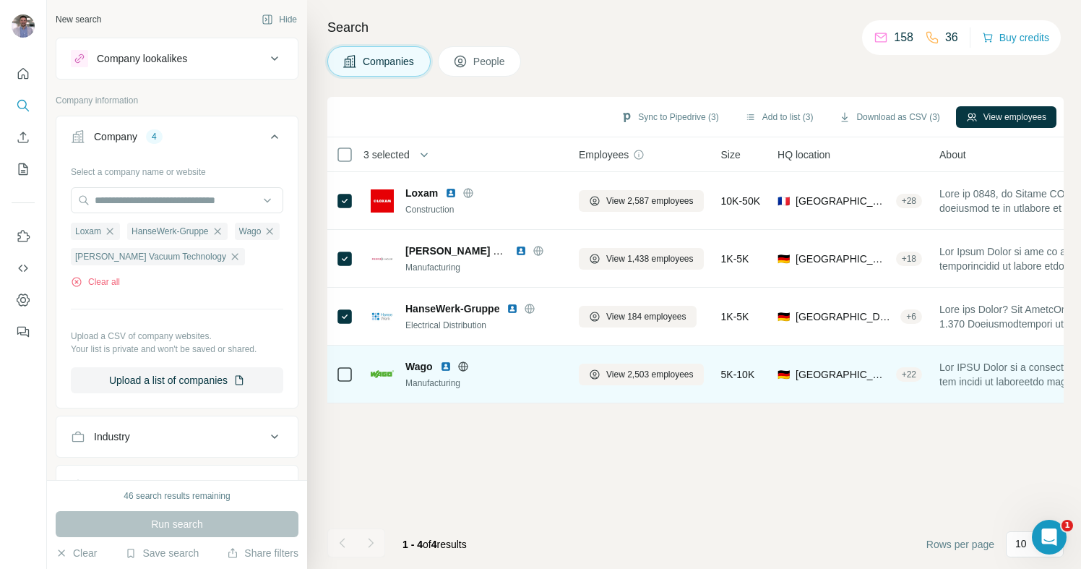
click at [344, 366] on icon at bounding box center [344, 374] width 17 height 17
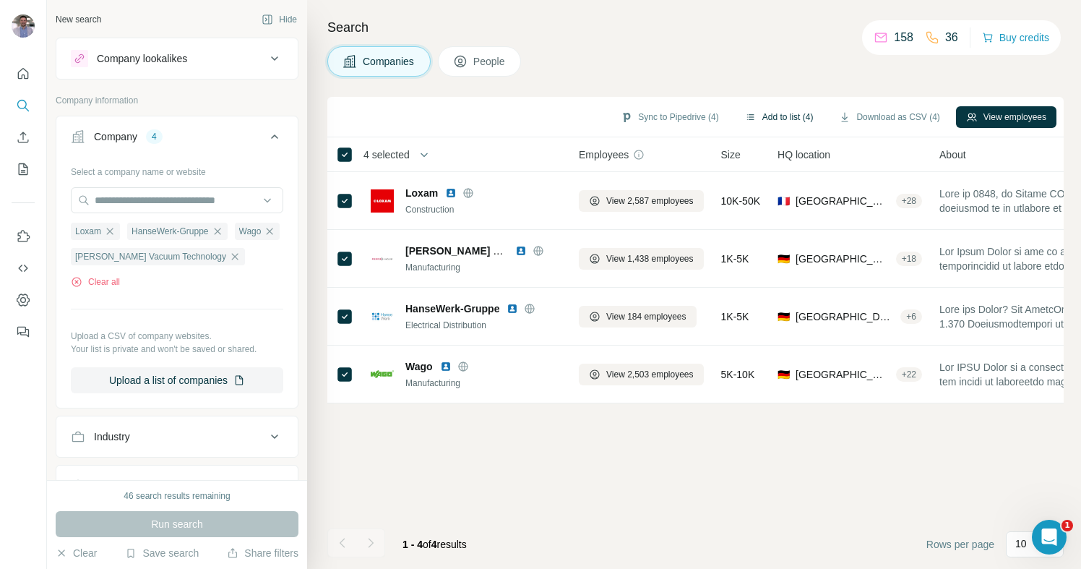
click at [794, 116] on button "Add to list (4)" at bounding box center [779, 117] width 89 height 22
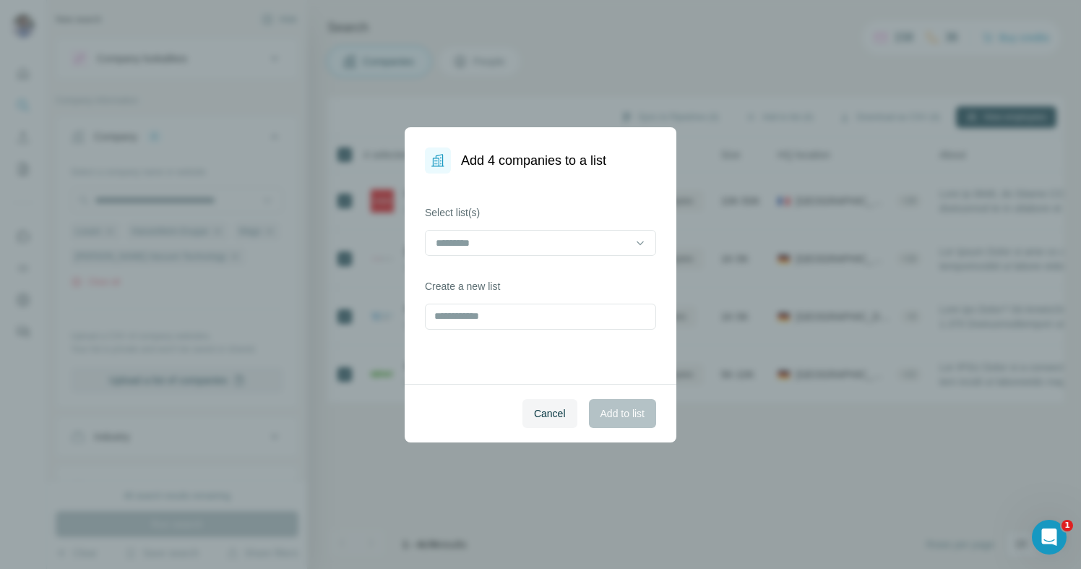
drag, startPoint x: 587, startPoint y: 233, endPoint x: 577, endPoint y: 255, distance: 23.6
click at [586, 233] on div at bounding box center [531, 243] width 195 height 25
click at [569, 270] on div "Lookalikes IFA" at bounding box center [540, 275] width 207 height 14
click at [613, 407] on span "Add to list" at bounding box center [623, 413] width 44 height 14
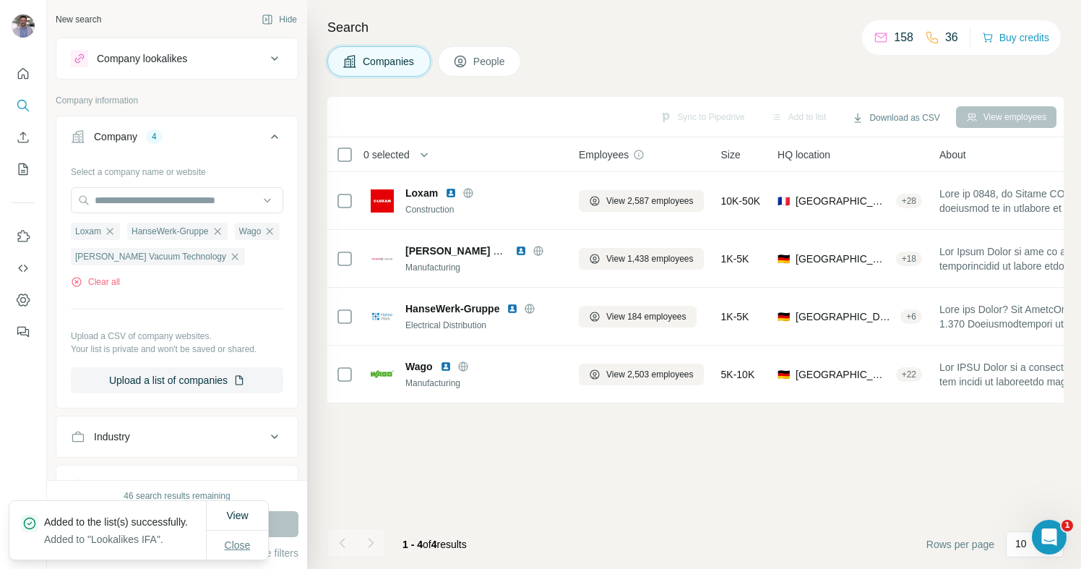
click at [242, 549] on button "Close" at bounding box center [238, 545] width 46 height 26
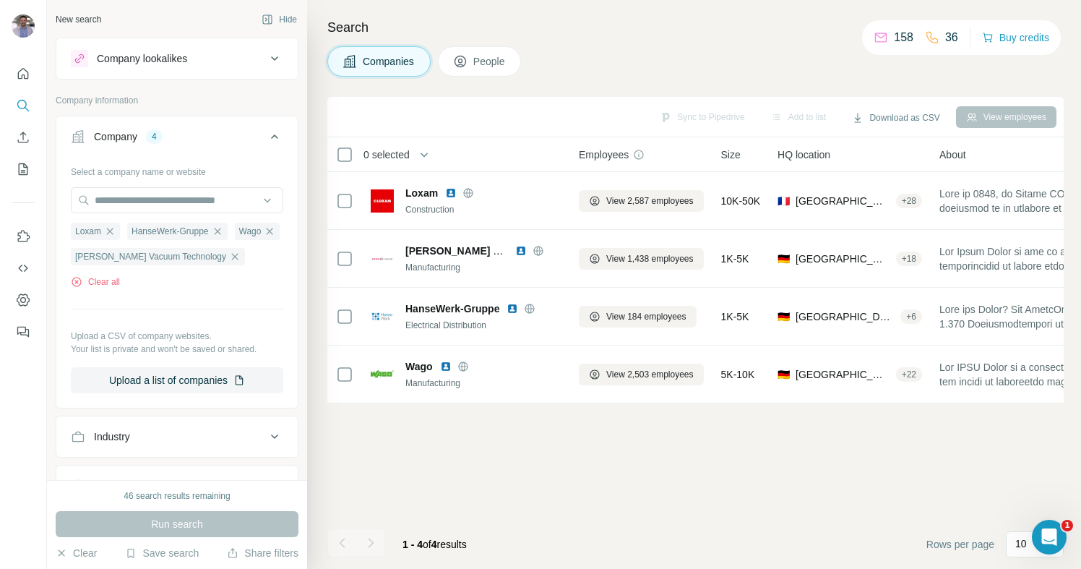
click at [177, 64] on div "Company lookalikes" at bounding box center [142, 58] width 90 height 14
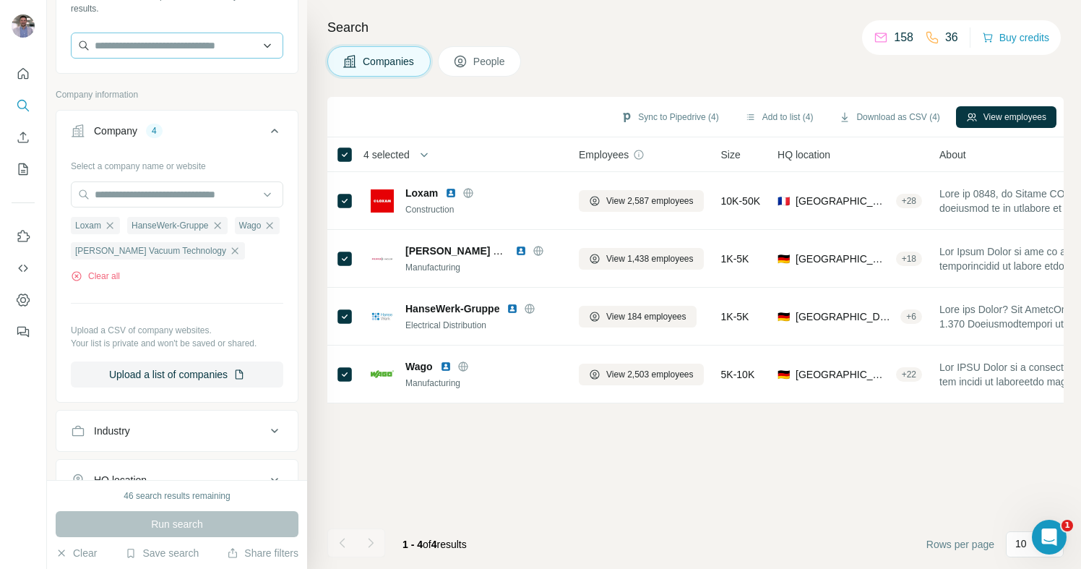
scroll to position [122, 0]
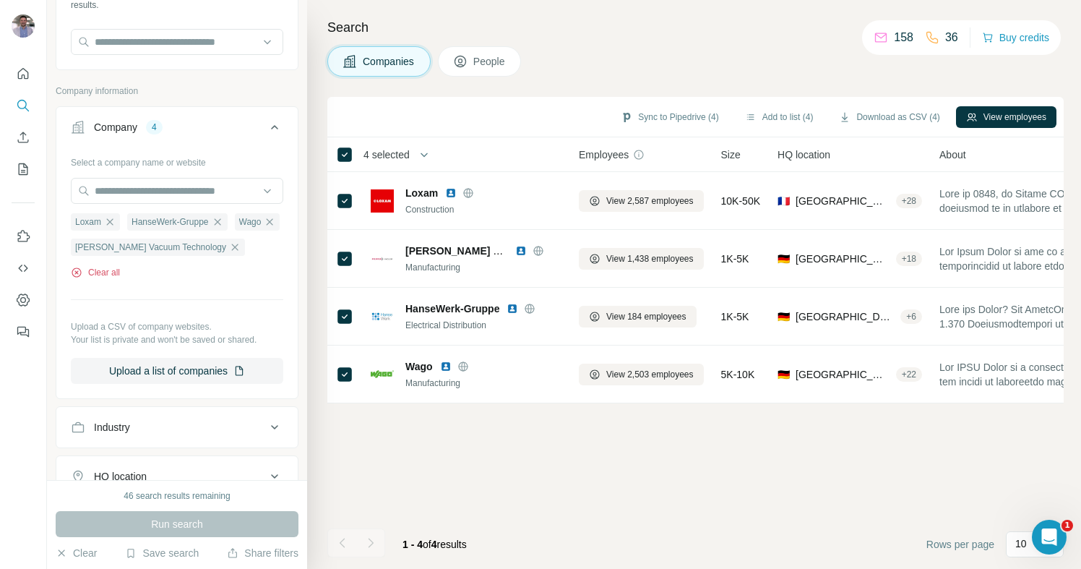
click at [109, 269] on button "Clear all" at bounding box center [95, 272] width 49 height 13
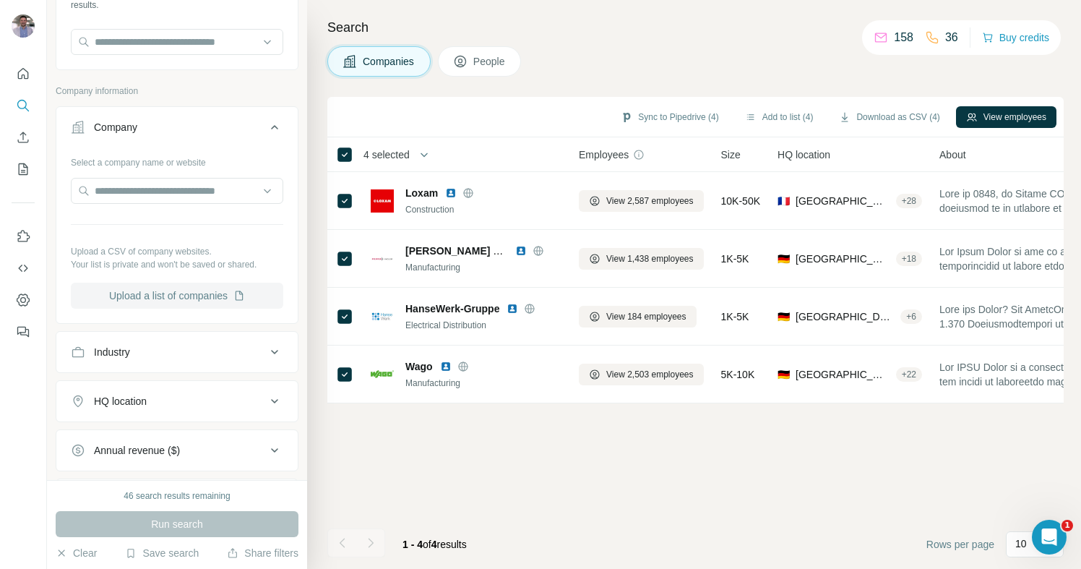
click at [197, 296] on button "Upload a list of companies" at bounding box center [177, 296] width 212 height 26
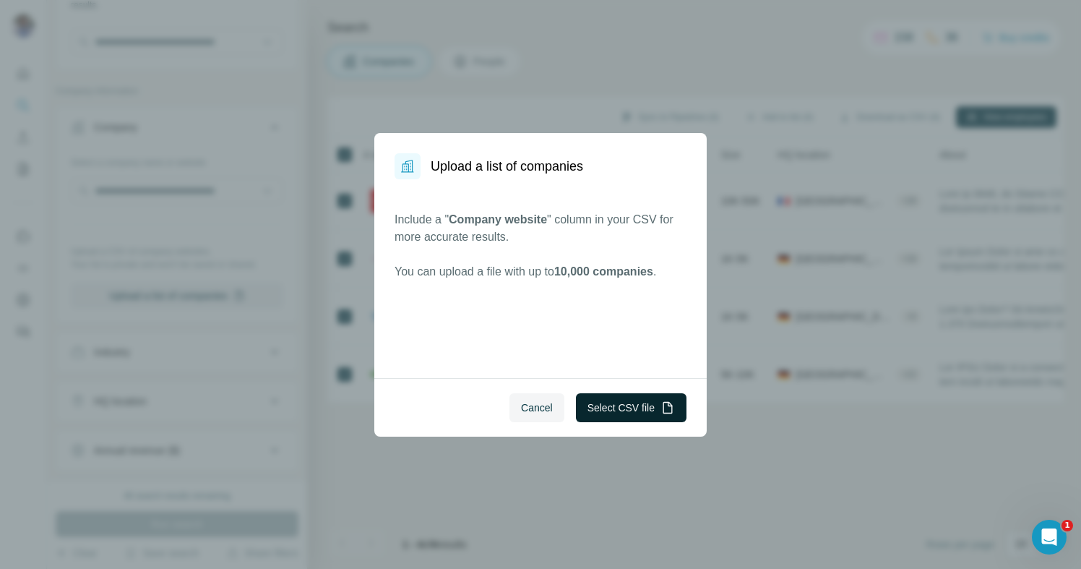
click at [637, 405] on button "Select CSV file" at bounding box center [631, 407] width 111 height 29
click at [627, 411] on button "Select CSV file" at bounding box center [631, 407] width 111 height 29
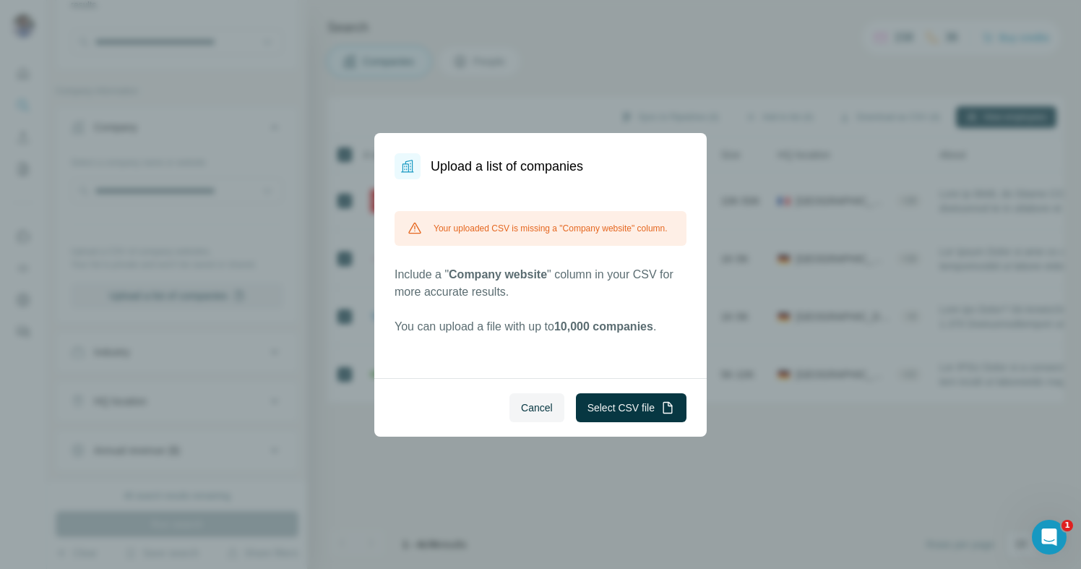
click at [471, 267] on div "Your uploaded CSV is missing a "Company website" column. Include a " Company we…" at bounding box center [541, 273] width 292 height 124
click at [533, 403] on span "Cancel" at bounding box center [537, 407] width 32 height 14
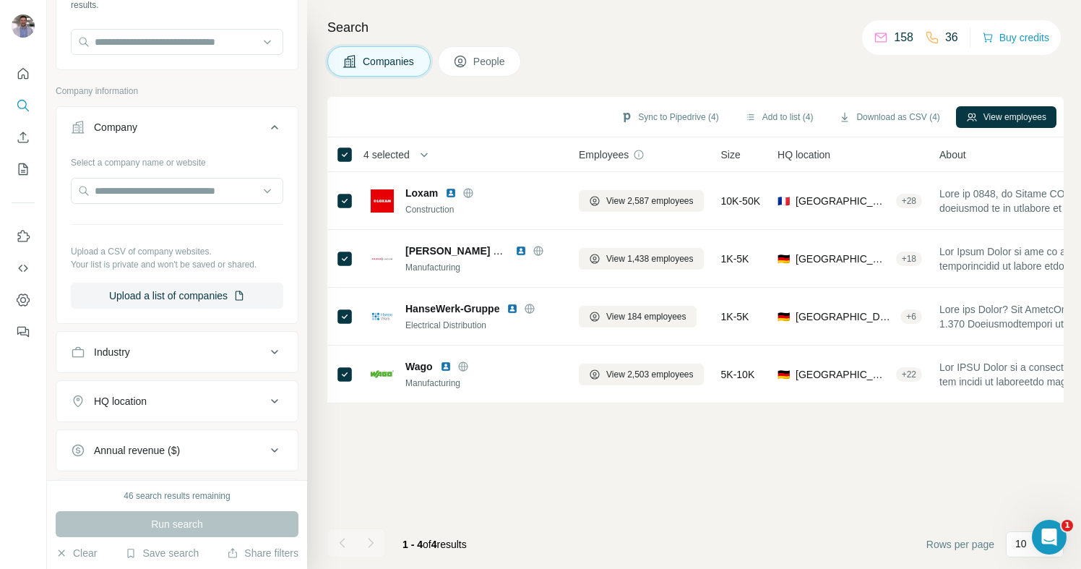
scroll to position [0, 12]
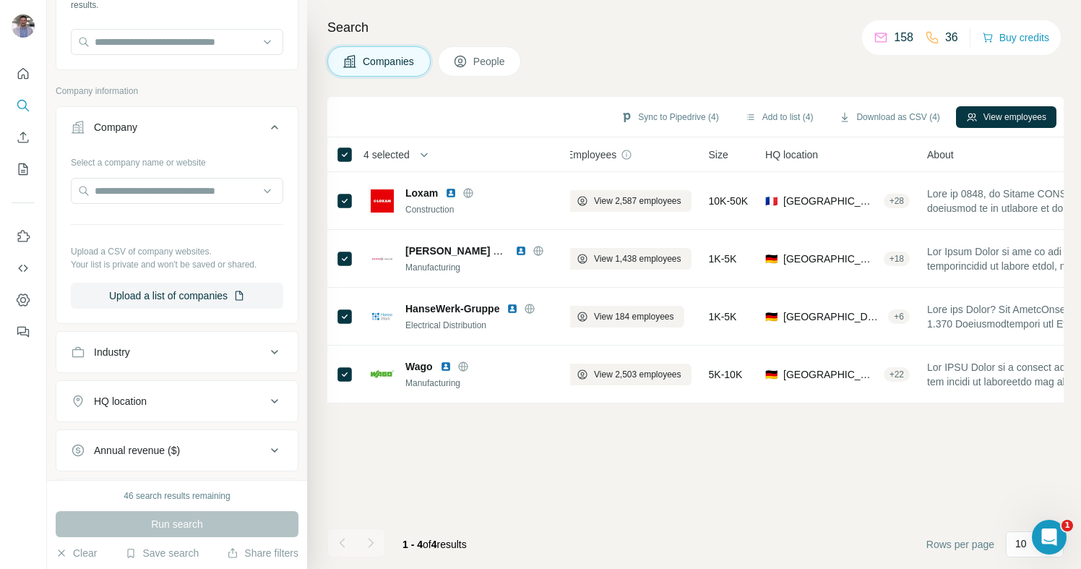
click at [157, 271] on div "Select a company name or website Upload a CSV of company websites. Your list is…" at bounding box center [177, 229] width 212 height 158
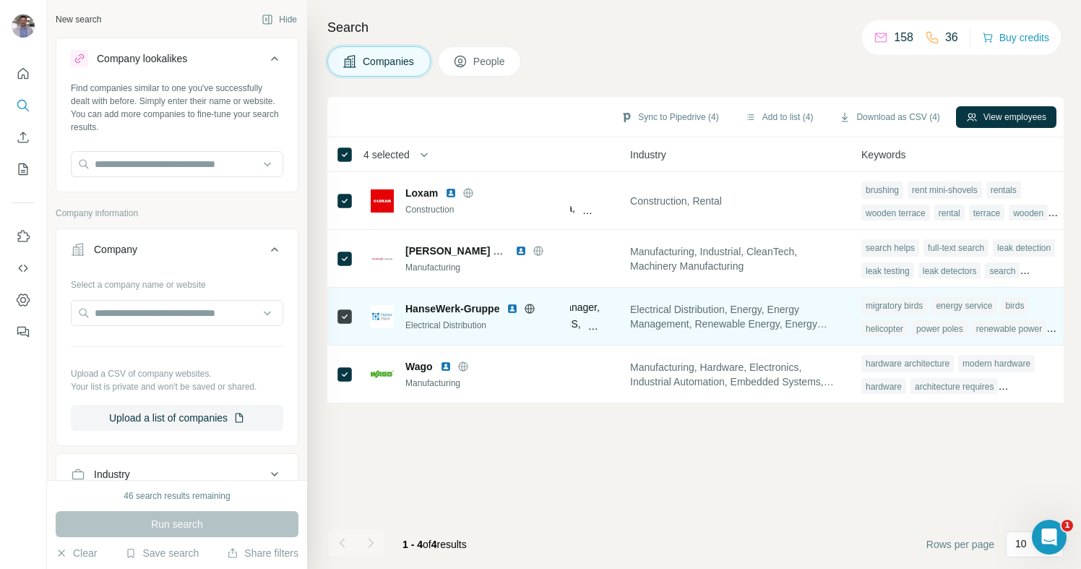
scroll to position [0, 1024]
